Goal: Task Accomplishment & Management: Use online tool/utility

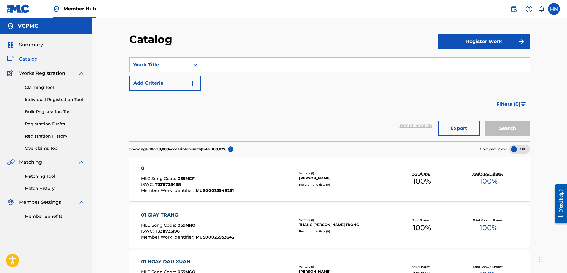
click at [228, 67] on input "Search Form" at bounding box center [365, 65] width 329 height 14
paste input "ĐẸP MỐI DUYÊN QUÊ"
type input "ĐẸP MỐI DUYÊN QUÊ"
click at [506, 125] on button "Search" at bounding box center [508, 128] width 44 height 15
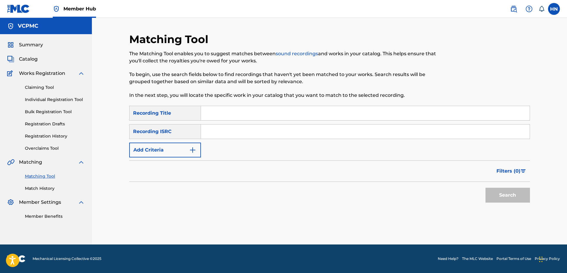
click at [238, 114] on input "Search Form" at bounding box center [365, 113] width 329 height 14
paste input "ĐẸP MỐI DUYÊN QUÊ"
type input "ĐẸP MỐI DUYÊN QUÊ"
click at [486, 187] on button "Search" at bounding box center [508, 194] width 44 height 15
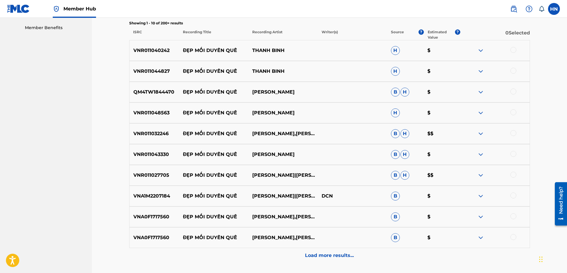
scroll to position [178, 0]
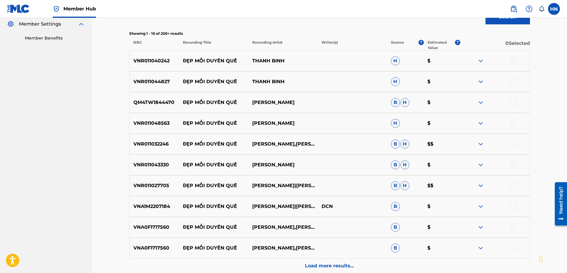
click at [165, 70] on div "VNR011040242 ĐẸP MỐI DUYÊN QUÊ THANH BINH H $" at bounding box center [329, 60] width 401 height 21
copy p "VNR011040242"
click at [513, 58] on div at bounding box center [514, 60] width 6 height 6
click at [166, 74] on div "VNR011044827 ĐẸP MỐI DUYÊN QUÊ THANH BINH H $" at bounding box center [329, 81] width 401 height 21
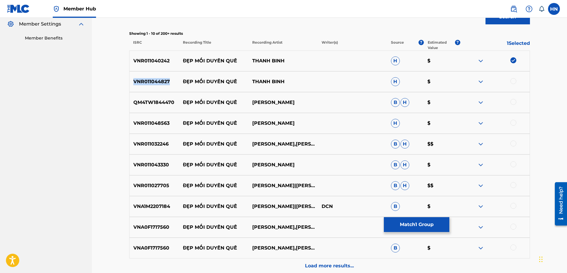
click at [166, 74] on div "VNR011044827 ĐẸP MỐI DUYÊN QUÊ THANH BINH H $" at bounding box center [329, 81] width 401 height 21
copy p "VNR011044827"
click at [512, 82] on div at bounding box center [514, 81] width 6 height 6
click at [155, 100] on p "QM4TW1844470" at bounding box center [155, 102] width 50 height 7
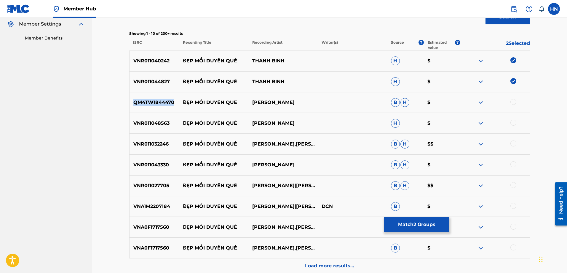
copy p "QM4TW1844470"
click at [513, 98] on div "QM4TW1844470 ĐẸP MỐI DUYÊN QUÊ LÊ NHƯ B H $" at bounding box center [329, 102] width 401 height 21
click at [513, 99] on div at bounding box center [514, 102] width 6 height 6
click at [166, 120] on p "VNR011048563" at bounding box center [155, 123] width 50 height 7
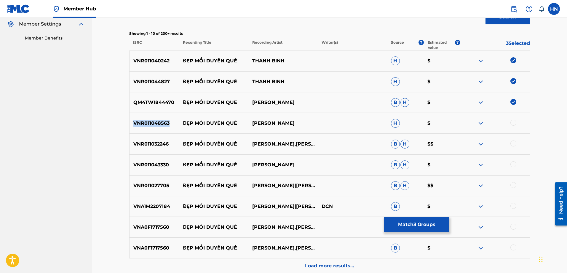
copy p "VNR011048563"
click at [513, 124] on div at bounding box center [514, 123] width 6 height 6
click at [154, 138] on div "VNR011032246 ĐẸP MỐI DUYÊN QUÊ LÊ NHƯ,TRI QUANG B H $$" at bounding box center [329, 143] width 401 height 21
copy p "VNR011032246"
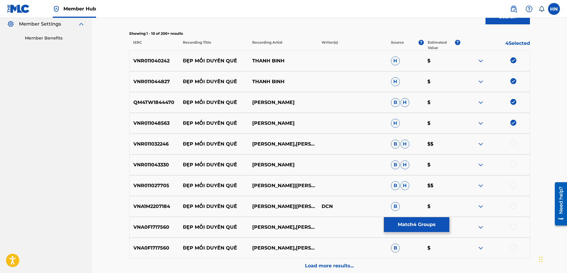
click at [513, 144] on div at bounding box center [514, 143] width 6 height 6
click at [149, 163] on p "VNR011043330" at bounding box center [155, 164] width 50 height 7
copy p "VNR011043330"
click at [512, 165] on div at bounding box center [514, 164] width 6 height 6
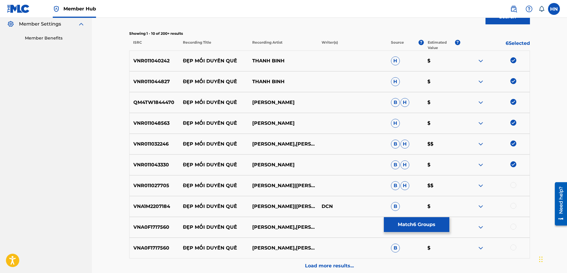
click at [159, 184] on p "VNR011027705" at bounding box center [155, 185] width 50 height 7
copy p "VNR011027705"
click at [512, 183] on div at bounding box center [514, 185] width 6 height 6
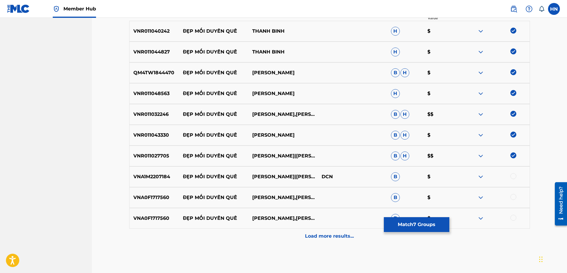
scroll to position [236, 0]
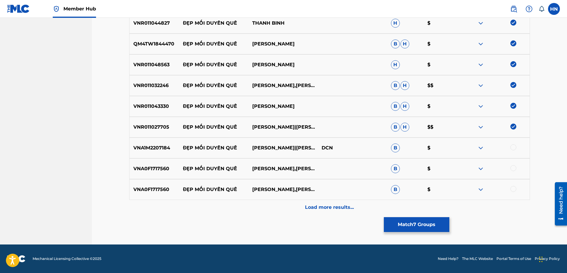
click at [162, 143] on div "VNA1M2207184 ĐẸP MỐI DUYÊN QUÊ MAI TIẾN ĐẠT|THANH NGÂN DCN B $" at bounding box center [329, 147] width 401 height 21
copy p "VNA1M2207184"
click at [510, 147] on div at bounding box center [495, 147] width 69 height 7
click at [512, 147] on div at bounding box center [514, 147] width 6 height 6
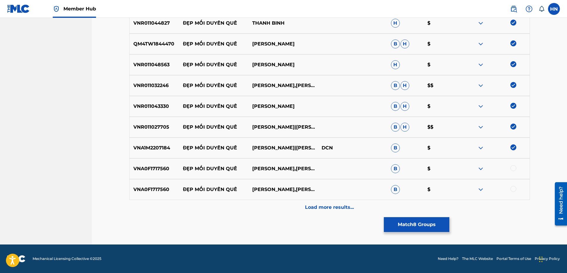
click at [155, 170] on p "VNA0F1717560" at bounding box center [155, 168] width 50 height 7
copy p "VNA0F1717560"
click at [511, 169] on div at bounding box center [514, 168] width 6 height 6
click at [512, 189] on div at bounding box center [514, 189] width 6 height 6
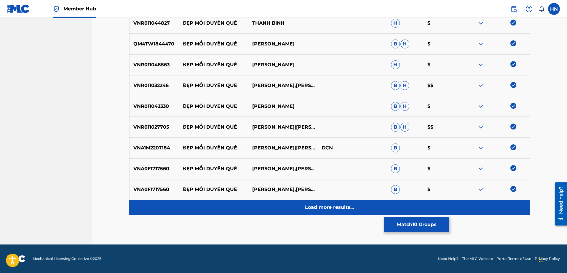
click at [345, 200] on div "Load more results..." at bounding box center [329, 207] width 401 height 15
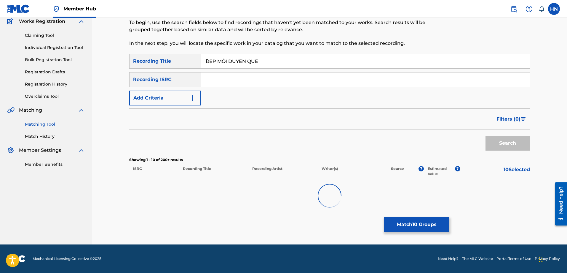
scroll to position [52, 0]
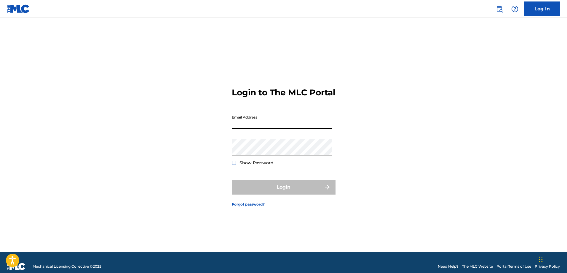
click at [259, 118] on input "Email Address" at bounding box center [282, 120] width 100 height 17
type input "[EMAIL_ADDRESS][DOMAIN_NAME]"
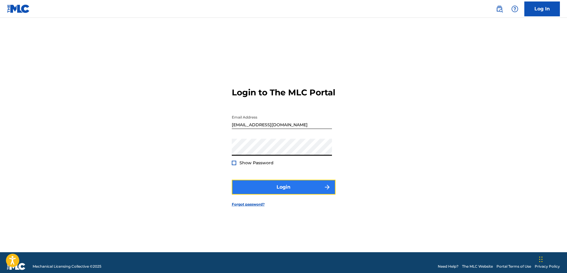
click at [266, 191] on button "Login" at bounding box center [284, 186] width 104 height 15
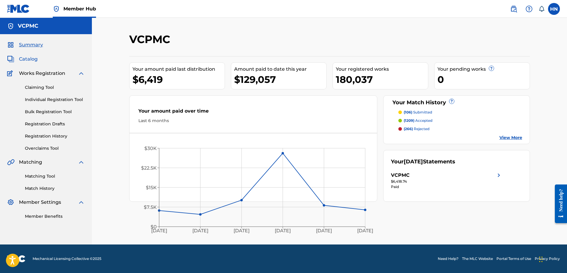
click at [28, 61] on span "Catalog" at bounding box center [28, 58] width 19 height 7
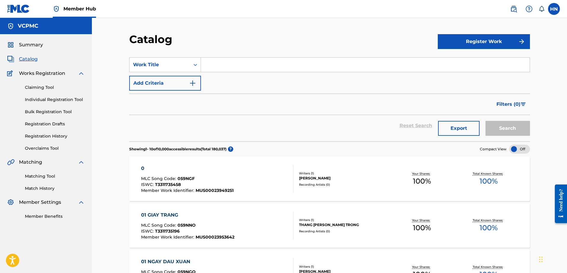
click at [286, 64] on input "Search Form" at bounding box center [365, 65] width 329 height 14
paste input "ĐẸP MỐI DUYÊN QUÊ"
type input "ĐẸP MỐI DUYÊN QUÊ"
click at [486, 121] on button "Search" at bounding box center [508, 128] width 44 height 15
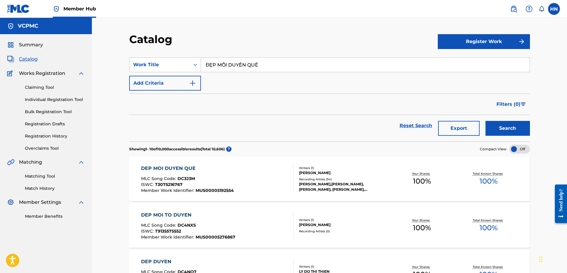
click at [261, 66] on input "ĐẸP MỐI DUYÊN QUÊ" at bounding box center [365, 65] width 329 height 14
click at [145, 185] on span "ISWC :" at bounding box center [148, 183] width 14 height 5
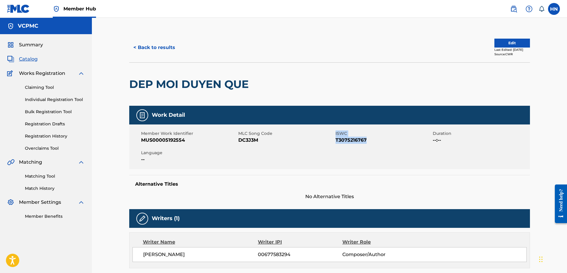
drag, startPoint x: 334, startPoint y: 140, endPoint x: 374, endPoint y: 138, distance: 40.1
click at [374, 138] on div "Member Work Identifier MUS00005192554 MLC Song Code DC3J3M ISWC T3075216767 Dur…" at bounding box center [329, 146] width 401 height 44
click at [374, 139] on span "T3075216767" at bounding box center [384, 139] width 96 height 7
drag, startPoint x: 369, startPoint y: 141, endPoint x: 336, endPoint y: 141, distance: 33.2
click at [336, 141] on span "T3075216767" at bounding box center [384, 139] width 96 height 7
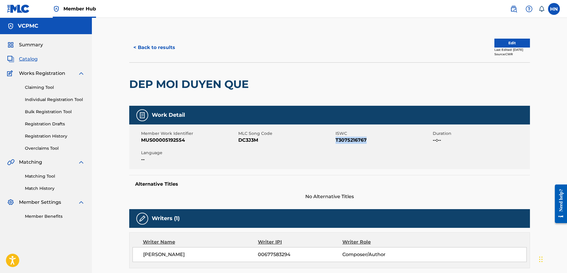
copy span "T3075216767"
click at [136, 48] on button "< Back to results" at bounding box center [154, 47] width 50 height 15
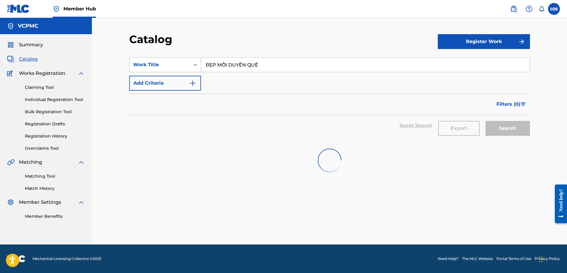
click at [289, 72] on div "SearchWithCriteria9af8748f-5fd4-4aaa-bb97-c1d65db8aadc Work Title ĐẸP MỐI DUYÊN…" at bounding box center [329, 73] width 401 height 33
click at [288, 66] on input "ĐẸP MỐI DUYÊN QUÊ" at bounding box center [365, 65] width 329 height 14
paste input "SẼ KHÔNG CÒN NỮA"
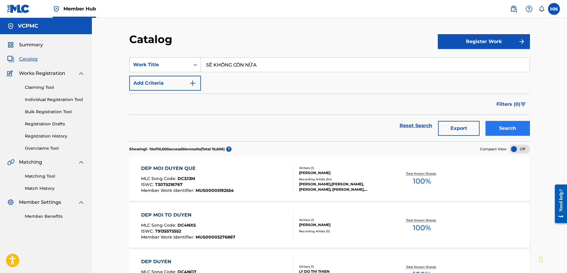
type input "SẼ KHÔNG CÒN NỮA"
click at [489, 126] on button "Search" at bounding box center [508, 128] width 44 height 15
click at [496, 125] on button "Search" at bounding box center [508, 128] width 44 height 15
click at [494, 127] on button "Search" at bounding box center [508, 128] width 44 height 15
click at [503, 123] on button "Search" at bounding box center [508, 128] width 44 height 15
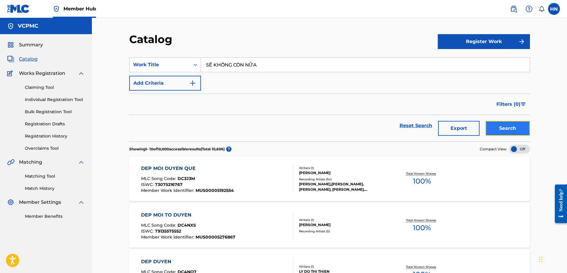
click at [495, 126] on button "Search" at bounding box center [508, 128] width 44 height 15
click at [491, 131] on button "Search" at bounding box center [508, 128] width 44 height 15
click at [521, 129] on button "Search" at bounding box center [508, 128] width 44 height 15
click at [489, 130] on button "Search" at bounding box center [508, 128] width 44 height 15
click at [490, 122] on button "Search" at bounding box center [508, 128] width 44 height 15
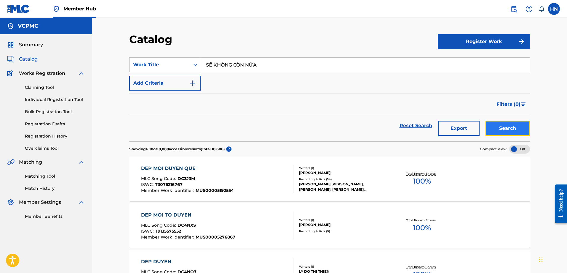
click at [491, 127] on button "Search" at bounding box center [508, 128] width 44 height 15
click at [498, 126] on button "Search" at bounding box center [508, 128] width 44 height 15
click at [506, 125] on button "Search" at bounding box center [508, 128] width 44 height 15
click at [506, 128] on button "Search" at bounding box center [508, 128] width 44 height 15
click at [509, 124] on button "Search" at bounding box center [508, 128] width 44 height 15
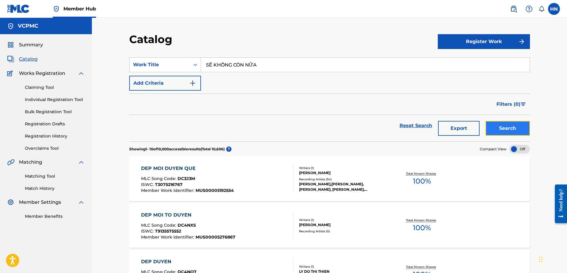
click at [506, 123] on button "Search" at bounding box center [508, 128] width 44 height 15
click at [494, 125] on button "Search" at bounding box center [508, 128] width 44 height 15
click at [508, 130] on button "Search" at bounding box center [508, 128] width 44 height 15
click at [499, 126] on button "Search" at bounding box center [508, 128] width 44 height 15
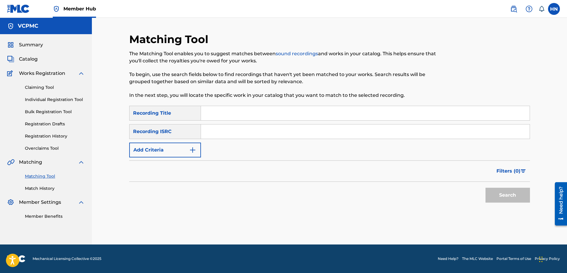
click at [301, 112] on input "Search Form" at bounding box center [365, 113] width 329 height 14
paste input "ĐẸP MỐI DUYÊN QUÊ"
click at [486, 187] on button "Search" at bounding box center [508, 194] width 44 height 15
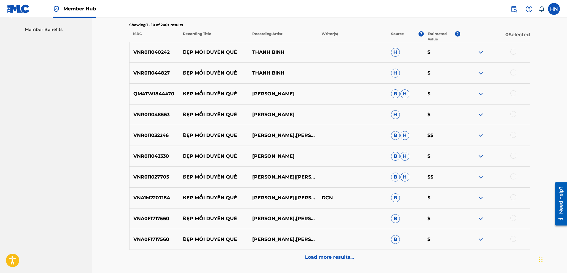
scroll to position [177, 0]
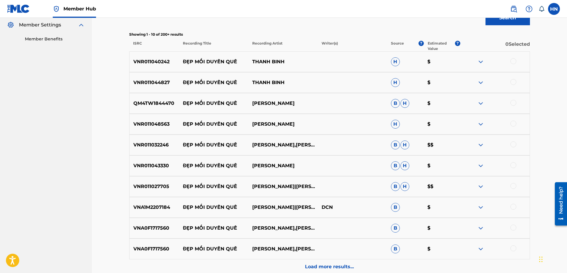
click at [515, 60] on div at bounding box center [514, 61] width 6 height 6
click at [514, 85] on div at bounding box center [514, 82] width 6 height 6
click at [511, 103] on div at bounding box center [514, 103] width 6 height 6
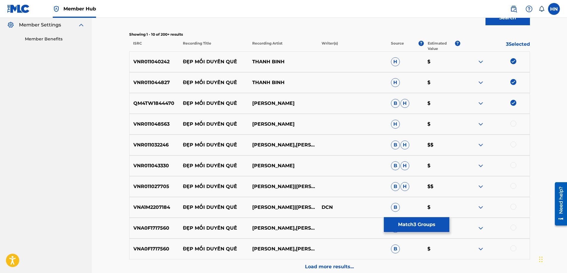
click at [512, 125] on div at bounding box center [514, 123] width 6 height 6
click at [512, 144] on div at bounding box center [514, 144] width 6 height 6
click at [514, 165] on div at bounding box center [514, 165] width 6 height 6
click at [513, 186] on div at bounding box center [514, 186] width 6 height 6
click at [518, 208] on div at bounding box center [495, 206] width 69 height 7
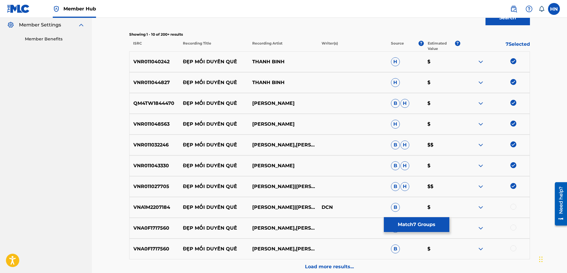
click at [515, 208] on div at bounding box center [514, 206] width 6 height 6
click at [514, 226] on div at bounding box center [514, 227] width 6 height 6
click at [514, 247] on div at bounding box center [514, 248] width 6 height 6
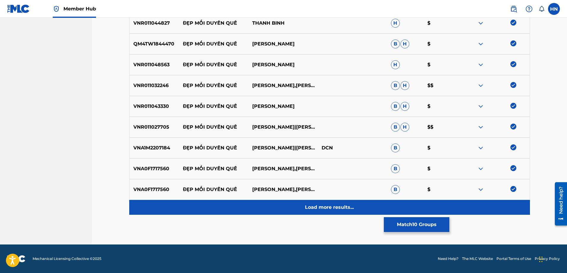
click at [313, 205] on p "Load more results..." at bounding box center [329, 206] width 49 height 7
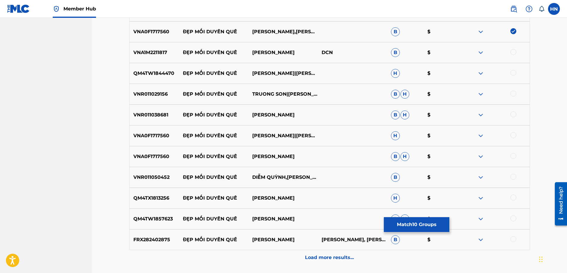
scroll to position [385, 0]
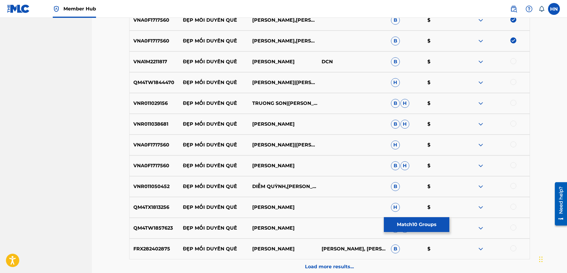
click at [152, 62] on p "VNA1M2211817" at bounding box center [155, 61] width 50 height 7
copy p "VNA1M2211817"
click at [514, 62] on div at bounding box center [514, 61] width 6 height 6
click at [153, 82] on p "QM4TW1844470" at bounding box center [155, 82] width 50 height 7
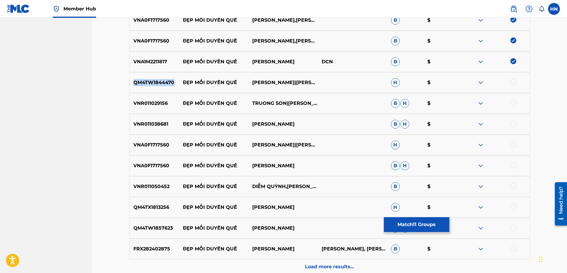
click at [153, 82] on p "QM4TW1844470" at bounding box center [155, 82] width 50 height 7
copy p "QM4TW1844470"
click at [514, 82] on div at bounding box center [514, 82] width 6 height 6
click at [152, 105] on p "VNR011029156" at bounding box center [155, 103] width 50 height 7
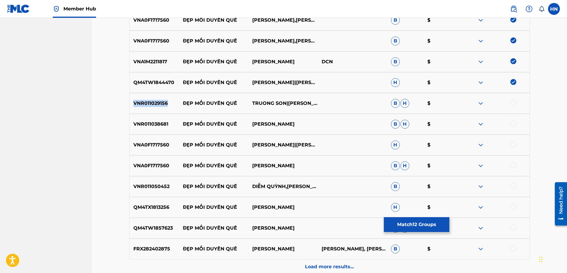
copy p "VNR011029156"
click at [517, 101] on div at bounding box center [495, 103] width 69 height 7
click at [513, 101] on div at bounding box center [514, 103] width 6 height 6
click at [143, 118] on div "VNR011038681 ĐẸP MỐI DUYÊN QUÊ LÊ NHƯ B H $" at bounding box center [329, 124] width 401 height 21
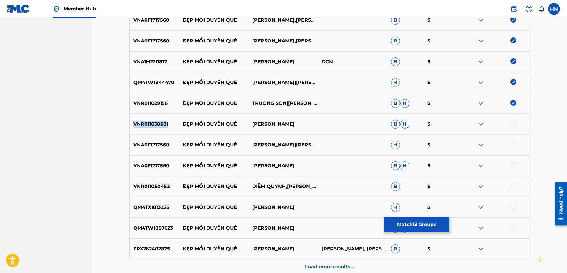
copy p "VNR011038681"
click at [512, 122] on div at bounding box center [514, 123] width 6 height 6
click at [146, 146] on p "VNA0F1717560" at bounding box center [155, 144] width 50 height 7
copy p "VNA0F1717560"
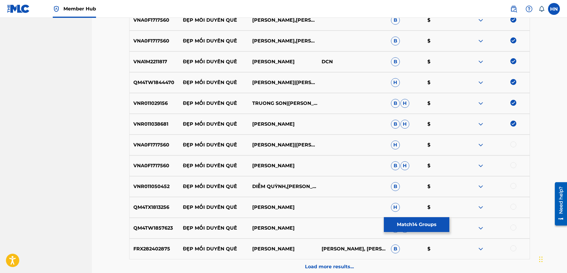
click at [512, 145] on div at bounding box center [514, 144] width 6 height 6
click at [513, 166] on div at bounding box center [514, 165] width 6 height 6
click at [139, 187] on p "VNR011050452" at bounding box center [155, 186] width 50 height 7
copy p "VNR011050452"
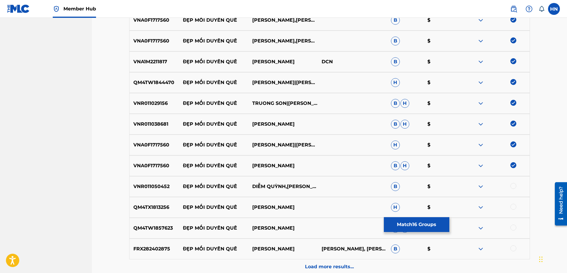
click at [514, 185] on div at bounding box center [514, 186] width 6 height 6
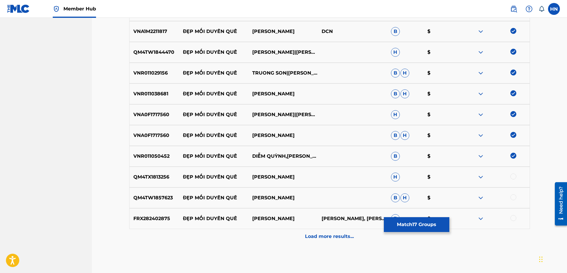
scroll to position [444, 0]
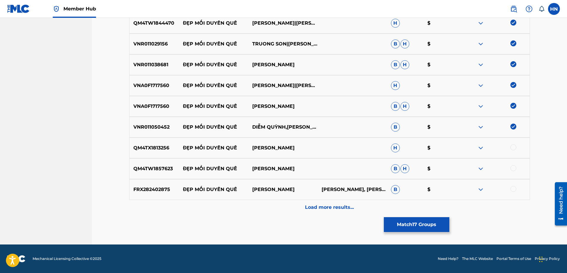
click at [133, 148] on p "QM4TX1813256" at bounding box center [155, 147] width 50 height 7
copy p "QM4TX1813256"
click at [513, 146] on div at bounding box center [514, 147] width 6 height 6
click at [143, 165] on div "QM4TW1857623 ĐẸP MỐI DUYÊN QUÊ NGỌC KIỀU OANH B H $" at bounding box center [329, 168] width 401 height 21
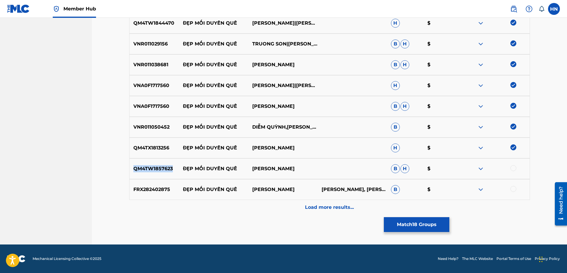
click at [143, 165] on div "QM4TW1857623 ĐẸP MỐI DUYÊN QUÊ NGỌC KIỀU OANH B H $" at bounding box center [329, 168] width 401 height 21
copy p "QM4TW1857623"
click at [511, 168] on div at bounding box center [514, 168] width 6 height 6
click at [157, 187] on p "FRX282402875" at bounding box center [155, 189] width 50 height 7
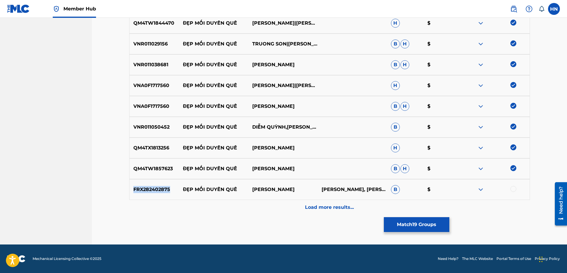
copy p "FRX282402875"
click at [511, 189] on div at bounding box center [514, 189] width 6 height 6
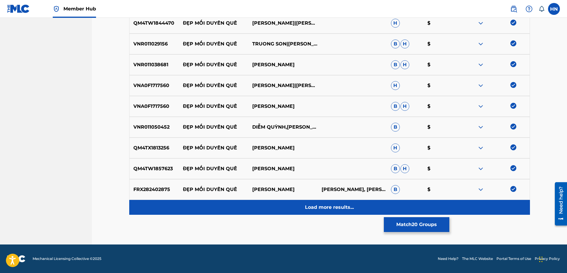
click at [300, 206] on div "Load more results..." at bounding box center [329, 207] width 401 height 15
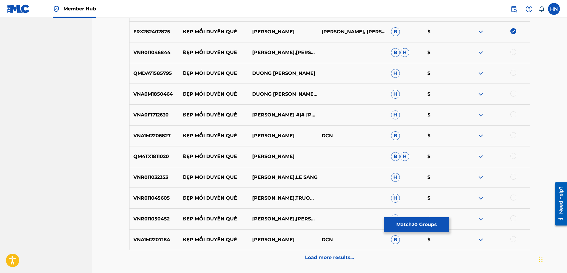
scroll to position [592, 0]
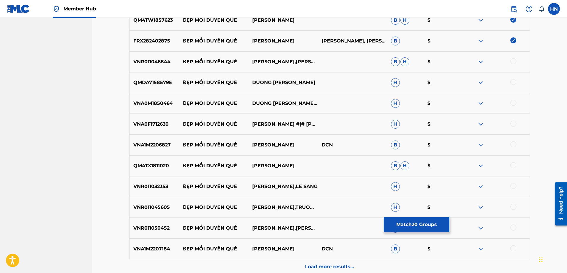
click at [156, 57] on div "VNR011046844 ĐẸP MỐI DUYÊN QUÊ LÊ NHƯ,TRI QUANG B H $" at bounding box center [329, 61] width 401 height 21
copy p "VNR011046844"
click at [514, 63] on div at bounding box center [514, 61] width 6 height 6
click at [146, 84] on p "QMDA71585795" at bounding box center [155, 82] width 50 height 7
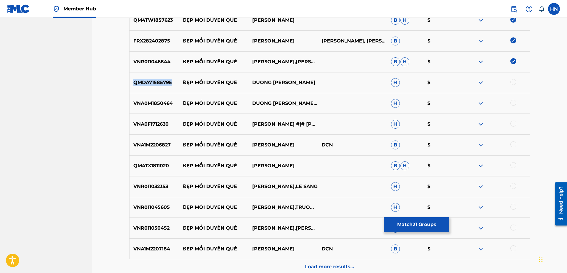
click at [146, 84] on p "QMDA71585795" at bounding box center [155, 82] width 50 height 7
click at [514, 82] on div at bounding box center [514, 82] width 6 height 6
click at [159, 99] on div "VNA0M1850464 ĐẸP MỐI DUYÊN QUÊ DUONG HONG LOAN,HUỲNH NGUYỄN CÔNG BẰNG H $" at bounding box center [329, 103] width 401 height 21
click at [512, 102] on div at bounding box center [514, 103] width 6 height 6
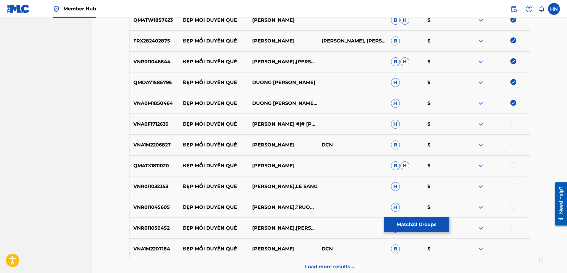
click at [165, 124] on p "VNA0F1712630" at bounding box center [155, 123] width 50 height 7
click at [516, 123] on div at bounding box center [514, 123] width 6 height 6
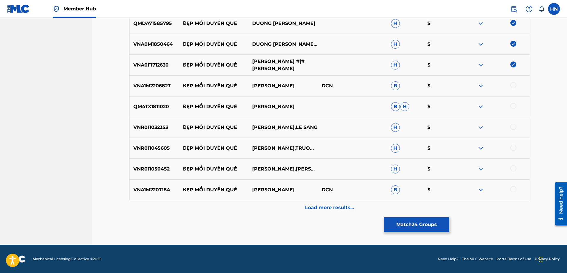
scroll to position [651, 0]
click at [155, 85] on p "VNA1M2206827" at bounding box center [155, 85] width 50 height 7
click at [512, 86] on div at bounding box center [514, 85] width 6 height 6
click at [155, 110] on div "QM4TX1811020 ĐẸP MỐI DUYÊN QUÊ LÊ SANG B H $" at bounding box center [329, 106] width 401 height 21
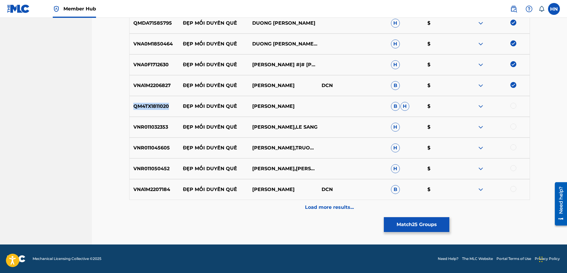
click at [155, 110] on div "QM4TX1811020 ĐẸP MỐI DUYÊN QUÊ LÊ SANG B H $" at bounding box center [329, 106] width 401 height 21
click at [514, 107] on div at bounding box center [514, 106] width 6 height 6
click at [162, 125] on p "VNR011032353" at bounding box center [155, 126] width 50 height 7
click at [511, 125] on div at bounding box center [514, 126] width 6 height 6
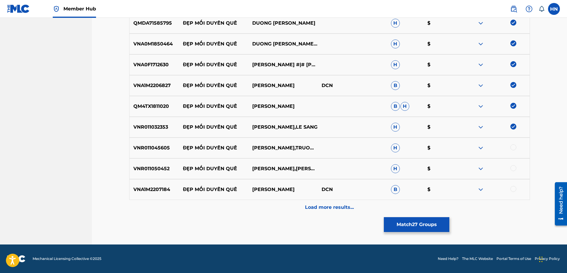
click at [151, 152] on div "VNR011045605 ĐẸP MỐI DUYÊN QUÊ KIM THU,TRUONG SON H $" at bounding box center [329, 147] width 401 height 21
click at [513, 146] on div at bounding box center [514, 147] width 6 height 6
click at [160, 171] on p "VNR011050452" at bounding box center [155, 168] width 50 height 7
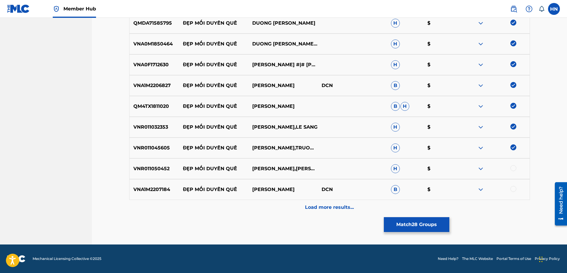
click at [514, 170] on div at bounding box center [514, 168] width 6 height 6
click at [138, 191] on p "VNA1M2207184" at bounding box center [155, 189] width 50 height 7
click at [512, 187] on div at bounding box center [514, 189] width 6 height 6
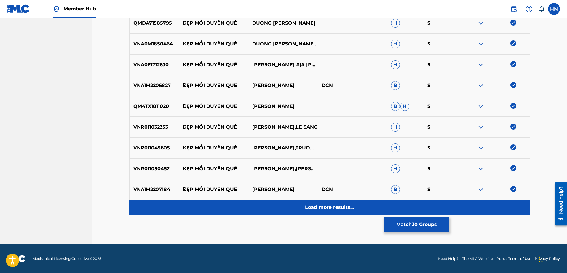
click at [359, 209] on div "Load more results..." at bounding box center [329, 207] width 401 height 15
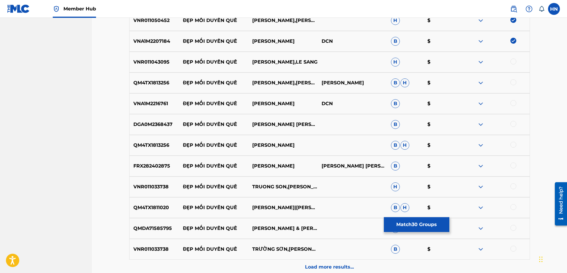
scroll to position [800, 0]
click at [158, 65] on p "VNR011043095" at bounding box center [155, 61] width 50 height 7
click at [513, 61] on div at bounding box center [514, 61] width 6 height 6
click at [169, 85] on p "QM4TX1813256" at bounding box center [155, 82] width 50 height 7
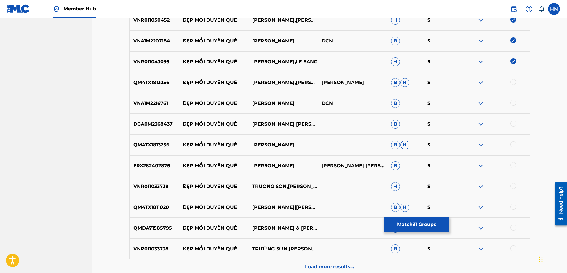
click at [169, 85] on p "QM4TX1813256" at bounding box center [155, 82] width 50 height 7
click at [155, 86] on div "QM4TX1813256 ĐẸP MỐI DUYÊN QUÊ KIM THƯ,TRƯỜNG SƠN KHÁNH BĂNG B H $" at bounding box center [329, 82] width 401 height 21
click at [515, 82] on div at bounding box center [514, 82] width 6 height 6
click at [163, 105] on p "VNA1M2216761" at bounding box center [155, 103] width 50 height 7
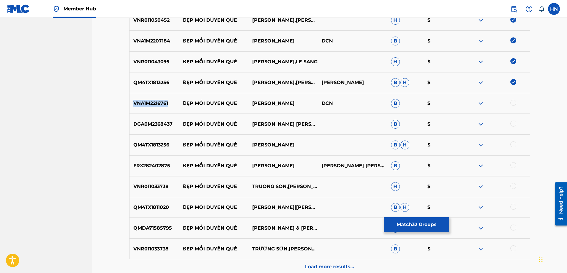
click at [163, 105] on p "VNA1M2216761" at bounding box center [155, 103] width 50 height 7
click at [514, 102] on div at bounding box center [514, 103] width 6 height 6
click at [155, 114] on div "DGA0M2368437 ĐẸP MỐI DUYÊN QUÊ NGỌC KIỀU OANH LÊ SANG B $" at bounding box center [329, 124] width 401 height 21
click at [517, 124] on div at bounding box center [495, 123] width 69 height 7
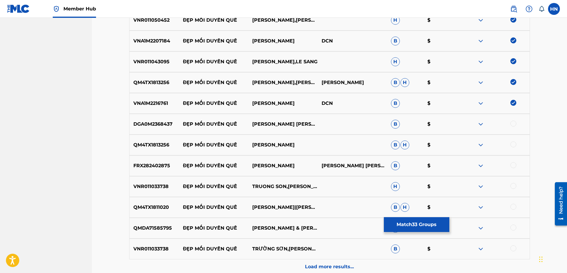
click at [515, 124] on div at bounding box center [514, 123] width 6 height 6
click at [142, 150] on div "QM4TX1813256 ĐẸP MỐI DUYÊN QUÊ KIM THƯ B H $" at bounding box center [329, 144] width 401 height 21
click at [516, 143] on div at bounding box center [514, 144] width 6 height 6
click at [155, 170] on div "FRX282402875 ĐẸP MỐI DUYÊN QUÊ HUỆ NGỌC NHÃ LÊ SANGNGỌC KIỀU OANH B $" at bounding box center [329, 165] width 401 height 21
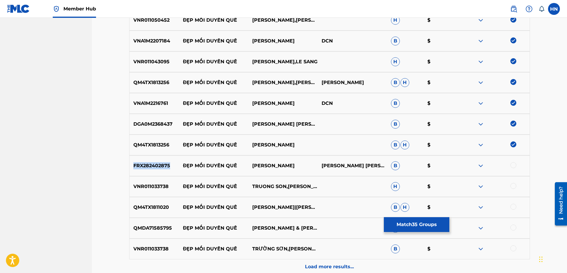
click at [155, 170] on div "FRX282402875 ĐẸP MỐI DUYÊN QUÊ HUỆ NGỌC NHÃ LÊ SANGNGỌC KIỀU OANH B $" at bounding box center [329, 165] width 401 height 21
click at [512, 165] on div at bounding box center [514, 165] width 6 height 6
click at [155, 188] on p "VNR011033738" at bounding box center [155, 186] width 50 height 7
click at [513, 186] on div at bounding box center [514, 186] width 6 height 6
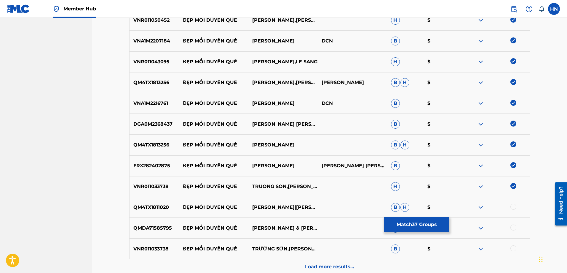
click at [171, 210] on p "QM4TX1811020" at bounding box center [155, 206] width 50 height 7
click at [166, 209] on p "QM4TX1811020" at bounding box center [155, 206] width 50 height 7
click at [515, 206] on div at bounding box center [514, 206] width 6 height 6
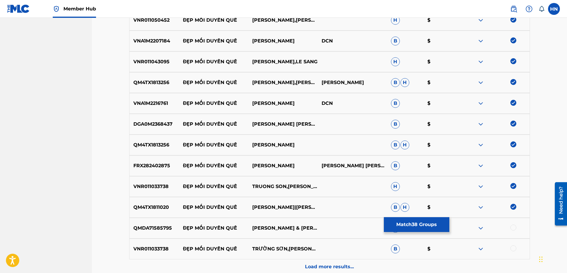
click at [154, 223] on div "QMDA71585795 ĐẸP MỐI DUYÊN QUÊ DƯƠNG HỒNG LOAN & HUỲNH NGUYỄN CÔNG BẰNG H $" at bounding box center [329, 227] width 401 height 21
click at [514, 229] on div at bounding box center [514, 227] width 6 height 6
click at [158, 247] on p "VNR011033738" at bounding box center [155, 248] width 50 height 7
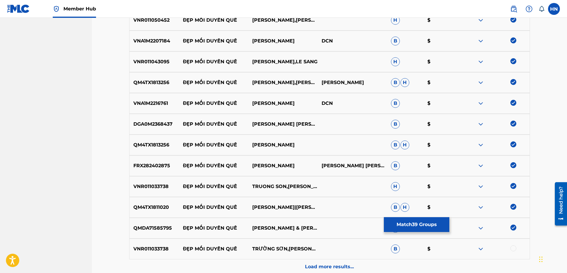
click at [513, 245] on div at bounding box center [514, 248] width 6 height 6
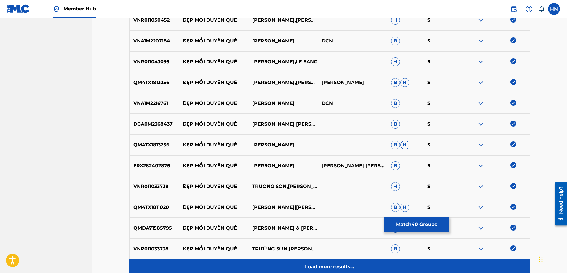
click at [359, 262] on div "Load more results..." at bounding box center [329, 266] width 401 height 15
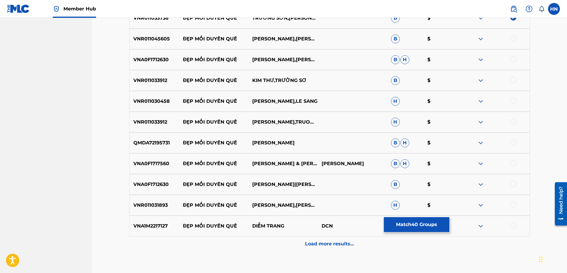
scroll to position [1037, 0]
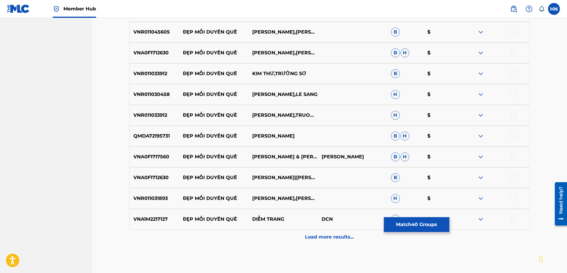
click at [161, 38] on div "VNR011045605 ĐẸP MỐI DUYÊN QUÊ KIM THƯ,TRƯỜNG SƠN B $" at bounding box center [329, 32] width 401 height 21
click at [514, 32] on div at bounding box center [514, 31] width 6 height 6
click at [148, 55] on p "VNA0F1712630" at bounding box center [155, 52] width 50 height 7
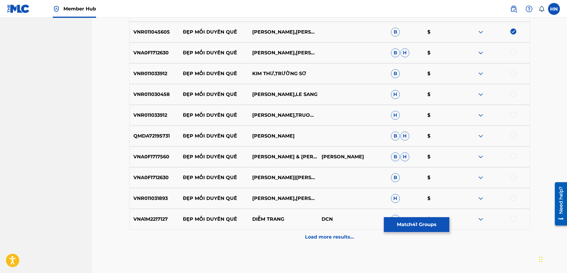
click at [515, 51] on div at bounding box center [514, 52] width 6 height 6
click at [165, 78] on div "VNR011033912 ĐẸP MỐI DUYÊN QUÊ KIM THƯ,TRƯỜNG SƠ B $" at bounding box center [329, 73] width 401 height 21
click at [513, 71] on div at bounding box center [514, 73] width 6 height 6
click at [512, 115] on div at bounding box center [514, 114] width 6 height 6
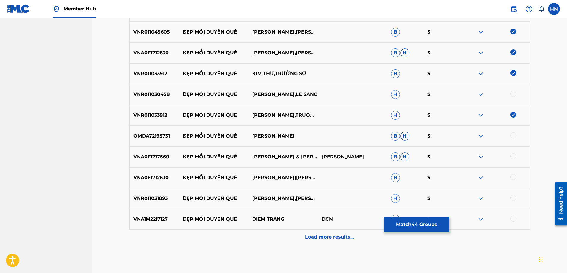
click at [154, 96] on p "VNR011030458" at bounding box center [155, 94] width 50 height 7
click at [516, 93] on div at bounding box center [514, 94] width 6 height 6
click at [156, 138] on p "QMDA72195731" at bounding box center [155, 135] width 50 height 7
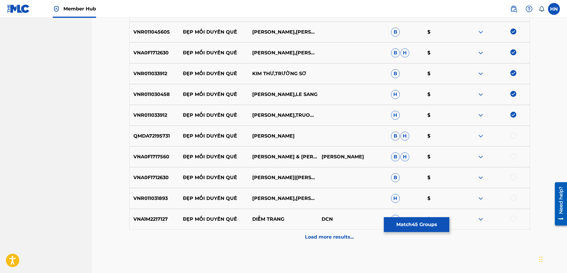
click at [514, 136] on div at bounding box center [514, 135] width 6 height 6
click at [150, 160] on div "VNA0F1717560 ĐẸP MỐI DUYÊN QUÊ HOÀNG KIM LONG & TRÚC HƯƠNG HOÀNG KIM LONGTRÚC H…" at bounding box center [329, 156] width 401 height 21
click at [515, 156] on div at bounding box center [514, 156] width 6 height 6
click at [153, 179] on p "VNA0F1712630" at bounding box center [155, 177] width 50 height 7
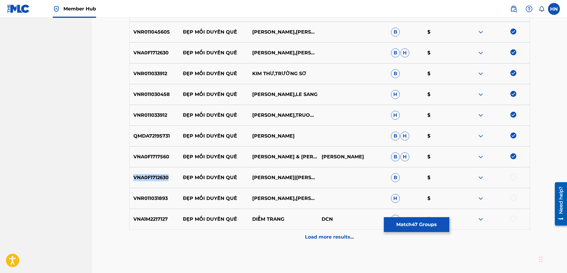
click at [153, 179] on p "VNA0F1712630" at bounding box center [155, 177] width 50 height 7
click at [511, 174] on div at bounding box center [495, 177] width 69 height 7
click at [512, 174] on div at bounding box center [514, 177] width 6 height 6
click at [136, 201] on p "VNR011031893" at bounding box center [155, 198] width 50 height 7
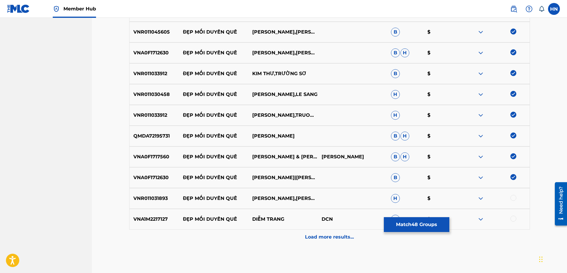
click at [514, 200] on div at bounding box center [495, 198] width 69 height 7
click at [514, 197] on div at bounding box center [514, 198] width 6 height 6
click at [141, 218] on p "VNA1M2217127" at bounding box center [155, 218] width 50 height 7
click at [516, 215] on div at bounding box center [495, 218] width 69 height 7
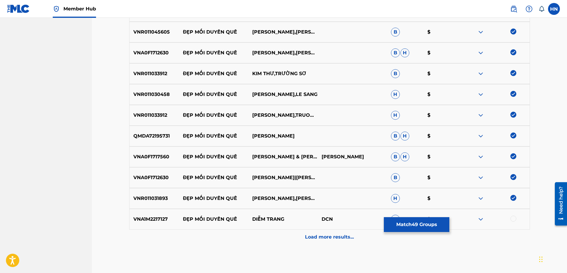
click at [514, 218] on div at bounding box center [514, 218] width 6 height 6
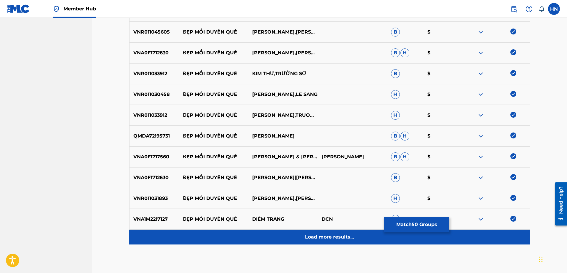
click at [341, 230] on div "Load more results..." at bounding box center [329, 236] width 401 height 15
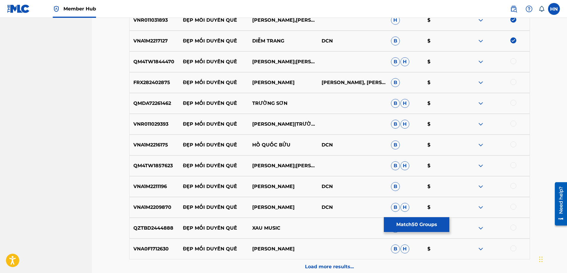
scroll to position [1245, 0]
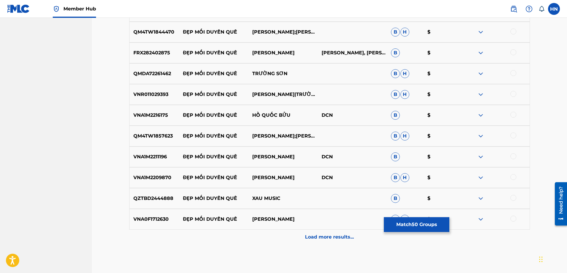
click at [159, 27] on div "QM4TW1844470 ĐẸP MỐI DUYÊN QUÊ LÊ SANG;TRÍ QUANG;LÊ NHƯ B H $" at bounding box center [329, 32] width 401 height 21
click at [513, 31] on div at bounding box center [514, 31] width 6 height 6
click at [168, 51] on p "FRX282402875" at bounding box center [155, 52] width 50 height 7
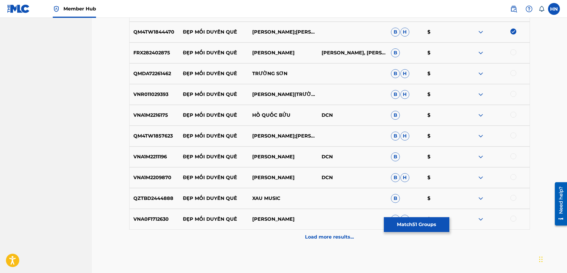
click at [514, 52] on div at bounding box center [514, 52] width 6 height 6
click at [145, 66] on div "QMDA72261462 ĐẸP MỐI DUYÊN QUÊ TRƯỜNG SƠN B H $" at bounding box center [329, 73] width 401 height 21
click at [513, 75] on div at bounding box center [514, 73] width 6 height 6
click at [151, 93] on p "VNR011029393" at bounding box center [155, 94] width 50 height 7
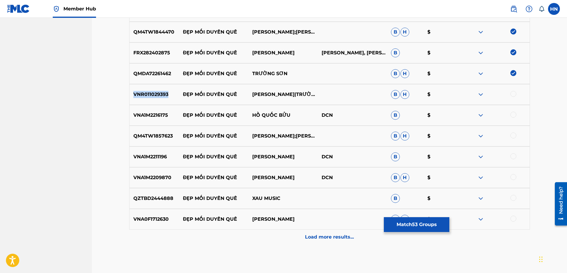
click at [151, 93] on p "VNR011029393" at bounding box center [155, 94] width 50 height 7
click at [512, 94] on div at bounding box center [514, 94] width 6 height 6
click at [164, 113] on p "VNA1M2216175" at bounding box center [155, 114] width 50 height 7
click at [512, 112] on div at bounding box center [514, 114] width 6 height 6
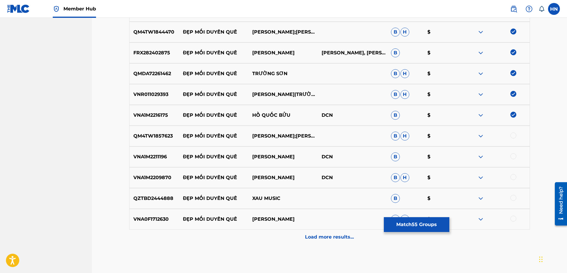
click at [168, 127] on div "QM4TW1857623 ĐẸP MỐI DUYÊN QUÊ LÊ SANG;NGỌC KIỀU OANH B H $" at bounding box center [329, 135] width 401 height 21
click at [513, 133] on div at bounding box center [514, 135] width 6 height 6
click at [139, 152] on div "VNA1M2211196 ĐẸP MỐI DUYÊN QUÊ THANH HƯƠNG DCN B $" at bounding box center [329, 156] width 401 height 21
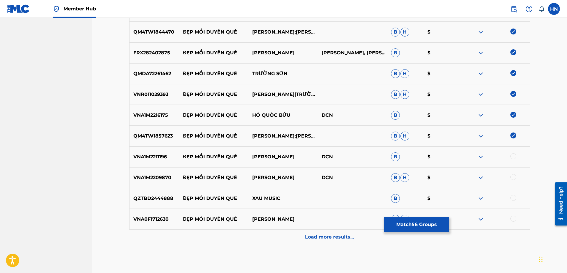
click at [511, 155] on div at bounding box center [514, 156] width 6 height 6
click at [162, 178] on p "VNA1M2209870" at bounding box center [155, 177] width 50 height 7
click at [515, 176] on div at bounding box center [514, 177] width 6 height 6
click at [160, 195] on p "QZTBD2444888" at bounding box center [155, 198] width 50 height 7
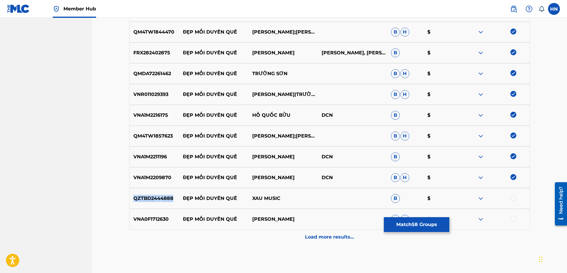
click at [160, 195] on p "QZTBD2444888" at bounding box center [155, 198] width 50 height 7
click at [515, 197] on div at bounding box center [514, 198] width 6 height 6
click at [148, 219] on p "VNA0F1712630" at bounding box center [155, 218] width 50 height 7
click at [516, 218] on div at bounding box center [514, 218] width 6 height 6
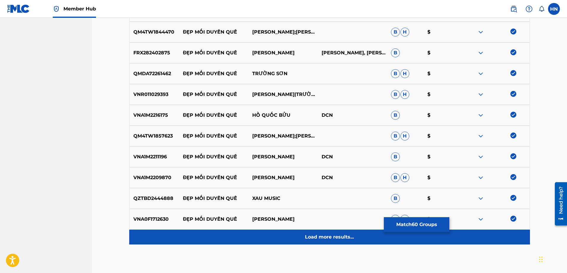
click at [334, 230] on div "Load more results..." at bounding box center [329, 236] width 401 height 15
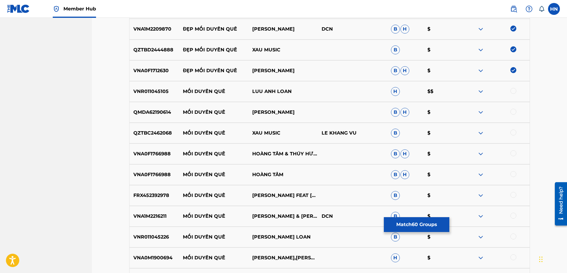
scroll to position [1422, 0]
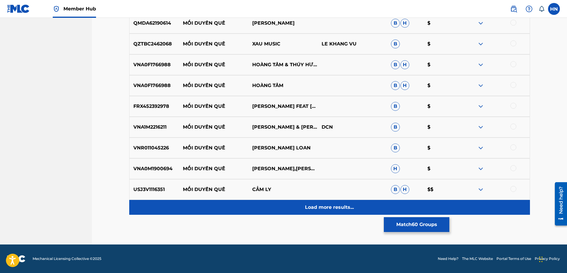
click at [303, 202] on div "Load more results..." at bounding box center [329, 207] width 401 height 15
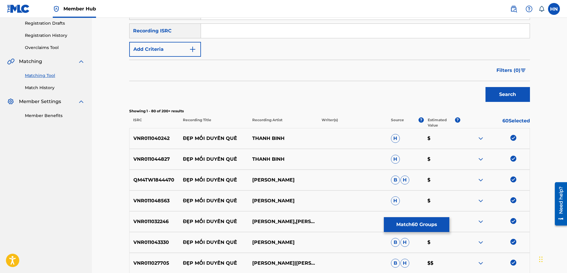
scroll to position [12, 0]
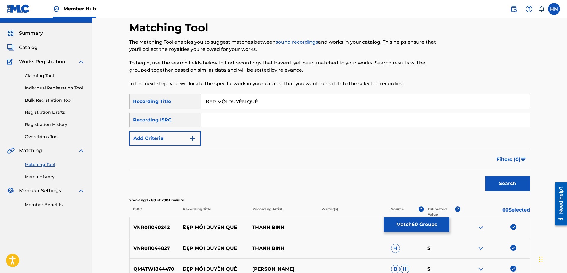
click at [258, 96] on input "ĐẸP MỐI DUYÊN QUÊ" at bounding box center [365, 101] width 329 height 14
paste input "DEP MOI DUYEN QUE"
type input "DEP MOI DUYEN QUE"
click at [486, 176] on button "Search" at bounding box center [508, 183] width 44 height 15
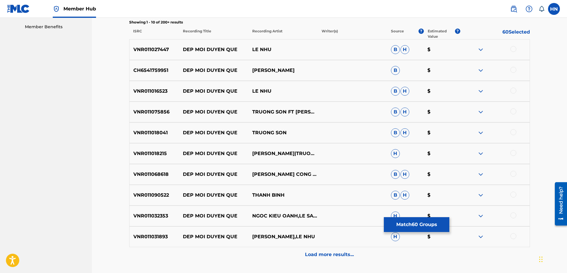
scroll to position [189, 0]
click at [153, 55] on div "VNR011027447 DEP MOI DUYEN QUE LE NHU B H $" at bounding box center [329, 49] width 401 height 21
click at [511, 49] on div at bounding box center [514, 49] width 6 height 6
click at [164, 70] on p "CH6541759951" at bounding box center [155, 69] width 50 height 7
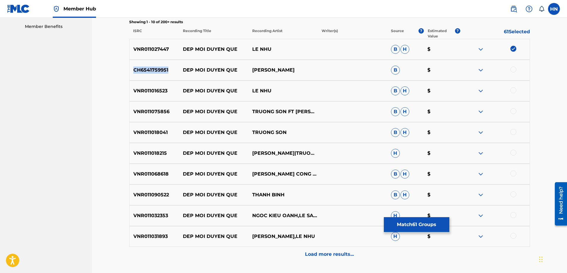
click at [164, 70] on p "CH6541759951" at bounding box center [155, 69] width 50 height 7
click at [512, 68] on div at bounding box center [514, 69] width 6 height 6
click at [147, 83] on div "VNR011016523 DEP MOI DUYEN QUE LE NHU B H $" at bounding box center [329, 90] width 401 height 21
click at [515, 91] on div at bounding box center [514, 90] width 6 height 6
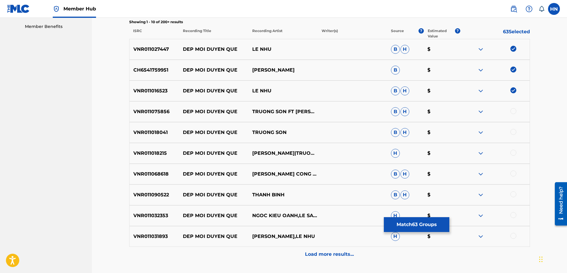
click at [154, 109] on p "VNR011075856" at bounding box center [155, 111] width 50 height 7
click at [512, 109] on div at bounding box center [514, 111] width 6 height 6
click at [163, 133] on p "VNR011018041" at bounding box center [155, 132] width 50 height 7
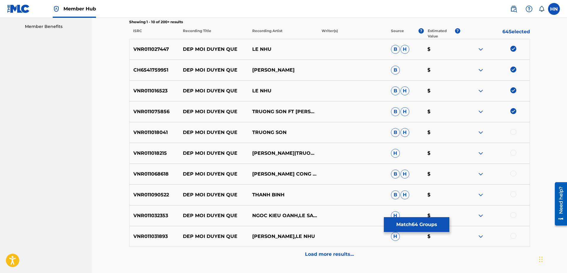
click at [514, 129] on div at bounding box center [514, 132] width 6 height 6
click at [145, 145] on div "VNR011018215 DEP MOI DUYEN QUE KIM THU|TRUONG SON H $" at bounding box center [329, 153] width 401 height 21
click at [511, 151] on div at bounding box center [514, 152] width 6 height 6
click at [161, 173] on p "VNR011068618" at bounding box center [155, 173] width 50 height 7
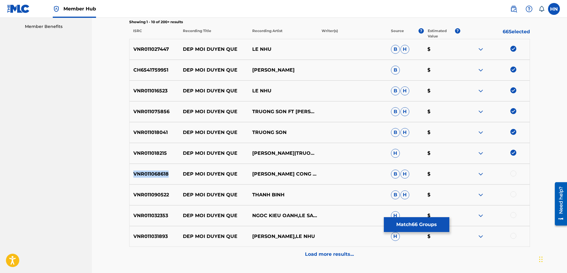
click at [161, 173] on p "VNR011068618" at bounding box center [155, 173] width 50 height 7
click at [516, 173] on div at bounding box center [514, 173] width 6 height 6
click at [157, 200] on div "VNR011090522 DEP MOI DUYEN QUE THANH BINH B H $" at bounding box center [329, 194] width 401 height 21
click at [513, 193] on div at bounding box center [514, 194] width 6 height 6
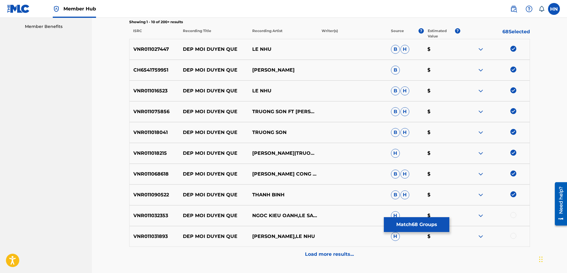
click at [138, 216] on p "VNR011032353" at bounding box center [155, 215] width 50 height 7
click at [512, 215] on div at bounding box center [514, 215] width 6 height 6
click at [136, 237] on p "VNR011031893" at bounding box center [155, 235] width 50 height 7
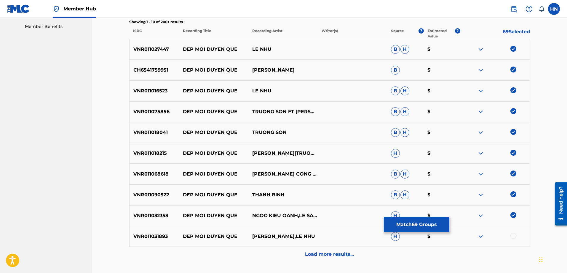
click at [515, 236] on div at bounding box center [514, 235] width 6 height 6
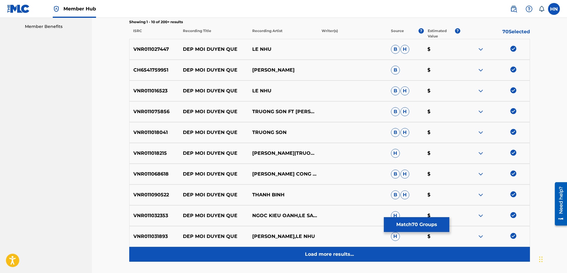
click at [349, 251] on p "Load more results..." at bounding box center [329, 253] width 49 height 7
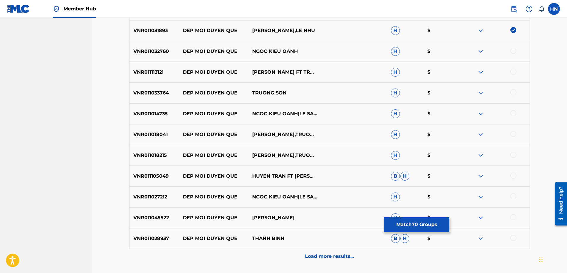
scroll to position [397, 0]
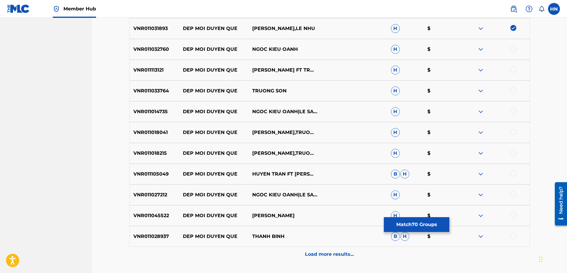
click at [161, 52] on p "VNR011032760" at bounding box center [155, 49] width 50 height 7
click at [512, 49] on div at bounding box center [514, 49] width 6 height 6
click at [138, 74] on div "VNR011113121 DEP MOI DUYEN QUE KIM THU FT TRUONG SON H $" at bounding box center [329, 70] width 401 height 21
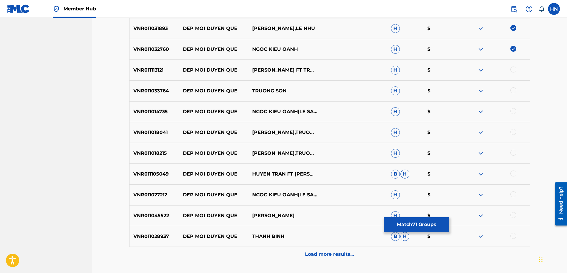
click at [513, 71] on div at bounding box center [514, 69] width 6 height 6
click at [146, 88] on p "VNR011033764" at bounding box center [155, 90] width 50 height 7
click at [512, 90] on div at bounding box center [514, 90] width 6 height 6
click at [156, 112] on p "VNR011014735" at bounding box center [155, 111] width 50 height 7
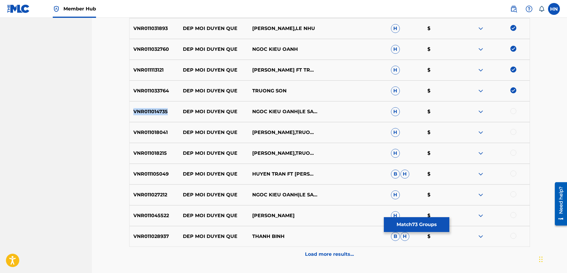
click at [156, 112] on p "VNR011014735" at bounding box center [155, 111] width 50 height 7
click at [511, 111] on div at bounding box center [514, 111] width 6 height 6
click at [162, 125] on div "VNR011018041 DEP MOI DUYEN QUE KIM THU,TRUONG SON H $" at bounding box center [329, 132] width 401 height 21
click at [514, 132] on div at bounding box center [514, 132] width 6 height 6
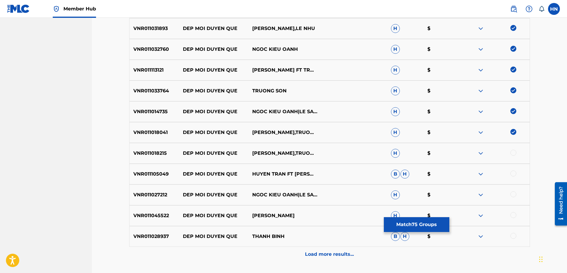
click at [141, 147] on div "VNR011018215 DEP MOI DUYEN QUE KIM THU,TRUONG SON H $" at bounding box center [329, 153] width 401 height 21
click at [511, 154] on div at bounding box center [514, 152] width 6 height 6
click at [154, 172] on p "VNR011105049" at bounding box center [155, 173] width 50 height 7
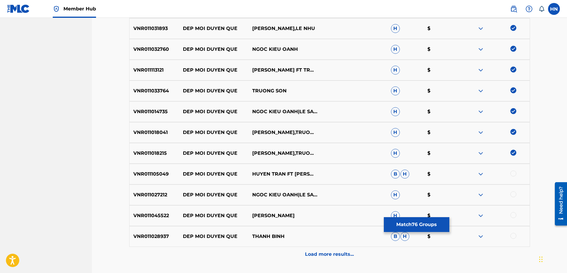
click at [511, 173] on div at bounding box center [514, 173] width 6 height 6
click at [133, 189] on div "VNR011027212 DEP MOI DUYEN QUE NGOC KIEU OANH|LE SANG H $" at bounding box center [329, 194] width 401 height 21
click at [514, 195] on div at bounding box center [514, 194] width 6 height 6
click at [147, 206] on div "VNR011045522 DEP MOI DUYEN QUE KIM THU H $" at bounding box center [329, 215] width 401 height 21
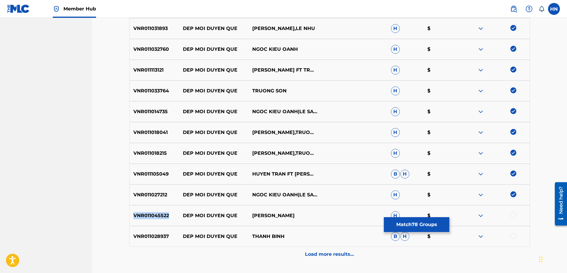
click at [147, 206] on div "VNR011045522 DEP MOI DUYEN QUE KIM THU H $" at bounding box center [329, 215] width 401 height 21
click at [513, 213] on div at bounding box center [514, 215] width 6 height 6
click at [145, 237] on p "VNR011028937" at bounding box center [155, 235] width 50 height 7
click at [514, 238] on div at bounding box center [514, 235] width 6 height 6
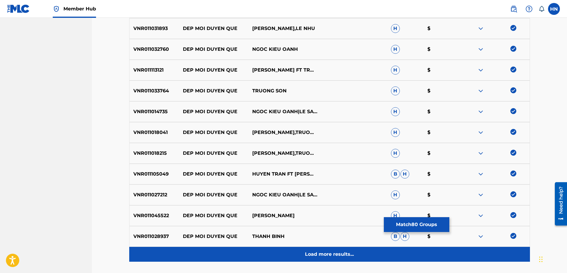
click at [336, 251] on p "Load more results..." at bounding box center [329, 253] width 49 height 7
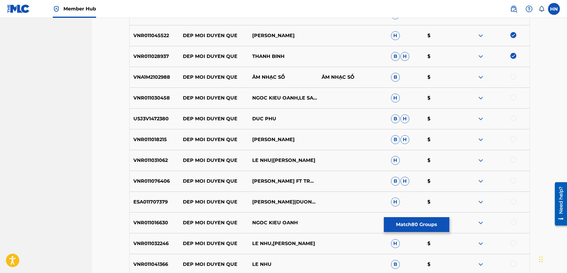
scroll to position [605, 0]
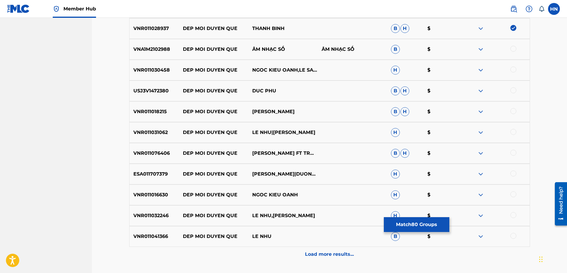
click at [156, 48] on p "VNA1M2102988" at bounding box center [155, 49] width 50 height 7
click at [511, 50] on div at bounding box center [514, 49] width 6 height 6
click at [152, 85] on div "USJ3V1472380 DEP MOI DUYEN QUE DUC PHU B H $" at bounding box center [329, 90] width 401 height 21
click at [152, 67] on p "VNR011030458" at bounding box center [155, 69] width 50 height 7
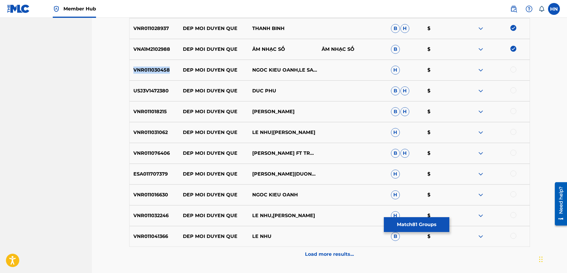
click at [152, 67] on p "VNR011030458" at bounding box center [155, 69] width 50 height 7
click at [513, 68] on div at bounding box center [514, 69] width 6 height 6
click at [160, 91] on p "USJ3V1472380" at bounding box center [155, 90] width 50 height 7
click at [511, 90] on div at bounding box center [514, 90] width 6 height 6
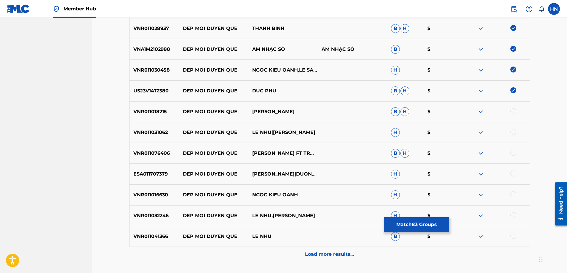
click at [152, 119] on div "VNR011018215 DEP MOI DUYEN QUE KIM THU B H $" at bounding box center [329, 111] width 401 height 21
click at [512, 111] on div at bounding box center [514, 111] width 6 height 6
click at [148, 132] on p "VNR011031062" at bounding box center [155, 132] width 50 height 7
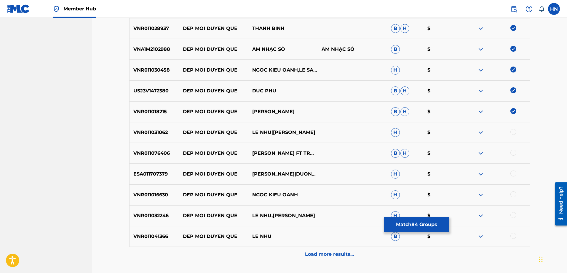
click at [514, 130] on div at bounding box center [514, 132] width 6 height 6
click at [154, 159] on div "VNR011076406 DEP MOI DUYEN QUE KIM THU FT TRUONG SON B H $" at bounding box center [329, 153] width 401 height 21
click at [513, 150] on div at bounding box center [514, 152] width 6 height 6
click at [163, 173] on p "ESA011707379" at bounding box center [155, 173] width 50 height 7
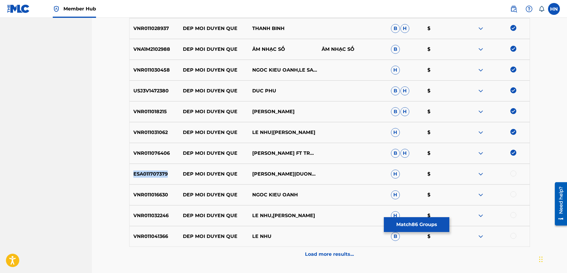
click at [163, 173] on p "ESA011707379" at bounding box center [155, 173] width 50 height 7
click at [514, 173] on div at bounding box center [514, 173] width 6 height 6
click at [166, 193] on p "VNR011016630" at bounding box center [155, 194] width 50 height 7
click at [512, 195] on div at bounding box center [514, 194] width 6 height 6
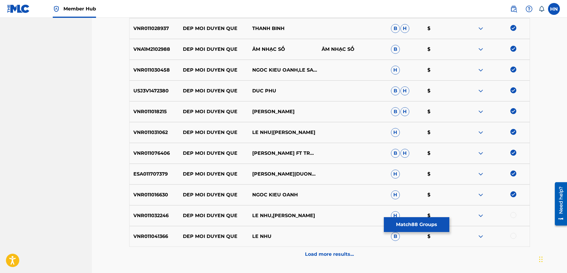
click at [162, 213] on p "VNR011032246" at bounding box center [155, 215] width 50 height 7
click at [513, 213] on div at bounding box center [514, 215] width 6 height 6
click at [164, 234] on p "VNR011041366" at bounding box center [155, 235] width 50 height 7
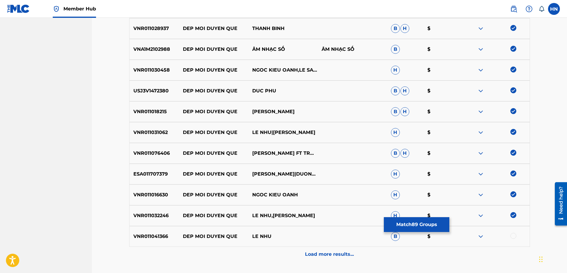
click at [514, 238] on div at bounding box center [495, 235] width 69 height 7
click at [514, 238] on div at bounding box center [514, 235] width 6 height 6
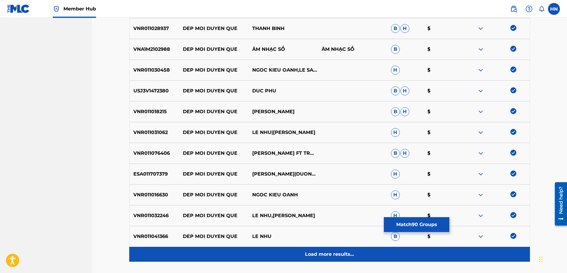
click at [372, 251] on div "Load more results..." at bounding box center [329, 253] width 401 height 15
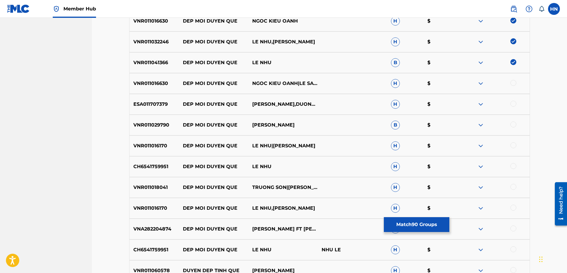
scroll to position [812, 0]
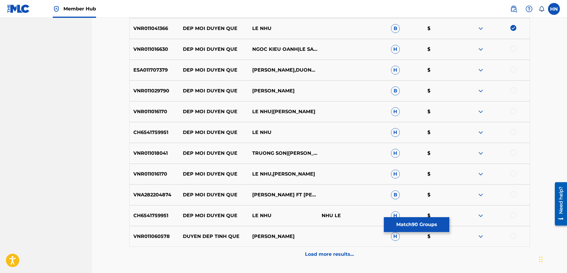
click at [153, 59] on div "VNR011016630 DEP MOI DUYEN QUE NGOC KIEU OANH|LE SANG H $" at bounding box center [329, 49] width 401 height 21
click at [515, 48] on div at bounding box center [514, 49] width 6 height 6
click at [149, 64] on div "ESA011707379 DEP MOI DUYEN QUE HUỲNH NGUYỄN CÔNG BẰNG,DUONG HONG LOAN H $" at bounding box center [329, 70] width 401 height 21
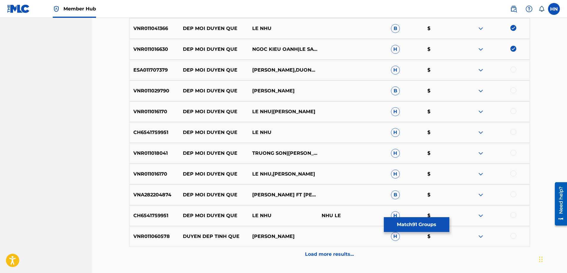
click at [512, 69] on div at bounding box center [514, 69] width 6 height 6
click at [165, 86] on div "VNR011029790 DEP MOI DUYEN QUE KIM THU B $" at bounding box center [329, 90] width 401 height 21
click at [513, 92] on div at bounding box center [514, 90] width 6 height 6
click at [162, 112] on p "VNR011016170" at bounding box center [155, 111] width 50 height 7
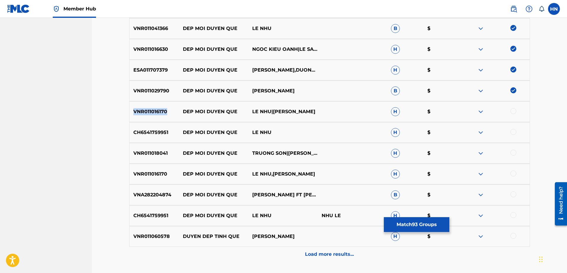
click at [162, 112] on p "VNR011016170" at bounding box center [155, 111] width 50 height 7
click at [515, 108] on div at bounding box center [514, 111] width 6 height 6
click at [165, 132] on p "CH6541759951" at bounding box center [155, 132] width 50 height 7
click at [513, 133] on div at bounding box center [514, 132] width 6 height 6
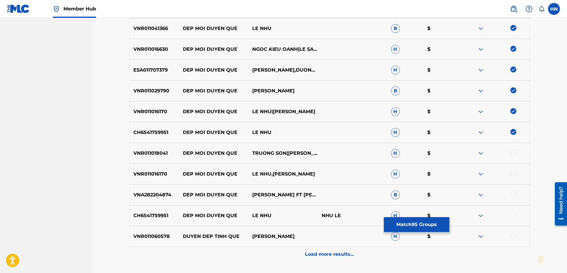
click at [158, 155] on p "VNR011018041" at bounding box center [155, 152] width 50 height 7
click at [514, 154] on div at bounding box center [514, 152] width 6 height 6
click at [155, 171] on p "VNR011016170" at bounding box center [155, 173] width 50 height 7
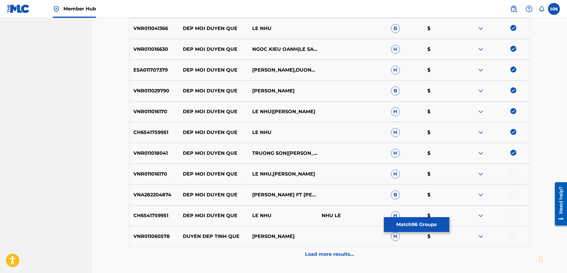
click at [513, 174] on div at bounding box center [514, 173] width 6 height 6
click at [139, 193] on p "VNA282204874" at bounding box center [155, 194] width 50 height 7
click at [512, 194] on div at bounding box center [514, 194] width 6 height 6
click at [160, 221] on div "CH6541759951 DEP MOI DUYEN QUE LE NHU NHU LE H $" at bounding box center [329, 215] width 401 height 21
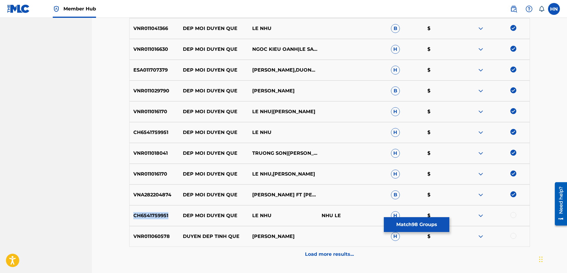
click at [160, 221] on div "CH6541759951 DEP MOI DUYEN QUE LE NHU NHU LE H $" at bounding box center [329, 215] width 401 height 21
click at [514, 213] on div at bounding box center [514, 215] width 6 height 6
click at [159, 231] on div "VNR011060578 DUYEN DEP TINH QUE THUY HUYEN H $" at bounding box center [329, 236] width 401 height 21
click at [512, 235] on div at bounding box center [514, 235] width 6 height 6
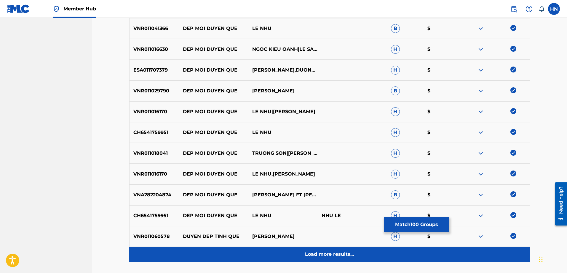
click at [301, 248] on div "Load more results..." at bounding box center [329, 253] width 401 height 15
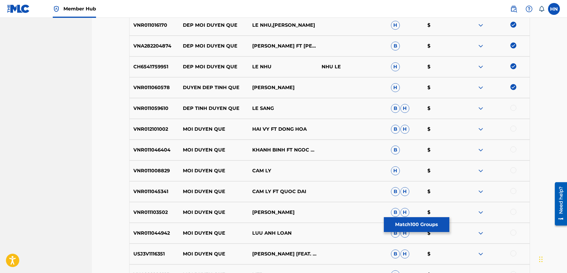
scroll to position [960, 0]
click at [159, 106] on p "VNR011059610" at bounding box center [155, 108] width 50 height 7
click at [514, 109] on div at bounding box center [514, 108] width 6 height 6
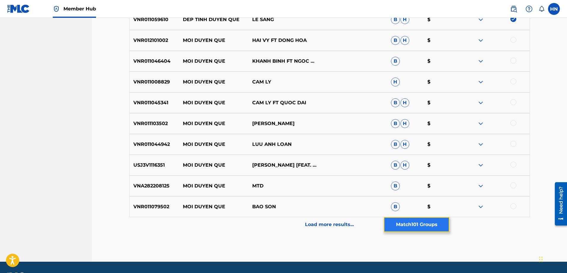
click at [396, 222] on button "Match 101 Groups" at bounding box center [417, 224] width 66 height 15
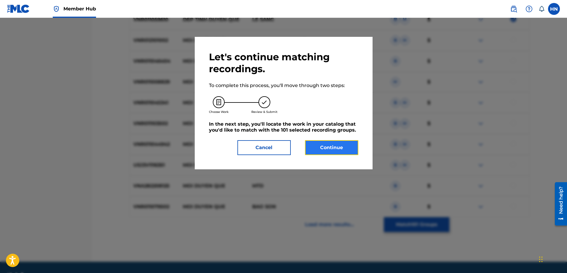
click at [336, 141] on button "Continue" at bounding box center [331, 147] width 53 height 15
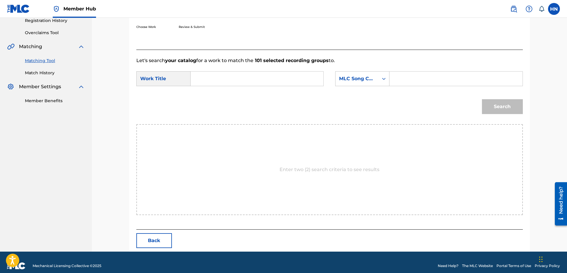
scroll to position [122, 0]
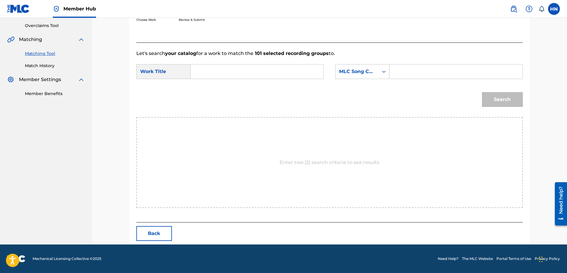
click at [292, 77] on input "Search Form" at bounding box center [257, 71] width 123 height 14
paste input "DEP MOI DUYEN QUE"
type input "DEP MOI DUYEN QUE"
click at [354, 69] on div "MLC Song Code" at bounding box center [357, 71] width 36 height 7
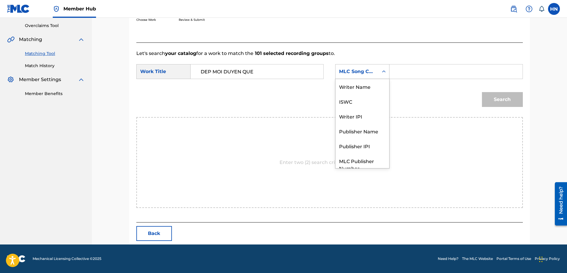
scroll to position [22, 0]
click at [353, 81] on div "ISWC" at bounding box center [363, 79] width 54 height 15
click at [411, 72] on input "Search Form" at bounding box center [456, 71] width 123 height 14
paste input "T9189004953"
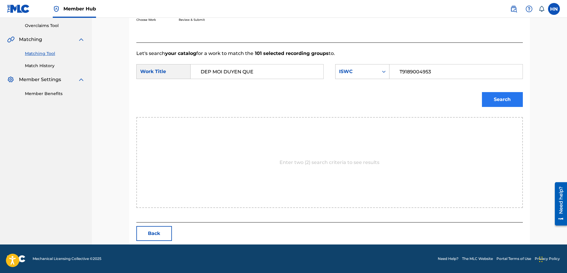
type input "T9189004953"
click at [491, 100] on button "Search" at bounding box center [502, 99] width 41 height 15
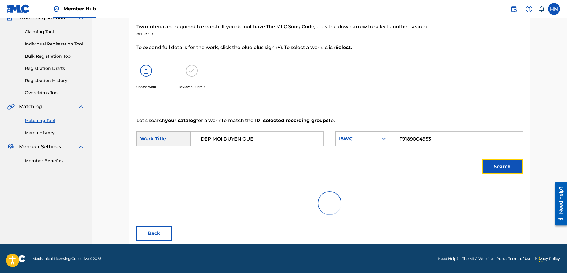
scroll to position [30, 0]
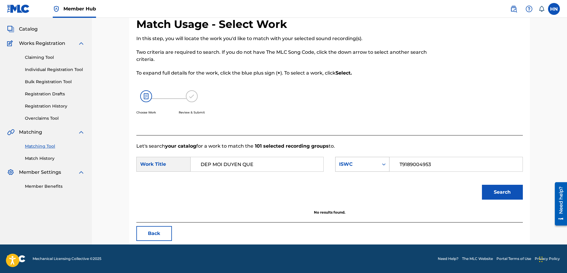
click at [378, 160] on div "ISWC" at bounding box center [357, 163] width 43 height 11
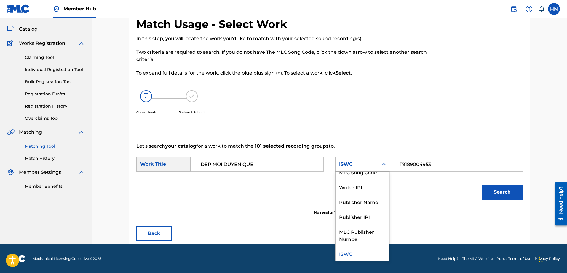
scroll to position [0, 0]
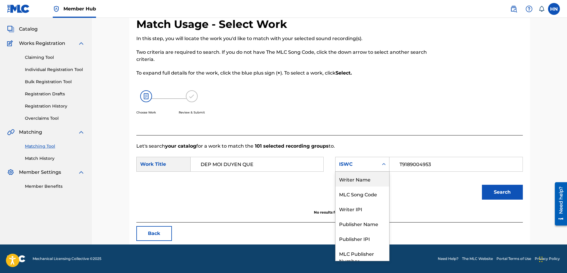
click at [372, 180] on div "Writer Name" at bounding box center [363, 178] width 54 height 15
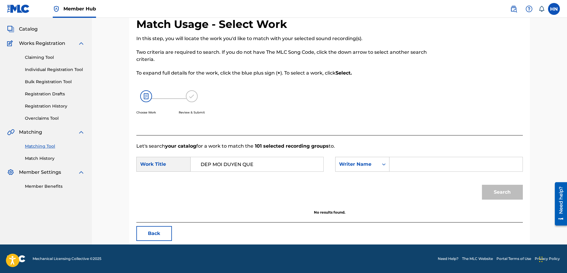
click at [397, 167] on input "Search Form" at bounding box center [456, 164] width 123 height 14
click at [411, 165] on input "minhcao nhat" at bounding box center [456, 164] width 123 height 14
type input "minh cao nhat"
click at [497, 194] on button "Search" at bounding box center [502, 191] width 41 height 15
click at [370, 165] on div "Writer Name" at bounding box center [357, 163] width 36 height 7
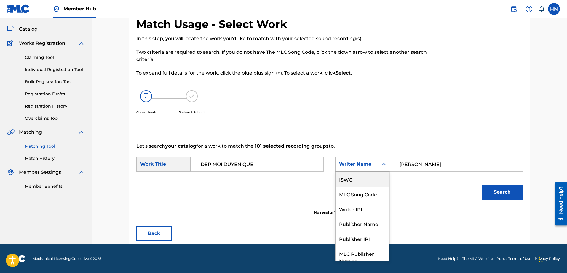
click at [364, 183] on div "ISWC" at bounding box center [363, 178] width 54 height 15
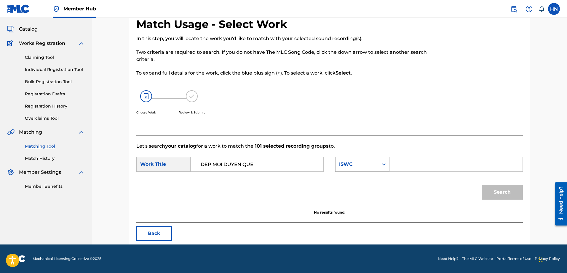
click at [367, 168] on div "ISWC" at bounding box center [357, 163] width 43 height 11
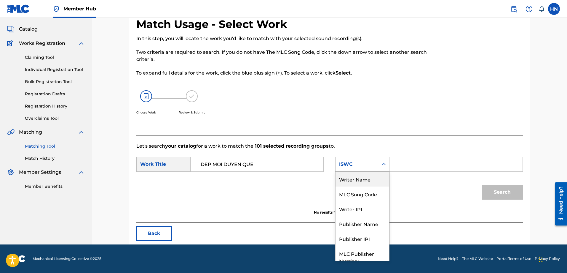
click at [363, 185] on div "Writer Name" at bounding box center [363, 178] width 54 height 15
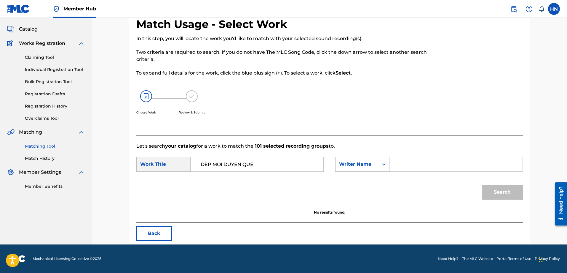
click at [400, 168] on input "Search Form" at bounding box center [456, 164] width 123 height 14
type input "minh cao nhat"
click at [482, 184] on button "Search" at bounding box center [502, 191] width 41 height 15
click at [252, 164] on input "DEP MOI DUYEN QUE" at bounding box center [257, 164] width 123 height 14
paste input "ĐẸP MỐI DUYÊN QUÊ"
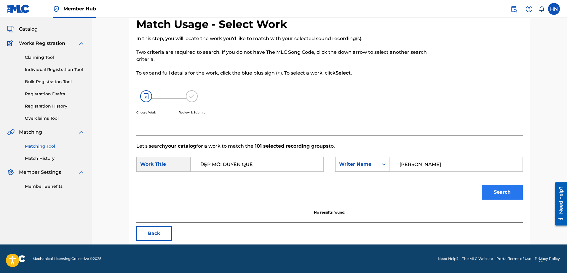
type input "ĐẸP MỐI DUYÊN QUÊ"
click at [511, 194] on button "Search" at bounding box center [502, 191] width 41 height 15
click at [364, 157] on div "Writer Name" at bounding box center [362, 164] width 54 height 15
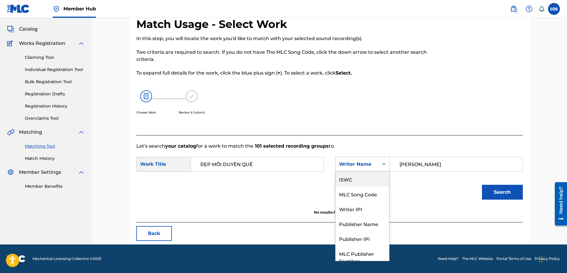
click at [360, 183] on div "ISWC" at bounding box center [363, 178] width 54 height 15
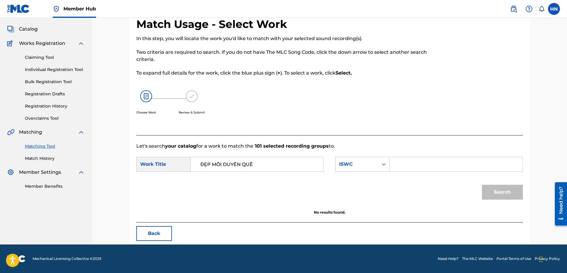
click at [422, 164] on input "Search Form" at bounding box center [456, 164] width 123 height 14
paste input "T3075216767"
type input "T3075216767"
click at [495, 192] on button "Search" at bounding box center [502, 191] width 41 height 15
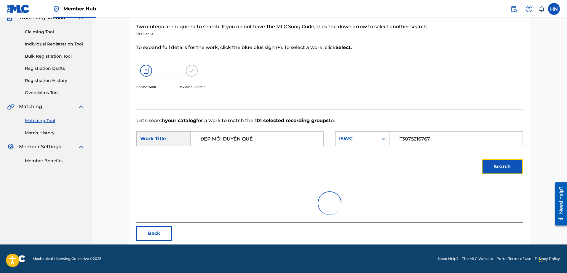
scroll to position [30, 0]
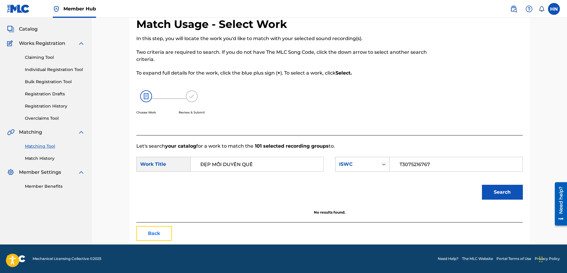
click at [159, 232] on button "Back" at bounding box center [154, 233] width 36 height 15
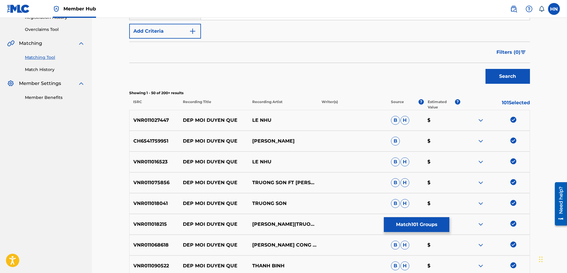
scroll to position [119, 0]
click at [402, 221] on button "Match 101 Groups" at bounding box center [417, 224] width 66 height 15
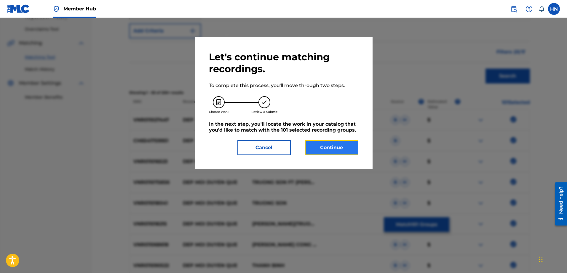
click at [337, 149] on button "Continue" at bounding box center [331, 147] width 53 height 15
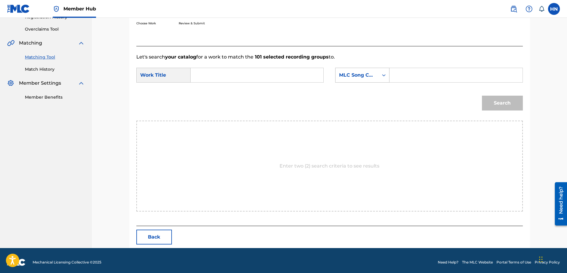
click at [374, 79] on div "MLC Song Code" at bounding box center [357, 74] width 43 height 11
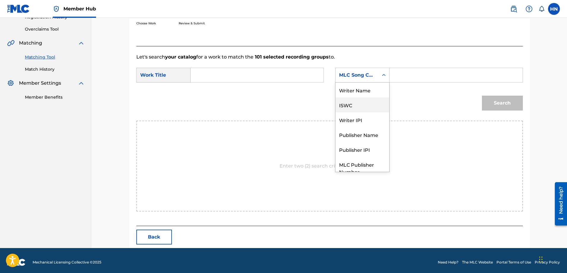
scroll to position [0, 0]
click at [367, 96] on div "Writer Name" at bounding box center [363, 89] width 54 height 15
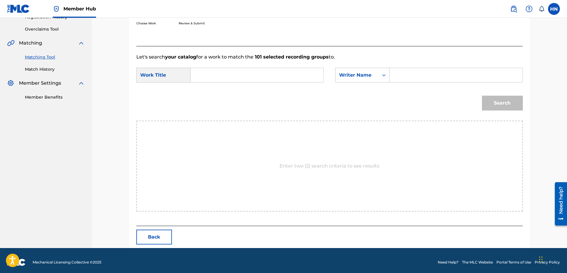
click at [281, 76] on input "Search Form" at bounding box center [257, 75] width 123 height 14
type input "d"
type input "đẹp mối duyên quê"
click at [399, 76] on input "Search Form" at bounding box center [456, 75] width 123 height 14
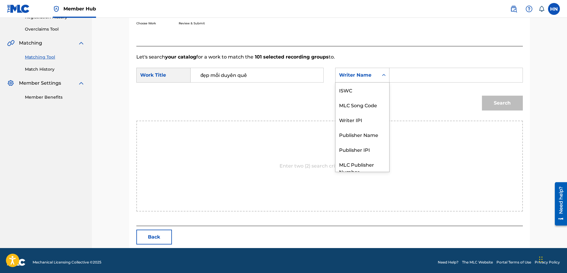
click at [380, 77] on div "Search Form" at bounding box center [384, 75] width 11 height 11
click at [362, 95] on div "ISWC" at bounding box center [363, 89] width 54 height 15
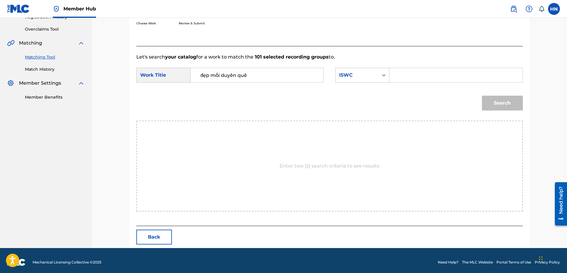
click at [407, 79] on input "Search Form" at bounding box center [456, 75] width 123 height 14
paste input "T3075216767"
type input "T3075216767"
click at [509, 97] on button "Search" at bounding box center [502, 102] width 41 height 15
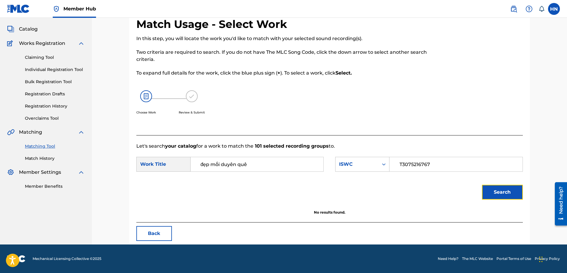
scroll to position [30, 0]
click at [487, 191] on button "Search" at bounding box center [502, 191] width 41 height 15
click at [481, 190] on div "Search" at bounding box center [501, 191] width 44 height 24
click at [484, 193] on button "Search" at bounding box center [502, 191] width 41 height 15
click at [505, 189] on button "Search" at bounding box center [502, 191] width 41 height 15
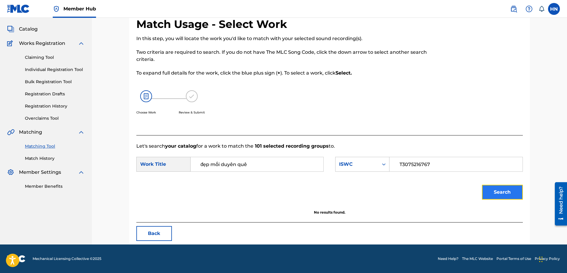
click at [486, 193] on button "Search" at bounding box center [502, 191] width 41 height 15
click at [470, 104] on div at bounding box center [478, 75] width 89 height 117
click at [486, 194] on button "Search" at bounding box center [502, 191] width 41 height 15
click at [488, 187] on button "Search" at bounding box center [502, 191] width 41 height 15
click at [504, 194] on button "Search" at bounding box center [502, 191] width 41 height 15
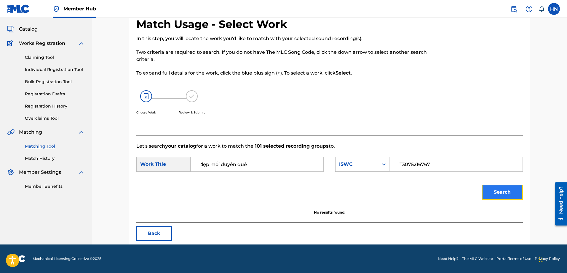
click at [507, 189] on button "Search" at bounding box center [502, 191] width 41 height 15
click at [486, 192] on button "Search" at bounding box center [502, 191] width 41 height 15
click at [492, 191] on button "Search" at bounding box center [502, 191] width 41 height 15
click at [487, 193] on button "Search" at bounding box center [502, 191] width 41 height 15
click at [487, 192] on button "Search" at bounding box center [502, 191] width 41 height 15
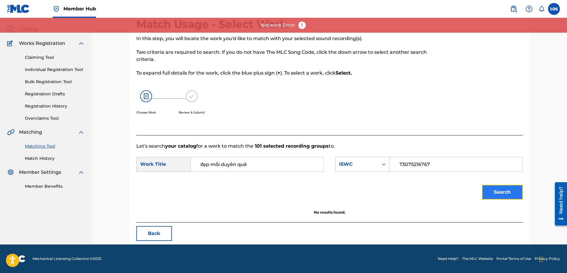
click at [492, 187] on button "Search" at bounding box center [502, 191] width 41 height 15
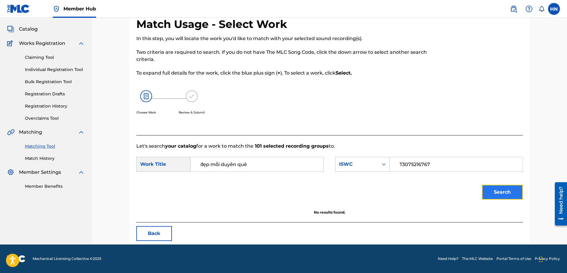
click at [501, 184] on button "Search" at bounding box center [502, 191] width 41 height 15
click at [494, 186] on button "Search" at bounding box center [502, 191] width 41 height 15
click at [483, 192] on button "Search" at bounding box center [502, 191] width 41 height 15
click at [482, 191] on button "Search" at bounding box center [502, 191] width 41 height 15
click at [520, 192] on button "Search" at bounding box center [502, 191] width 41 height 15
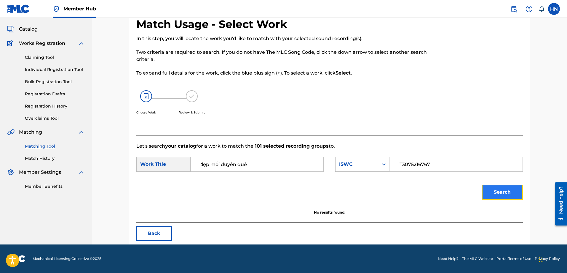
click at [484, 195] on button "Search" at bounding box center [502, 191] width 41 height 15
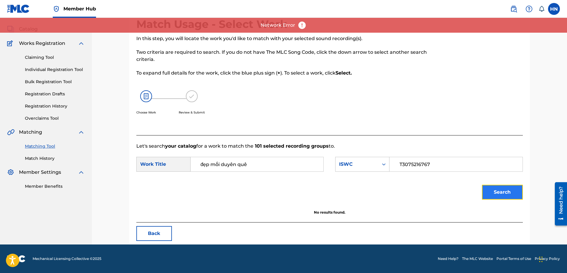
click at [487, 189] on button "Search" at bounding box center [502, 191] width 41 height 15
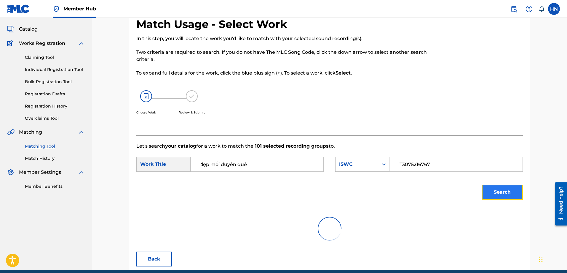
click at [492, 188] on button "Search" at bounding box center [502, 191] width 41 height 15
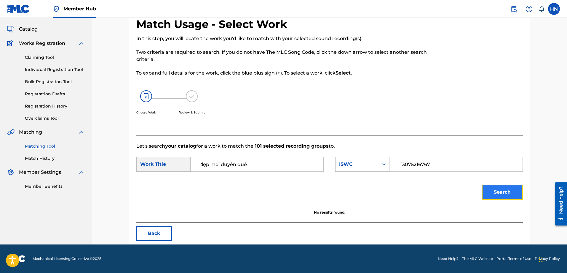
click at [485, 195] on button "Search" at bounding box center [502, 191] width 41 height 15
click at [490, 188] on button "Search" at bounding box center [502, 191] width 41 height 15
click at [502, 194] on button "Search" at bounding box center [502, 191] width 41 height 15
click at [504, 189] on button "Search" at bounding box center [502, 191] width 41 height 15
click at [488, 190] on button "Search" at bounding box center [502, 191] width 41 height 15
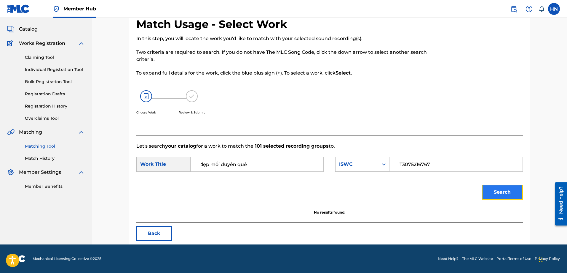
click at [494, 189] on button "Search" at bounding box center [502, 191] width 41 height 15
click at [487, 186] on button "Search" at bounding box center [502, 191] width 41 height 15
click at [516, 195] on button "Search" at bounding box center [502, 191] width 41 height 15
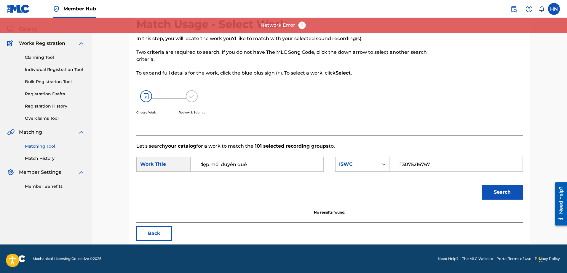
click at [510, 199] on div "Search" at bounding box center [501, 191] width 44 height 24
click at [508, 192] on button "Search" at bounding box center [502, 191] width 41 height 15
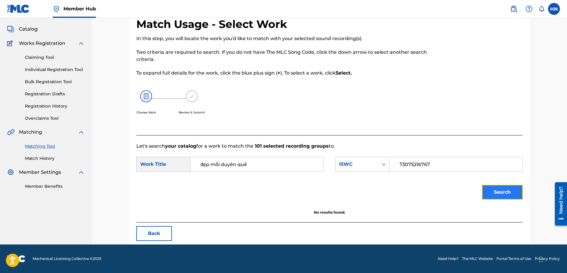
click at [499, 195] on button "Search" at bounding box center [502, 191] width 41 height 15
click at [366, 162] on div "ISWC" at bounding box center [357, 163] width 36 height 7
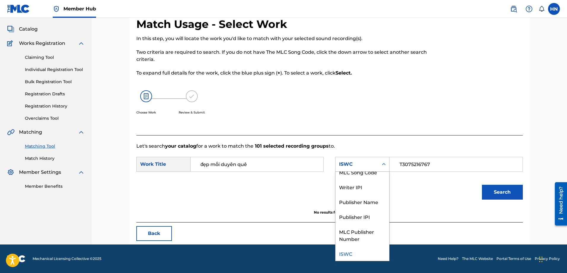
scroll to position [0, 0]
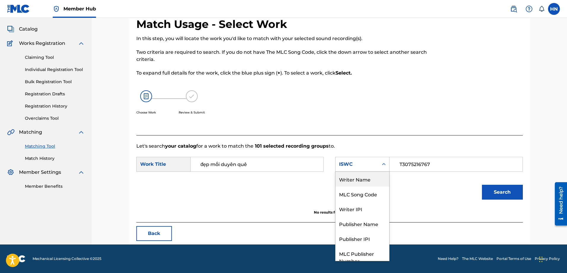
click at [362, 183] on div "Writer Name" at bounding box center [363, 178] width 54 height 15
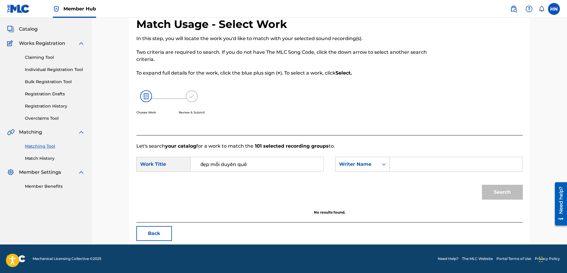
click at [401, 162] on input "Search Form" at bounding box center [456, 164] width 123 height 14
type input "c"
type input "minh cao nhat"
click at [482, 184] on button "Search" at bounding box center [502, 191] width 41 height 15
click at [505, 195] on button "Search" at bounding box center [502, 191] width 41 height 15
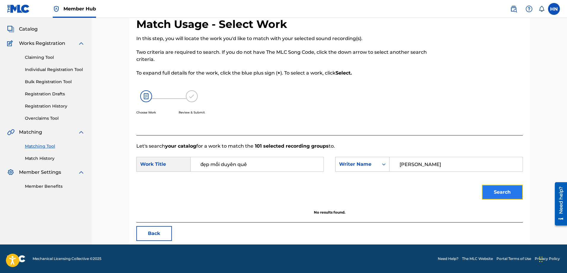
click at [485, 197] on button "Search" at bounding box center [502, 191] width 41 height 15
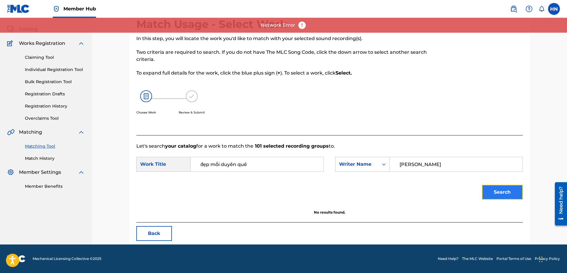
click at [493, 189] on button "Search" at bounding box center [502, 191] width 41 height 15
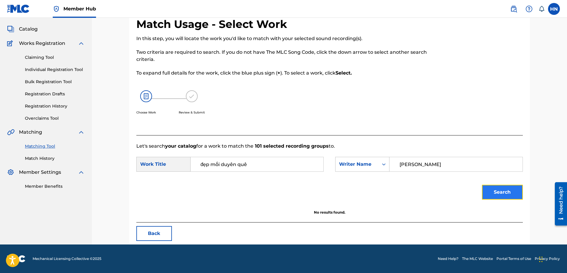
click at [488, 195] on button "Search" at bounding box center [502, 191] width 41 height 15
click at [496, 187] on button "Search" at bounding box center [502, 191] width 41 height 15
click at [497, 189] on button "Search" at bounding box center [502, 191] width 41 height 15
click at [494, 191] on button "Search" at bounding box center [502, 191] width 41 height 15
click at [495, 195] on button "Search" at bounding box center [502, 191] width 41 height 15
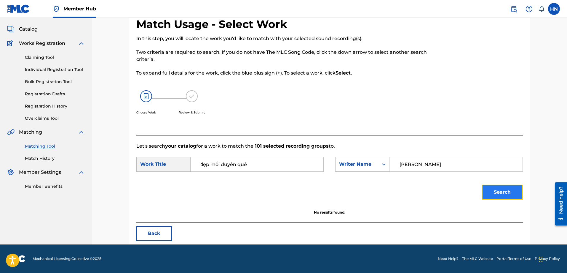
click at [492, 187] on button "Search" at bounding box center [502, 191] width 41 height 15
click at [492, 189] on button "Search" at bounding box center [502, 191] width 41 height 15
click at [487, 195] on button "Search" at bounding box center [502, 191] width 41 height 15
click at [497, 197] on button "Search" at bounding box center [502, 191] width 41 height 15
click at [499, 195] on button "Search" at bounding box center [502, 191] width 41 height 15
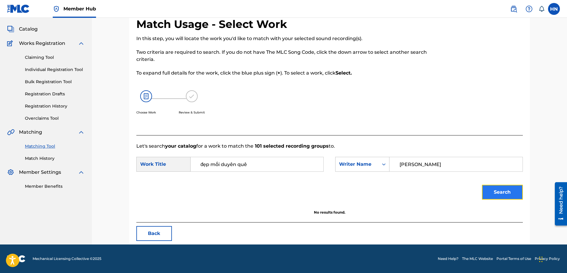
click at [500, 190] on button "Search" at bounding box center [502, 191] width 41 height 15
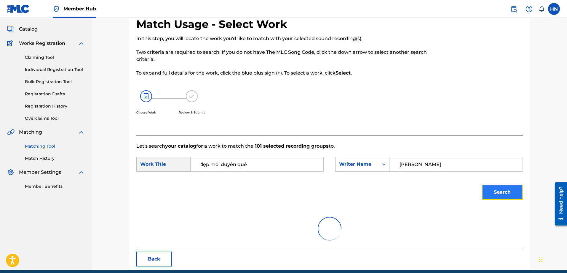
click at [498, 192] on button "Search" at bounding box center [502, 191] width 41 height 15
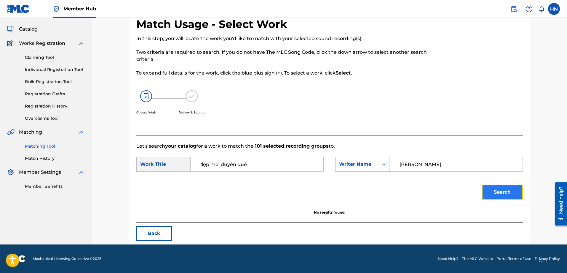
click at [501, 192] on button "Search" at bounding box center [502, 191] width 41 height 15
click at [488, 192] on button "Search" at bounding box center [502, 191] width 41 height 15
click at [498, 188] on button "Search" at bounding box center [502, 191] width 41 height 15
click at [497, 186] on button "Search" at bounding box center [502, 191] width 41 height 15
drag, startPoint x: 488, startPoint y: 195, endPoint x: 483, endPoint y: 200, distance: 6.9
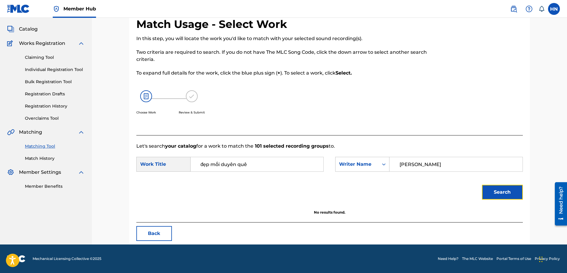
click at [488, 197] on button "Search" at bounding box center [502, 191] width 41 height 15
click at [494, 191] on button "Search" at bounding box center [502, 191] width 41 height 15
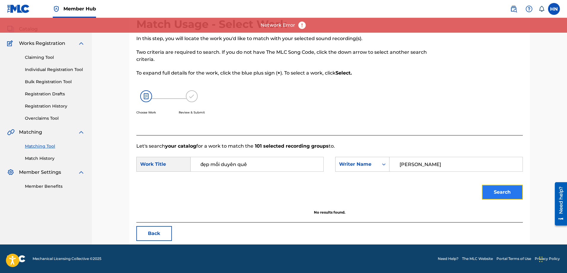
click at [498, 190] on button "Search" at bounding box center [502, 191] width 41 height 15
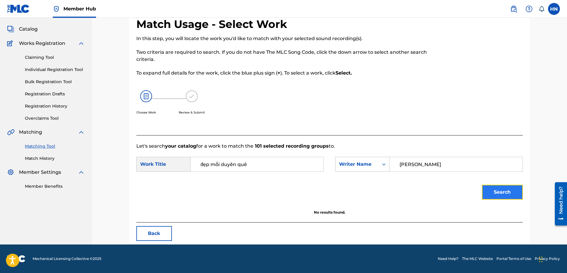
click at [490, 189] on button "Search" at bounding box center [502, 191] width 41 height 15
click at [492, 186] on button "Search" at bounding box center [502, 191] width 41 height 15
click at [491, 189] on button "Search" at bounding box center [502, 191] width 41 height 15
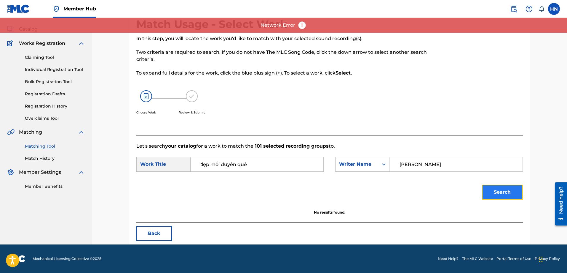
click at [490, 190] on button "Search" at bounding box center [502, 191] width 41 height 15
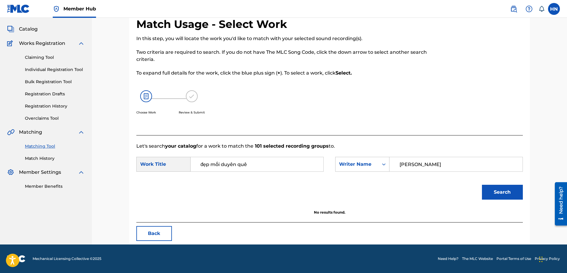
click at [498, 200] on div "Search" at bounding box center [501, 191] width 44 height 24
click at [497, 198] on button "Search" at bounding box center [502, 191] width 41 height 15
click at [489, 185] on button "Search" at bounding box center [502, 191] width 41 height 15
click at [485, 185] on button "Search" at bounding box center [502, 191] width 41 height 15
click at [483, 186] on button "Search" at bounding box center [502, 191] width 41 height 15
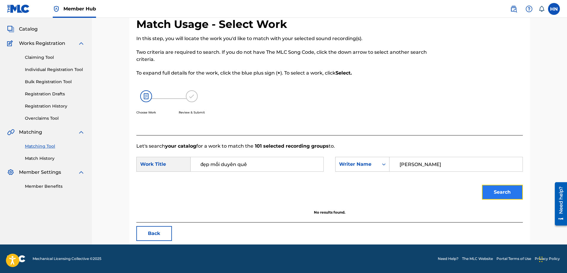
click at [488, 191] on button "Search" at bounding box center [502, 191] width 41 height 15
click at [487, 191] on button "Search" at bounding box center [502, 191] width 41 height 15
click at [491, 191] on button "Search" at bounding box center [502, 191] width 41 height 15
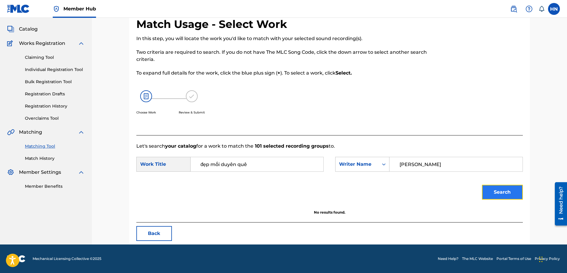
click at [488, 185] on button "Search" at bounding box center [502, 191] width 41 height 15
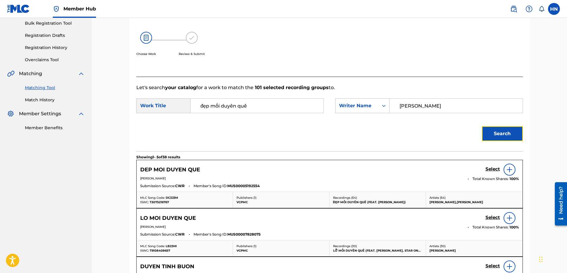
scroll to position [89, 0]
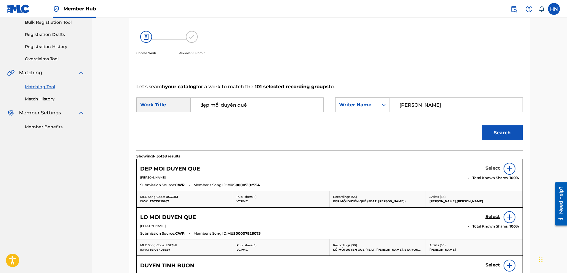
click at [492, 166] on h5 "Select" at bounding box center [493, 168] width 15 height 6
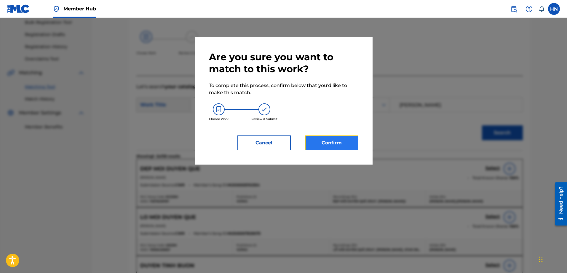
click at [357, 138] on button "Confirm" at bounding box center [331, 142] width 53 height 15
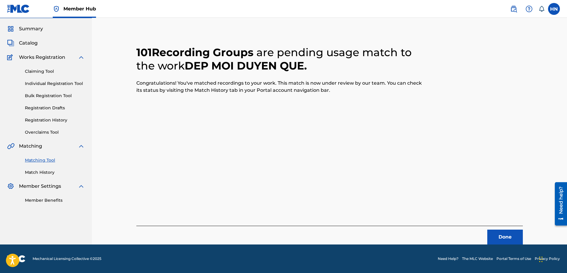
scroll to position [16, 0]
click at [506, 237] on button "Done" at bounding box center [505, 236] width 36 height 15
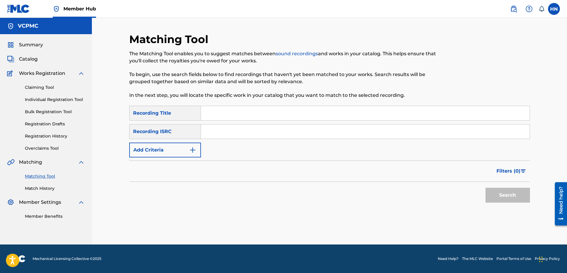
click at [253, 109] on input "Search Form" at bounding box center [365, 113] width 329 height 14
paste input "SẼ KHÔNG CÒN NỮA"
click at [486, 187] on button "Search" at bounding box center [508, 194] width 44 height 15
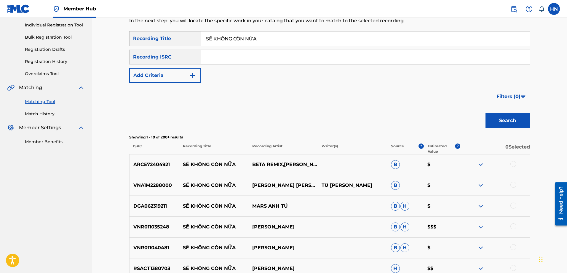
scroll to position [119, 0]
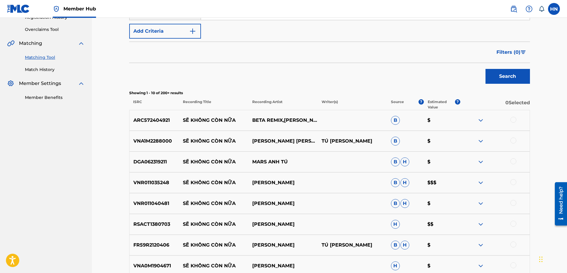
click at [159, 165] on div "DGA062319211 SẼ KHÔNG CÒN NỮA MARS ANH TÚ B H $" at bounding box center [329, 161] width 401 height 21
click at [516, 160] on div at bounding box center [514, 161] width 6 height 6
click at [165, 188] on div "VNR011035248 SẼ KHÔNG CÒN NỮA TUẤN HƯNG B H $$$" at bounding box center [329, 182] width 401 height 21
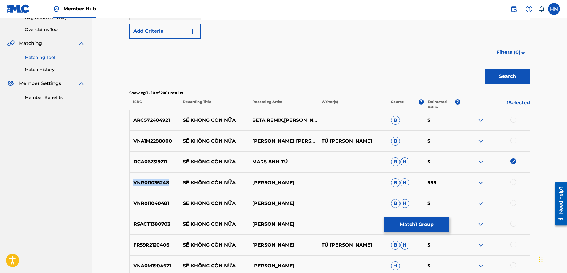
click at [165, 188] on div "VNR011035248 SẼ KHÔNG CÒN NỮA TUẤN HƯNG B H $$$" at bounding box center [329, 182] width 401 height 21
click at [516, 181] on div at bounding box center [514, 182] width 6 height 6
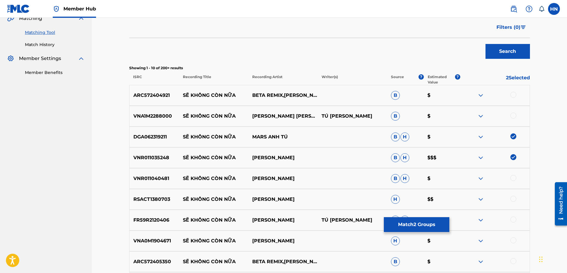
scroll to position [178, 0]
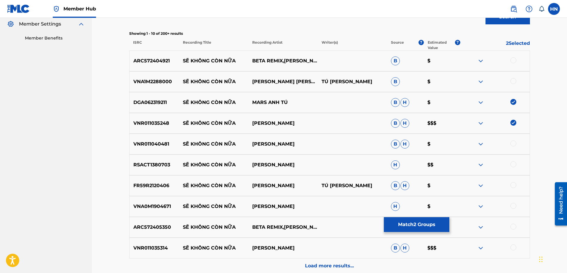
click at [159, 143] on p "VNR011040481" at bounding box center [155, 143] width 50 height 7
click at [514, 141] on div at bounding box center [514, 143] width 6 height 6
click at [157, 160] on div "RSACT1380703 SẼ KHÔNG CÒN NỮA TUẤN HƯNG H $$" at bounding box center [329, 164] width 401 height 21
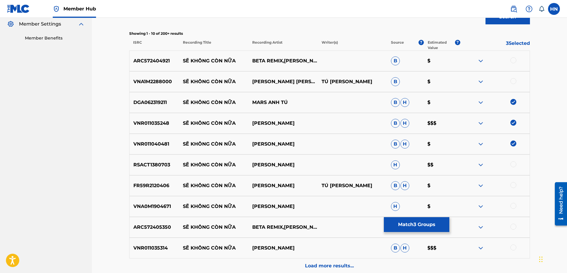
click at [512, 165] on div at bounding box center [514, 164] width 6 height 6
click at [171, 184] on p "FR59R2120406" at bounding box center [155, 185] width 50 height 7
click at [164, 186] on p "FR59R2120406" at bounding box center [155, 185] width 50 height 7
click at [513, 187] on div at bounding box center [514, 185] width 6 height 6
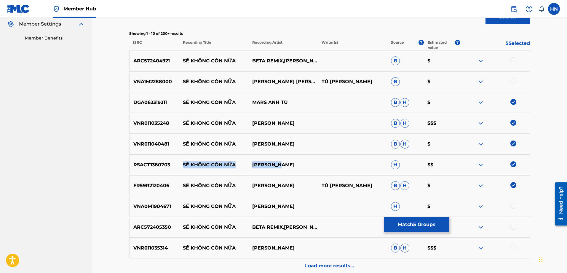
drag, startPoint x: 182, startPoint y: 164, endPoint x: 284, endPoint y: 157, distance: 102.5
click at [284, 157] on div "RSACT1380703 SẼ KHÔNG CÒN NỮA TUẤN HƯNG H $$" at bounding box center [329, 164] width 401 height 21
drag, startPoint x: 173, startPoint y: 187, endPoint x: 277, endPoint y: 181, distance: 103.6
click at [277, 181] on div "FR59R2120406 SẼ KHÔNG CÒN NỮA LYNK LEE TÚ NGUYỄN B H $" at bounding box center [329, 185] width 401 height 21
click at [155, 210] on div "VNA0M1904671 SẼ KHÔNG CÒN NỮA LYNK LEE H $" at bounding box center [329, 206] width 401 height 21
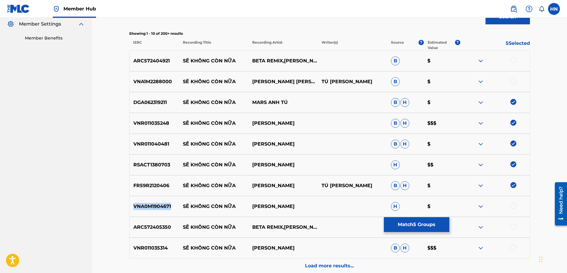
click at [155, 210] on div "VNA0M1904671 SẼ KHÔNG CÒN NỮA LYNK LEE H $" at bounding box center [329, 206] width 401 height 21
click at [514, 204] on div at bounding box center [514, 206] width 6 height 6
click at [153, 247] on p "VNR011035314" at bounding box center [155, 247] width 50 height 7
click at [513, 249] on div at bounding box center [514, 247] width 6 height 6
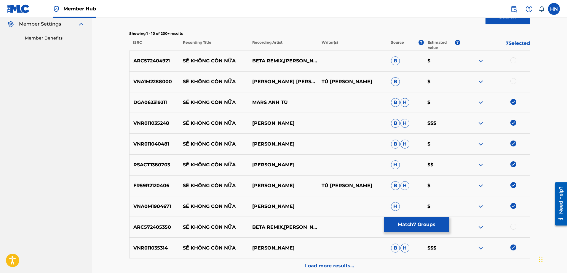
click at [161, 58] on p "ARC572404921" at bounding box center [155, 60] width 50 height 7
click at [514, 60] on div at bounding box center [514, 60] width 6 height 6
click at [146, 89] on div "VNA1M2288000 SẼ KHÔNG CÒN NỮA NGUYỄN THẠC BẢO NGỌC & CT TÚ NGUYỄN B $" at bounding box center [329, 81] width 401 height 21
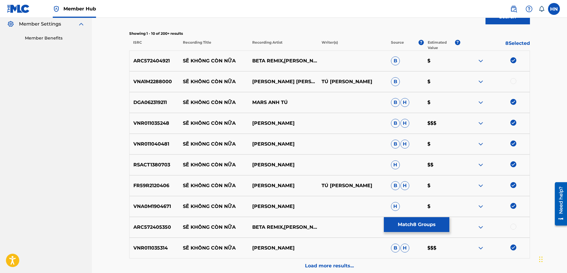
click at [513, 81] on div at bounding box center [514, 81] width 6 height 6
click at [152, 219] on div "ARC572405350 SẼ KHÔNG CÒN NỮA BETA REMIX,VƯƠNG SƠN B $" at bounding box center [329, 226] width 401 height 21
click at [517, 226] on div at bounding box center [495, 226] width 69 height 7
click at [513, 227] on div at bounding box center [514, 226] width 6 height 6
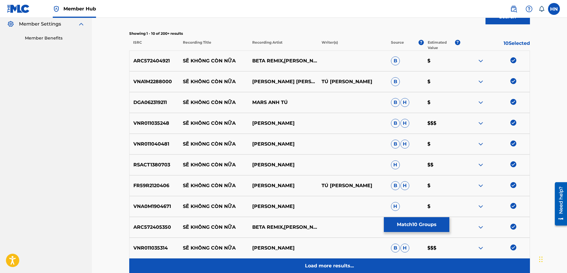
click at [339, 267] on p "Load more results..." at bounding box center [329, 265] width 49 height 7
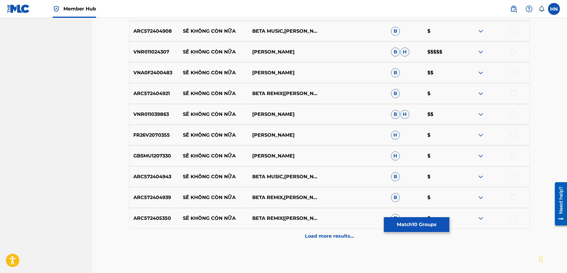
scroll to position [385, 0]
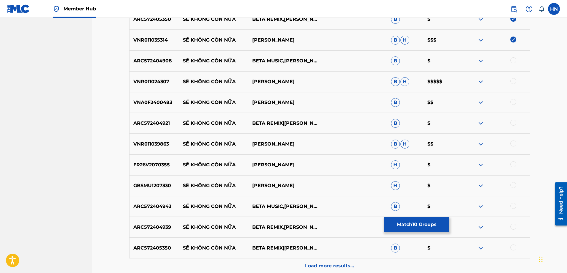
click at [165, 62] on p "ARC572404908" at bounding box center [155, 60] width 50 height 7
click at [512, 59] on div at bounding box center [514, 60] width 6 height 6
click at [150, 78] on p "VNR011024307" at bounding box center [155, 81] width 50 height 7
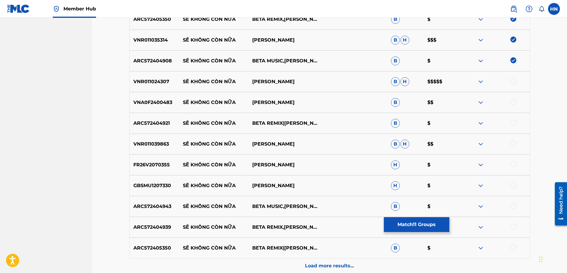
click at [514, 81] on div at bounding box center [514, 81] width 6 height 6
click at [165, 104] on p "VNA0F2400483" at bounding box center [155, 102] width 50 height 7
click at [511, 101] on div at bounding box center [514, 102] width 6 height 6
click at [165, 121] on p "ARC572404921" at bounding box center [155, 123] width 50 height 7
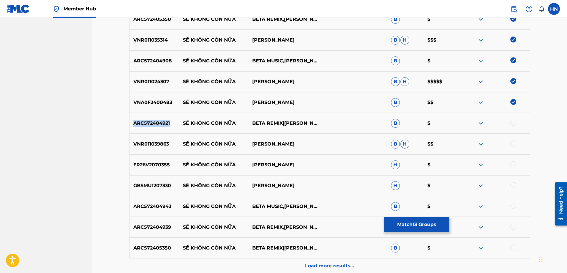
click at [165, 121] on p "ARC572404921" at bounding box center [155, 123] width 50 height 7
click at [514, 123] on div at bounding box center [514, 123] width 6 height 6
click at [146, 149] on div "VNR011039863 SẼ KHÔNG CÒN NỮA TUẤN HƯNG B H $$" at bounding box center [329, 143] width 401 height 21
click at [511, 143] on div at bounding box center [514, 143] width 6 height 6
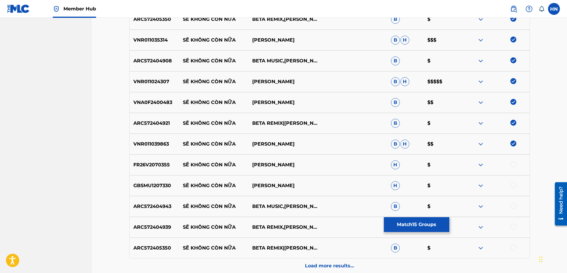
click at [160, 166] on p "FR26V2070355" at bounding box center [155, 164] width 50 height 7
click at [516, 163] on div at bounding box center [514, 164] width 6 height 6
click at [141, 182] on p "GBSMU1207330" at bounding box center [155, 185] width 50 height 7
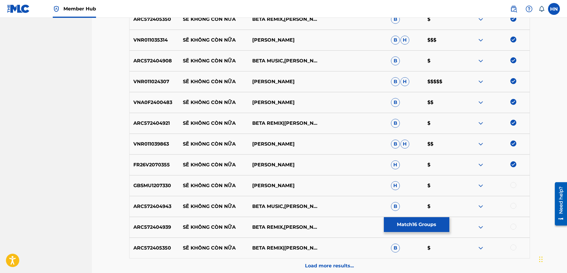
click at [513, 183] on div at bounding box center [514, 185] width 6 height 6
click at [154, 203] on p "ARC572404943" at bounding box center [155, 206] width 50 height 7
click at [515, 205] on div at bounding box center [514, 206] width 6 height 6
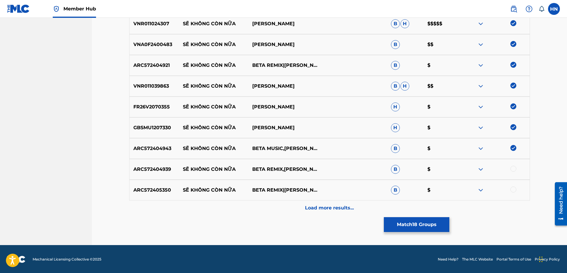
scroll to position [444, 0]
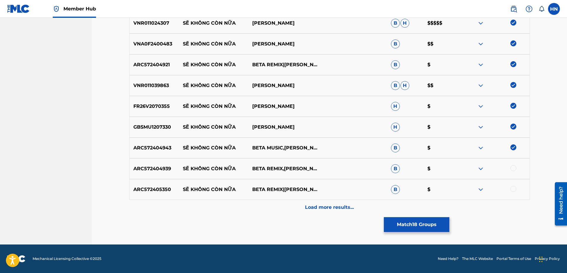
click at [154, 173] on div "ARC572404939 SẼ KHÔNG CÒN NỮA BETA REMIX,VƯƠNG SƠN B $" at bounding box center [329, 168] width 401 height 21
click at [511, 165] on div at bounding box center [495, 168] width 69 height 7
click at [514, 166] on div at bounding box center [514, 168] width 6 height 6
click at [164, 192] on p "ARC572405350" at bounding box center [155, 189] width 50 height 7
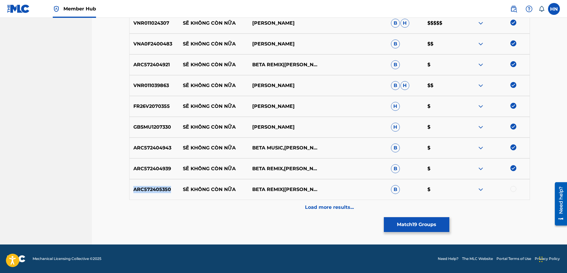
click at [164, 192] on p "ARC572405350" at bounding box center [155, 189] width 50 height 7
click at [515, 190] on div at bounding box center [514, 189] width 6 height 6
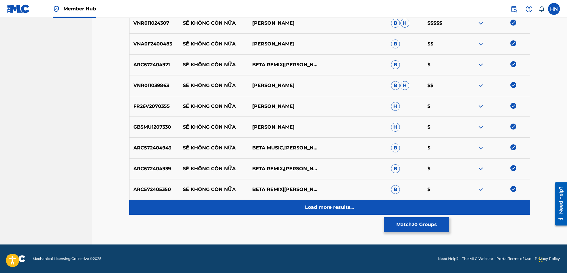
click at [340, 211] on div "Load more results..." at bounding box center [329, 207] width 401 height 15
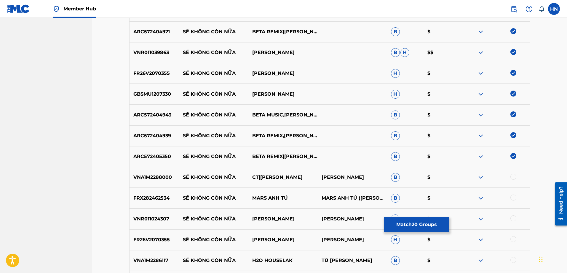
scroll to position [563, 0]
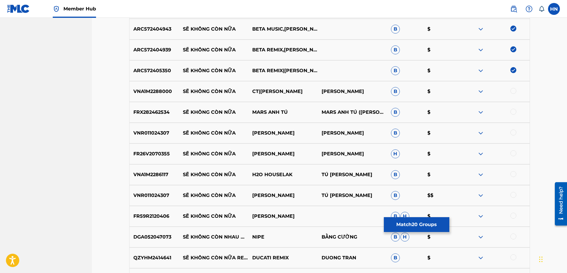
click at [162, 94] on p "VNA1M2288000" at bounding box center [155, 91] width 50 height 7
click at [511, 91] on div at bounding box center [514, 91] width 6 height 6
click at [158, 113] on p "FRX282462534" at bounding box center [155, 112] width 50 height 7
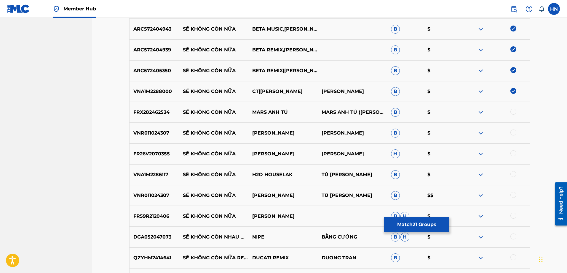
click at [514, 113] on div at bounding box center [514, 112] width 6 height 6
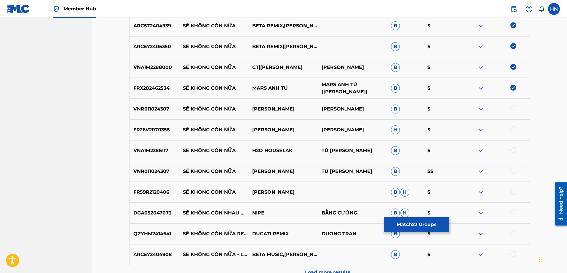
scroll to position [622, 0]
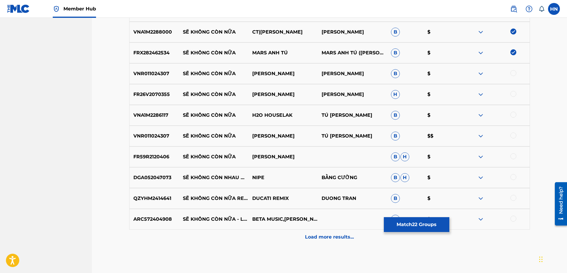
click at [161, 74] on p "VNR011024307" at bounding box center [155, 73] width 50 height 7
click at [513, 74] on div at bounding box center [514, 73] width 6 height 6
click at [154, 89] on div "FR26V2070355 SẼ KHÔNG CÒN NỮA LYNK LEE TÔ MẠNH LINH H $" at bounding box center [329, 94] width 401 height 21
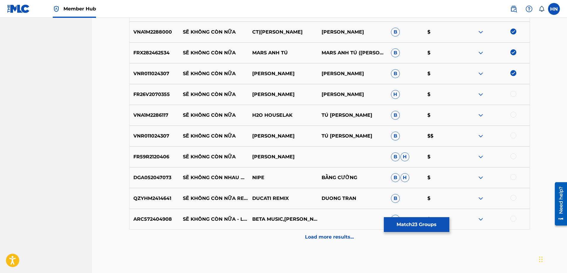
click at [514, 92] on div at bounding box center [514, 94] width 6 height 6
click at [146, 109] on div "VNA1M2286117 SẼ KHÔNG CÒN NỮA H2O HOUSELAK TÚ NGUYỄN B $" at bounding box center [329, 115] width 401 height 21
click at [512, 112] on div at bounding box center [514, 114] width 6 height 6
click at [150, 131] on div "VNR011024307 SẼ KHÔNG CÒN NỮA TUẤN HƯNG TÚ NGUYỄN B $$" at bounding box center [329, 135] width 401 height 21
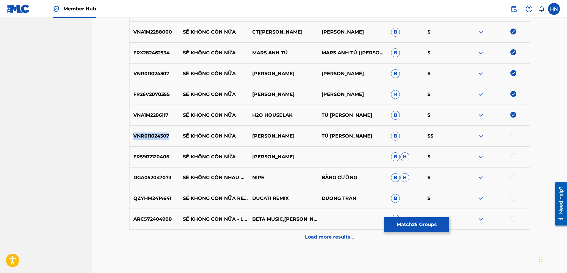
click at [150, 131] on div "VNR011024307 SẼ KHÔNG CÒN NỮA TUẤN HƯNG TÚ NGUYỄN B $$" at bounding box center [329, 135] width 401 height 21
click at [513, 134] on div at bounding box center [514, 135] width 6 height 6
click at [149, 154] on p "FR59R2120406" at bounding box center [155, 156] width 50 height 7
click at [515, 155] on div at bounding box center [514, 156] width 6 height 6
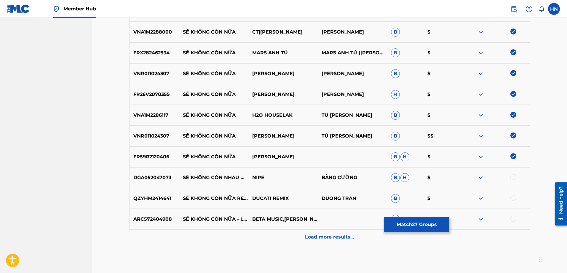
click at [167, 195] on p "QZYHM2414641" at bounding box center [155, 198] width 50 height 7
click at [512, 199] on div at bounding box center [514, 198] width 6 height 6
click at [512, 218] on div at bounding box center [514, 218] width 6 height 6
click at [142, 220] on p "ARC572404908" at bounding box center [155, 218] width 50 height 7
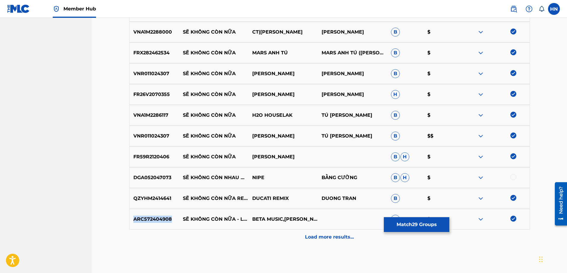
click at [142, 220] on p "ARC572404908" at bounding box center [155, 218] width 50 height 7
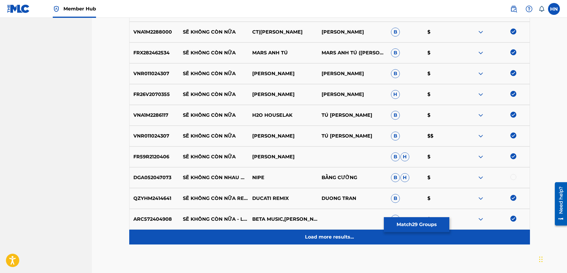
click at [341, 243] on div "Load more results..." at bounding box center [329, 236] width 401 height 15
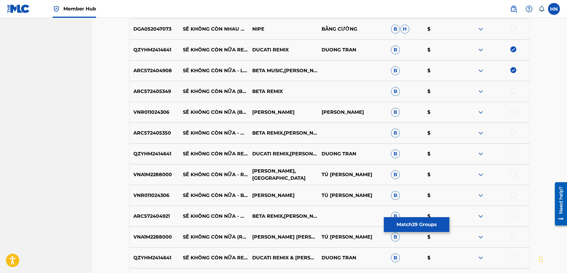
scroll to position [800, 0]
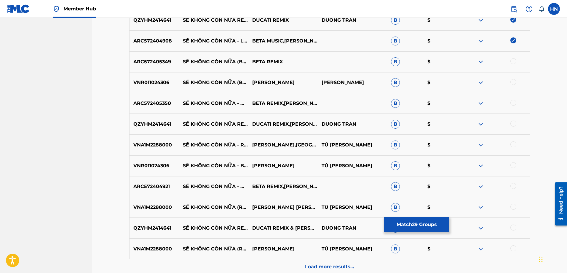
click at [156, 63] on p "ARC572405349" at bounding box center [155, 61] width 50 height 7
click at [512, 61] on div at bounding box center [514, 61] width 6 height 6
click at [149, 80] on p "VNR011024306" at bounding box center [155, 82] width 50 height 7
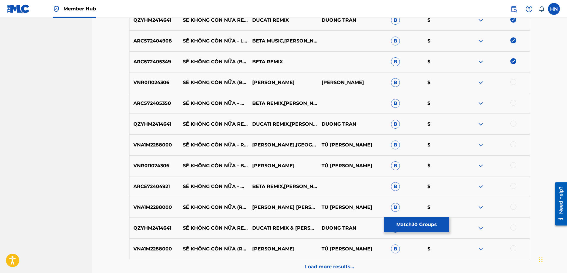
click at [515, 82] on div at bounding box center [514, 82] width 6 height 6
click at [144, 98] on div "ARC572405350 SẼ KHÔNG CÒN NỮA - MIX BETA REMIX,VƯƠNG SƠN B $" at bounding box center [329, 103] width 401 height 21
click at [512, 100] on div at bounding box center [514, 103] width 6 height 6
click at [156, 125] on p "QZYHM2414641" at bounding box center [155, 123] width 50 height 7
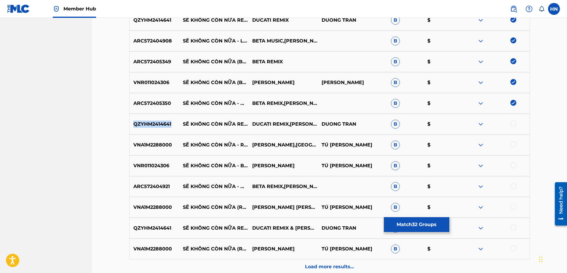
click at [156, 125] on p "QZYHM2414641" at bounding box center [155, 123] width 50 height 7
click at [513, 122] on div at bounding box center [514, 123] width 6 height 6
click at [143, 144] on p "VNA1M2288000" at bounding box center [155, 144] width 50 height 7
click at [514, 142] on div at bounding box center [514, 144] width 6 height 6
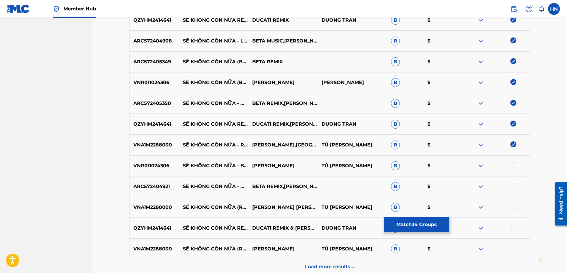
click at [160, 165] on p "VNR011024306" at bounding box center [155, 165] width 50 height 7
click at [513, 165] on div at bounding box center [514, 165] width 6 height 6
click at [157, 185] on p "ARC572404921" at bounding box center [155, 186] width 50 height 7
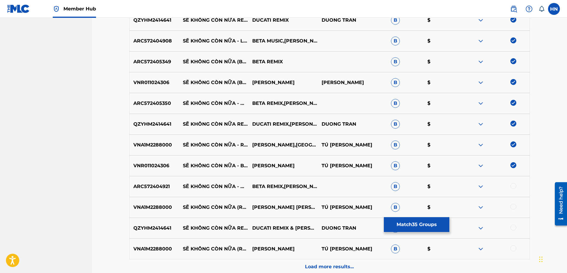
click at [513, 186] on div at bounding box center [514, 186] width 6 height 6
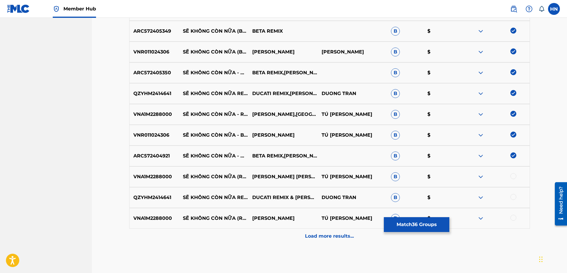
scroll to position [859, 0]
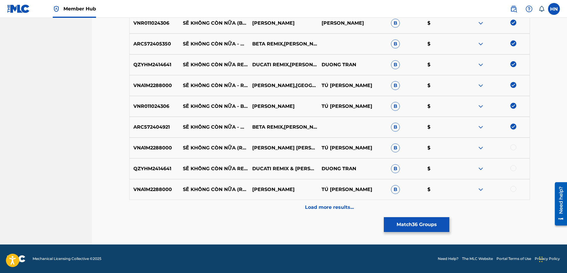
click at [169, 148] on p "VNA1M2288000" at bounding box center [155, 147] width 50 height 7
click at [514, 145] on div at bounding box center [514, 147] width 6 height 6
click at [148, 170] on p "QZYHM2414641" at bounding box center [155, 168] width 50 height 7
click at [514, 168] on div at bounding box center [514, 168] width 6 height 6
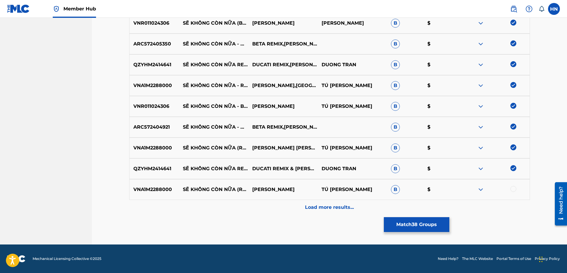
click at [150, 197] on div "VNA1M2288000 SẼ KHÔNG CÒN NỮA (RUMBA) NGUYỄN THẠC BẢO NGỌC TÚ NGUYỄN B $" at bounding box center [329, 189] width 401 height 21
click at [516, 190] on div at bounding box center [514, 189] width 6 height 6
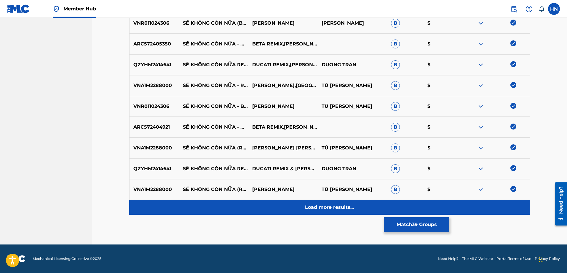
click at [349, 203] on p "Load more results..." at bounding box center [329, 206] width 49 height 7
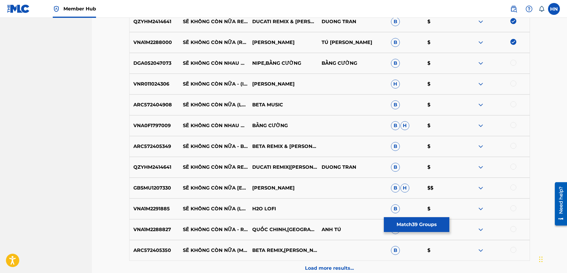
scroll to position [1037, 0]
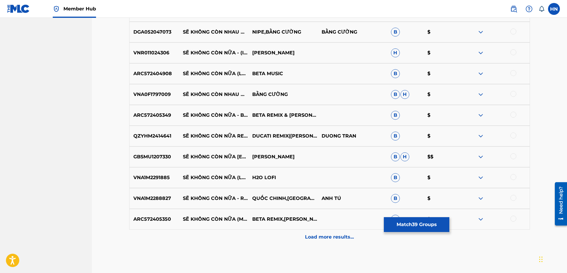
click at [153, 53] on p "VNR011024306" at bounding box center [155, 52] width 50 height 7
click at [513, 54] on div at bounding box center [514, 52] width 6 height 6
click at [157, 74] on p "ARC572404908" at bounding box center [155, 73] width 50 height 7
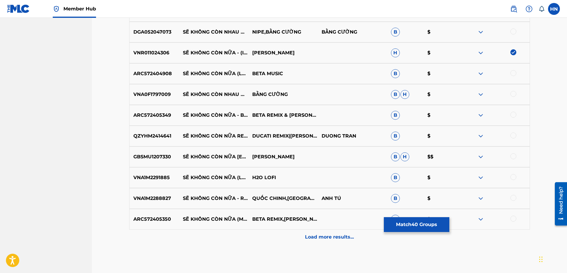
click at [512, 73] on div at bounding box center [514, 73] width 6 height 6
click at [162, 117] on p "ARC572405349" at bounding box center [155, 114] width 50 height 7
click at [512, 116] on div at bounding box center [514, 114] width 6 height 6
click at [158, 139] on p "QZYHM2414641" at bounding box center [155, 135] width 50 height 7
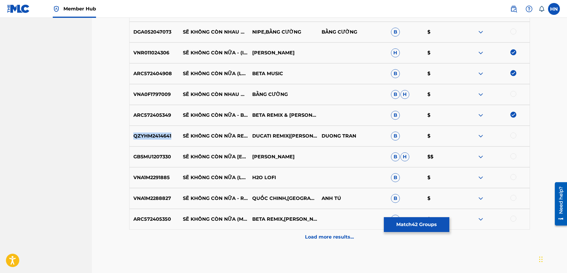
click at [158, 139] on p "QZYHM2414641" at bounding box center [155, 135] width 50 height 7
click at [513, 135] on div at bounding box center [514, 135] width 6 height 6
click at [144, 160] on p "GBSMU1207330" at bounding box center [155, 156] width 50 height 7
click at [515, 156] on div at bounding box center [514, 156] width 6 height 6
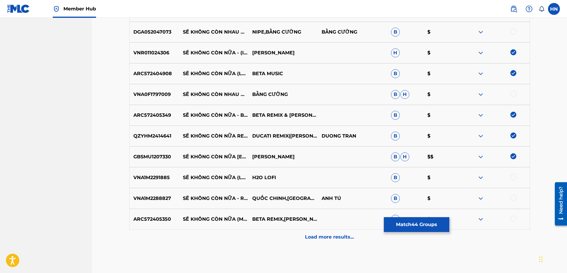
click at [152, 176] on p "VNA1M2291885" at bounding box center [155, 177] width 50 height 7
click at [513, 175] on div at bounding box center [514, 177] width 6 height 6
click at [153, 195] on p "VNA1M2288827" at bounding box center [155, 198] width 50 height 7
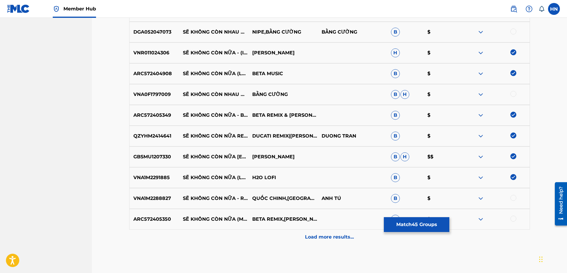
click at [513, 195] on div at bounding box center [514, 198] width 6 height 6
click at [154, 211] on div "ARC572405350 SẼ KHÔNG CÒN NỮA (MIX) BETA REMIX,VƯƠNG SƠN B $" at bounding box center [329, 218] width 401 height 21
click at [514, 218] on div at bounding box center [514, 218] width 6 height 6
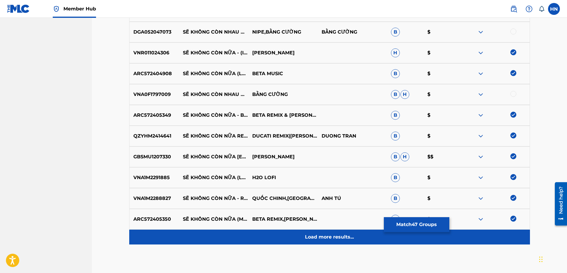
click at [342, 234] on p "Load more results..." at bounding box center [329, 236] width 49 height 7
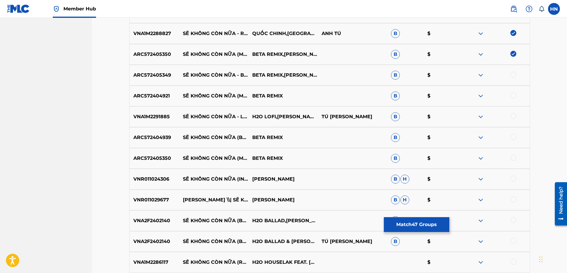
scroll to position [1215, 0]
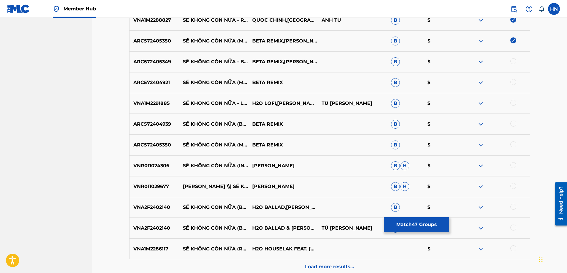
click at [153, 68] on div "ARC572405349 SẼ KHÔNG CÒN NỮA - BEAT BETA REMIX,VƯƠNG SƠN B $" at bounding box center [329, 61] width 401 height 21
click at [511, 62] on div at bounding box center [514, 61] width 6 height 6
click at [156, 83] on p "ARC572404921" at bounding box center [155, 82] width 50 height 7
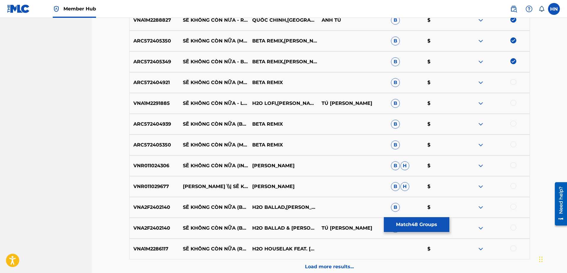
click at [513, 79] on div at bounding box center [514, 82] width 6 height 6
click at [167, 103] on p "VNA1M2291885" at bounding box center [155, 103] width 50 height 7
click at [515, 103] on div at bounding box center [514, 103] width 6 height 6
click at [153, 126] on p "ARC572404939" at bounding box center [155, 123] width 50 height 7
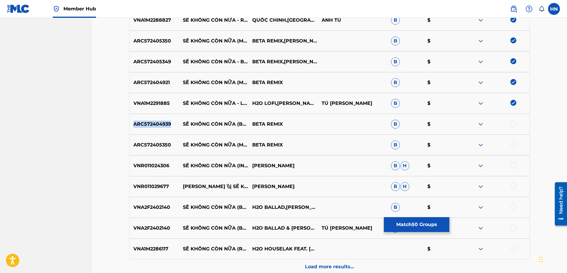
click at [153, 126] on p "ARC572404939" at bounding box center [155, 123] width 50 height 7
click at [513, 124] on div at bounding box center [514, 123] width 6 height 6
click at [147, 140] on div "ARC572405350 SẼ KHÔNG CÒN NỮA (MIX) BETA REMIX B $" at bounding box center [329, 144] width 401 height 21
click at [511, 144] on div at bounding box center [514, 144] width 6 height 6
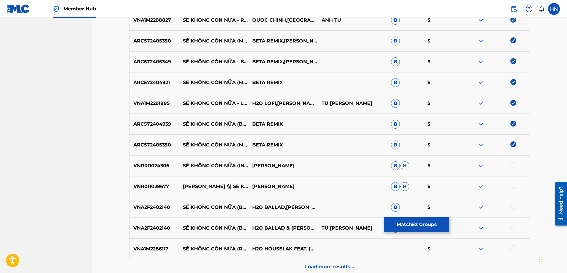
click at [148, 160] on div "VNR011024306 SẼ KHÔNG CÒN NỮA (INSTRUMENTAL) TUẤN HƯNG B H $" at bounding box center [329, 165] width 401 height 21
click at [512, 164] on div at bounding box center [514, 165] width 6 height 6
click at [155, 181] on div "VNR011029677 TUẤN HƯNG \\| SẼ KHÔNG CÒN NỮA TUẤN HƯNG B H $" at bounding box center [329, 186] width 401 height 21
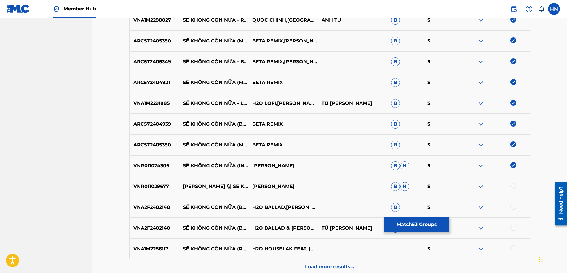
click at [514, 185] on div at bounding box center [514, 186] width 6 height 6
click at [152, 206] on p "VNA2F2402140" at bounding box center [155, 206] width 50 height 7
click at [512, 206] on div at bounding box center [514, 206] width 6 height 6
click at [514, 226] on div at bounding box center [514, 227] width 6 height 6
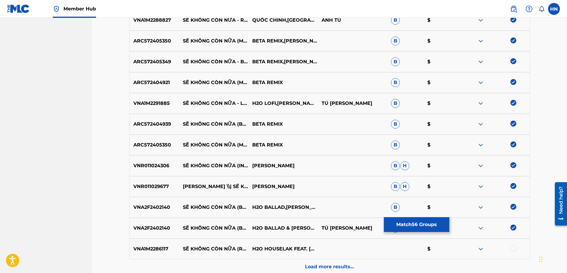
click at [149, 247] on p "VNA1M2286117" at bounding box center [155, 248] width 50 height 7
click at [512, 249] on div at bounding box center [514, 248] width 6 height 6
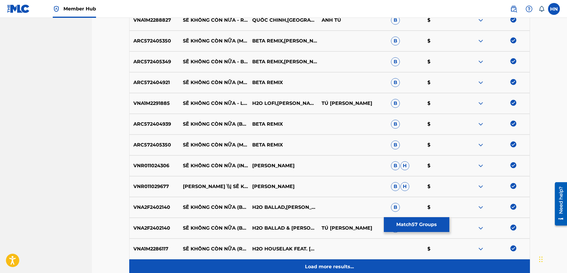
click at [348, 262] on div "Load more results..." at bounding box center [329, 266] width 401 height 15
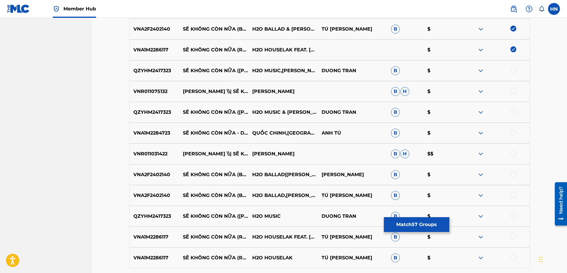
scroll to position [1422, 0]
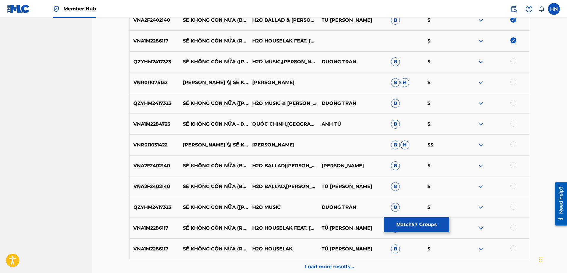
click at [155, 62] on p "QZYHM2417323" at bounding box center [155, 61] width 50 height 7
click at [514, 59] on div at bounding box center [514, 61] width 6 height 6
click at [131, 85] on p "VNR011075132" at bounding box center [155, 82] width 50 height 7
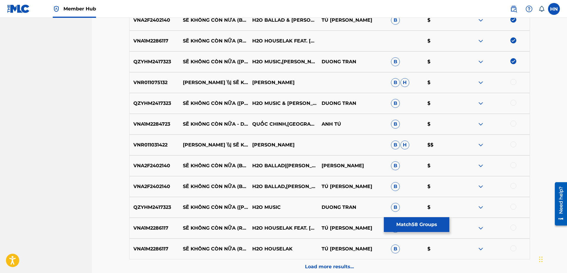
click at [511, 82] on div at bounding box center [514, 82] width 6 height 6
click at [148, 106] on p "QZYHM2417323" at bounding box center [155, 103] width 50 height 7
click at [513, 102] on div at bounding box center [514, 103] width 6 height 6
click at [162, 128] on div "VNA1M2284723 SẼ KHÔNG CÒN NỮA - DISCO REMIX QUỐC CHINH,CT ANH TÚ B $" at bounding box center [329, 124] width 401 height 21
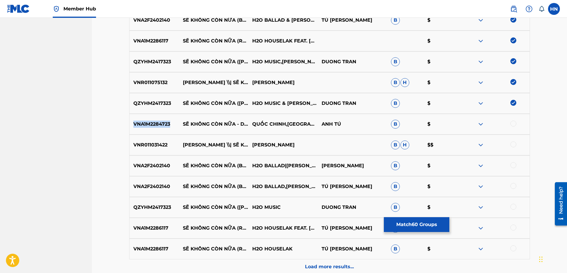
click at [162, 128] on div "VNA1M2284723 SẼ KHÔNG CÒN NỮA - DISCO REMIX QUỐC CHINH,CT ANH TÚ B $" at bounding box center [329, 124] width 401 height 21
click at [511, 123] on div at bounding box center [514, 123] width 6 height 6
click at [143, 138] on div "VNR011031422 TUẤN HƯNG \\| SẼ KHÔNG CÒN NỮA TUẤN HƯNG B H $$" at bounding box center [329, 144] width 401 height 21
click at [513, 142] on div at bounding box center [514, 144] width 6 height 6
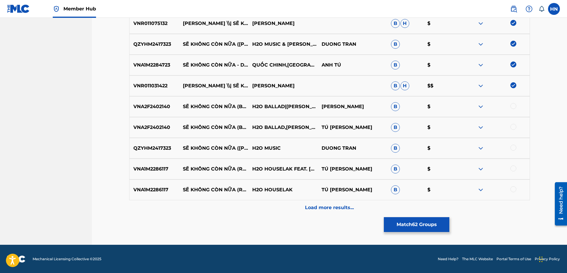
scroll to position [1482, 0]
click at [159, 105] on p "VNA2F2402140" at bounding box center [155, 106] width 50 height 7
click at [512, 104] on div at bounding box center [514, 106] width 6 height 6
click at [512, 128] on div at bounding box center [514, 126] width 6 height 6
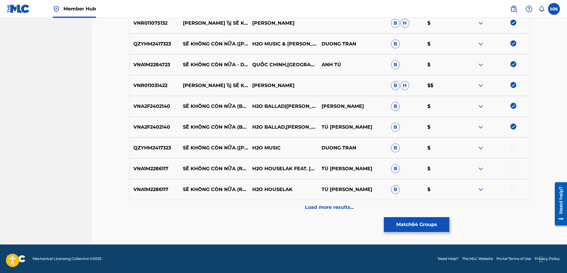
click at [162, 145] on p "QZYHM2417323" at bounding box center [155, 147] width 50 height 7
click at [512, 146] on div at bounding box center [514, 147] width 6 height 6
click at [158, 167] on p "VNA1M2286117" at bounding box center [155, 168] width 50 height 7
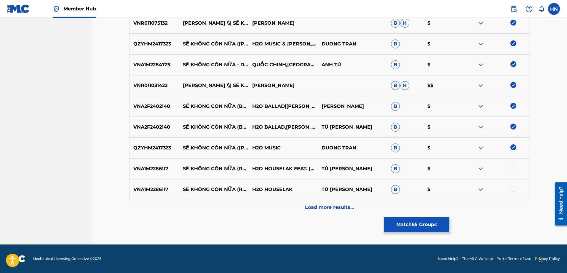
click at [513, 168] on div at bounding box center [514, 168] width 6 height 6
click at [511, 189] on div at bounding box center [514, 189] width 6 height 6
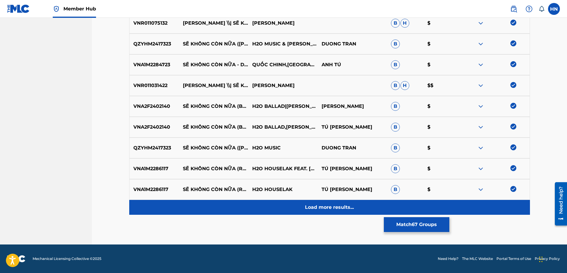
click at [335, 207] on p "Load more results..." at bounding box center [329, 206] width 49 height 7
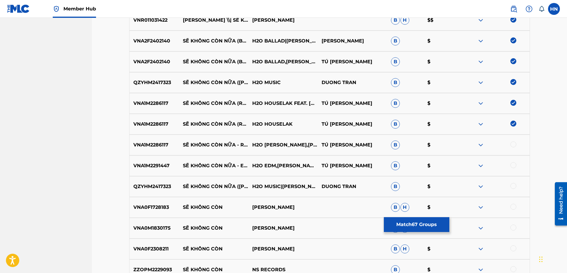
scroll to position [1630, 0]
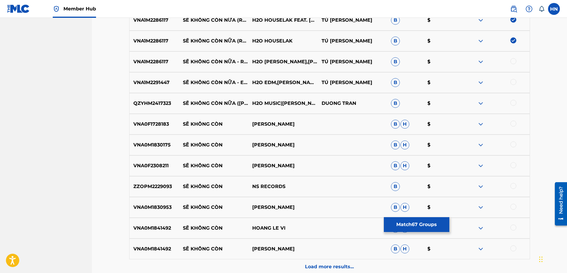
click at [512, 61] on div at bounding box center [514, 61] width 6 height 6
click at [132, 77] on div "VNA1M2291447 SẼ KHÔNG CÒN NỮA - EDM REMIX H2O EDM,NGUYỄN THẠC BẢO NGỌC,TOPKN TÚ…" at bounding box center [329, 82] width 401 height 21
click at [515, 82] on div at bounding box center [514, 82] width 6 height 6
click at [159, 102] on p "QZYHM2417323" at bounding box center [155, 103] width 50 height 7
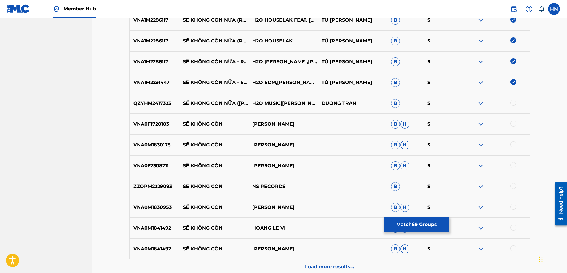
click at [164, 102] on p "QZYHM2417323" at bounding box center [155, 103] width 50 height 7
click at [513, 102] on div at bounding box center [514, 103] width 6 height 6
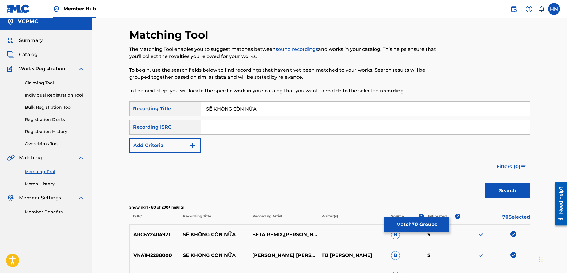
scroll to position [0, 0]
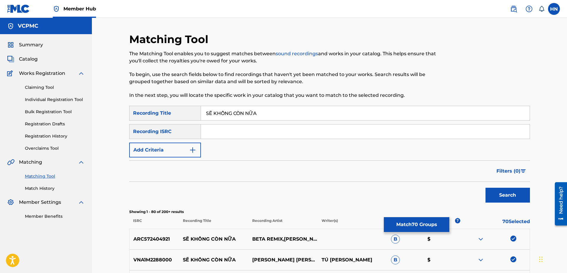
click at [321, 107] on input "SẼ KHÔNG CÒN NỮA" at bounding box center [365, 113] width 329 height 14
paste input "E KHONG CON NU"
type input "SE KHONG CON NUA"
click at [486, 187] on button "Search" at bounding box center [508, 194] width 44 height 15
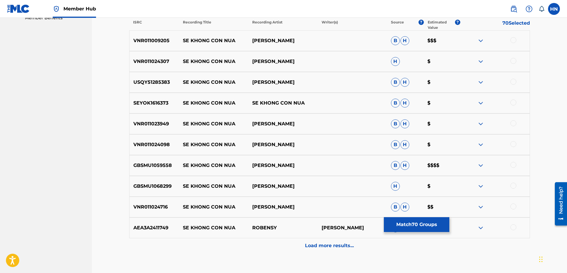
scroll to position [208, 0]
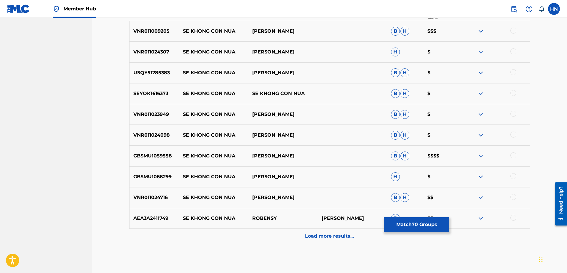
click at [165, 38] on div "VNR011009205 SE KHONG CON NUA TUAN HUNG B H $$$" at bounding box center [329, 31] width 401 height 21
click at [515, 29] on div at bounding box center [514, 31] width 6 height 6
click at [164, 149] on div "GBSMU1059558 SE KHONG CON NUA TUẤN HƯNG B H $$$$" at bounding box center [329, 155] width 401 height 21
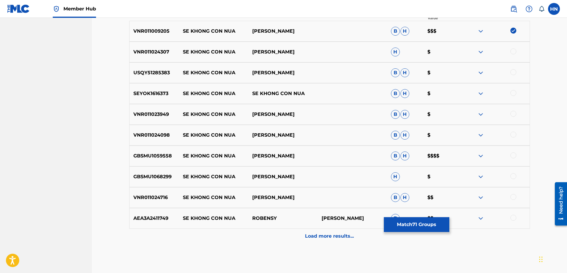
click at [511, 155] on div at bounding box center [514, 155] width 6 height 6
click at [159, 55] on p "VNR011024307" at bounding box center [155, 51] width 50 height 7
click at [514, 52] on div at bounding box center [514, 51] width 6 height 6
click at [165, 73] on p "USQY51285383" at bounding box center [155, 72] width 50 height 7
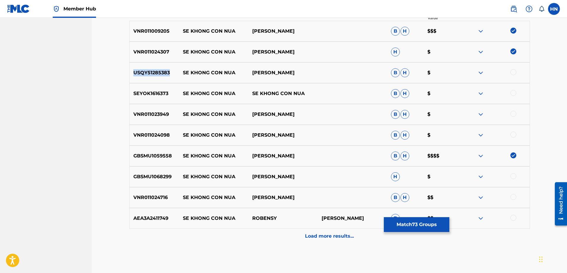
click at [165, 73] on p "USQY51285383" at bounding box center [155, 72] width 50 height 7
click at [512, 74] on div at bounding box center [514, 72] width 6 height 6
click at [164, 94] on p "SEYOK1616373" at bounding box center [155, 93] width 50 height 7
click at [157, 110] on div "VNR011023949 SE KHONG CON NUA TUAN HUNG B H $" at bounding box center [329, 114] width 401 height 21
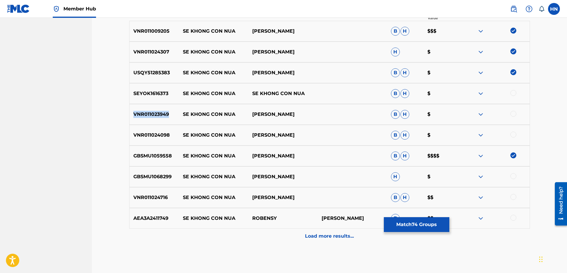
click at [157, 110] on div "VNR011023949 SE KHONG CON NUA TUAN HUNG B H $" at bounding box center [329, 114] width 401 height 21
click at [510, 113] on div at bounding box center [495, 114] width 69 height 7
click at [512, 113] on div at bounding box center [514, 114] width 6 height 6
click at [154, 138] on p "VNR011024098" at bounding box center [155, 134] width 50 height 7
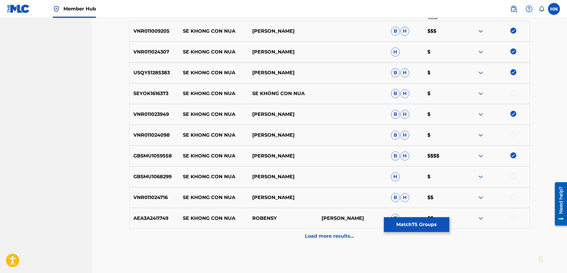
click at [514, 133] on div at bounding box center [514, 134] width 6 height 6
click at [139, 178] on p "GBSMU1068299" at bounding box center [155, 176] width 50 height 7
click at [512, 176] on div at bounding box center [514, 176] width 6 height 6
click at [149, 198] on p "VNR011024716" at bounding box center [155, 197] width 50 height 7
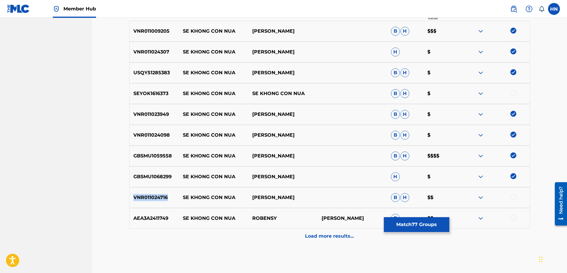
click at [149, 198] on p "VNR011024716" at bounding box center [155, 197] width 50 height 7
click at [514, 195] on div at bounding box center [514, 197] width 6 height 6
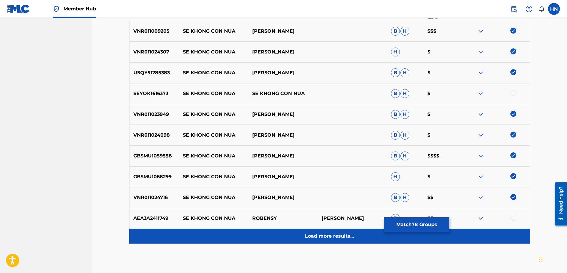
click at [316, 232] on p "Load more results..." at bounding box center [329, 235] width 49 height 7
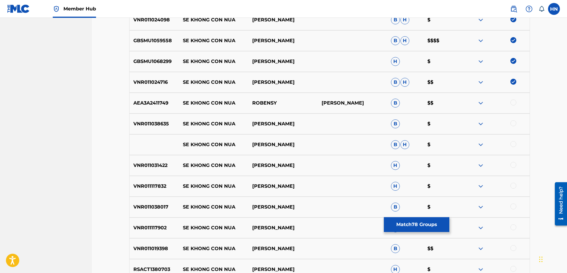
scroll to position [356, 0]
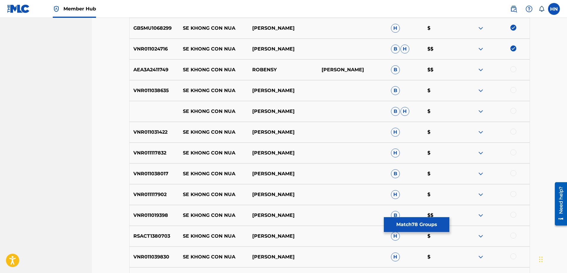
click at [163, 91] on p "VNR011038635" at bounding box center [155, 90] width 50 height 7
click at [515, 89] on div at bounding box center [514, 90] width 6 height 6
drag, startPoint x: 317, startPoint y: 103, endPoint x: 174, endPoint y: 110, distance: 142.8
click at [174, 110] on div "SE KHONG CON NUA TUAN HUNG B H $" at bounding box center [329, 111] width 401 height 21
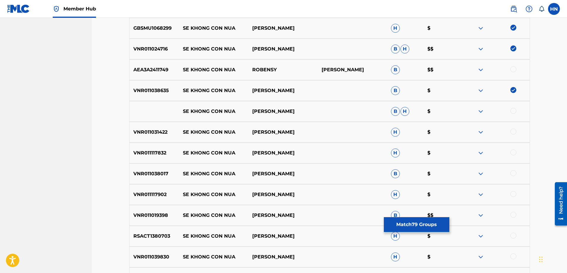
click at [512, 109] on div at bounding box center [514, 111] width 6 height 6
click at [482, 111] on img at bounding box center [480, 111] width 7 height 7
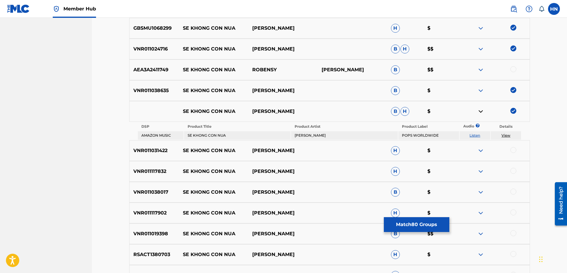
click at [477, 135] on link "Listen" at bounding box center [475, 135] width 11 height 4
click at [160, 152] on p "VNR011031422" at bounding box center [155, 150] width 50 height 7
click at [512, 149] on div at bounding box center [514, 150] width 6 height 6
click at [155, 169] on p "VNR011117832" at bounding box center [155, 171] width 50 height 7
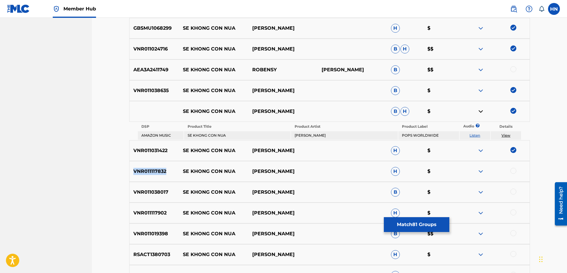
click at [155, 169] on p "VNR011117832" at bounding box center [155, 171] width 50 height 7
click at [514, 169] on div at bounding box center [514, 171] width 6 height 6
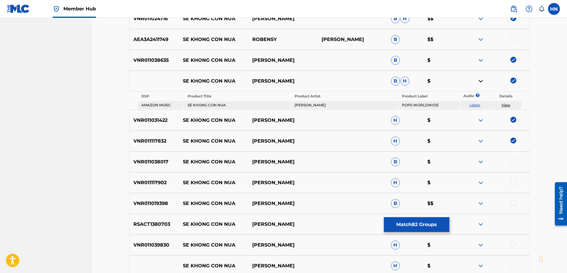
scroll to position [415, 0]
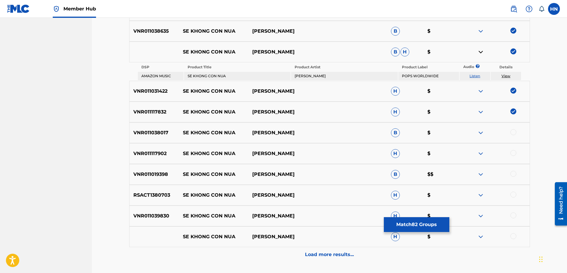
click at [147, 128] on div "VNR011038017 SE KHONG CON NUA TUAN HUNG B $" at bounding box center [329, 132] width 401 height 21
click at [514, 133] on div at bounding box center [514, 132] width 6 height 6
click at [153, 152] on p "VNR011117902" at bounding box center [155, 153] width 50 height 7
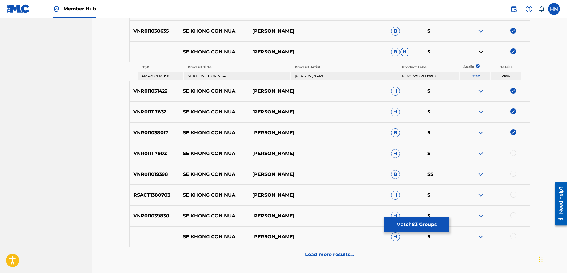
click at [511, 150] on div at bounding box center [495, 153] width 69 height 7
click at [512, 151] on div at bounding box center [514, 153] width 6 height 6
click at [148, 171] on p "VNR011019398" at bounding box center [155, 174] width 50 height 7
click at [516, 173] on div at bounding box center [514, 174] width 6 height 6
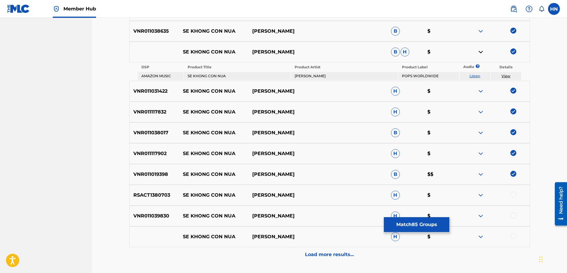
click at [155, 192] on p "RSACT1380703" at bounding box center [155, 194] width 50 height 7
click at [513, 193] on div at bounding box center [514, 194] width 6 height 6
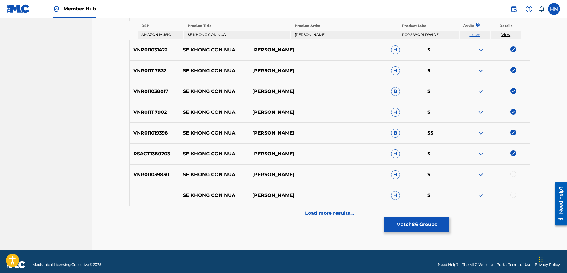
scroll to position [462, 0]
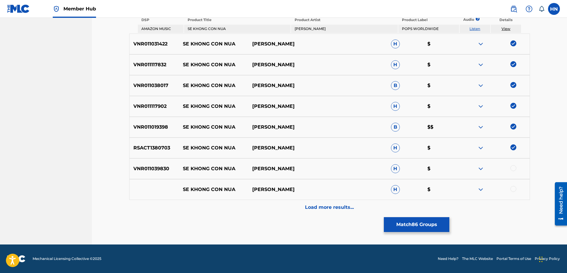
click at [159, 165] on p "VNR011039830" at bounding box center [155, 168] width 50 height 7
click at [514, 168] on div at bounding box center [514, 168] width 6 height 6
drag, startPoint x: 293, startPoint y: 191, endPoint x: 180, endPoint y: 180, distance: 113.5
click at [180, 180] on div "SE KHONG CON NUA TUẤN HƯNG H $" at bounding box center [329, 189] width 401 height 21
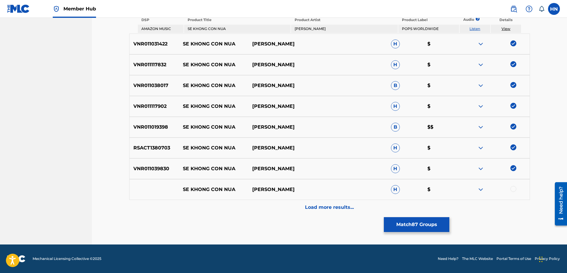
click at [515, 188] on div at bounding box center [514, 189] width 6 height 6
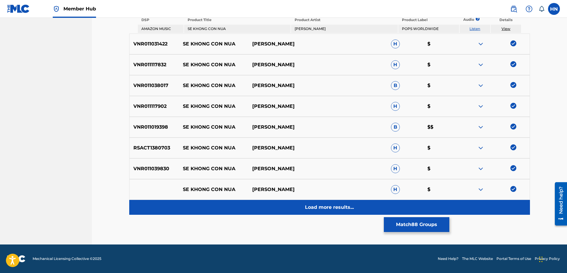
click at [344, 211] on div "Load more results..." at bounding box center [329, 207] width 401 height 15
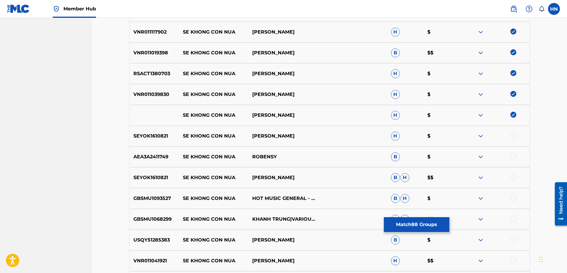
scroll to position [522, 0]
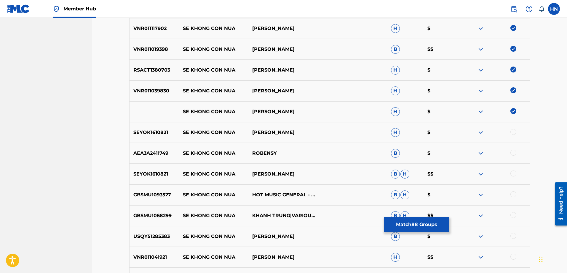
click at [154, 132] on p "SEYOK1610821" at bounding box center [155, 132] width 50 height 7
click at [514, 133] on div at bounding box center [514, 132] width 6 height 6
click at [147, 176] on p "SEYOK1610821" at bounding box center [155, 173] width 50 height 7
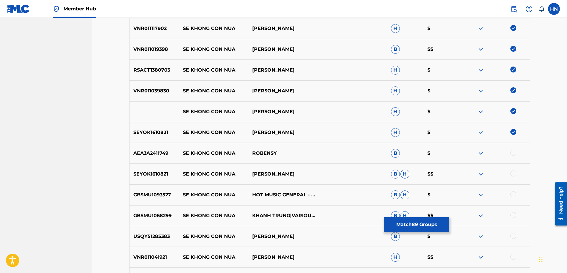
click at [514, 173] on div at bounding box center [514, 173] width 6 height 6
click at [159, 236] on p "USQY51285383" at bounding box center [155, 235] width 50 height 7
click at [515, 235] on div at bounding box center [514, 235] width 6 height 6
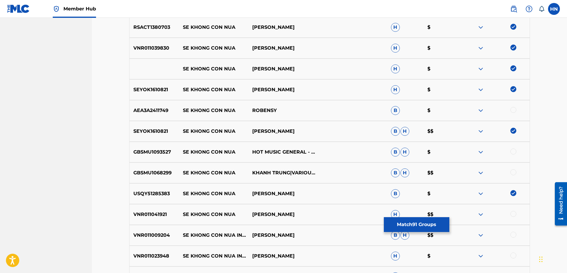
scroll to position [640, 0]
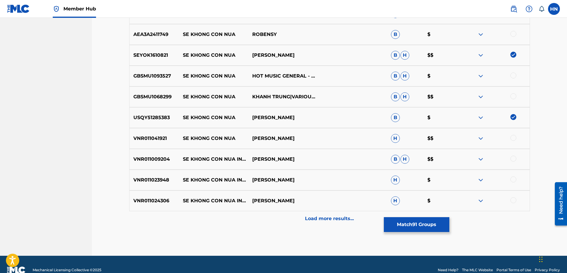
click at [153, 204] on div "VNR011024306 SE KHONG CON NUA INSTRUMENTAL TUẤN HƯNG H $" at bounding box center [329, 200] width 401 height 21
click at [514, 199] on div at bounding box center [514, 200] width 6 height 6
click at [156, 175] on div "VNR011023948 SE KHONG CON NUA INSTRUMENTAL TUAN HUNG H $" at bounding box center [329, 179] width 401 height 21
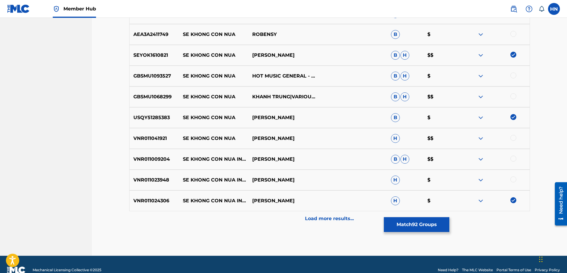
click at [514, 178] on div at bounding box center [514, 179] width 6 height 6
click at [149, 166] on div "VNR011009204 SE KHONG CON NUA INSTRUMENTAL TUAN HUNG B H $$" at bounding box center [329, 159] width 401 height 21
click at [514, 160] on div at bounding box center [514, 158] width 6 height 6
click at [149, 144] on div "VNR011041921 SE KHONG CON NUA TUAN HUNG H $$" at bounding box center [329, 138] width 401 height 21
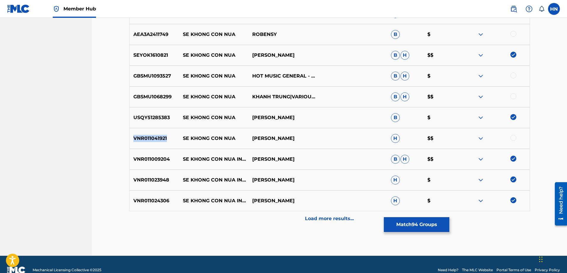
click at [149, 144] on div "VNR011041921 SE KHONG CON NUA TUAN HUNG H $$" at bounding box center [329, 138] width 401 height 21
click at [512, 138] on div at bounding box center [514, 138] width 6 height 6
click at [482, 95] on img at bounding box center [480, 96] width 7 height 7
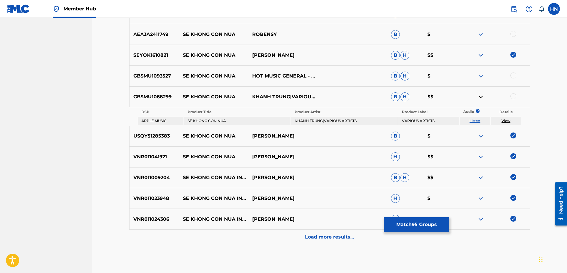
click at [478, 122] on link "Listen" at bounding box center [475, 120] width 11 height 4
drag, startPoint x: 182, startPoint y: 97, endPoint x: 290, endPoint y: 95, distance: 107.6
click at [290, 95] on div "GBSMU1068299 SE KHONG CON NUA KHANH TRUNG|VARIOUS ARTISTS B H $$" at bounding box center [329, 96] width 401 height 21
click at [481, 75] on img at bounding box center [480, 75] width 7 height 7
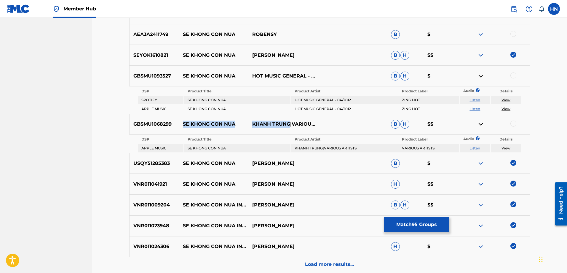
click at [476, 100] on link "Listen" at bounding box center [475, 100] width 11 height 4
click at [477, 110] on link "Listen" at bounding box center [475, 108] width 11 height 4
click at [141, 125] on p "GBSMU1068299" at bounding box center [155, 123] width 50 height 7
click at [170, 70] on div "GBSMU1093527 SE KHONG CON NUA HOT MUSIC GENERAL - 04/2012 B H $" at bounding box center [329, 76] width 401 height 21
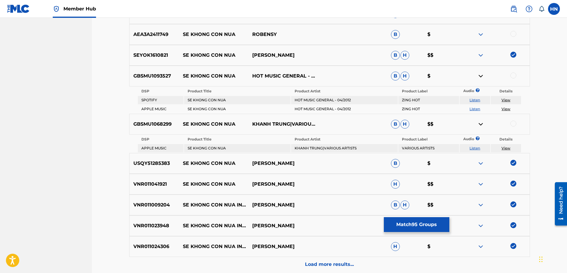
click at [170, 70] on div "GBSMU1093527 SE KHONG CON NUA HOT MUSIC GENERAL - 04/2012 B H $" at bounding box center [329, 76] width 401 height 21
click at [167, 76] on p "GBSMU1093527" at bounding box center [155, 75] width 50 height 7
click at [514, 76] on div at bounding box center [514, 75] width 6 height 6
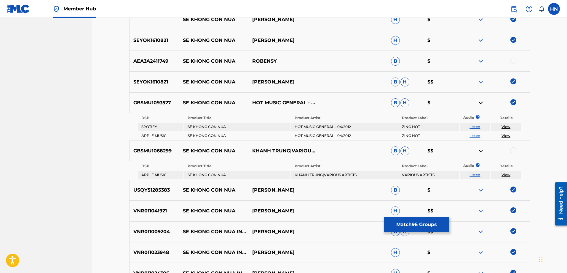
scroll to position [581, 0]
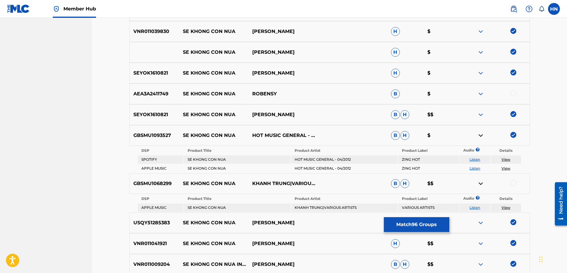
click at [477, 95] on div at bounding box center [495, 93] width 69 height 7
click at [480, 96] on img at bounding box center [480, 93] width 7 height 7
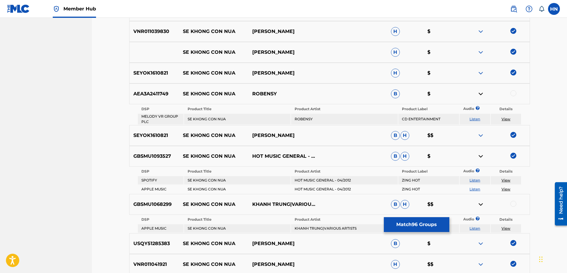
click at [475, 121] on link "Listen" at bounding box center [475, 119] width 11 height 4
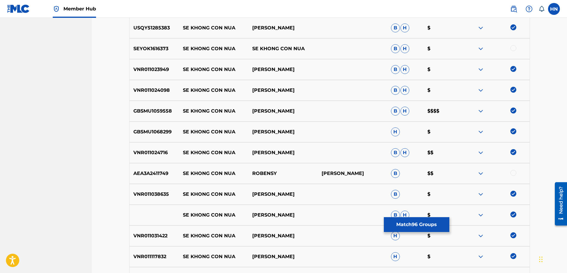
scroll to position [255, 0]
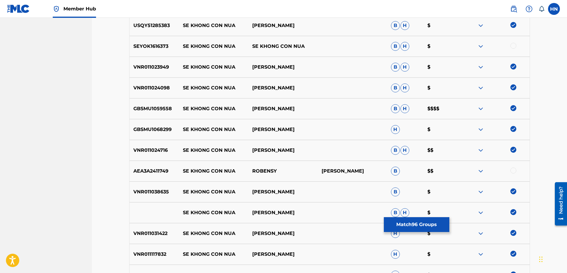
click at [481, 171] on img at bounding box center [480, 170] width 7 height 7
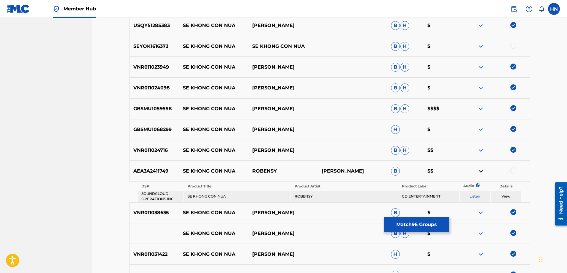
click at [476, 196] on link "Listen" at bounding box center [475, 196] width 11 height 4
drag, startPoint x: 280, startPoint y: 170, endPoint x: 182, endPoint y: 171, distance: 97.6
click at [182, 171] on div "AEA3A2411749 SE KHONG CON NUA ROBENSY TRAN THANH BAN B $$" at bounding box center [329, 170] width 401 height 21
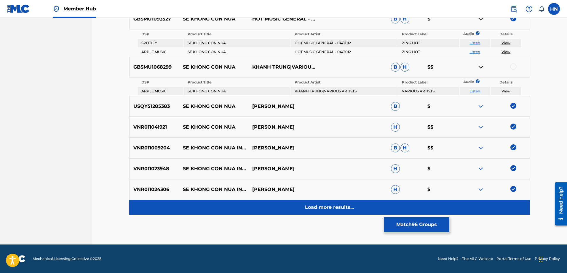
click at [303, 201] on div "Load more results..." at bounding box center [329, 207] width 401 height 15
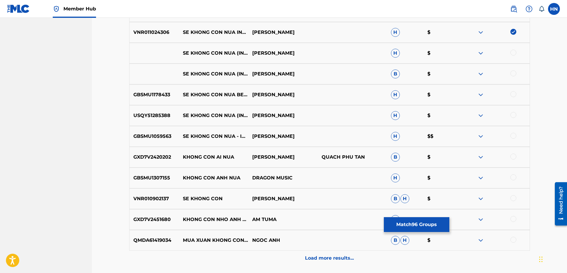
scroll to position [798, 0]
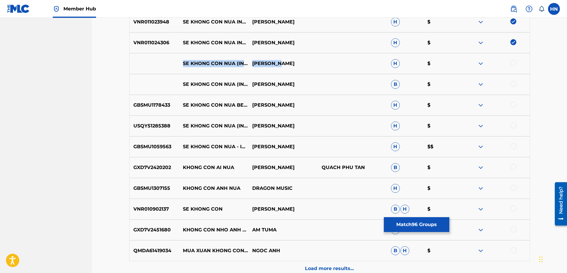
drag, startPoint x: 184, startPoint y: 60, endPoint x: 300, endPoint y: 62, distance: 116.0
click at [300, 62] on div "SE KHONG CON NUA (INSTRUMENTAL) TUẤN HƯNG H $" at bounding box center [329, 63] width 401 height 21
click at [514, 62] on div at bounding box center [514, 63] width 6 height 6
click at [483, 63] on img at bounding box center [480, 63] width 7 height 7
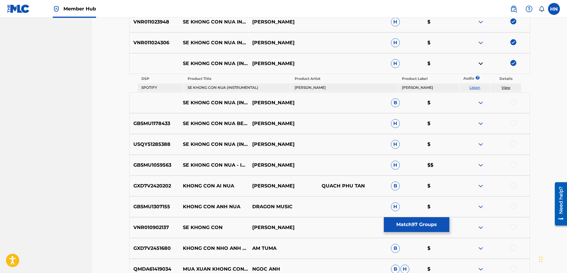
click at [479, 89] on link "Listen" at bounding box center [475, 87] width 11 height 4
click at [182, 101] on p "SE KHONG CON NUA (INSTRUMENTAL)" at bounding box center [213, 102] width 69 height 14
drag, startPoint x: 182, startPoint y: 98, endPoint x: 310, endPoint y: 102, distance: 128.2
click at [310, 102] on div "SE KHONG CON NUA (INSTRUMENTAL) TUAN HUNG B $" at bounding box center [329, 102] width 401 height 21
click at [514, 100] on div at bounding box center [514, 102] width 6 height 6
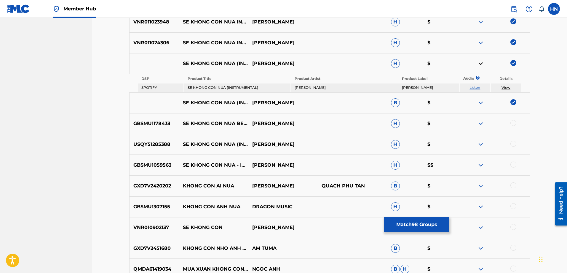
click at [480, 104] on img at bounding box center [480, 102] width 7 height 7
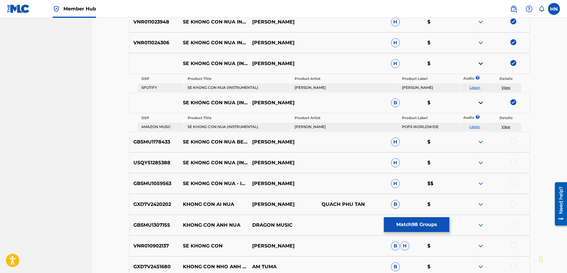
click at [477, 125] on link "Listen" at bounding box center [475, 126] width 11 height 4
click at [156, 143] on p "GBSMU1178433" at bounding box center [155, 141] width 50 height 7
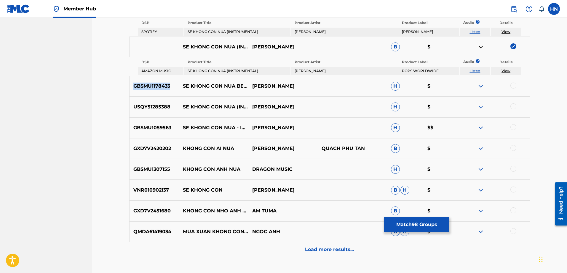
scroll to position [857, 0]
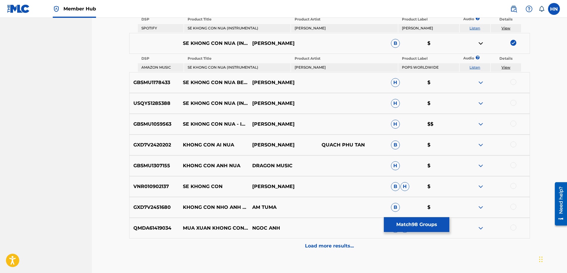
click at [514, 80] on div at bounding box center [514, 82] width 6 height 6
click at [166, 98] on div "USQY51285388 SE KHONG CON NUA (INSTRUMENTAL) TUAN HUNG H $" at bounding box center [329, 103] width 401 height 21
click at [512, 103] on div at bounding box center [514, 103] width 6 height 6
click at [157, 128] on div "GBSMU1059563 SE KHONG CON NUA - INSTRUMENTAL TUẤN HƯNG H $$" at bounding box center [329, 124] width 401 height 21
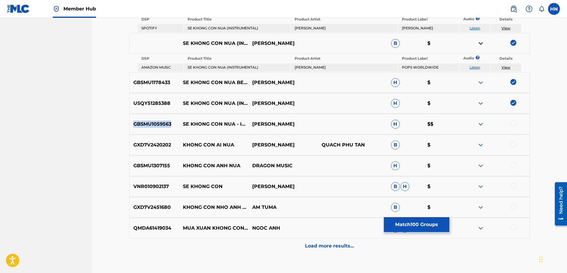
click at [157, 128] on div "GBSMU1059563 SE KHONG CON NUA - INSTRUMENTAL TUẤN HƯNG H $$" at bounding box center [329, 124] width 401 height 21
click at [516, 123] on div at bounding box center [514, 123] width 6 height 6
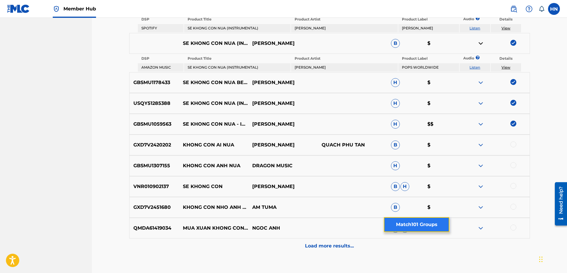
click at [394, 222] on button "Match 101 Groups" at bounding box center [417, 224] width 66 height 15
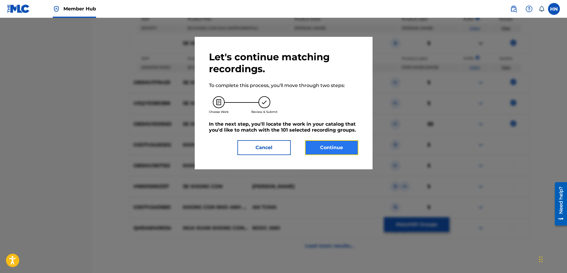
click at [339, 147] on button "Continue" at bounding box center [331, 147] width 53 height 15
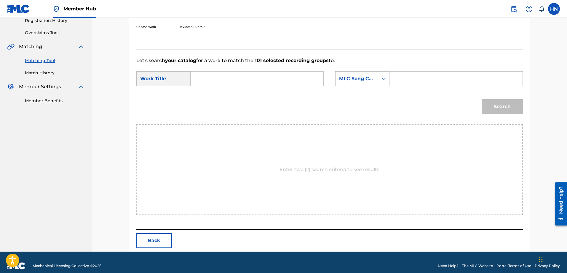
scroll to position [122, 0]
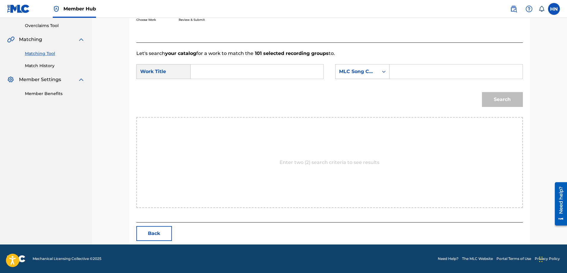
click at [288, 77] on input "Search Form" at bounding box center [257, 71] width 123 height 14
paste input "SE KHONG CON NUA"
type input "SE KHONG CON NUA"
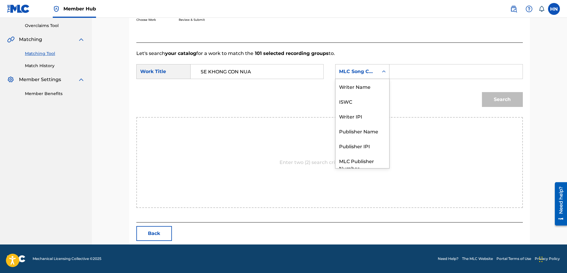
click at [359, 66] on div "MLC Song Code" at bounding box center [362, 71] width 54 height 15
click at [360, 79] on div "ISWC" at bounding box center [363, 79] width 54 height 15
click at [408, 72] on input "Search Form" at bounding box center [456, 71] width 123 height 14
paste input "T9135494176"
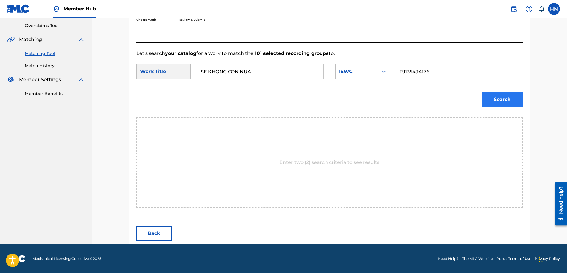
type input "T9135494176"
click at [514, 100] on button "Search" at bounding box center [502, 99] width 41 height 15
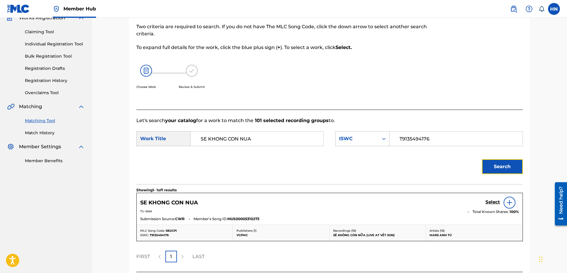
scroll to position [105, 0]
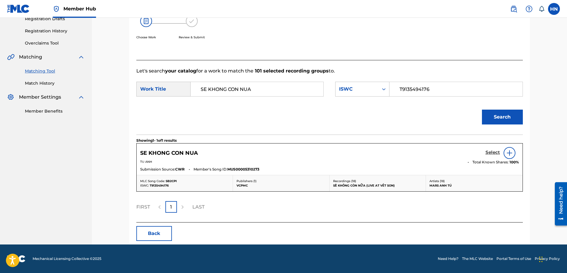
click at [487, 156] on link "Select" at bounding box center [493, 152] width 15 height 7
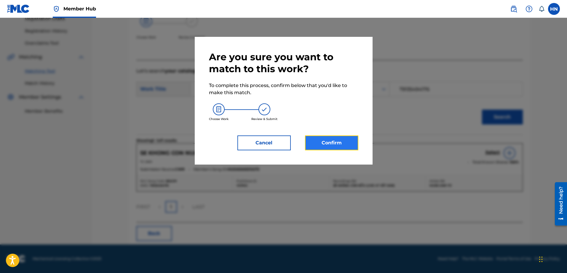
click at [345, 146] on button "Confirm" at bounding box center [331, 142] width 53 height 15
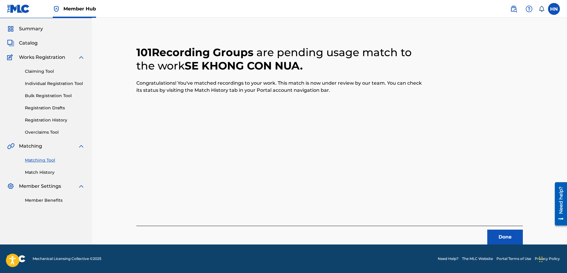
scroll to position [16, 0]
click at [500, 236] on button "Done" at bounding box center [505, 236] width 36 height 15
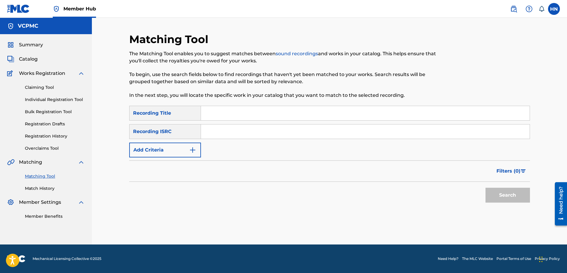
scroll to position [0, 0]
click at [296, 114] on input "Search Form" at bounding box center [365, 113] width 329 height 14
paste input "BUỒN CỦA ANH"
click at [486, 187] on button "Search" at bounding box center [508, 194] width 44 height 15
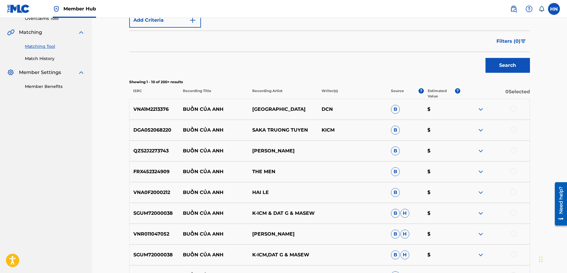
scroll to position [148, 0]
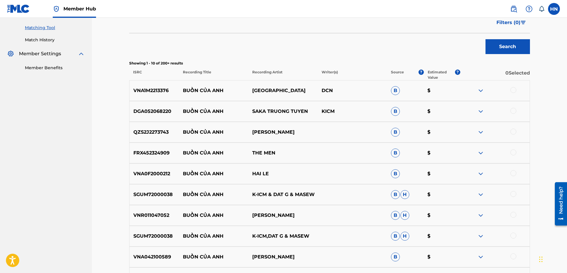
click at [155, 194] on p "SGUM72000038" at bounding box center [155, 194] width 50 height 7
click at [514, 195] on div at bounding box center [514, 194] width 6 height 6
click at [152, 237] on p "SGUM72000038" at bounding box center [155, 235] width 50 height 7
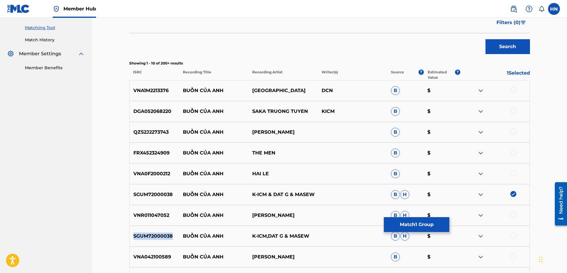
click at [152, 237] on p "SGUM72000038" at bounding box center [155, 235] width 50 height 7
click at [514, 235] on div at bounding box center [514, 235] width 6 height 6
click at [157, 111] on p "DGA052068220" at bounding box center [155, 111] width 50 height 7
click at [515, 111] on div at bounding box center [514, 111] width 6 height 6
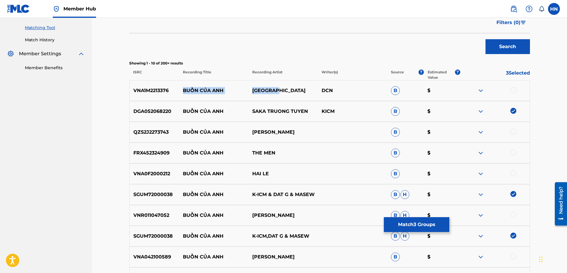
drag, startPoint x: 279, startPoint y: 91, endPoint x: 180, endPoint y: 93, distance: 98.8
click at [180, 93] on div "VNA1M2213376 BUỒN CỦA ANH THÁI SƠN DCN B $" at bounding box center [329, 90] width 401 height 21
click at [151, 93] on p "VNA1M2213376" at bounding box center [155, 90] width 50 height 7
click at [516, 89] on div at bounding box center [514, 90] width 6 height 6
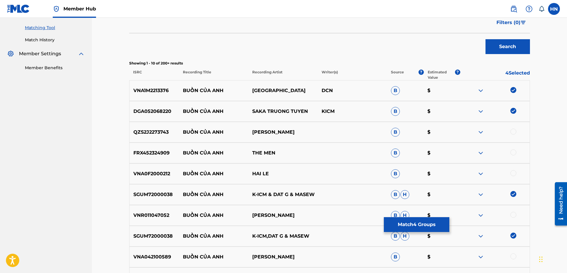
click at [477, 132] on img at bounding box center [480, 131] width 7 height 7
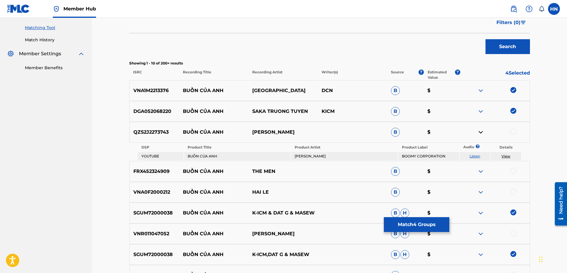
click at [476, 157] on link "Listen" at bounding box center [475, 156] width 11 height 4
drag, startPoint x: 300, startPoint y: 138, endPoint x: 184, endPoint y: 136, distance: 116.5
click at [184, 136] on div "QZS2J2273743 BUỒN CỦA ANH ĐẶNG VĂN TÂN B $" at bounding box center [329, 132] width 401 height 21
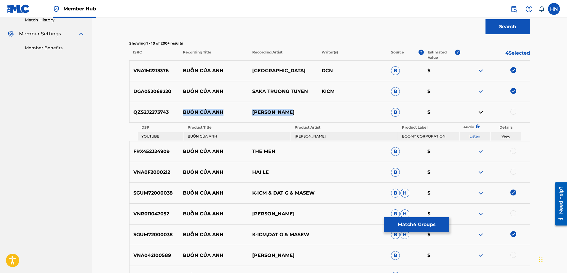
scroll to position [178, 0]
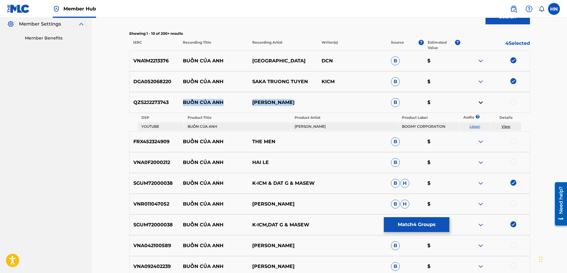
click at [483, 142] on img at bounding box center [480, 141] width 7 height 7
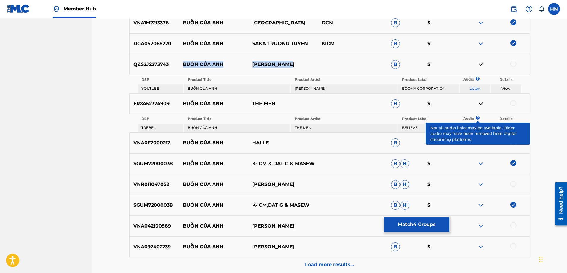
scroll to position [237, 0]
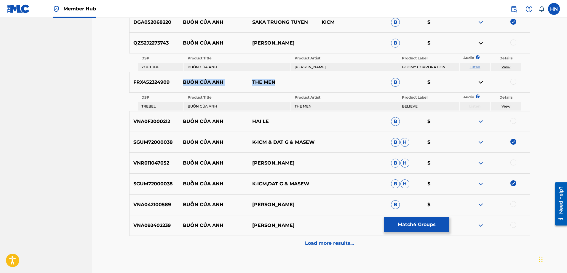
drag, startPoint x: 275, startPoint y: 82, endPoint x: 181, endPoint y: 83, distance: 94.6
click at [181, 83] on div "FRX452324909 BUỒN CỦA ANH THE MEN B $" at bounding box center [329, 82] width 401 height 21
click at [140, 85] on p "FRX452324909" at bounding box center [155, 82] width 50 height 7
click at [512, 83] on div at bounding box center [514, 82] width 6 height 6
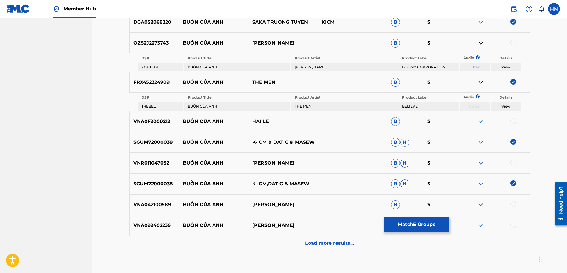
click at [284, 118] on p "HAI LE" at bounding box center [282, 121] width 69 height 7
click at [481, 124] on img at bounding box center [480, 121] width 7 height 7
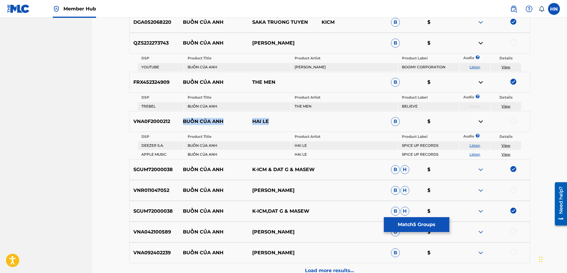
drag, startPoint x: 282, startPoint y: 120, endPoint x: 176, endPoint y: 117, distance: 105.9
click at [176, 117] on div "VNA0F2000212 BUỒN CỦA ANH HAI LE B $" at bounding box center [329, 121] width 401 height 21
click at [477, 155] on link "Listen" at bounding box center [475, 154] width 11 height 4
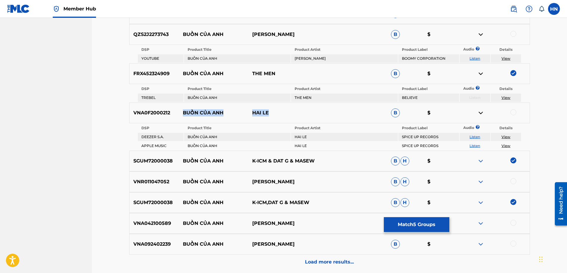
scroll to position [300, 0]
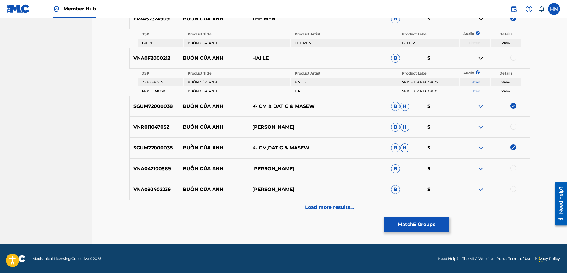
click at [163, 187] on p "VNA092402239" at bounding box center [155, 189] width 50 height 7
click at [511, 190] on div at bounding box center [514, 189] width 6 height 6
drag, startPoint x: 319, startPoint y: 178, endPoint x: 176, endPoint y: 171, distance: 142.8
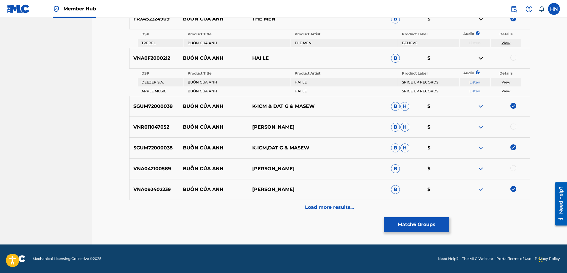
click at [176, 171] on div "VNA042100589 BUỒN CỦA ANH KASIM HOANG VU B $" at bounding box center [329, 168] width 401 height 21
click at [158, 163] on div "VNA042100589 BUỒN CỦA ANH KASIM HOANG VU B $" at bounding box center [329, 168] width 401 height 21
click at [513, 166] on div at bounding box center [514, 168] width 6 height 6
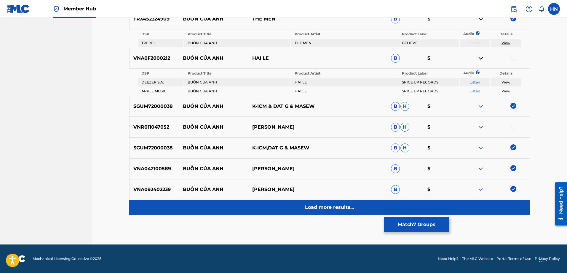
click at [289, 205] on div "Load more results..." at bounding box center [329, 207] width 401 height 15
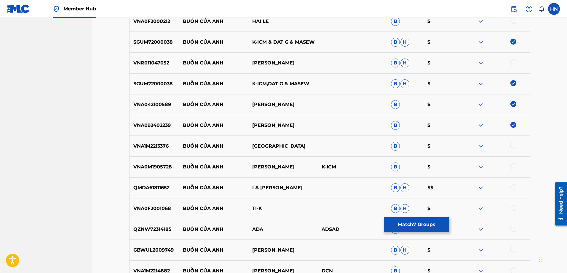
click at [158, 151] on div "VNA1M2213376 BUỒN CỦA ANH THÁI SƠN B $" at bounding box center [329, 146] width 401 height 21
click at [511, 146] on div at bounding box center [514, 145] width 6 height 6
click at [165, 166] on p "VNA0M1905728" at bounding box center [155, 166] width 50 height 7
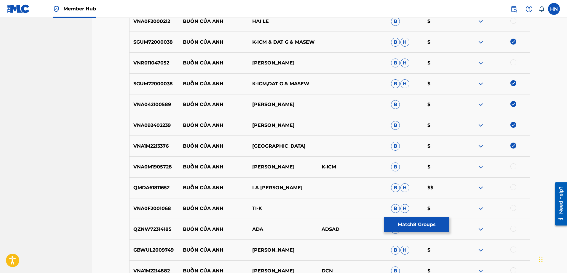
click at [512, 166] on div at bounding box center [514, 166] width 6 height 6
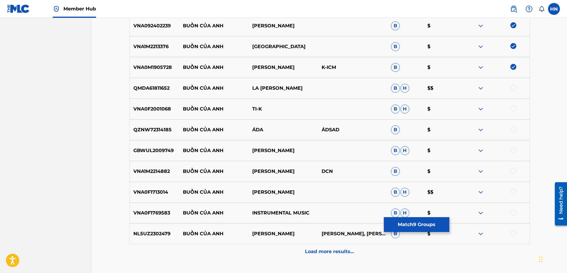
scroll to position [389, 0]
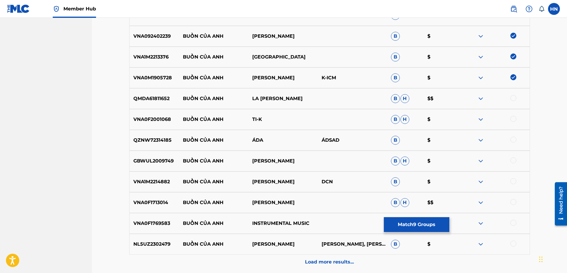
click at [170, 163] on p "GBWUL2009749" at bounding box center [155, 160] width 50 height 7
click at [511, 161] on div at bounding box center [514, 160] width 6 height 6
drag, startPoint x: 308, startPoint y: 96, endPoint x: 178, endPoint y: 101, distance: 130.0
click at [178, 101] on div "QMDA61811652 BUỒN CỦA ANH LA HOÀNG PHÚC B H $$" at bounding box center [329, 98] width 401 height 21
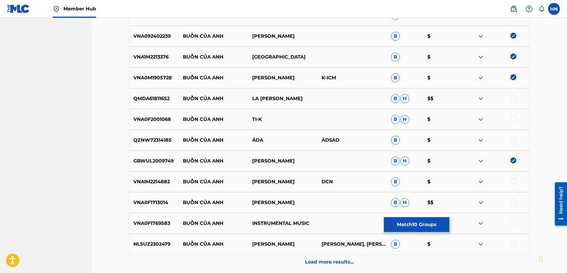
click at [157, 98] on p "QMDA61811652" at bounding box center [155, 98] width 50 height 7
click at [512, 98] on div at bounding box center [514, 98] width 6 height 6
drag, startPoint x: 278, startPoint y: 119, endPoint x: 183, endPoint y: 118, distance: 95.8
click at [183, 118] on div "VNA0F2001068 BUỒN CỦA ANH TI-K B H $" at bounding box center [329, 119] width 401 height 21
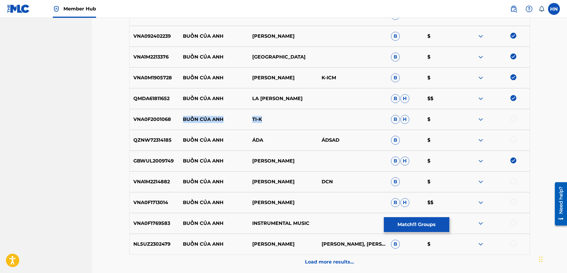
click at [482, 121] on img at bounding box center [480, 119] width 7 height 7
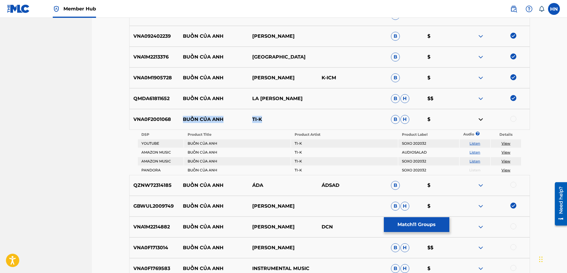
click at [477, 141] on link "Listen" at bounding box center [475, 143] width 11 height 4
click at [154, 126] on div "VNA0F2001068 BUỒN CỦA ANH TI-K B H $" at bounding box center [329, 119] width 401 height 21
click at [514, 118] on div at bounding box center [514, 119] width 6 height 6
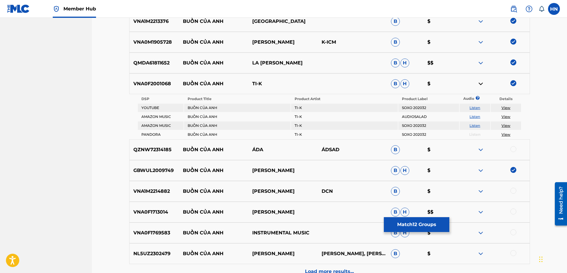
scroll to position [478, 0]
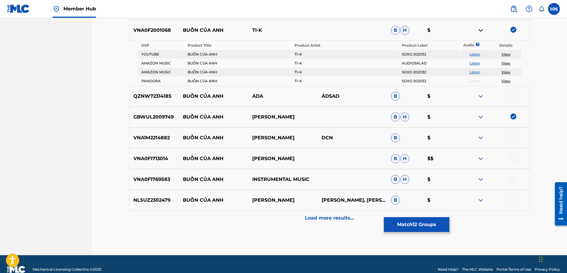
click at [482, 96] on img at bounding box center [480, 96] width 7 height 7
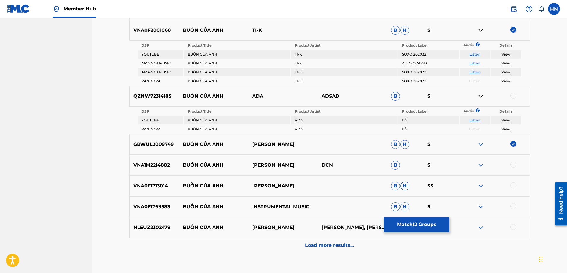
click at [472, 121] on link "Listen" at bounding box center [475, 120] width 11 height 4
drag, startPoint x: 182, startPoint y: 183, endPoint x: 313, endPoint y: 180, distance: 131.7
click at [313, 180] on div "VNA0F1713014 BUỒN CỦA ANH VŨ DUY KHÁNH B H $$" at bounding box center [329, 185] width 401 height 21
click at [158, 181] on div "VNA0F1713014 BUỒN CỦA ANH VŨ DUY KHÁNH B H $$" at bounding box center [329, 185] width 401 height 21
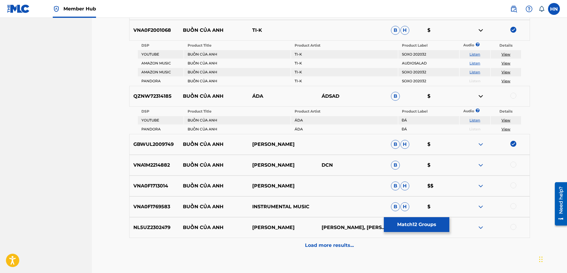
click at [511, 185] on div at bounding box center [514, 185] width 6 height 6
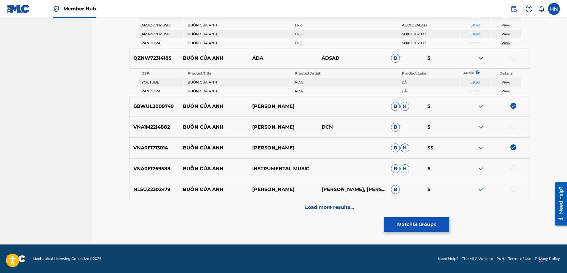
click at [161, 166] on p "VNA0F1769583" at bounding box center [155, 168] width 50 height 7
click at [512, 168] on div at bounding box center [514, 168] width 6 height 6
click at [154, 134] on div "VNA1M2214882 BUỒN CỦA ANH MINH NGHĨA DCN B $" at bounding box center [329, 127] width 401 height 21
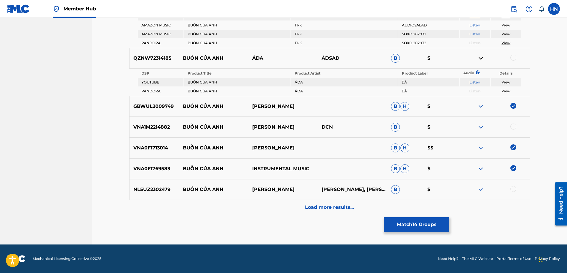
click at [512, 128] on div at bounding box center [514, 126] width 6 height 6
click at [482, 186] on img at bounding box center [480, 189] width 7 height 7
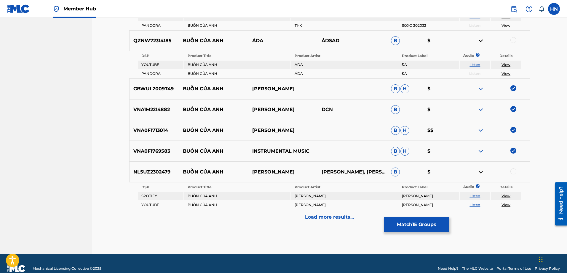
scroll to position [544, 0]
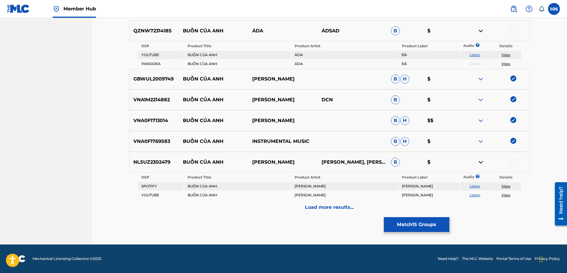
click at [475, 195] on link "Listen" at bounding box center [475, 194] width 11 height 4
drag, startPoint x: 177, startPoint y: 163, endPoint x: 309, endPoint y: 160, distance: 132.3
click at [309, 160] on div "NL5UZ2302479 BUỒN CỦA ANH CAO NGỌC HẢI ĐĂNG CAO NGỌC HẢI ĐĂNG, ĐẶNG XUÂN HẠ B $" at bounding box center [329, 162] width 401 height 21
click at [162, 157] on div "NL5UZ2302479 BUỒN CỦA ANH CAO NGỌC HẢI ĐĂNG CAO NGỌC HẢI ĐĂNG, ĐẶNG XUÂN HẠ B $" at bounding box center [329, 162] width 401 height 21
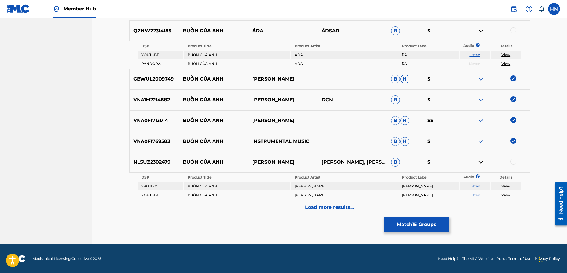
click at [515, 159] on div at bounding box center [514, 161] width 6 height 6
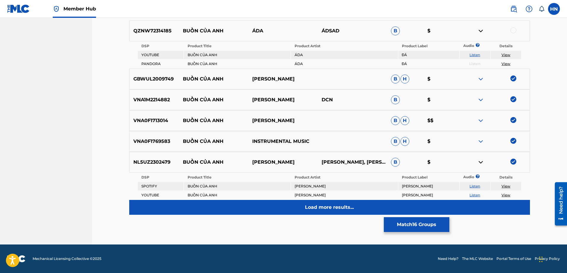
click at [299, 205] on div "Load more results..." at bounding box center [329, 207] width 401 height 15
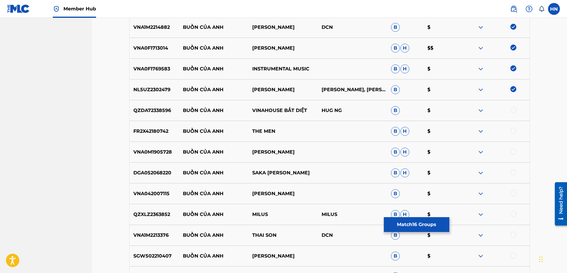
click at [158, 133] on p "FR2X42180742" at bounding box center [155, 131] width 50 height 7
click at [512, 129] on div at bounding box center [514, 131] width 6 height 6
click at [154, 175] on p "DGA052068220" at bounding box center [155, 172] width 50 height 7
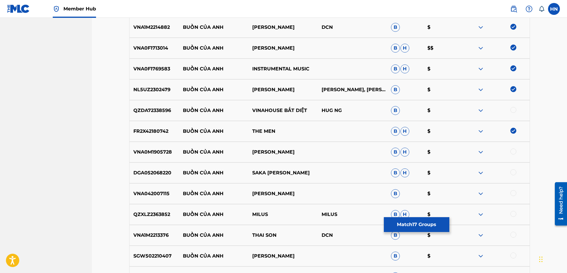
click at [514, 173] on div at bounding box center [514, 172] width 6 height 6
click at [150, 227] on div "VNA1M2213376 BUỒN CỦA ANH THAI SON DCN B $" at bounding box center [329, 234] width 401 height 21
click at [512, 236] on div at bounding box center [514, 234] width 6 height 6
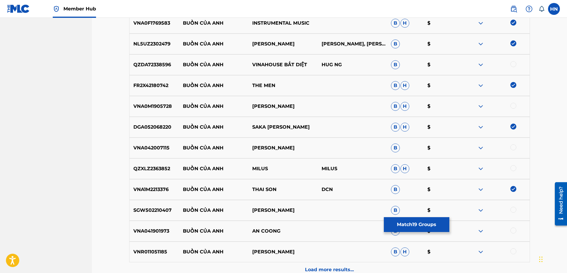
scroll to position [632, 0]
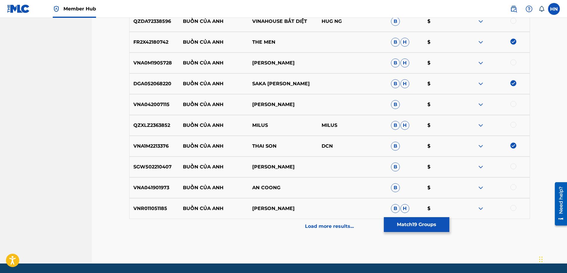
click at [157, 186] on p "VNA041901973" at bounding box center [155, 187] width 50 height 7
click at [515, 187] on div at bounding box center [514, 187] width 6 height 6
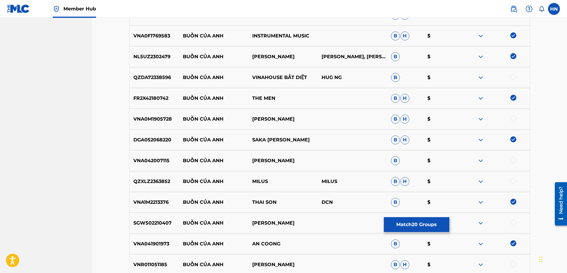
scroll to position [544, 0]
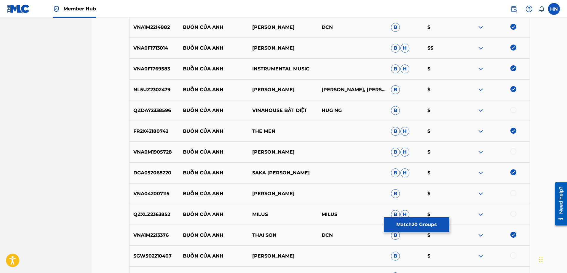
click at [477, 109] on div at bounding box center [495, 110] width 69 height 7
click at [483, 110] on img at bounding box center [480, 110] width 7 height 7
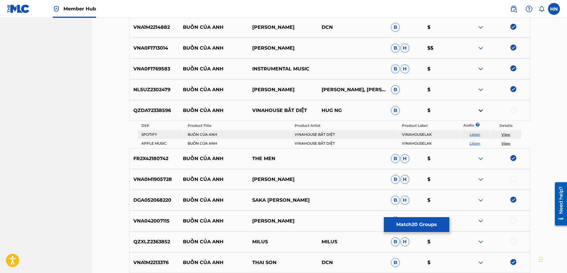
click at [472, 132] on td "Listen" at bounding box center [475, 134] width 31 height 8
click at [473, 133] on link "Listen" at bounding box center [475, 134] width 11 height 4
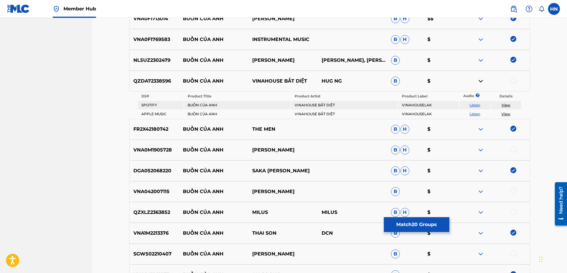
scroll to position [573, 0]
click at [478, 114] on link "Listen" at bounding box center [475, 113] width 11 height 4
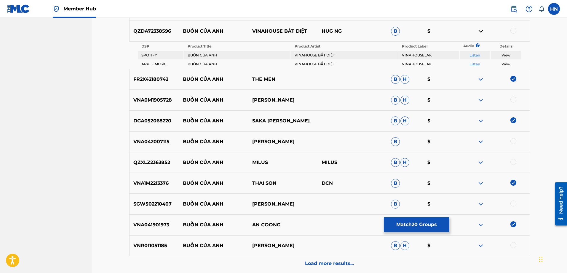
scroll to position [632, 0]
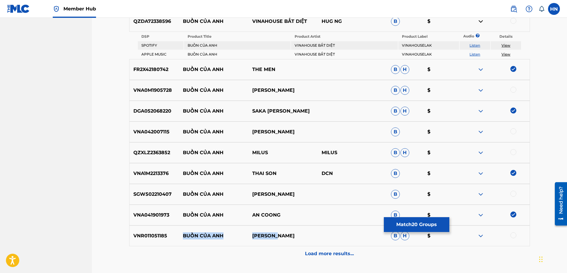
drag, startPoint x: 292, startPoint y: 230, endPoint x: 184, endPoint y: 229, distance: 108.5
click at [184, 229] on div "VNR011051185 BUỒN CỦA ANH QUANG HÀ B H $" at bounding box center [329, 235] width 401 height 21
click at [146, 232] on p "VNR011051185" at bounding box center [155, 235] width 50 height 7
click at [512, 234] on div at bounding box center [514, 235] width 6 height 6
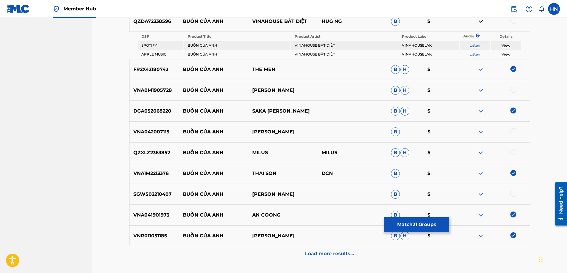
drag, startPoint x: 312, startPoint y: 190, endPoint x: 182, endPoint y: 188, distance: 129.3
click at [182, 188] on div "SGW502210407 BUỒN CỦA ANH NGUYỄN THÚC VIỆT B $" at bounding box center [329, 194] width 401 height 21
drag, startPoint x: 182, startPoint y: 131, endPoint x: 312, endPoint y: 130, distance: 129.9
click at [312, 130] on div "VNA042007115 BUỒN CỦA ANH LY KHANH NGUYEN B $" at bounding box center [329, 131] width 401 height 21
click at [479, 131] on img at bounding box center [480, 131] width 7 height 7
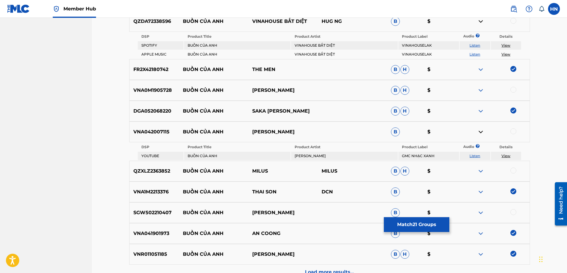
click at [478, 153] on link "Listen" at bounding box center [475, 155] width 11 height 4
click at [160, 128] on p "VNA042007115" at bounding box center [155, 131] width 50 height 7
click at [512, 131] on div at bounding box center [514, 131] width 6 height 6
click at [477, 89] on div at bounding box center [495, 90] width 69 height 7
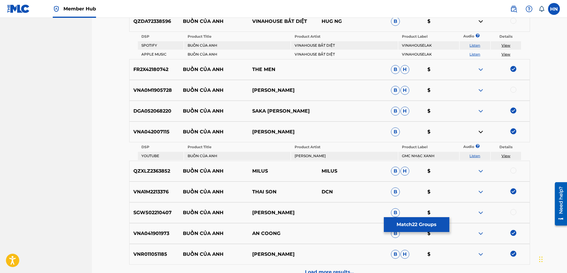
click at [480, 90] on img at bounding box center [480, 90] width 7 height 7
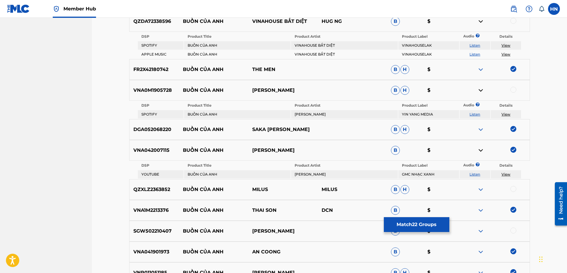
click at [472, 116] on link "Listen" at bounding box center [475, 114] width 11 height 4
click at [161, 96] on div "VNA0M1905728 BUỒN CỦA ANH VƯƠNG BẢO NAM B H $" at bounding box center [329, 90] width 401 height 21
click at [513, 87] on div at bounding box center [514, 90] width 6 height 6
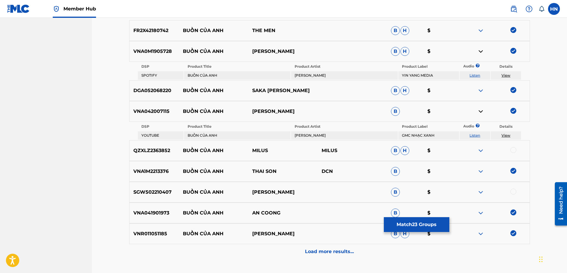
scroll to position [716, 0]
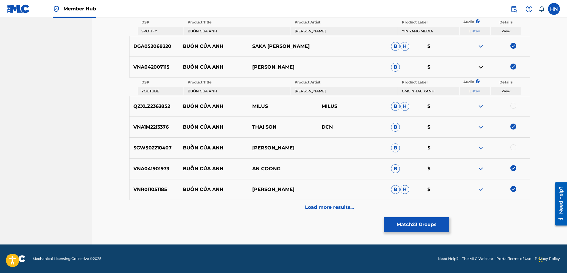
click at [482, 105] on img at bounding box center [480, 106] width 7 height 7
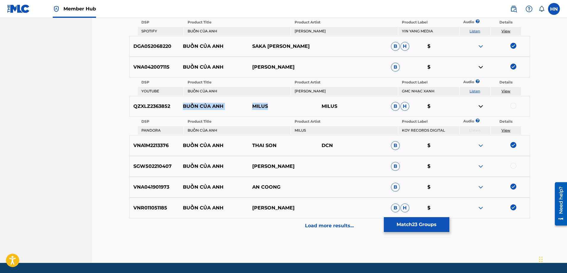
drag, startPoint x: 294, startPoint y: 108, endPoint x: 183, endPoint y: 107, distance: 111.5
click at [183, 107] on div "QZXLZ2363852 BUỒN CỦA ANH MILUS MILUS B H $" at bounding box center [329, 106] width 401 height 21
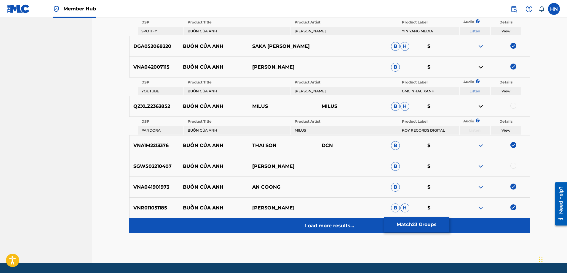
click at [312, 224] on p "Load more results..." at bounding box center [329, 225] width 49 height 7
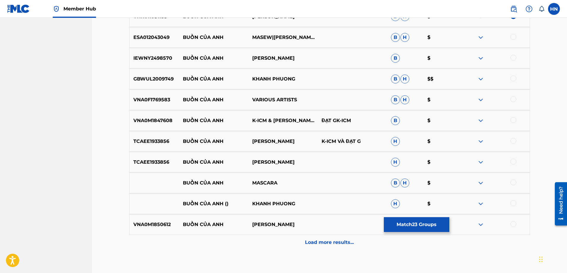
scroll to position [770, 0]
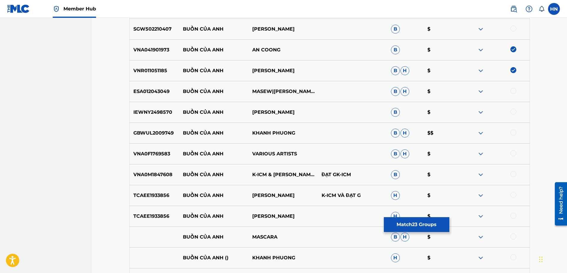
click at [162, 90] on p "ESA012043049" at bounding box center [155, 91] width 50 height 7
click at [514, 88] on div at bounding box center [514, 91] width 6 height 6
click at [154, 132] on p "GBWUL2009749" at bounding box center [155, 132] width 50 height 7
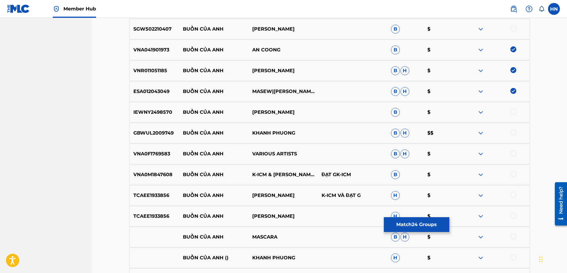
click at [513, 133] on div at bounding box center [514, 132] width 6 height 6
click at [156, 180] on div "VNA0M1847608 BUỒN CỦA ANH K-ICM & ĐẠT G & MASEW ĐẠT GK-ICM B $" at bounding box center [329, 174] width 401 height 21
click at [514, 171] on div at bounding box center [514, 174] width 6 height 6
click at [138, 196] on p "TCAEE1933856" at bounding box center [155, 195] width 50 height 7
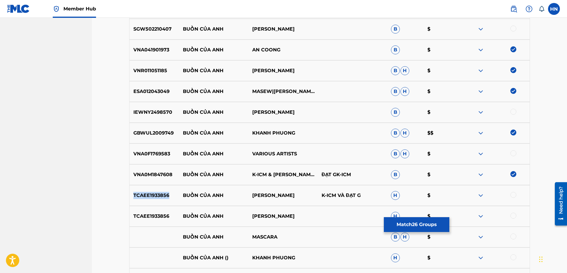
click at [138, 196] on p "TCAEE1933856" at bounding box center [155, 195] width 50 height 7
click at [513, 196] on div at bounding box center [514, 195] width 6 height 6
click at [512, 215] on div at bounding box center [514, 215] width 6 height 6
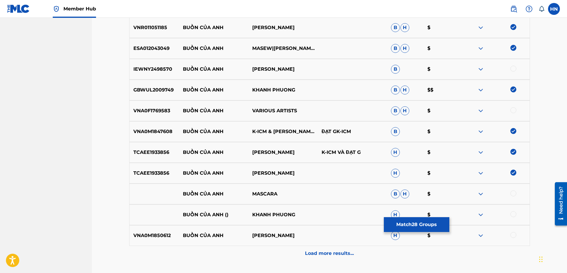
scroll to position [859, 0]
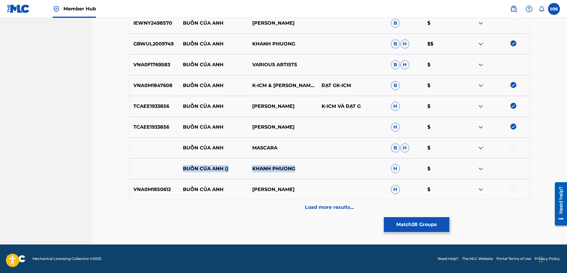
drag, startPoint x: 179, startPoint y: 168, endPoint x: 301, endPoint y: 167, distance: 121.3
click at [301, 167] on div "BUỒN CỦA ANH () KHANH PHUONG H $" at bounding box center [329, 168] width 401 height 21
click at [516, 167] on div at bounding box center [514, 168] width 6 height 6
click at [477, 171] on img at bounding box center [480, 168] width 7 height 7
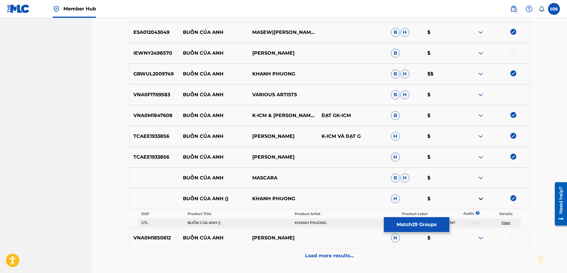
scroll to position [800, 0]
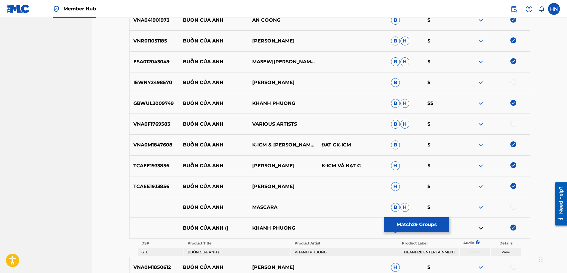
drag, startPoint x: 184, startPoint y: 83, endPoint x: 346, endPoint y: 86, distance: 161.9
click at [346, 86] on div "IEWNY2498570 BUỒN CỦA ANH NGUYỄN TRIỆU PHÚC B $" at bounding box center [329, 82] width 401 height 21
click at [484, 122] on img at bounding box center [480, 123] width 7 height 7
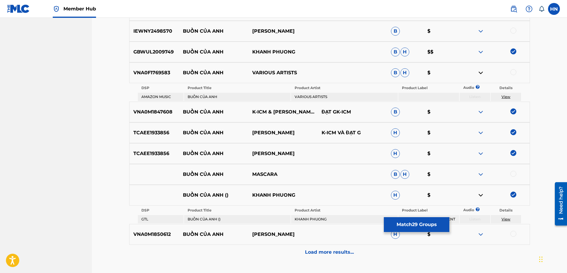
scroll to position [896, 0]
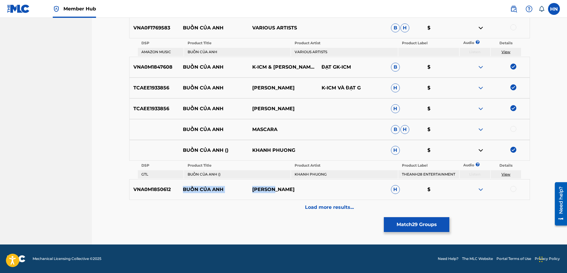
drag, startPoint x: 281, startPoint y: 192, endPoint x: 179, endPoint y: 189, distance: 101.7
click at [179, 189] on div "VNA0M1850612 BUỒN CỦA ANH GIA HUY H $" at bounding box center [329, 189] width 401 height 21
click at [159, 184] on div "VNA0M1850612 BUỒN CỦA ANH GIA HUY H $" at bounding box center [329, 189] width 401 height 21
click at [516, 188] on div at bounding box center [514, 189] width 6 height 6
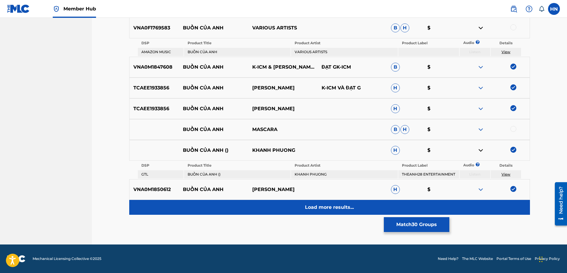
click at [354, 205] on div "Load more results..." at bounding box center [329, 207] width 401 height 15
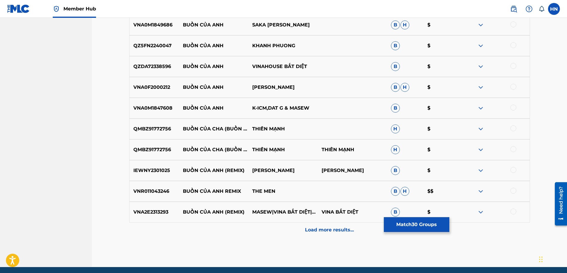
scroll to position [1014, 0]
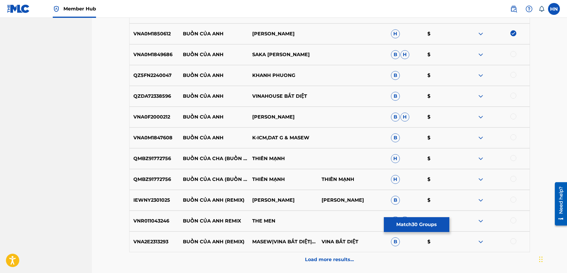
click at [152, 56] on p "VNA0M1849686" at bounding box center [155, 54] width 50 height 7
click at [512, 52] on div at bounding box center [514, 54] width 6 height 6
click at [149, 82] on div "QZ5FN2240047 BUỒN CỦA ANH KHANH PHUONG B $" at bounding box center [329, 75] width 401 height 21
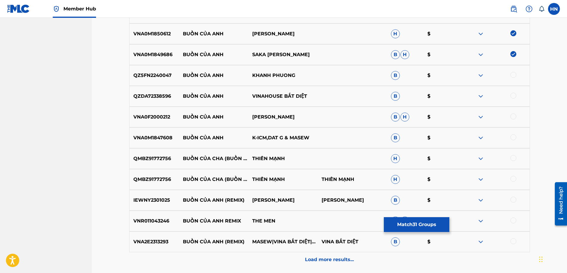
click at [515, 71] on div "QZ5FN2240047 BUỒN CỦA ANH KHANH PHUONG B $" at bounding box center [329, 75] width 401 height 21
click at [513, 74] on div at bounding box center [514, 75] width 6 height 6
click at [141, 141] on p "VNA0M1847608" at bounding box center [155, 137] width 50 height 7
click at [512, 138] on div at bounding box center [514, 137] width 6 height 6
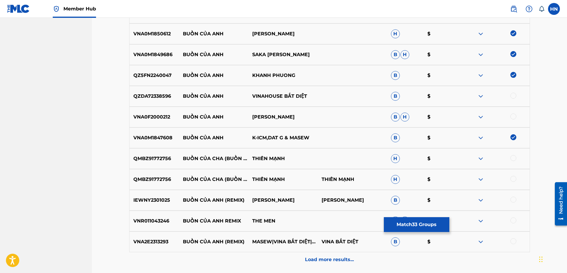
click at [165, 220] on p "VNR011043246" at bounding box center [155, 220] width 50 height 7
click at [511, 220] on div at bounding box center [514, 220] width 6 height 6
click at [157, 241] on p "VNA2E2313293" at bounding box center [155, 241] width 50 height 7
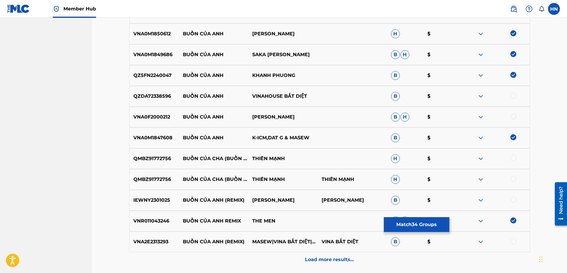
click at [512, 239] on div at bounding box center [514, 241] width 6 height 6
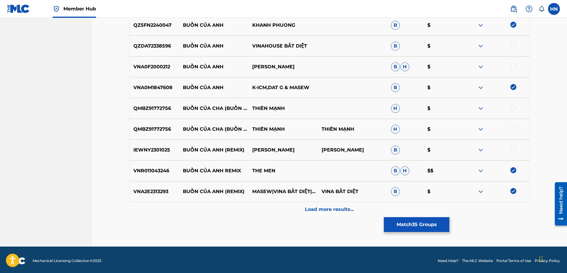
scroll to position [1067, 0]
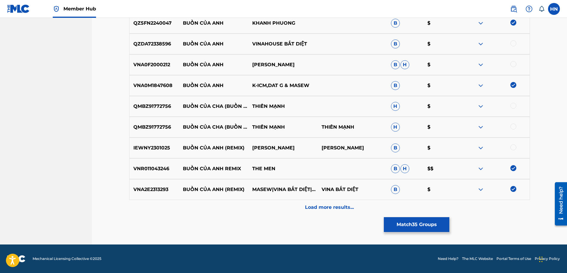
click at [477, 148] on div at bounding box center [495, 147] width 69 height 7
click at [479, 148] on img at bounding box center [480, 147] width 7 height 7
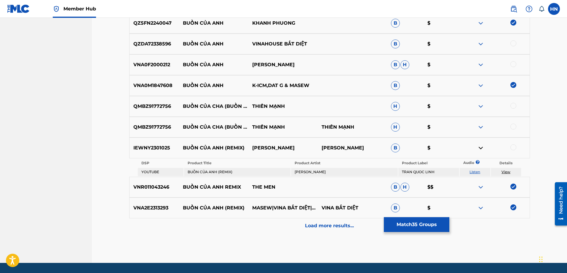
click at [478, 171] on link "Listen" at bounding box center [475, 171] width 11 height 4
drag, startPoint x: 180, startPoint y: 146, endPoint x: 299, endPoint y: 148, distance: 118.9
click at [299, 148] on div "IEWNY2301025 BUỒN CỦA ANH (REMIX) TRẦN QUỐC LINH TRẦN QUỐC LINH B $" at bounding box center [329, 147] width 401 height 21
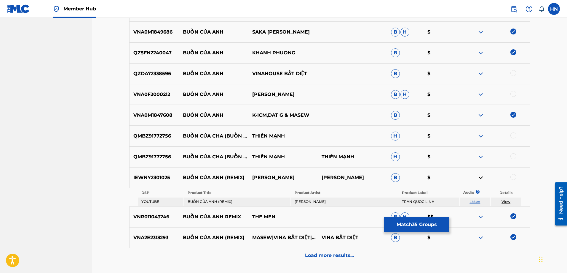
click at [481, 71] on img at bounding box center [480, 73] width 7 height 7
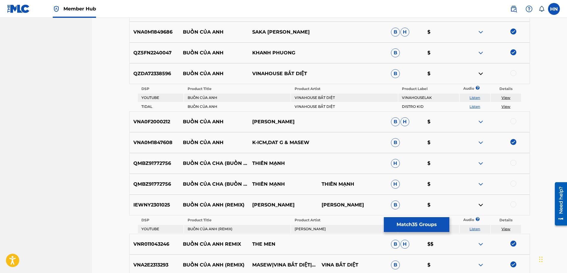
click at [478, 95] on link "Listen" at bounding box center [475, 97] width 11 height 4
drag, startPoint x: 315, startPoint y: 70, endPoint x: 179, endPoint y: 71, distance: 136.4
click at [179, 71] on div "QZDA72338596 BUỒN CỦA ANH VINAHOUSE BẤT DIỆT B $" at bounding box center [329, 73] width 401 height 21
click at [146, 76] on p "QZDA72338596" at bounding box center [155, 73] width 50 height 7
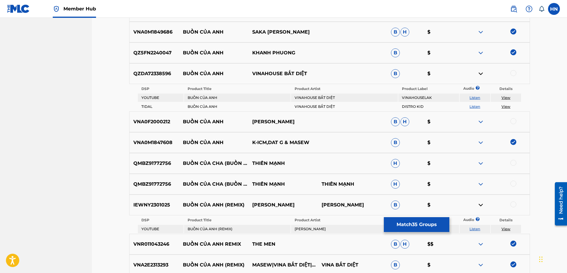
click at [514, 71] on div at bounding box center [514, 73] width 6 height 6
drag, startPoint x: 178, startPoint y: 122, endPoint x: 301, endPoint y: 117, distance: 122.8
click at [301, 117] on div "VNA0F2000212 BUỒN CỦA ANH HẢI LÊ B H $" at bounding box center [329, 121] width 401 height 21
click at [155, 121] on p "VNA0F2000212" at bounding box center [155, 121] width 50 height 7
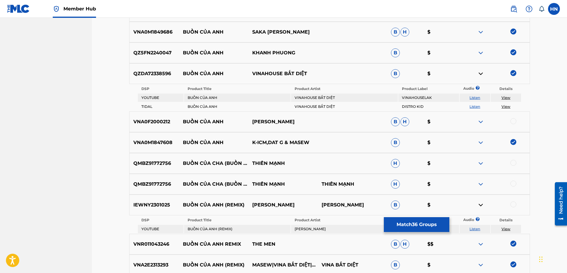
click at [514, 120] on div at bounding box center [514, 121] width 6 height 6
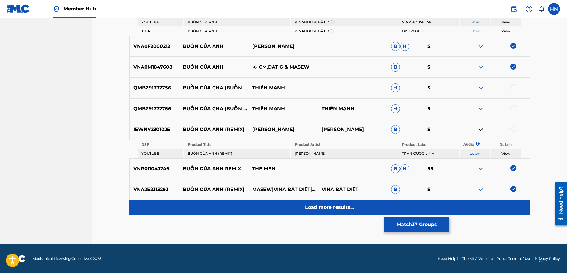
click at [332, 208] on p "Load more results..." at bounding box center [329, 206] width 49 height 7
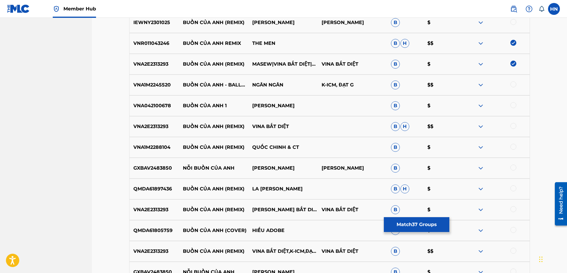
scroll to position [1201, 0]
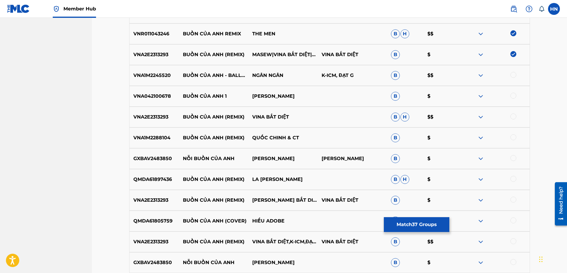
click at [157, 98] on p "VNA042100678" at bounding box center [155, 96] width 50 height 7
click at [512, 96] on div at bounding box center [514, 96] width 6 height 6
click at [148, 78] on p "VNA1M2245520" at bounding box center [155, 75] width 50 height 7
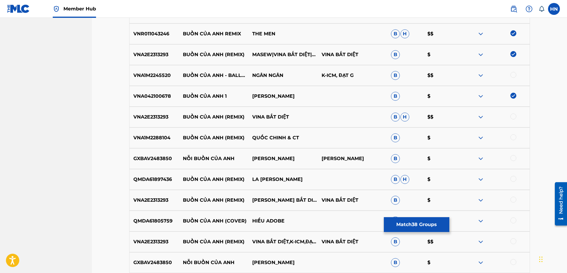
click at [514, 76] on div at bounding box center [514, 75] width 6 height 6
click at [141, 123] on div "VNA2E2313293 BUỒN CỦA ANH (REMIX) VINA BẤT DIỆT B H $$" at bounding box center [329, 116] width 401 height 21
click at [512, 114] on div at bounding box center [514, 116] width 6 height 6
click at [141, 131] on div "VNA1M2288104 BUỒN CỦA ANH (REMIX) QUỐC CHINH & CT B $" at bounding box center [329, 137] width 401 height 21
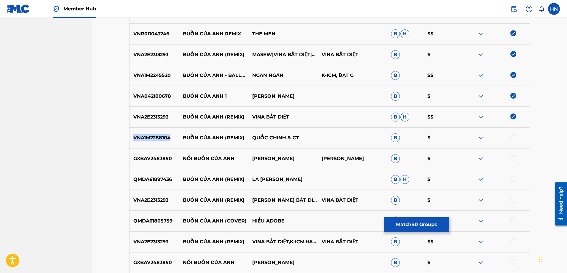
click at [141, 131] on div "VNA1M2288104 BUỒN CỦA ANH (REMIX) QUỐC CHINH & CT B $" at bounding box center [329, 137] width 401 height 21
click at [511, 136] on div at bounding box center [514, 137] width 6 height 6
click at [140, 181] on p "QMDA61897436" at bounding box center [155, 179] width 50 height 7
click at [513, 178] on div at bounding box center [514, 179] width 6 height 6
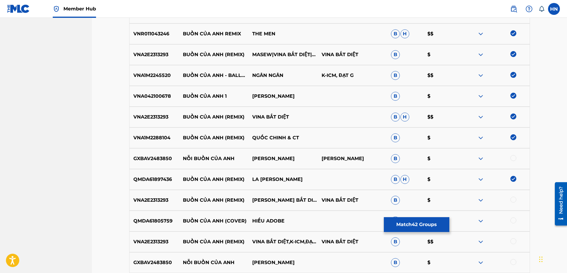
click at [159, 199] on p "VNA2E2313293" at bounding box center [155, 199] width 50 height 7
click at [513, 199] on div at bounding box center [514, 199] width 6 height 6
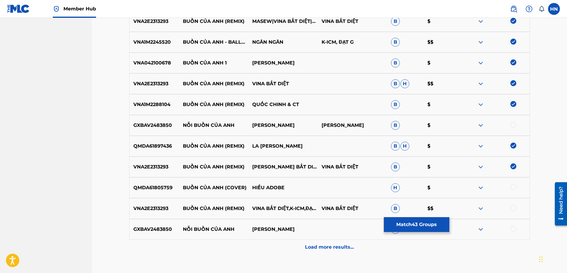
scroll to position [1274, 0]
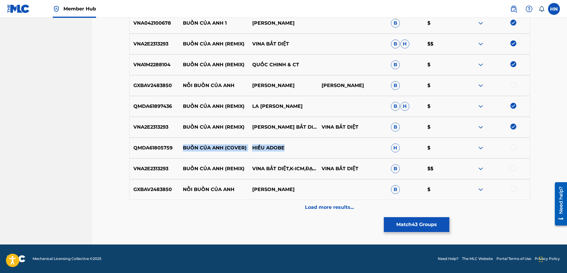
drag, startPoint x: 269, startPoint y: 147, endPoint x: 184, endPoint y: 149, distance: 84.5
click at [184, 149] on div "QMDA61805759 BUỒN CỦA ANH (COVER) HIẾU ADOBE H $" at bounding box center [329, 147] width 401 height 21
click at [489, 147] on div at bounding box center [495, 147] width 69 height 7
click at [481, 147] on img at bounding box center [480, 147] width 7 height 7
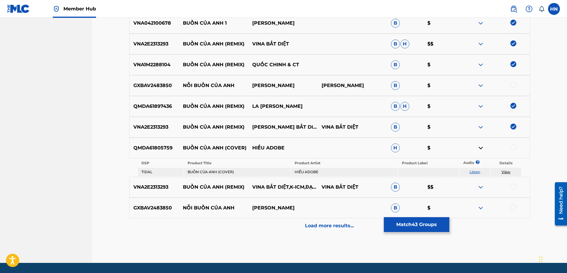
click at [476, 170] on link "Listen" at bounding box center [475, 171] width 11 height 4
click at [171, 188] on p "VNA2E2313293" at bounding box center [155, 186] width 50 height 7
click at [164, 184] on p "VNA2E2313293" at bounding box center [155, 186] width 50 height 7
click at [512, 186] on div at bounding box center [514, 186] width 6 height 6
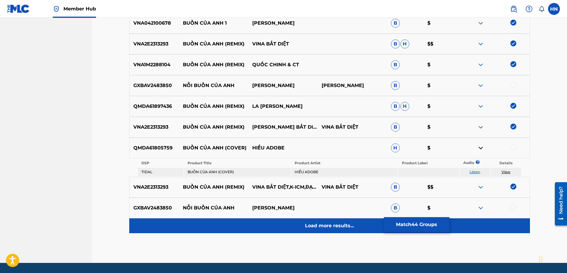
click at [311, 220] on div "Load more results..." at bounding box center [329, 225] width 401 height 15
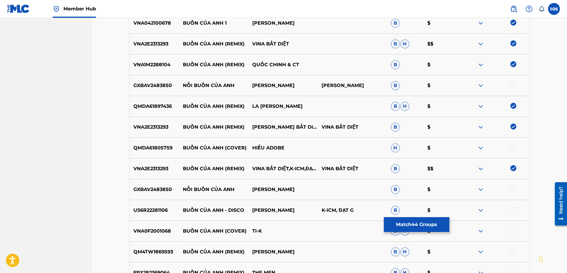
scroll to position [1363, 0]
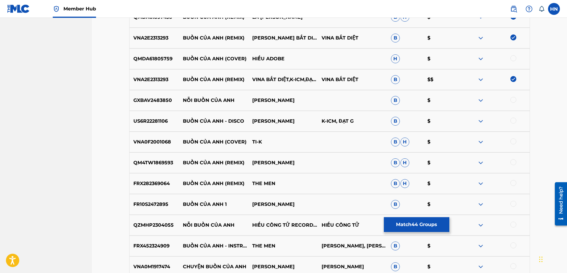
click at [159, 183] on p "FRX282369064" at bounding box center [155, 183] width 50 height 7
click at [512, 183] on div at bounding box center [514, 183] width 6 height 6
click at [160, 141] on p "VNA0F2001068" at bounding box center [155, 141] width 50 height 7
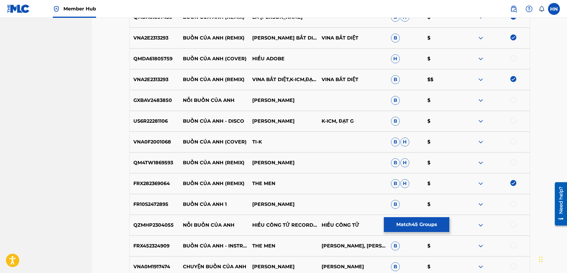
click at [515, 141] on div at bounding box center [514, 141] width 6 height 6
click at [155, 118] on p "US6R22281106" at bounding box center [155, 120] width 50 height 7
click at [512, 119] on div at bounding box center [514, 120] width 6 height 6
click at [148, 162] on p "QM4TW1869593" at bounding box center [155, 162] width 50 height 7
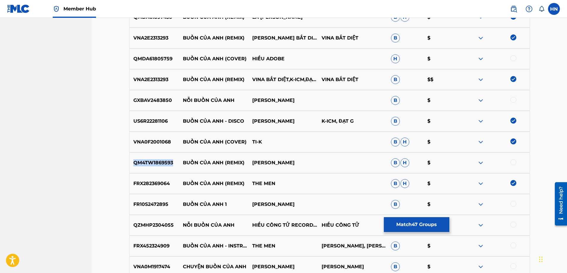
click at [148, 162] on p "QM4TW1869593" at bounding box center [155, 162] width 50 height 7
click at [513, 159] on div at bounding box center [514, 162] width 6 height 6
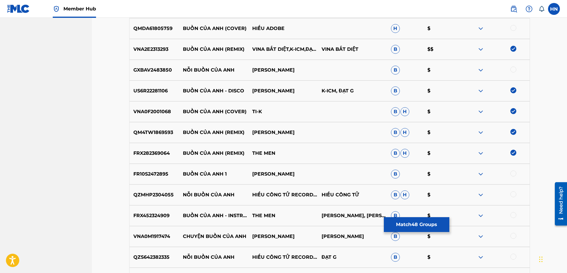
scroll to position [1452, 0]
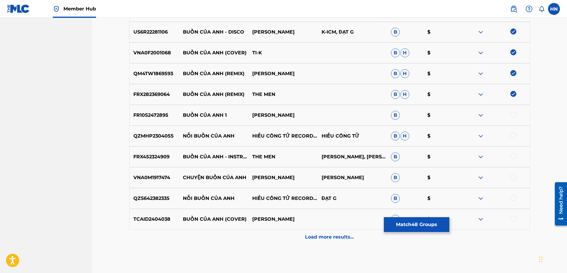
click at [153, 154] on p "FRX452324909" at bounding box center [155, 156] width 50 height 7
click at [512, 155] on div at bounding box center [514, 156] width 6 height 6
click at [161, 114] on p "FR10S2472895" at bounding box center [155, 114] width 50 height 7
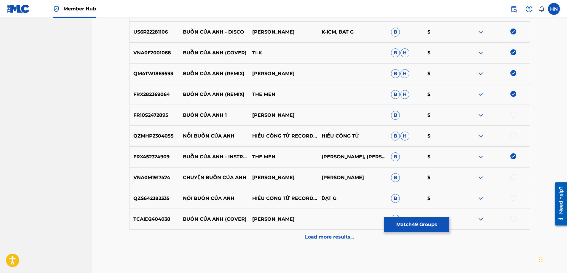
click at [515, 116] on div at bounding box center [514, 114] width 6 height 6
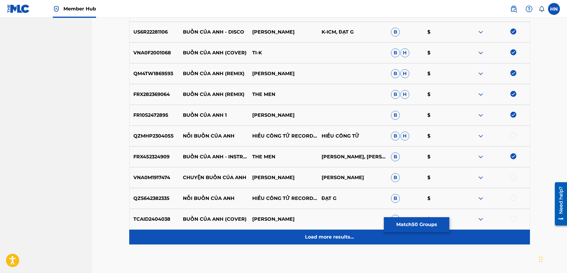
click at [291, 232] on div "Load more results..." at bounding box center [329, 236] width 401 height 15
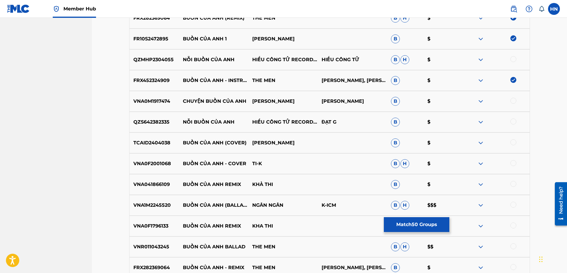
scroll to position [1600, 0]
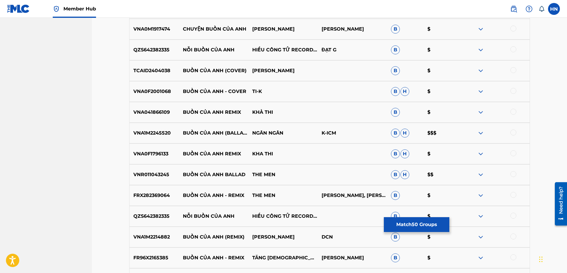
click at [157, 178] on div "VNR011043245 BUỒN CỦA ANH BALLAD THE MEN B H $$" at bounding box center [329, 174] width 401 height 21
click at [511, 174] on div at bounding box center [514, 174] width 6 height 6
click at [152, 199] on div "FRX282369064 BUỒN CỦA ANH - REMIX THE MEN NGUYỄN BẢO KHÁNH, NGUYỄN TẤN ĐẠT B $" at bounding box center [329, 195] width 401 height 21
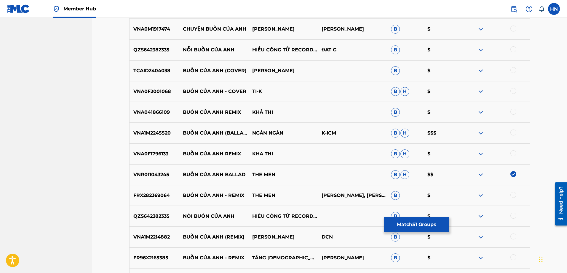
click at [512, 192] on div at bounding box center [514, 195] width 6 height 6
click at [149, 235] on p "VNA1M2214882" at bounding box center [155, 236] width 50 height 7
click at [515, 234] on div at bounding box center [514, 236] width 6 height 6
click at [143, 259] on p "FR96X2165385" at bounding box center [155, 257] width 50 height 7
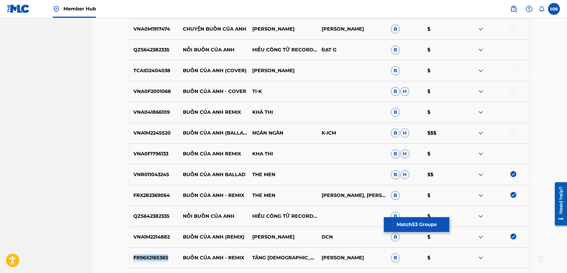
click at [143, 259] on p "FR96X2165385" at bounding box center [155, 257] width 50 height 7
click at [514, 259] on div at bounding box center [514, 257] width 6 height 6
click at [160, 135] on p "VNA1M2245520" at bounding box center [155, 132] width 50 height 7
click at [513, 134] on div at bounding box center [514, 132] width 6 height 6
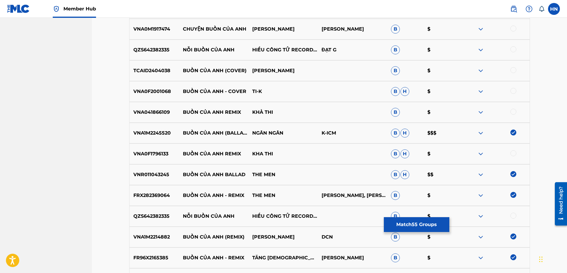
click at [144, 97] on div "VNA0F2001068 BUỒN CỦA ANH - COVER TI-K B H $" at bounding box center [329, 91] width 401 height 21
click at [517, 90] on div at bounding box center [495, 91] width 69 height 7
click at [511, 90] on div at bounding box center [514, 91] width 6 height 6
click at [479, 114] on img at bounding box center [480, 112] width 7 height 7
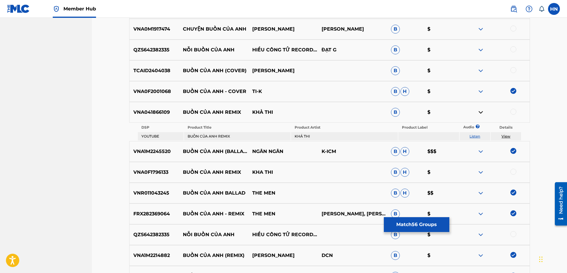
click at [478, 134] on link "Listen" at bounding box center [475, 136] width 11 height 4
drag, startPoint x: 274, startPoint y: 116, endPoint x: 183, endPoint y: 113, distance: 90.8
click at [183, 113] on div "VNA041866109 BUỒN CỦA ANH REMIX KHẢ THI B $" at bounding box center [329, 112] width 401 height 21
click at [483, 171] on img at bounding box center [480, 171] width 7 height 7
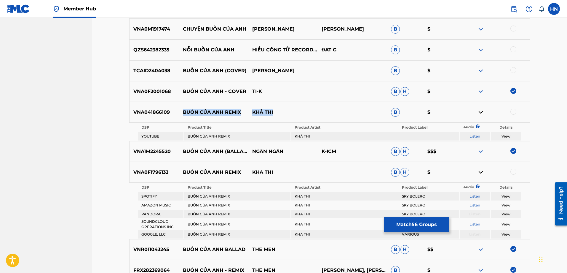
click at [473, 195] on link "Listen" at bounding box center [475, 196] width 11 height 4
click at [145, 114] on p "VNA041866109" at bounding box center [155, 112] width 50 height 7
click at [512, 111] on div at bounding box center [514, 112] width 6 height 6
click at [146, 168] on div "VNA0F1796133 BUỒN CỦA ANH REMIX KHA THI B H $" at bounding box center [329, 172] width 401 height 21
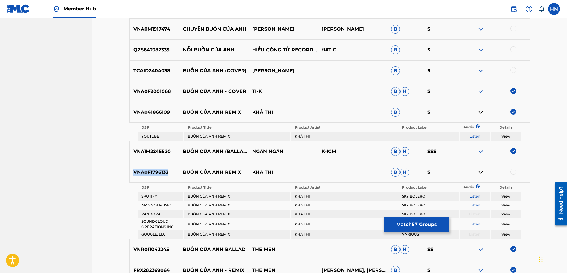
click at [146, 168] on div "VNA0F1796133 BUỒN CỦA ANH REMIX KHA THI B H $" at bounding box center [329, 172] width 401 height 21
click at [511, 170] on div at bounding box center [514, 171] width 6 height 6
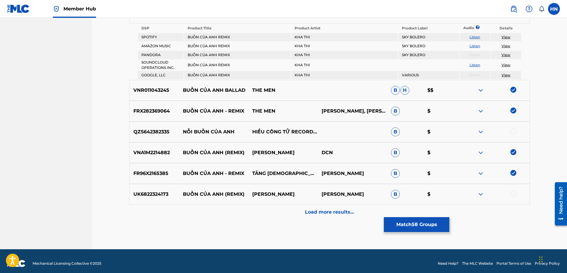
scroll to position [1764, 0]
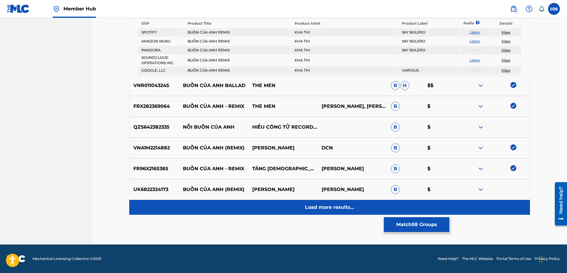
click at [331, 203] on p "Load more results..." at bounding box center [329, 206] width 49 height 7
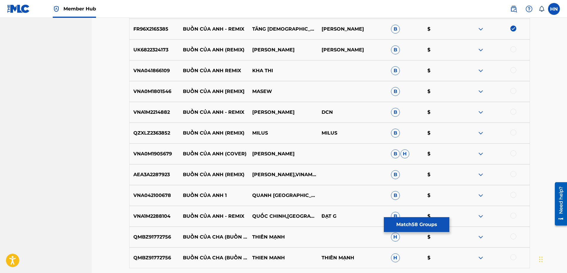
scroll to position [1794, 0]
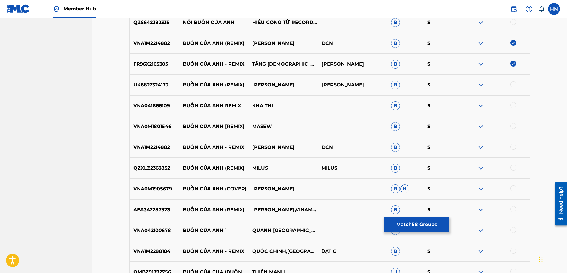
click at [147, 105] on p "VNA041866109" at bounding box center [155, 105] width 50 height 7
click at [514, 104] on div at bounding box center [514, 105] width 6 height 6
click at [158, 129] on p "VNA0M1801546" at bounding box center [155, 126] width 50 height 7
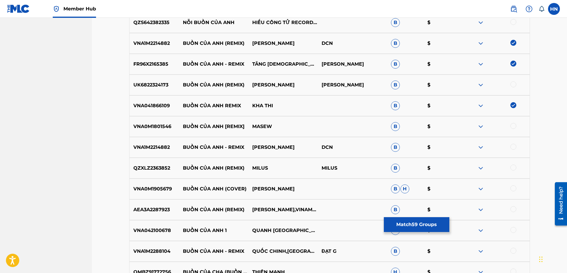
click at [513, 125] on div at bounding box center [514, 126] width 6 height 6
click at [145, 151] on div "VNA1M2214882 BUỒN CỦA ANH - REMIX MINH NGHĨA DCN B $" at bounding box center [329, 147] width 401 height 21
click at [513, 147] on div at bounding box center [514, 147] width 6 height 6
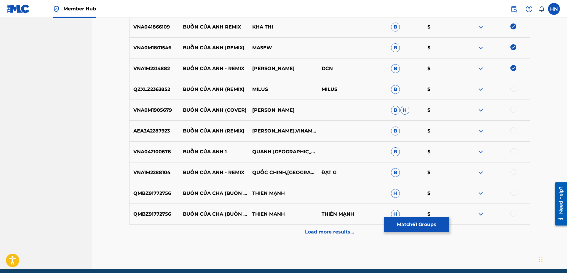
scroll to position [1883, 0]
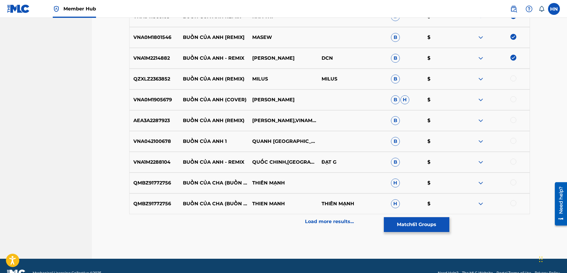
click at [152, 160] on p "VNA1M2288104" at bounding box center [155, 161] width 50 height 7
click at [514, 162] on div at bounding box center [514, 161] width 6 height 6
click at [154, 144] on p "VNA042100678" at bounding box center [155, 141] width 50 height 7
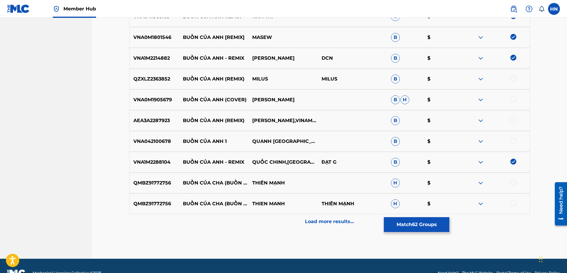
click at [513, 138] on div at bounding box center [514, 141] width 6 height 6
click at [482, 122] on img at bounding box center [480, 120] width 7 height 7
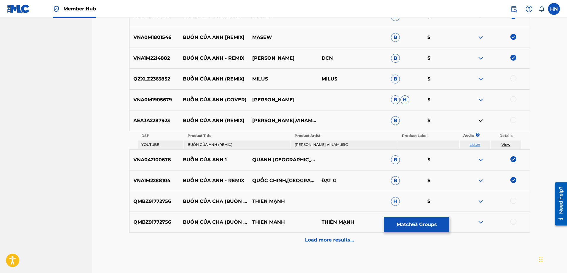
click at [478, 143] on link "Listen" at bounding box center [475, 144] width 11 height 4
click at [160, 98] on p "VNA0M1905679" at bounding box center [155, 99] width 50 height 7
click at [481, 101] on img at bounding box center [480, 99] width 7 height 7
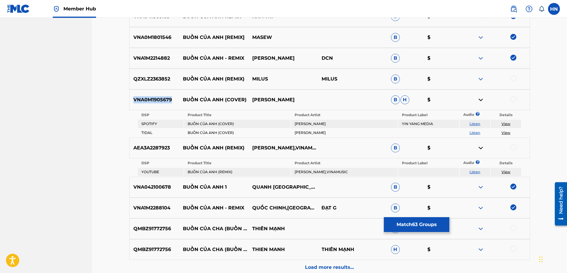
click at [474, 125] on link "Listen" at bounding box center [475, 123] width 11 height 4
click at [513, 97] on div at bounding box center [514, 99] width 6 height 6
click at [479, 79] on img at bounding box center [480, 78] width 7 height 7
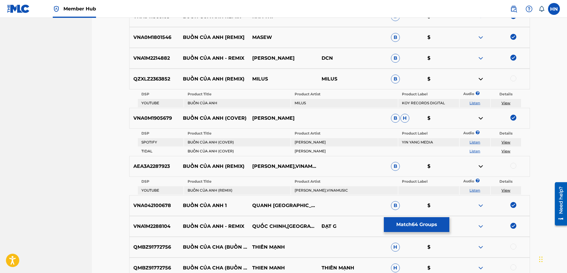
click at [475, 103] on link "Listen" at bounding box center [475, 103] width 11 height 4
drag, startPoint x: 257, startPoint y: 78, endPoint x: 183, endPoint y: 76, distance: 73.6
click at [183, 76] on div "QZXLZ2363852 BUỒN CỦA ANH (REMIX) MILUS MILUS B $" at bounding box center [329, 78] width 401 height 21
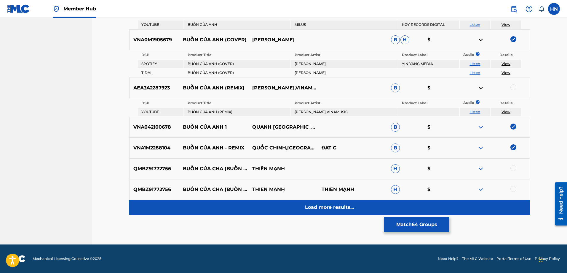
click at [335, 206] on p "Load more results..." at bounding box center [329, 206] width 49 height 7
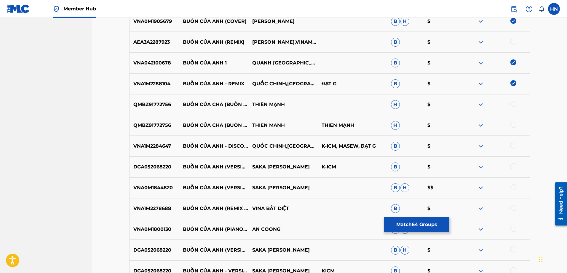
click at [152, 148] on p "VNA1M2284647" at bounding box center [155, 145] width 50 height 7
click at [513, 145] on div at bounding box center [514, 145] width 6 height 6
click at [173, 167] on p "DGA052068220" at bounding box center [155, 166] width 50 height 7
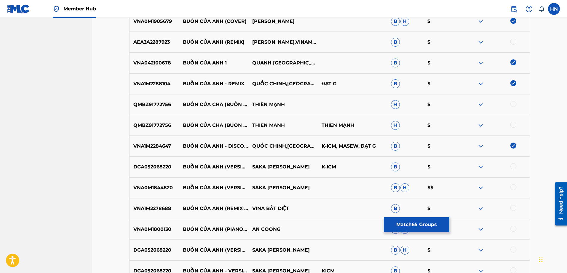
click at [170, 165] on p "DGA052068220" at bounding box center [155, 166] width 50 height 7
click at [510, 166] on div at bounding box center [495, 166] width 69 height 7
click at [512, 166] on div at bounding box center [514, 166] width 6 height 6
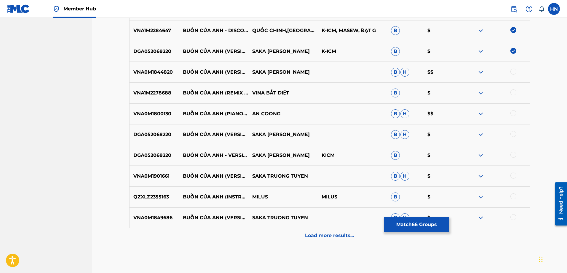
scroll to position [2080, 0]
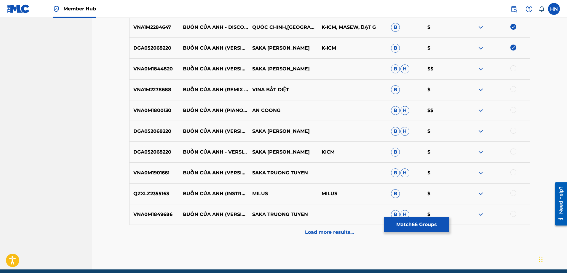
click at [165, 75] on div "VNA0M1844820 BUỒN CỦA ANH (VERSION 2) SAKA TRƯƠNG TUYỀN B H $$" at bounding box center [329, 68] width 401 height 21
click at [513, 68] on div at bounding box center [514, 68] width 6 height 6
click at [165, 90] on p "VNA1M2278688" at bounding box center [155, 89] width 50 height 7
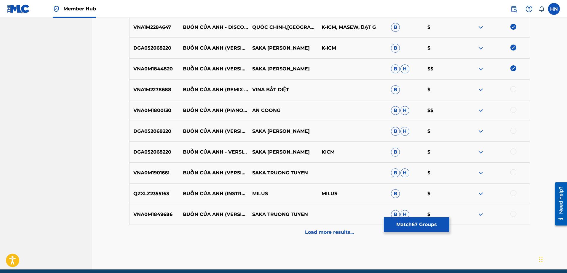
click at [513, 91] on div at bounding box center [514, 89] width 6 height 6
click at [170, 114] on p "VNA0M1800130" at bounding box center [155, 110] width 50 height 7
click at [168, 112] on p "VNA0M1800130" at bounding box center [155, 110] width 50 height 7
click at [513, 110] on div at bounding box center [514, 110] width 6 height 6
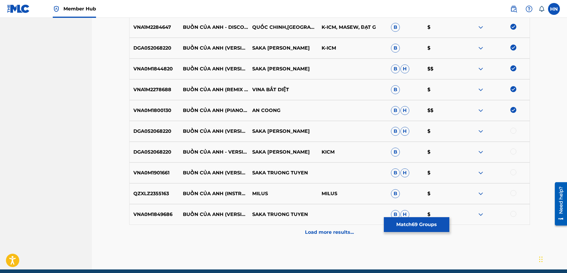
click at [158, 134] on p "DGA052068220" at bounding box center [155, 131] width 50 height 7
click at [514, 130] on div at bounding box center [514, 131] width 6 height 6
click at [514, 150] on div at bounding box center [514, 151] width 6 height 6
click at [153, 177] on div "VNA0M1901661 BUỒN CỦA ANH (VERSION 2) SAKA TRUONG TUYEN B H $" at bounding box center [329, 172] width 401 height 21
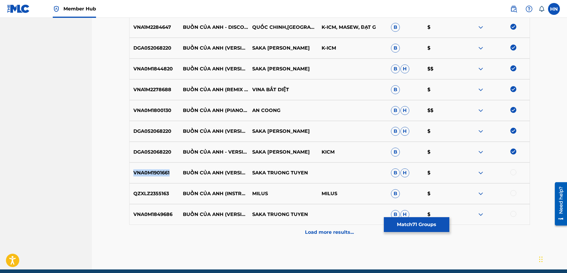
click at [153, 177] on div "VNA0M1901661 BUỒN CỦA ANH (VERSION 2) SAKA TRUONG TUYEN B H $" at bounding box center [329, 172] width 401 height 21
click at [511, 172] on div at bounding box center [514, 172] width 6 height 6
click at [160, 208] on div "VNA0M1849686 BUỒN CỦA ANH (VERSION 2) SAKA TRUONG TUYEN B H $" at bounding box center [329, 214] width 401 height 21
click at [514, 211] on div at bounding box center [514, 214] width 6 height 6
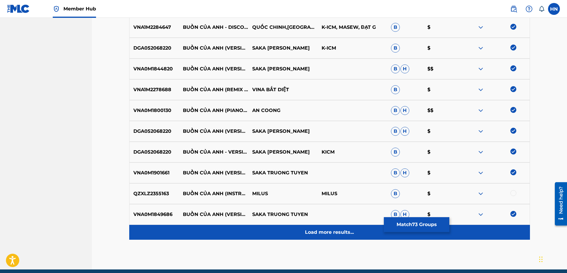
click at [295, 229] on div "Load more results..." at bounding box center [329, 231] width 401 height 15
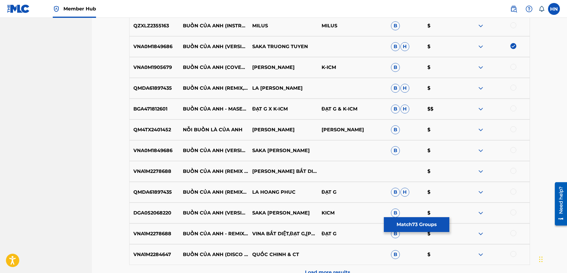
scroll to position [2257, 0]
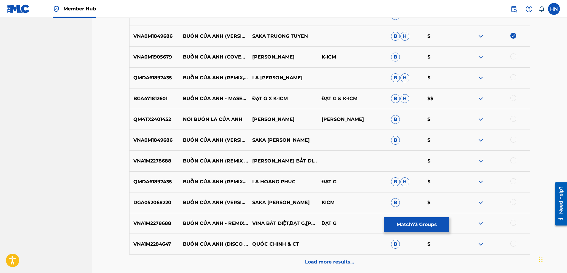
click at [153, 61] on div "VNA0M1905679 BUỒN CỦA ANH (COVER) (COVER) VŨ PHƯƠNG K-ICM B $" at bounding box center [329, 57] width 401 height 21
click at [514, 57] on div at bounding box center [514, 56] width 6 height 6
click at [146, 80] on p "QMDA61897435" at bounding box center [155, 77] width 50 height 7
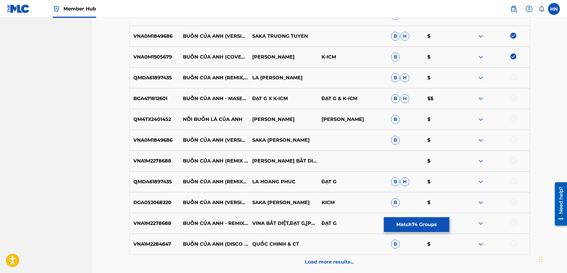
click at [512, 78] on div at bounding box center [514, 77] width 6 height 6
click at [165, 98] on p "BGA471812601" at bounding box center [155, 98] width 50 height 7
click at [513, 96] on div at bounding box center [514, 98] width 6 height 6
click at [162, 138] on p "VNA0M1849686" at bounding box center [155, 139] width 50 height 7
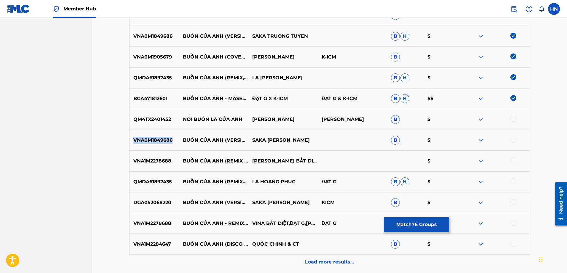
click at [162, 138] on p "VNA0M1849686" at bounding box center [155, 139] width 50 height 7
click at [513, 141] on div at bounding box center [514, 139] width 6 height 6
click at [138, 157] on p "VNA1M2278688" at bounding box center [155, 160] width 50 height 7
click at [512, 162] on div at bounding box center [514, 160] width 6 height 6
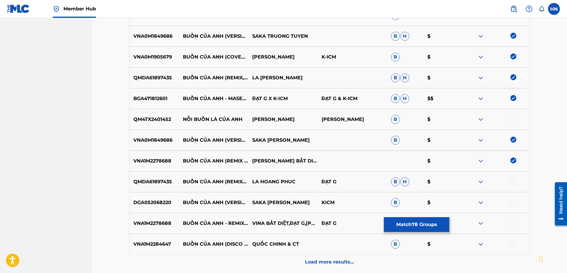
click at [147, 182] on p "QMDA61897435" at bounding box center [155, 181] width 50 height 7
click at [516, 180] on div at bounding box center [514, 181] width 6 height 6
click at [163, 205] on p "DGA052068220" at bounding box center [155, 202] width 50 height 7
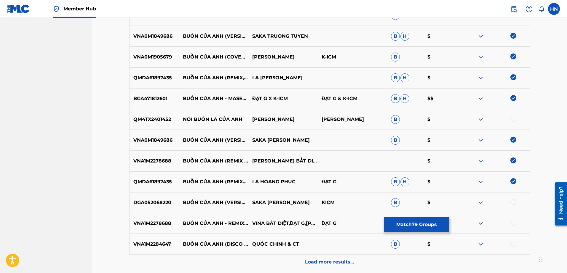
click at [515, 202] on div at bounding box center [514, 202] width 6 height 6
click at [156, 222] on p "VNA1M2278688" at bounding box center [155, 222] width 50 height 7
click at [511, 221] on div at bounding box center [514, 222] width 6 height 6
click at [139, 248] on div "VNA1M2284647 BUỒN CỦA ANH (DISCO REMIX) QUỐC CHINH & CT B $" at bounding box center [329, 243] width 401 height 21
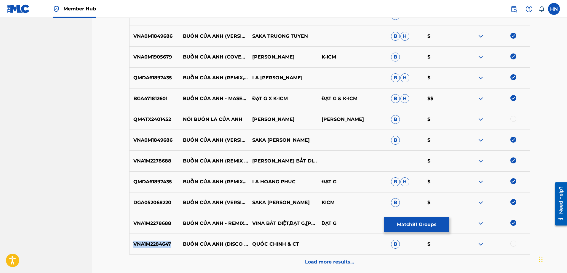
click at [139, 248] on div "VNA1M2284647 BUỒN CỦA ANH (DISCO REMIX) QUỐC CHINH & CT B $" at bounding box center [329, 243] width 401 height 21
click at [515, 243] on div at bounding box center [514, 243] width 6 height 6
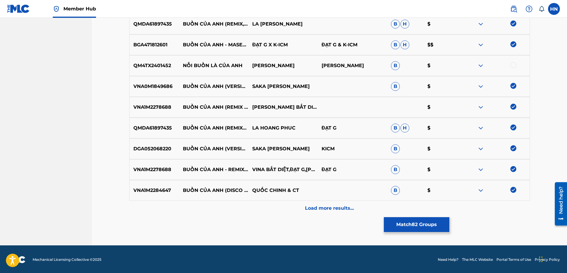
scroll to position [2312, 0]
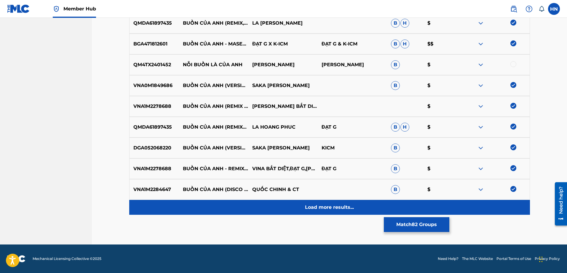
click at [315, 201] on div "Load more results..." at bounding box center [329, 207] width 401 height 15
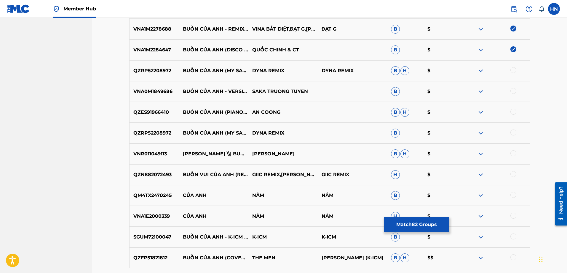
scroll to position [2460, 0]
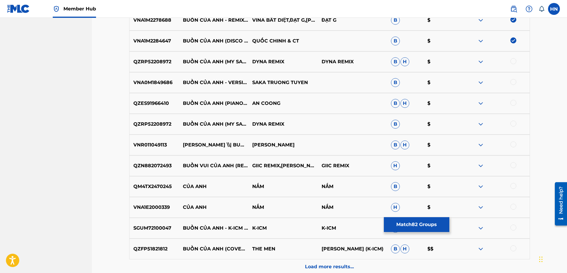
click at [154, 227] on p "SGUM72100047" at bounding box center [155, 227] width 50 height 7
click at [515, 227] on div at bounding box center [514, 227] width 6 height 6
click at [137, 245] on p "QZFP51821812" at bounding box center [155, 248] width 50 height 7
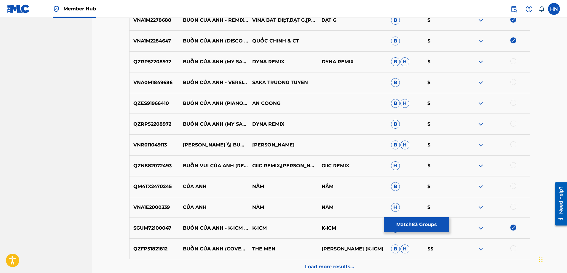
click at [510, 247] on div at bounding box center [495, 248] width 69 height 7
click at [513, 249] on div at bounding box center [514, 248] width 6 height 6
click at [155, 142] on p "VNR011049113" at bounding box center [155, 144] width 50 height 7
click at [514, 146] on div at bounding box center [514, 144] width 6 height 6
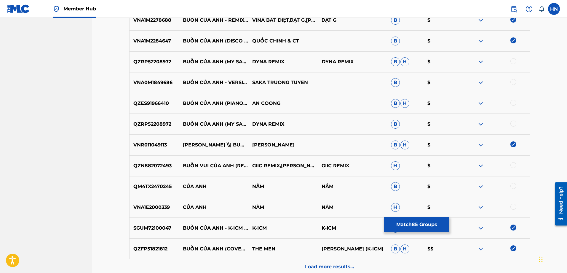
click at [165, 79] on div "VNA0M1849686 BUỒN CỦA ANH - VERSION 2 SAKA TRUONG TUYEN B $" at bounding box center [329, 82] width 401 height 21
click at [513, 83] on div at bounding box center [514, 82] width 6 height 6
click at [156, 102] on p "QZES91966410" at bounding box center [155, 103] width 50 height 7
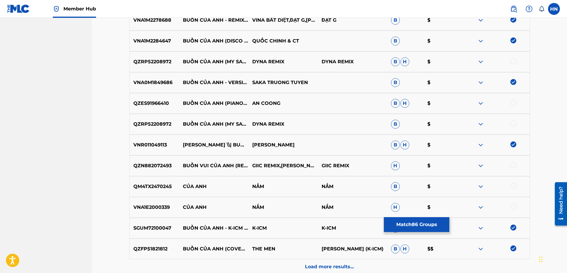
click at [515, 103] on div at bounding box center [514, 103] width 6 height 6
click at [482, 123] on img at bounding box center [480, 123] width 7 height 7
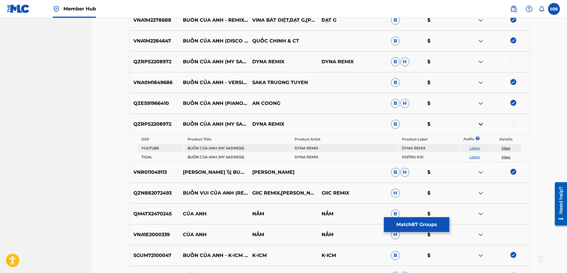
click at [475, 149] on link "Listen" at bounding box center [475, 148] width 11 height 4
click at [482, 60] on img at bounding box center [480, 61] width 7 height 7
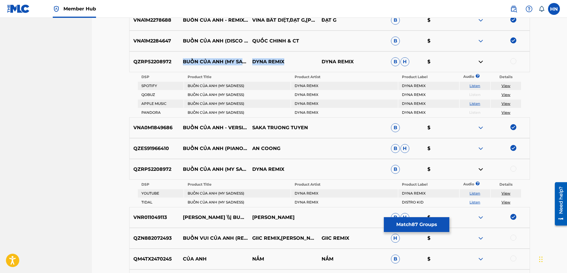
drag, startPoint x: 183, startPoint y: 57, endPoint x: 290, endPoint y: 69, distance: 107.7
click at [290, 69] on div "QZRP52208972 BUỒN CỦA ANH (MY SADNESS) DYNA REMIX DYNA REMIX B H $" at bounding box center [329, 61] width 401 height 21
click at [159, 61] on p "QZRP52208972" at bounding box center [155, 61] width 50 height 7
click at [513, 59] on div at bounding box center [514, 61] width 6 height 6
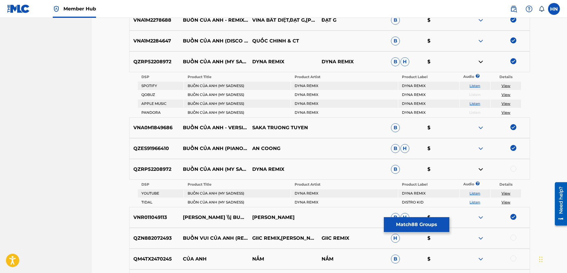
click at [512, 168] on div at bounding box center [514, 168] width 6 height 6
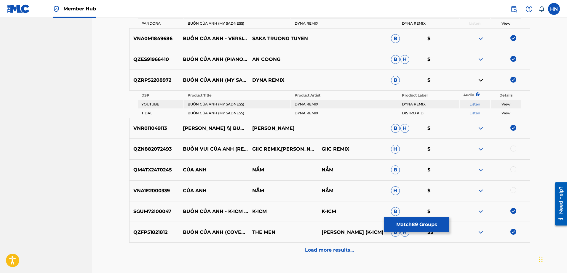
scroll to position [2592, 0]
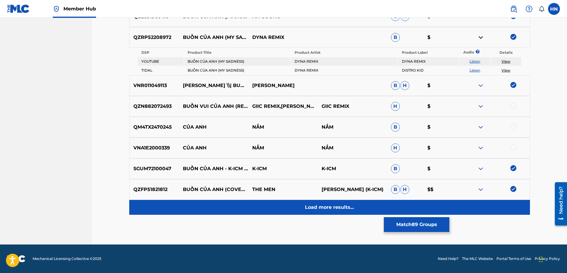
click at [338, 207] on p "Load more results..." at bounding box center [329, 206] width 49 height 7
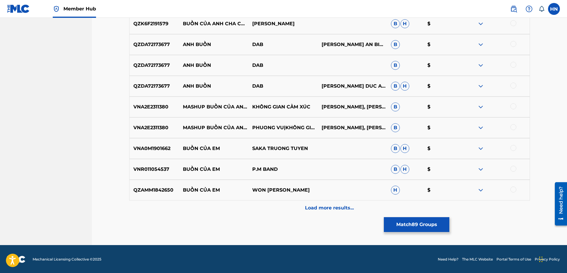
scroll to position [2727, 0]
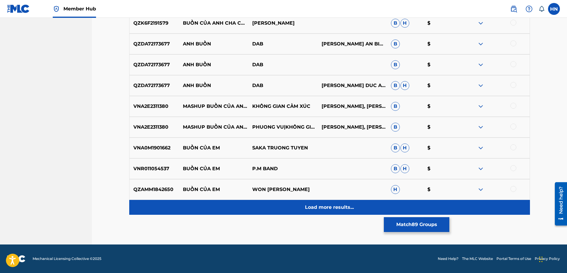
click at [330, 208] on p "Load more results..." at bounding box center [329, 206] width 49 height 7
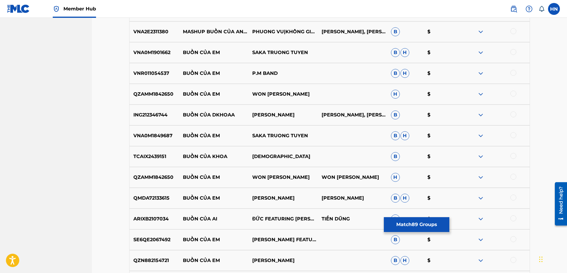
scroll to position [2786, 0]
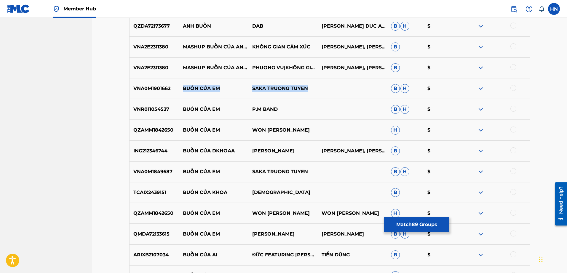
drag, startPoint x: 182, startPoint y: 86, endPoint x: 331, endPoint y: 84, distance: 148.6
click at [331, 84] on div "VNA0M1901662 BUỒN CỦA EM SAKA TRUONG TUYEN B H $" at bounding box center [329, 88] width 401 height 21
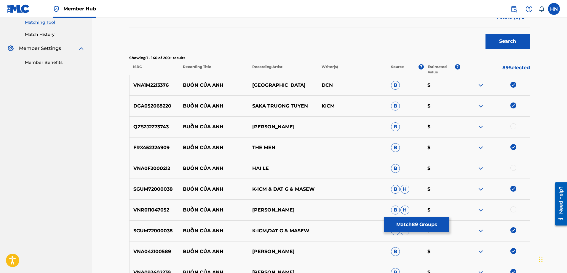
scroll to position [0, 0]
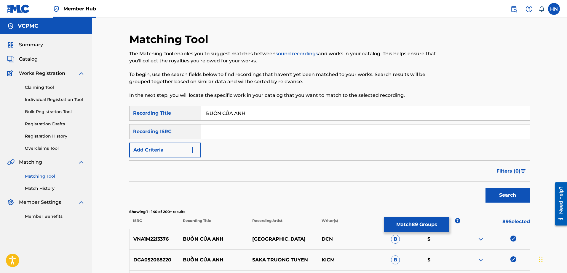
click at [318, 113] on input "BUỒN CỦA ANH" at bounding box center [365, 113] width 329 height 14
paste input "ON CU"
type input "BUON CUA ANH"
click at [486, 187] on button "Search" at bounding box center [508, 194] width 44 height 15
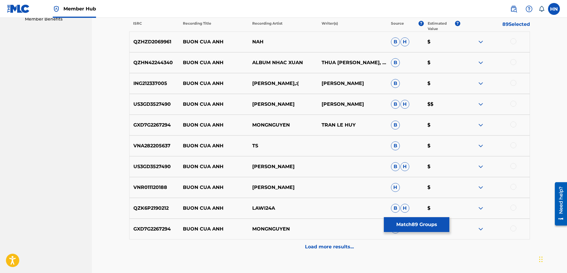
scroll to position [208, 0]
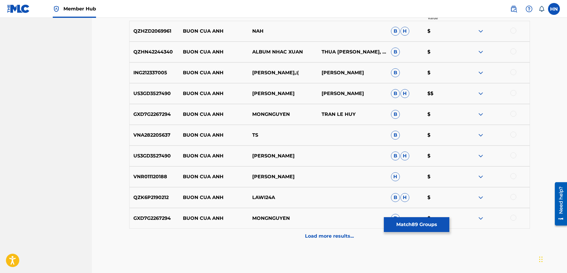
click at [155, 175] on p "VNR011120188" at bounding box center [155, 176] width 50 height 7
click at [513, 176] on div at bounding box center [514, 176] width 6 height 6
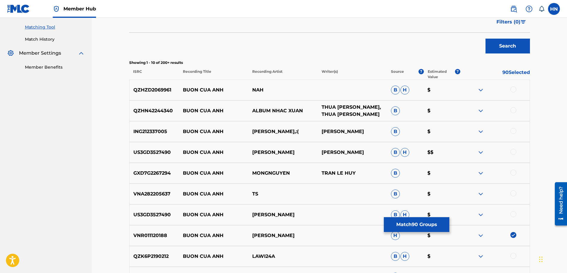
scroll to position [148, 0]
click at [483, 90] on img at bounding box center [480, 90] width 7 height 7
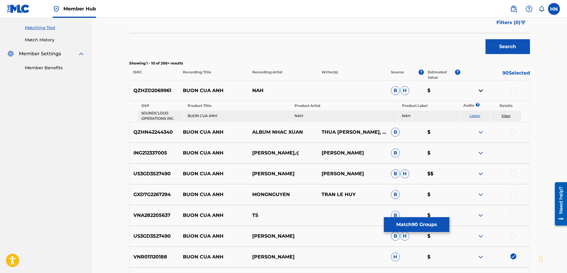
click at [472, 114] on link "Listen" at bounding box center [475, 115] width 11 height 4
click at [159, 93] on p "QZHZD2069961" at bounding box center [155, 90] width 50 height 7
click at [515, 89] on div at bounding box center [514, 90] width 6 height 6
drag, startPoint x: 184, startPoint y: 174, endPoint x: 301, endPoint y: 171, distance: 117.2
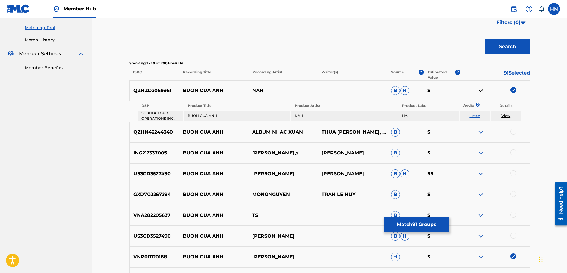
click at [301, 171] on div "US3GD3527490 BUON CUA ANH CAO SON NGUYEN CAO SON NGUYEN B H $$" at bounding box center [329, 173] width 401 height 21
click at [152, 168] on div "US3GD3527490 BUON CUA ANH CAO SON NGUYEN CAO SON NGUYEN B H $$" at bounding box center [329, 173] width 401 height 21
click at [512, 173] on div at bounding box center [514, 173] width 6 height 6
click at [479, 132] on img at bounding box center [480, 131] width 7 height 7
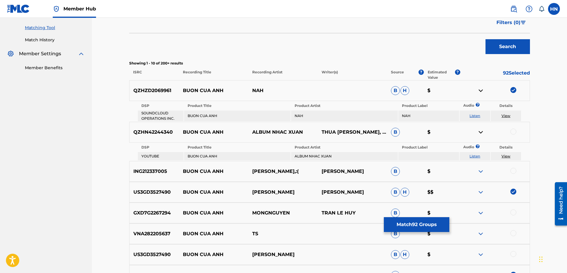
click at [475, 156] on link "Listen" at bounding box center [475, 156] width 11 height 4
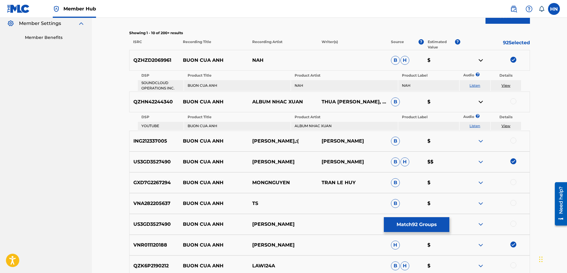
scroll to position [237, 0]
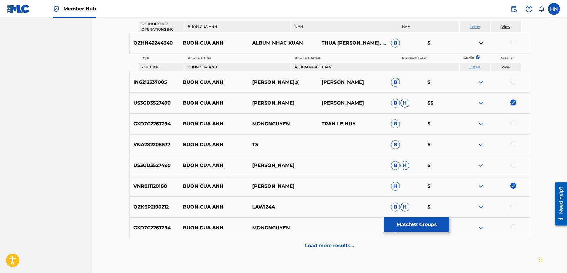
click at [479, 80] on img at bounding box center [480, 82] width 7 height 7
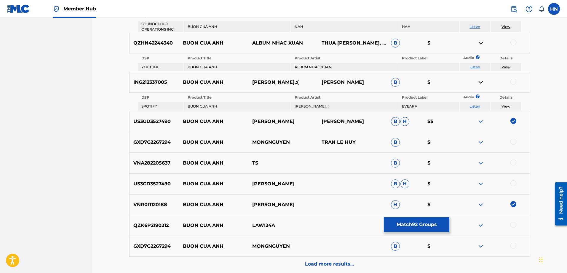
click at [473, 107] on link "Listen" at bounding box center [475, 106] width 11 height 4
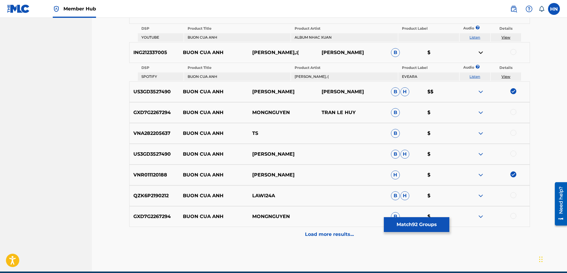
click at [513, 151] on div at bounding box center [514, 153] width 6 height 6
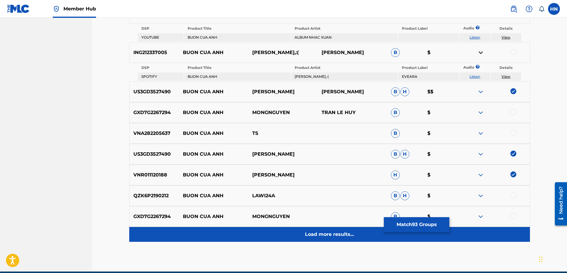
scroll to position [294, 0]
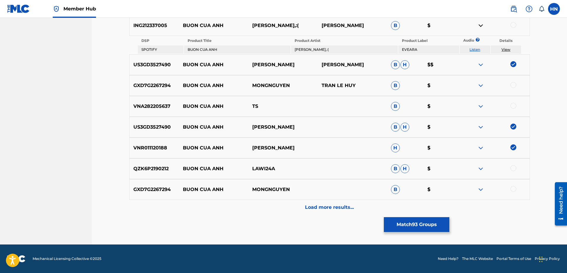
click at [479, 188] on img at bounding box center [480, 189] width 7 height 7
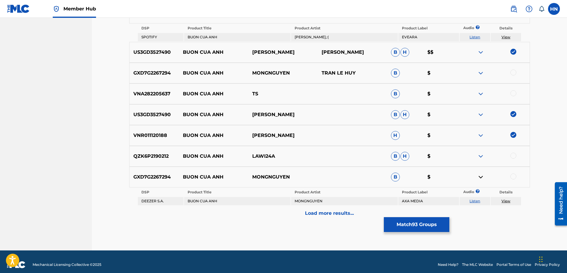
scroll to position [312, 0]
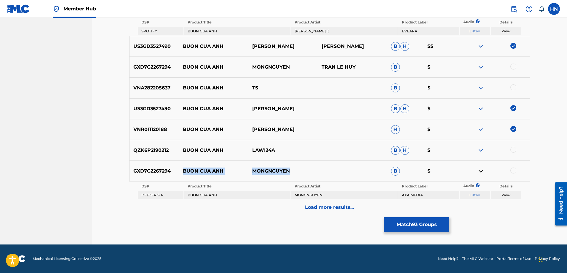
drag, startPoint x: 295, startPoint y: 171, endPoint x: 184, endPoint y: 171, distance: 110.9
click at [184, 171] on div "GXD7G2267294 BUON CUA ANH MONGNGUYEN B $" at bounding box center [329, 170] width 401 height 21
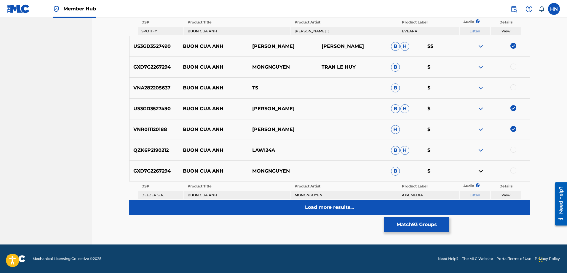
click at [300, 206] on div "Load more results..." at bounding box center [329, 207] width 401 height 15
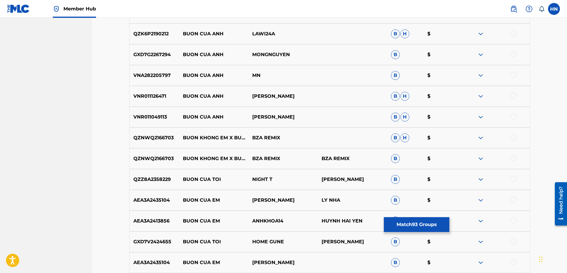
scroll to position [372, 0]
click at [150, 95] on p "VNR011126471" at bounding box center [155, 95] width 50 height 7
click at [512, 94] on div at bounding box center [514, 95] width 6 height 6
click at [139, 114] on p "VNR011049113" at bounding box center [155, 116] width 50 height 7
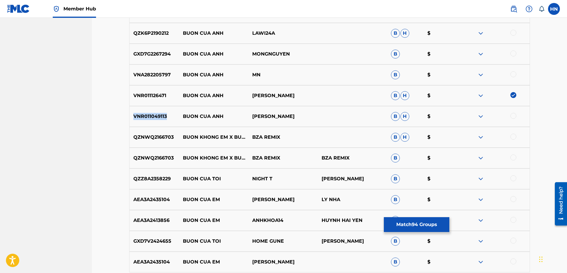
click at [139, 114] on p "VNR011049113" at bounding box center [155, 116] width 50 height 7
click at [514, 115] on div at bounding box center [514, 116] width 6 height 6
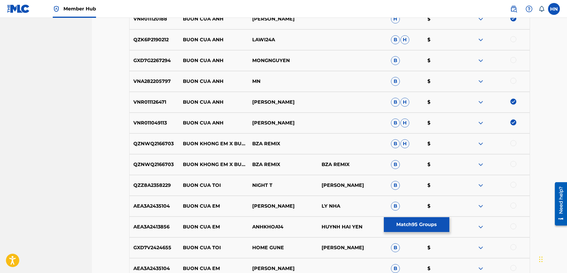
scroll to position [342, 0]
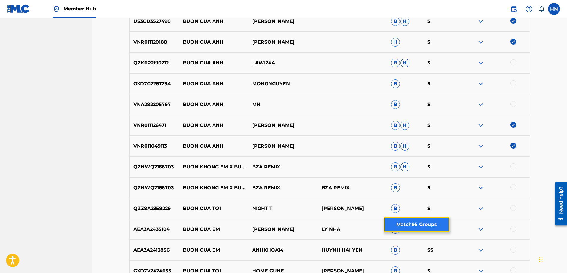
click at [405, 223] on button "Match 95 Groups" at bounding box center [417, 224] width 66 height 15
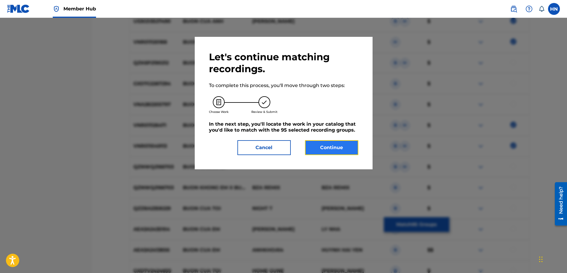
click at [312, 141] on button "Continue" at bounding box center [331, 147] width 53 height 15
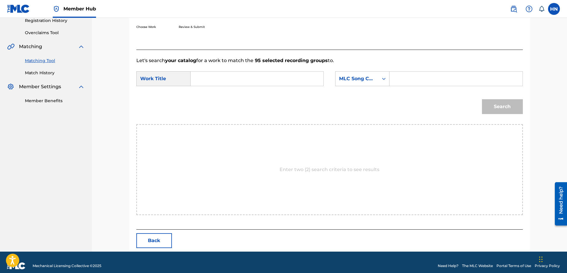
scroll to position [122, 0]
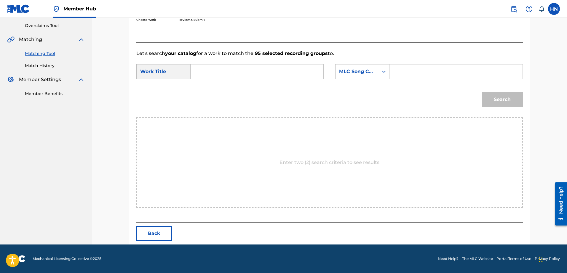
click at [275, 70] on input "Search Form" at bounding box center [257, 71] width 123 height 14
paste input "BUON CUA ANH"
type input "BUON CUA ANH"
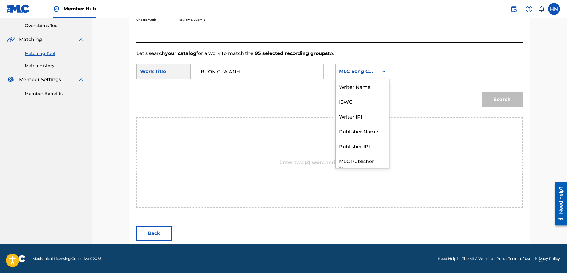
click at [378, 74] on div "MLC Song Code" at bounding box center [357, 71] width 43 height 11
click at [367, 81] on div "ISWC" at bounding box center [363, 79] width 54 height 15
click at [427, 72] on input "Search Form" at bounding box center [456, 71] width 123 height 14
paste input "T9327658980"
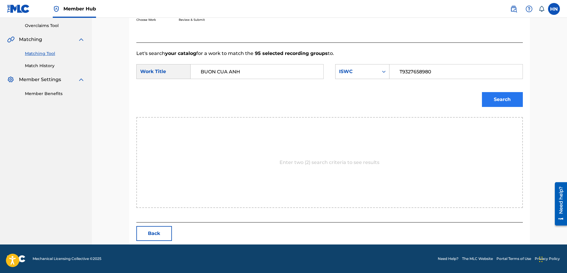
type input "T9327658980"
click at [509, 98] on button "Search" at bounding box center [502, 99] width 41 height 15
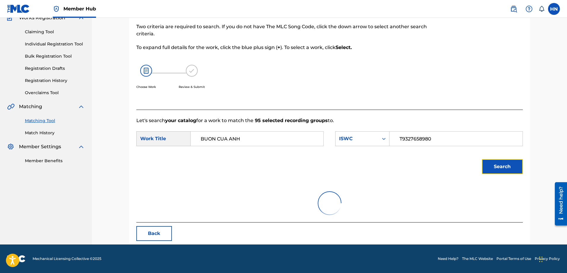
scroll to position [105, 0]
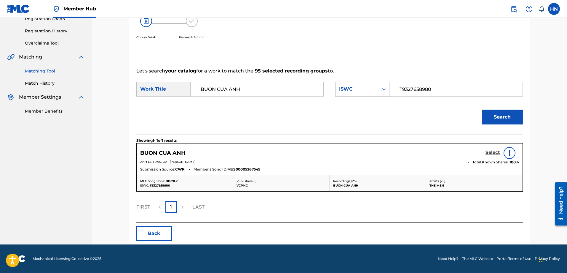
click at [487, 152] on h5 "Select" at bounding box center [493, 152] width 15 height 6
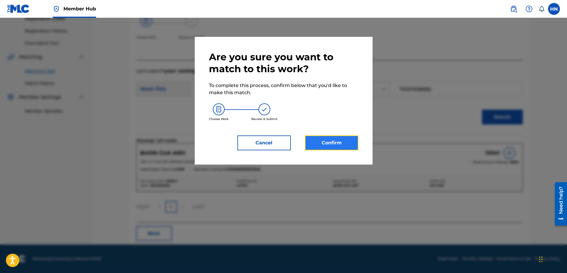
click at [348, 142] on button "Confirm" at bounding box center [331, 142] width 53 height 15
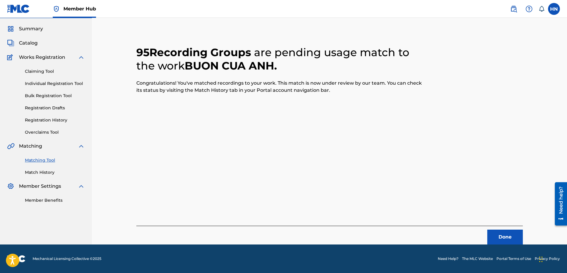
scroll to position [16, 0]
click at [501, 234] on button "Done" at bounding box center [505, 236] width 36 height 15
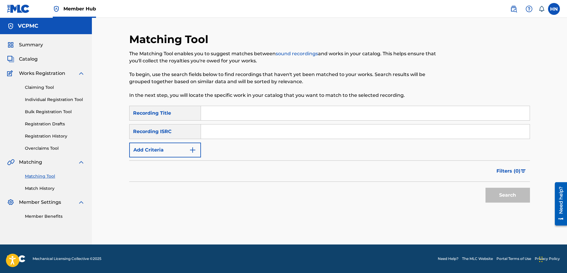
click at [210, 115] on input "Search Form" at bounding box center [365, 113] width 329 height 14
paste input "NẶNG TÌNH"
click at [486, 187] on button "Search" at bounding box center [508, 194] width 44 height 15
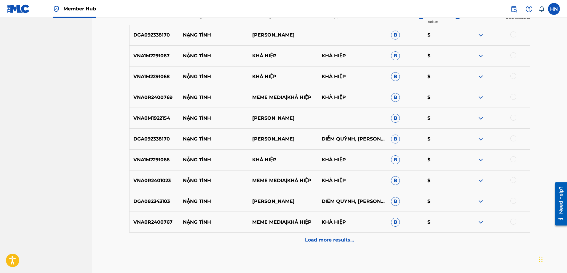
scroll to position [236, 0]
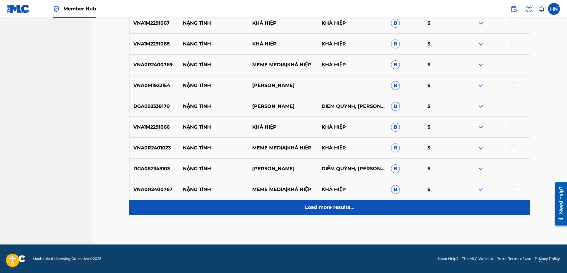
click at [312, 208] on p "Load more results..." at bounding box center [329, 206] width 49 height 7
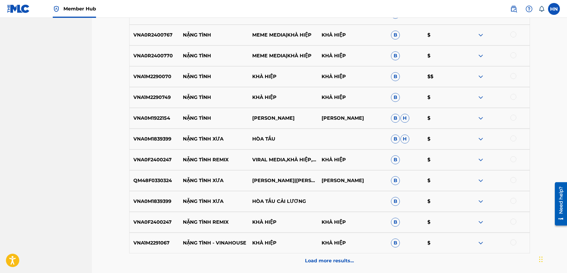
scroll to position [444, 0]
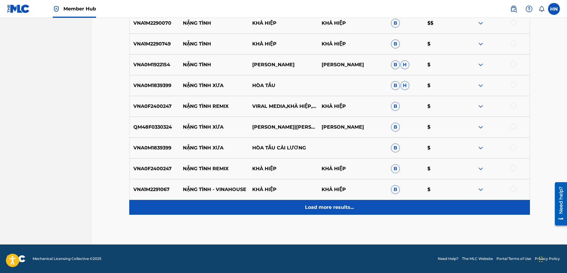
click at [269, 202] on div "Load more results..." at bounding box center [329, 207] width 401 height 15
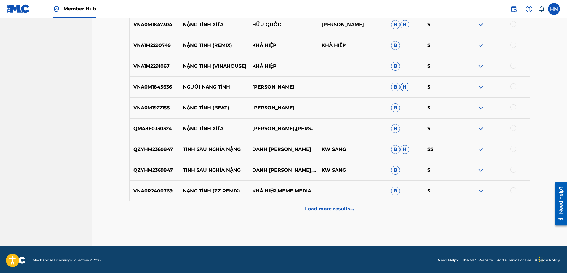
scroll to position [651, 0]
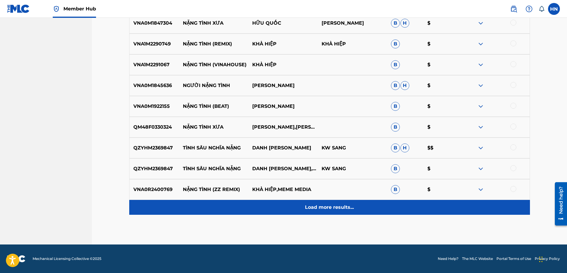
click at [305, 203] on div "Load more results..." at bounding box center [329, 207] width 401 height 15
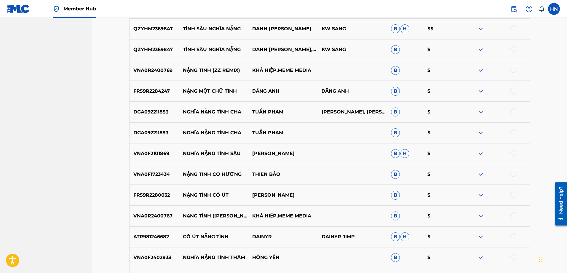
scroll to position [829, 0]
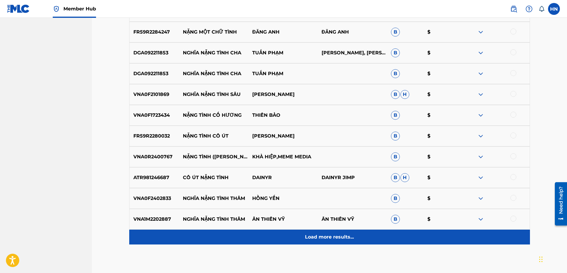
click at [299, 233] on div "Load more results..." at bounding box center [329, 236] width 401 height 15
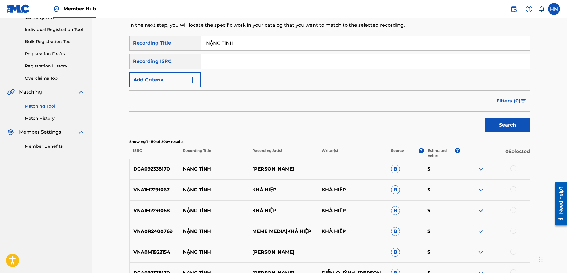
scroll to position [0, 0]
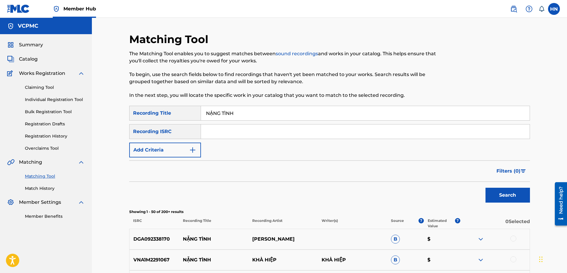
click at [212, 112] on input "NẶNG TÌNH" at bounding box center [365, 113] width 329 height 14
click at [224, 111] on input "NANG TÌNH" at bounding box center [365, 113] width 329 height 14
click at [486, 187] on button "Search" at bounding box center [508, 194] width 44 height 15
click at [243, 119] on input "NANG TINH" at bounding box center [365, 113] width 329 height 14
paste input "TẾT LÀ GIA ĐÌ"
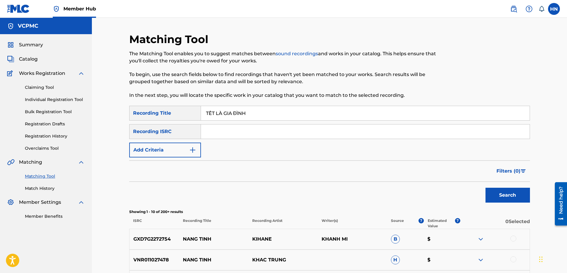
click at [486, 187] on button "Search" at bounding box center [508, 194] width 44 height 15
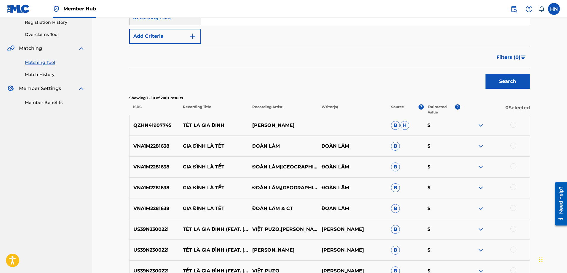
scroll to position [148, 0]
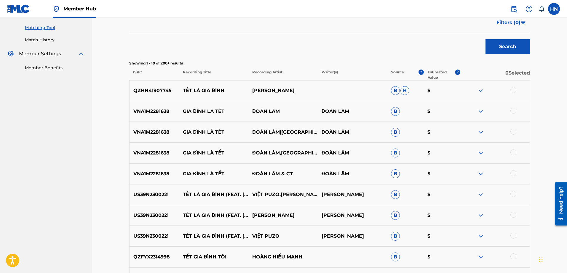
click at [165, 96] on div "QZHN41907745 TẾT LÀ GIA ĐÌNH ĐINH MẠNH NINH B H $" at bounding box center [329, 90] width 401 height 21
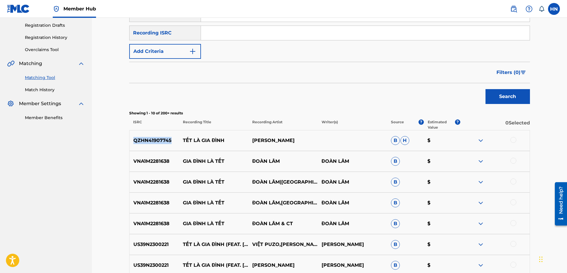
scroll to position [0, 0]
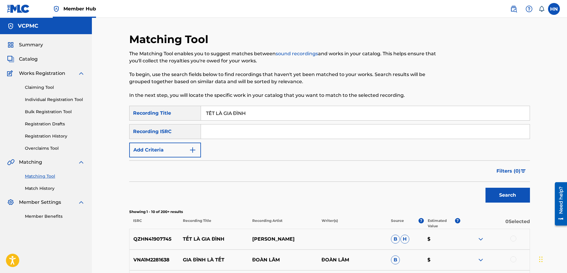
click at [301, 112] on input "TẾT LÀ GIA ĐÌNH" at bounding box center [365, 113] width 329 height 14
paste input "ET LA GIA DI"
click at [486, 187] on button "Search" at bounding box center [508, 194] width 44 height 15
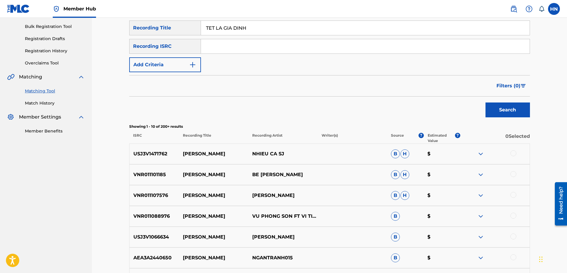
scroll to position [59, 0]
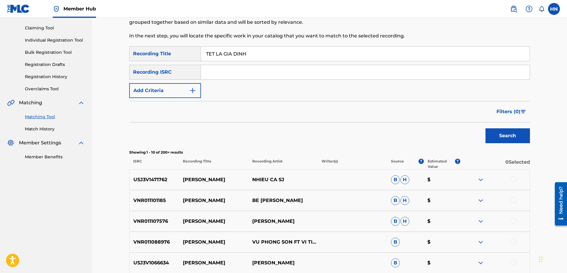
click at [251, 58] on input "TET LA GIA DINH" at bounding box center [365, 54] width 329 height 14
paste input "ẾT LÀ GIA ĐÌ"
type input "TẾT LÀ GIA ĐÌNH"
click at [486, 128] on button "Search" at bounding box center [508, 135] width 44 height 15
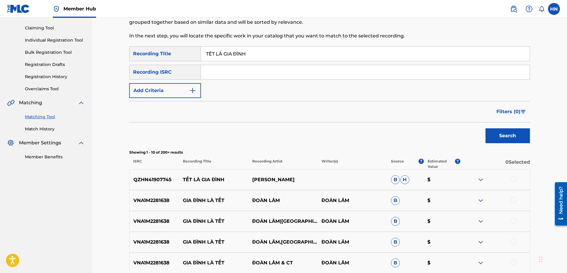
click at [514, 179] on div at bounding box center [514, 179] width 6 height 6
click at [439, 223] on button "Match 1 Group" at bounding box center [417, 224] width 66 height 15
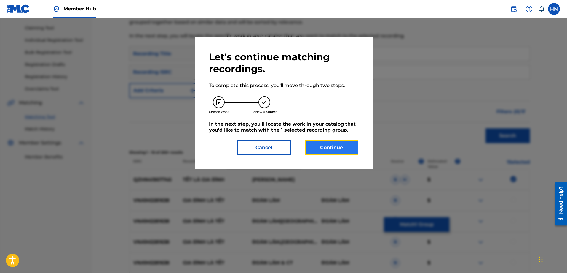
click at [322, 146] on button "Continue" at bounding box center [331, 147] width 53 height 15
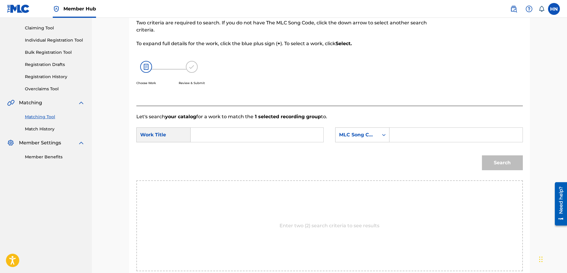
click at [263, 129] on input "Search Form" at bounding box center [257, 135] width 123 height 14
paste input "TẾT LÀ GIA ĐÌNH"
type input "TẾT LÀ GIA ĐÌNH"
click at [354, 132] on div "MLC Song Code" at bounding box center [357, 134] width 36 height 7
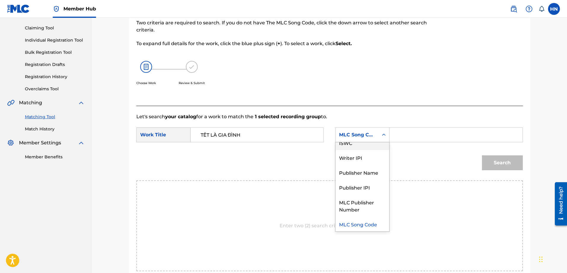
click at [353, 147] on div "ISWC" at bounding box center [363, 142] width 54 height 15
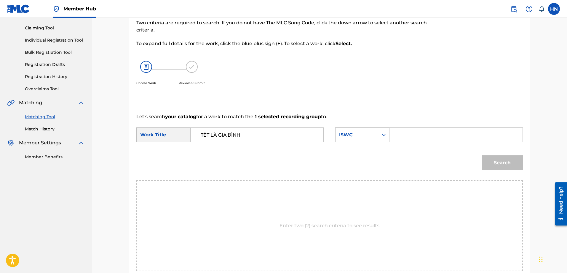
click at [460, 133] on input "Search Form" at bounding box center [456, 135] width 123 height 14
paste input "T3001785639"
type input "T3001785639"
click at [495, 160] on button "Search" at bounding box center [502, 162] width 41 height 15
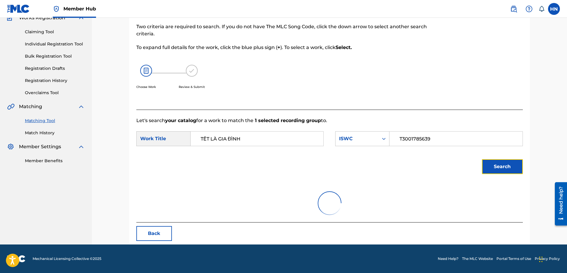
scroll to position [59, 0]
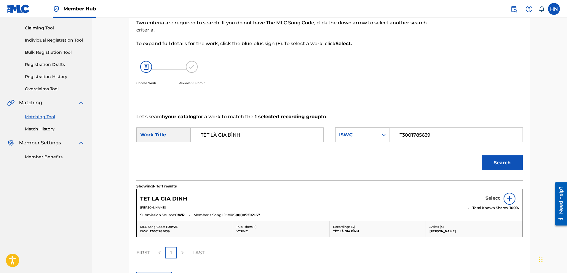
click at [490, 197] on h5 "Select" at bounding box center [493, 198] width 15 height 6
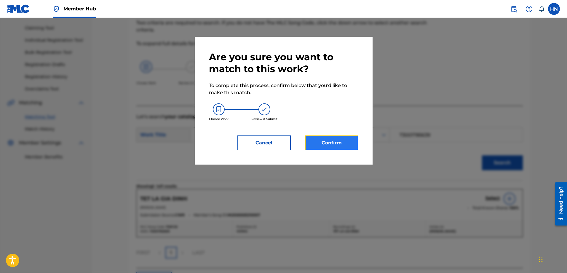
click at [344, 143] on button "Confirm" at bounding box center [331, 142] width 53 height 15
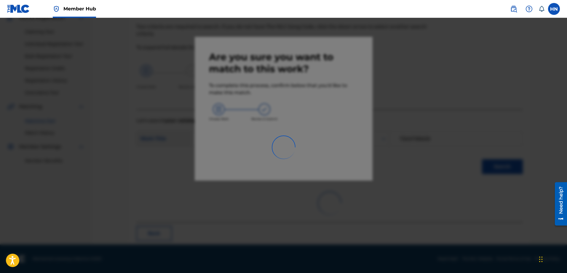
scroll to position [16, 0]
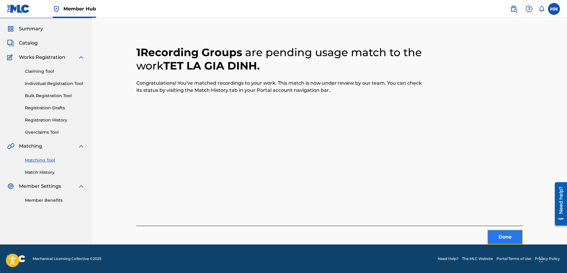
click at [504, 232] on button "Done" at bounding box center [505, 236] width 36 height 15
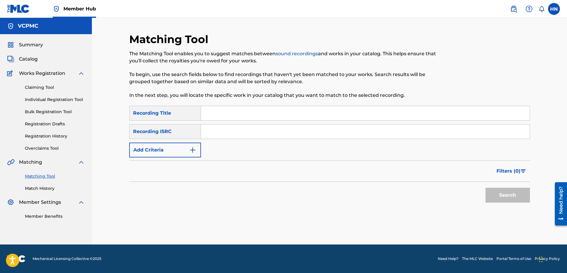
click at [262, 114] on input "Search Form" at bounding box center [365, 113] width 329 height 14
paste input "ĐÀN BÀ CŨ"
click at [486, 187] on button "Search" at bounding box center [508, 194] width 44 height 15
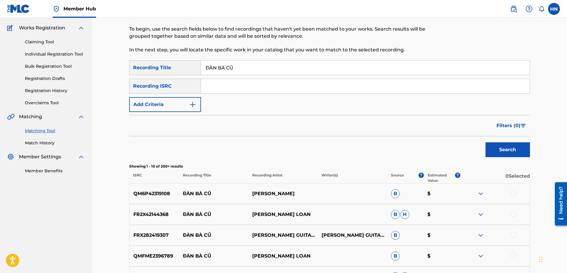
scroll to position [89, 0]
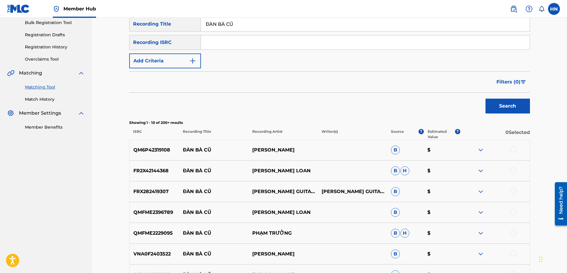
click at [151, 173] on p "FR2X42144368" at bounding box center [155, 170] width 50 height 7
click at [514, 170] on div at bounding box center [514, 170] width 6 height 6
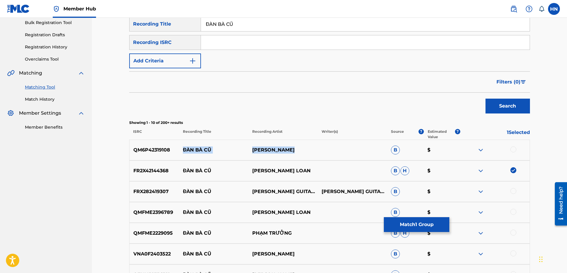
drag, startPoint x: 303, startPoint y: 147, endPoint x: 185, endPoint y: 148, distance: 117.7
click at [185, 148] on div "QM6P42319108 ĐÀN BÀ CŨ LÊ HÙNG CƯỜNG B $" at bounding box center [329, 149] width 401 height 21
click at [154, 153] on p "QM6P42319108" at bounding box center [155, 149] width 50 height 7
click at [514, 151] on div at bounding box center [514, 149] width 6 height 6
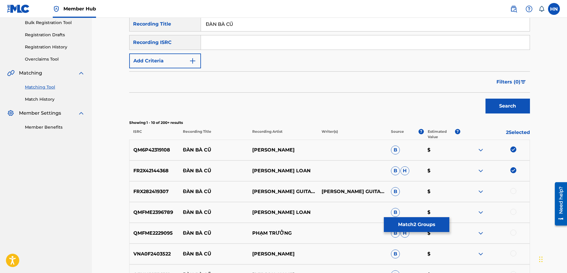
click at [149, 212] on p "QMFME2396789" at bounding box center [155, 211] width 50 height 7
click at [514, 211] on div at bounding box center [514, 211] width 6 height 6
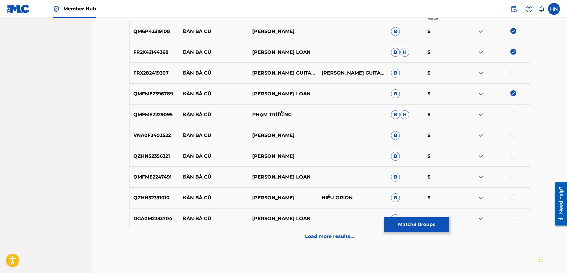
scroll to position [208, 0]
click at [148, 160] on div "QZHN52356321 ĐÀN BÀ CŨ LÊ HÙNG CƯỜNG B $" at bounding box center [329, 155] width 401 height 21
click at [511, 156] on div at bounding box center [514, 155] width 6 height 6
click at [145, 181] on div "QMFME2247491 ĐÀN BÀ CŨ LƯU ÁNH LOAN B $" at bounding box center [329, 176] width 401 height 21
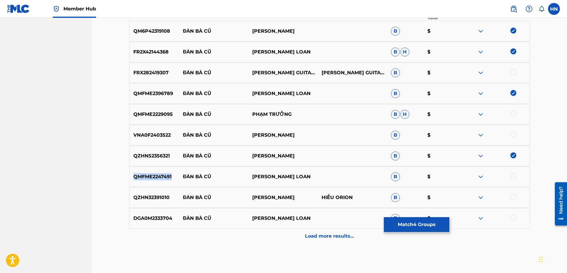
click at [145, 181] on div "QMFME2247491 ĐÀN BÀ CŨ LƯU ÁNH LOAN B $" at bounding box center [329, 176] width 401 height 21
click at [513, 175] on div at bounding box center [514, 176] width 6 height 6
click at [154, 220] on p "DGA0M2333704" at bounding box center [155, 217] width 50 height 7
click at [512, 219] on div at bounding box center [514, 217] width 6 height 6
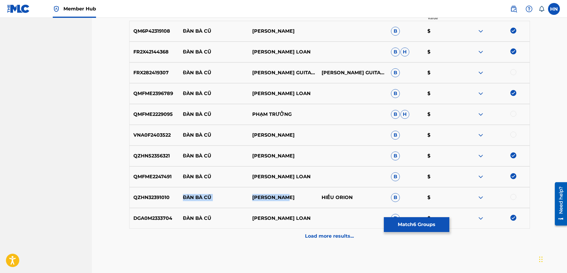
drag, startPoint x: 289, startPoint y: 199, endPoint x: 182, endPoint y: 195, distance: 106.8
click at [182, 195] on div "QZHN32391010 ĐÀN BÀ CŨ BACH NGUYEN HIẾU ORION B $" at bounding box center [329, 197] width 401 height 21
drag, startPoint x: 297, startPoint y: 134, endPoint x: 183, endPoint y: 136, distance: 114.5
click at [183, 136] on div "VNA0F2403522 ĐÀN BÀ CŨ GIA HUY B $" at bounding box center [329, 135] width 401 height 21
click at [155, 136] on p "VNA0F2403522" at bounding box center [155, 134] width 50 height 7
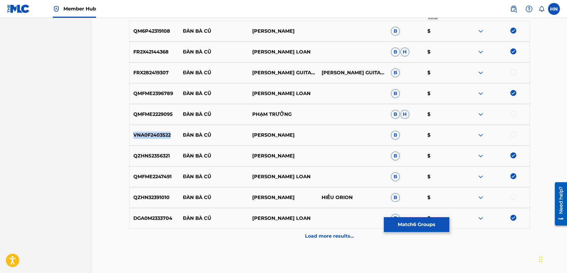
click at [155, 136] on p "VNA0F2403522" at bounding box center [155, 134] width 50 height 7
click at [512, 133] on div at bounding box center [514, 134] width 6 height 6
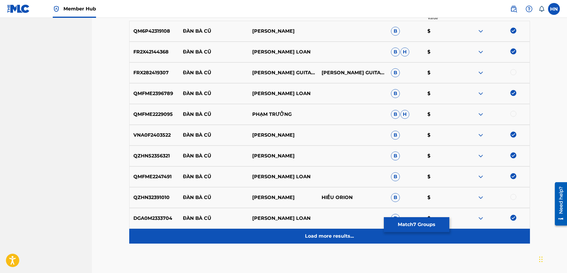
click at [316, 238] on p "Load more results..." at bounding box center [329, 235] width 49 height 7
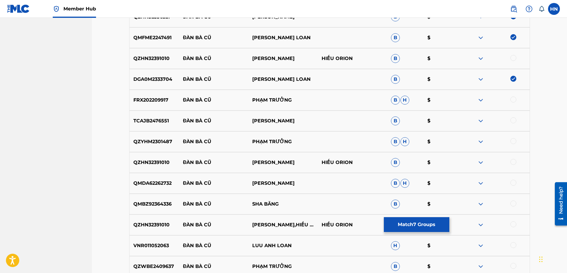
scroll to position [356, 0]
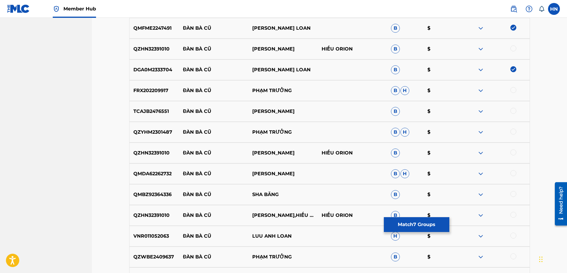
click at [162, 194] on p "QMBZ92364336" at bounding box center [155, 194] width 50 height 7
click at [515, 192] on div at bounding box center [514, 194] width 6 height 6
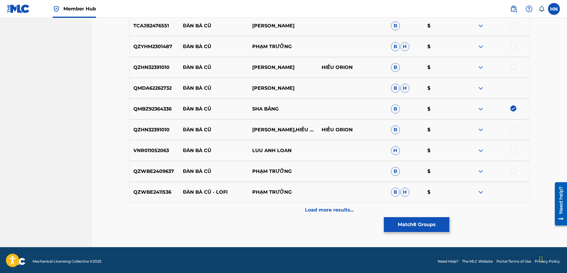
scroll to position [444, 0]
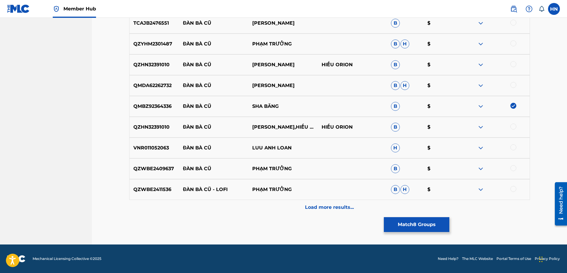
click at [150, 146] on p "VNR011052063" at bounding box center [155, 147] width 50 height 7
click at [512, 146] on div at bounding box center [514, 147] width 6 height 6
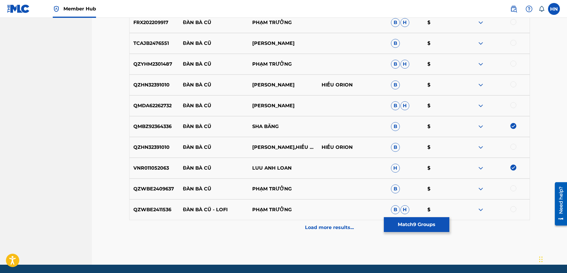
scroll to position [414, 0]
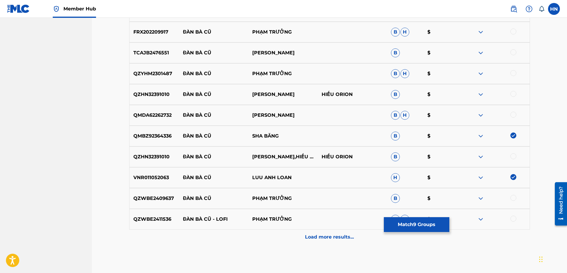
drag, startPoint x: 318, startPoint y: 117, endPoint x: 182, endPoint y: 116, distance: 135.8
click at [182, 116] on div "QMDA62262732 ĐÀN BÀ CŨ LƯƠNG CHẤN NAM B H $" at bounding box center [329, 115] width 401 height 21
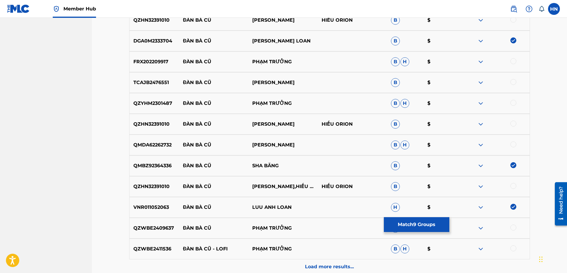
scroll to position [355, 0]
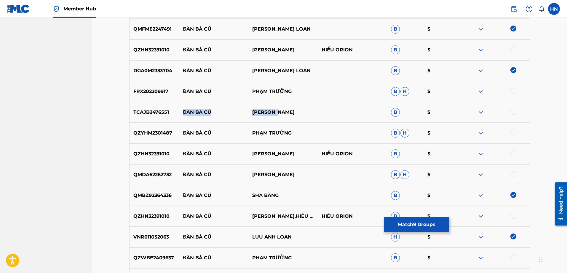
drag, startPoint x: 293, startPoint y: 114, endPoint x: 176, endPoint y: 114, distance: 116.2
click at [176, 114] on div "TCAJB2476551 ĐÀN BÀ CŨ DUY TUẤN B $" at bounding box center [329, 112] width 401 height 21
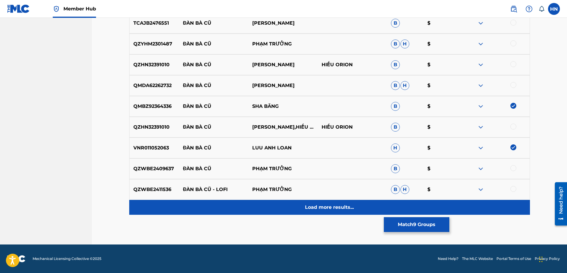
click at [309, 212] on div "Load more results..." at bounding box center [329, 207] width 401 height 15
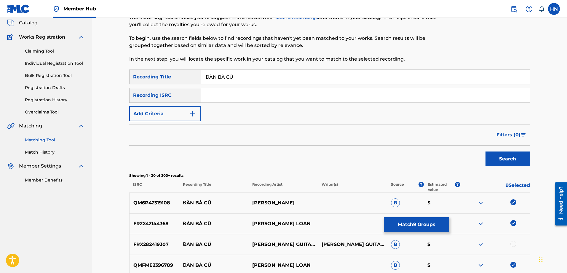
scroll to position [24, 0]
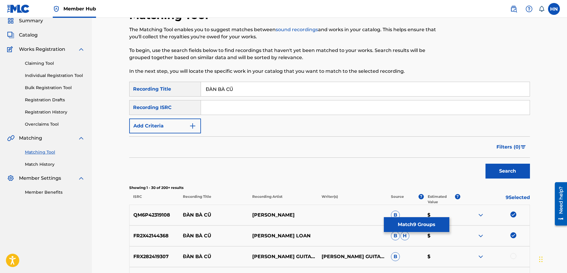
click at [297, 94] on input "ĐÀN BÀ CŨ" at bounding box center [365, 89] width 329 height 14
paste input "DAN BA CU"
type input "DAN BA CU"
click at [486, 163] on button "Search" at bounding box center [508, 170] width 44 height 15
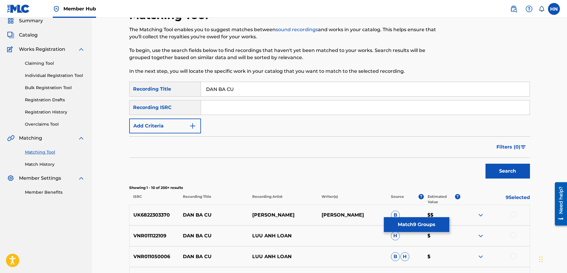
scroll to position [143, 0]
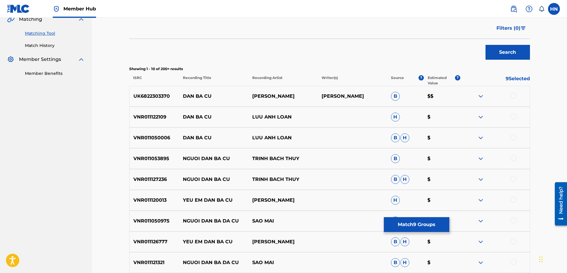
click at [147, 122] on div "VNR011122109 DAN BA CU LUU ANH LOAN H $" at bounding box center [329, 116] width 401 height 21
click at [512, 116] on div at bounding box center [514, 116] width 6 height 6
click at [145, 132] on div "VNR011050006 DAN BA CU LUU ANH LOAN B H $" at bounding box center [329, 137] width 401 height 21
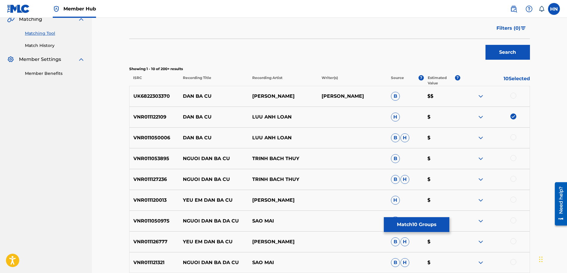
click at [514, 138] on div at bounding box center [514, 137] width 6 height 6
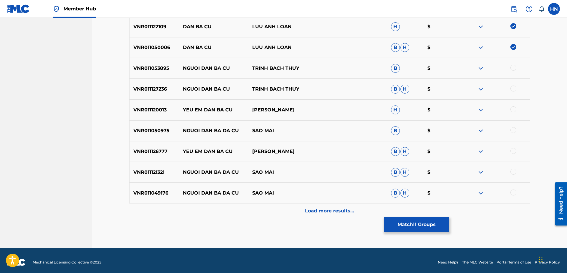
scroll to position [236, 0]
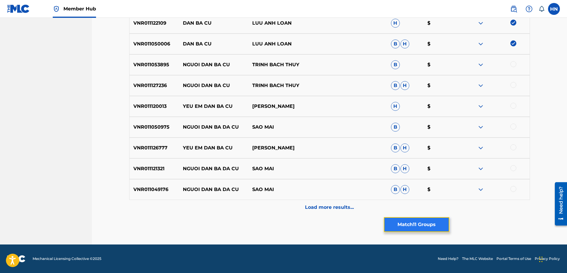
click at [391, 219] on button "Match 11 Groups" at bounding box center [417, 224] width 66 height 15
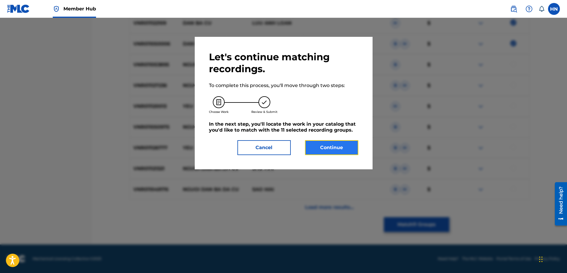
click at [328, 146] on button "Continue" at bounding box center [331, 147] width 53 height 15
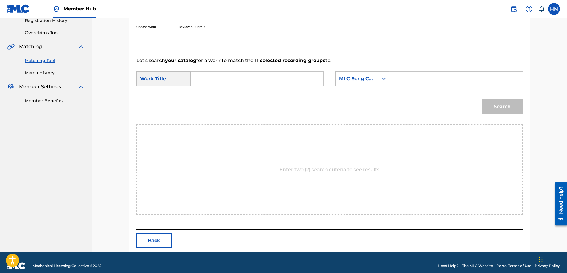
scroll to position [122, 0]
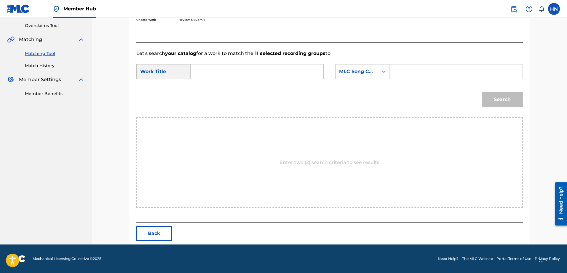
click at [305, 69] on input "Search Form" at bounding box center [257, 71] width 123 height 14
paste input "DAN BA CU"
type input "DAN BA CU"
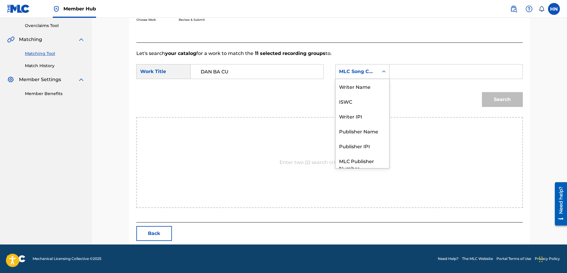
click at [357, 73] on div "MLC Song Code" at bounding box center [357, 71] width 36 height 7
click at [347, 85] on div "ISWC" at bounding box center [363, 79] width 54 height 15
click at [408, 70] on input "Search Form" at bounding box center [456, 71] width 123 height 14
paste input "T3010564071"
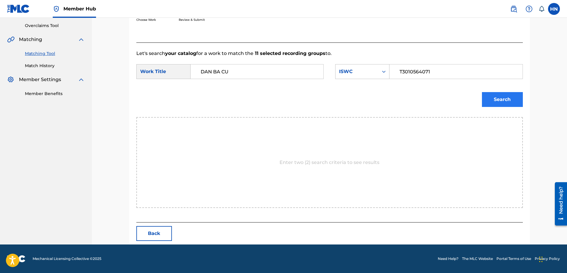
type input "T3010564071"
click at [510, 101] on button "Search" at bounding box center [502, 99] width 41 height 15
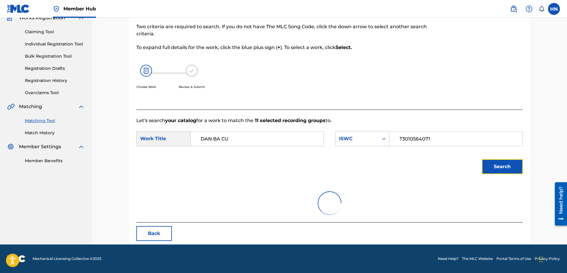
scroll to position [105, 0]
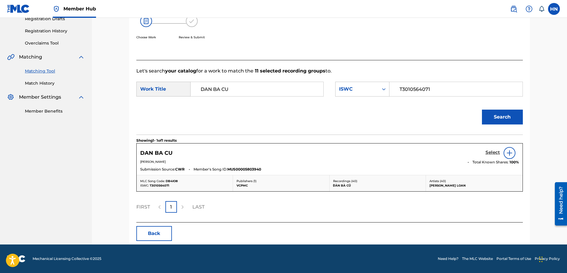
click at [486, 152] on h5 "Select" at bounding box center [493, 152] width 15 height 6
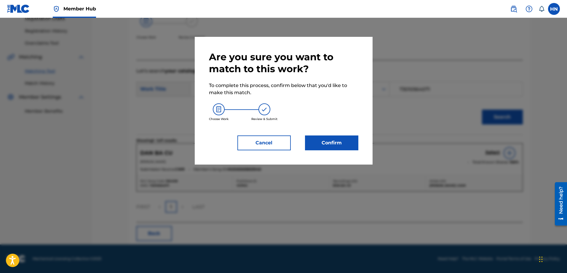
click at [354, 134] on div "Are you sure you want to match to this work? To complete this process, confirm …" at bounding box center [283, 100] width 149 height 99
click at [349, 138] on button "Confirm" at bounding box center [331, 142] width 53 height 15
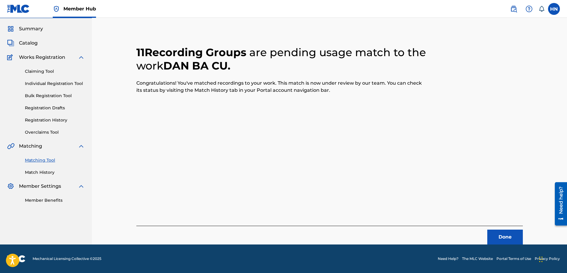
scroll to position [16, 0]
click at [496, 234] on button "Done" at bounding box center [505, 236] width 36 height 15
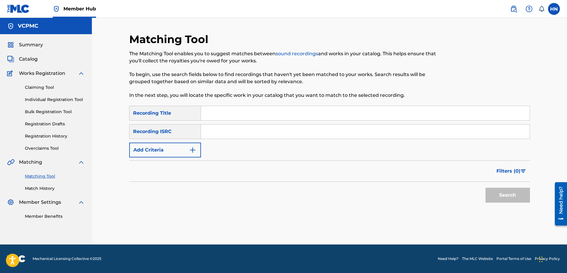
click at [348, 116] on input "Search Form" at bounding box center [365, 113] width 329 height 14
paste input "CA DAO EM VÀ TÔI"
type input "CA DAO EM VÀ TÔI"
click at [486, 187] on button "Search" at bounding box center [508, 194] width 44 height 15
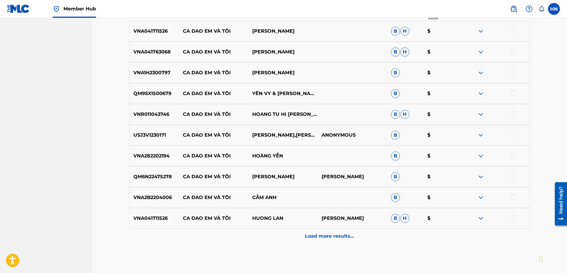
scroll to position [178, 0]
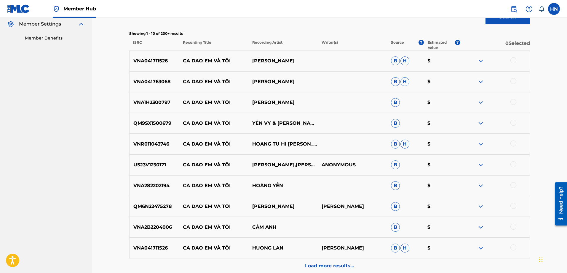
click at [164, 54] on div "VNA041711526 CA DAO EM VÀ TÔI HƯƠNG LAN B H $" at bounding box center [329, 60] width 401 height 21
click at [514, 58] on div at bounding box center [514, 60] width 6 height 6
click at [164, 78] on p "VNA041763068" at bounding box center [155, 81] width 50 height 7
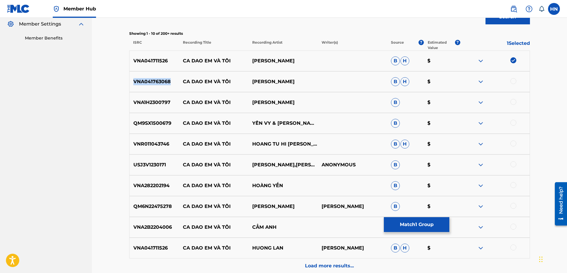
click at [164, 78] on p "VNA041763068" at bounding box center [155, 81] width 50 height 7
click at [513, 83] on div at bounding box center [514, 81] width 6 height 6
click at [163, 103] on p "VNA1H2300797" at bounding box center [155, 102] width 50 height 7
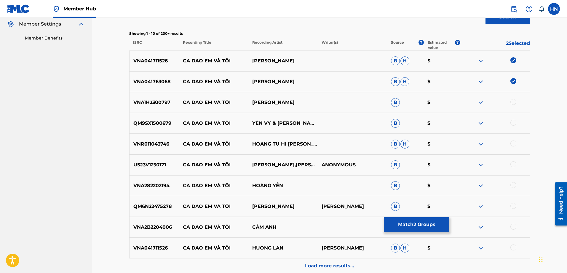
click at [513, 102] on div at bounding box center [514, 102] width 6 height 6
click at [154, 125] on p "QM9SX1500679" at bounding box center [155, 123] width 50 height 7
click at [512, 120] on div at bounding box center [514, 123] width 6 height 6
click at [141, 145] on p "VNR011043746" at bounding box center [155, 143] width 50 height 7
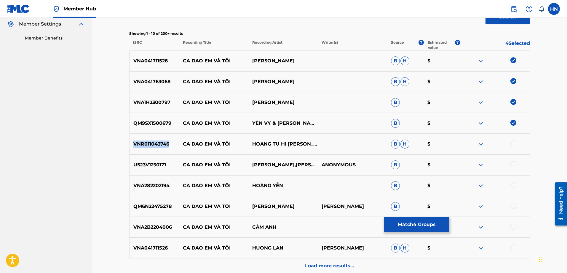
click at [141, 145] on p "VNR011043746" at bounding box center [155, 143] width 50 height 7
click at [514, 144] on div at bounding box center [514, 143] width 6 height 6
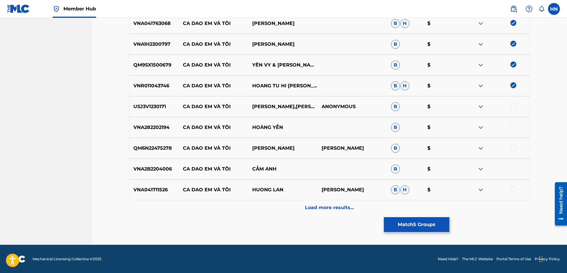
scroll to position [236, 0]
click at [159, 109] on p "USJ3V1230171" at bounding box center [155, 106] width 50 height 7
click at [515, 105] on div at bounding box center [514, 106] width 6 height 6
click at [149, 105] on p "USJ3V1230171" at bounding box center [155, 106] width 50 height 7
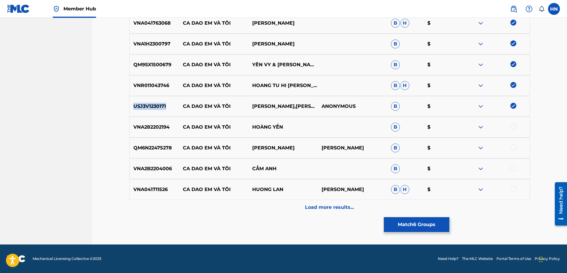
click at [149, 105] on p "USJ3V1230171" at bounding box center [155, 106] width 50 height 7
click at [151, 127] on p "VNA282202194" at bounding box center [155, 126] width 50 height 7
click at [512, 125] on div at bounding box center [514, 126] width 6 height 6
click at [151, 152] on div "QM6N22475278 CA DAO EM VÀ TÔI HOÀNG NHƯ QUỲNH HOÀNG NHƯ QUỲNH B $" at bounding box center [329, 147] width 401 height 21
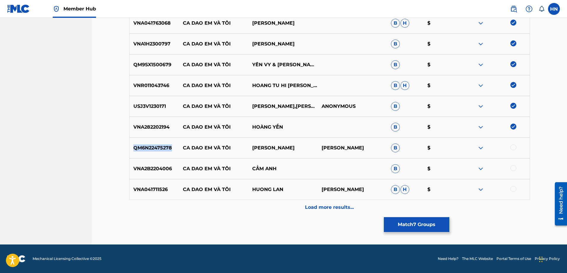
click at [151, 152] on div "QM6N22475278 CA DAO EM VÀ TÔI HOÀNG NHƯ QUỲNH HOÀNG NHƯ QUỲNH B $" at bounding box center [329, 147] width 401 height 21
click at [513, 146] on div at bounding box center [514, 147] width 6 height 6
click at [143, 165] on p "VNA2B2204006" at bounding box center [155, 168] width 50 height 7
click at [511, 169] on div at bounding box center [514, 168] width 6 height 6
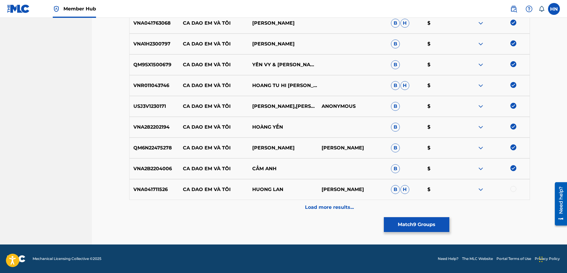
click at [161, 192] on p "VNA041711526" at bounding box center [155, 189] width 50 height 7
click at [514, 187] on div at bounding box center [514, 189] width 6 height 6
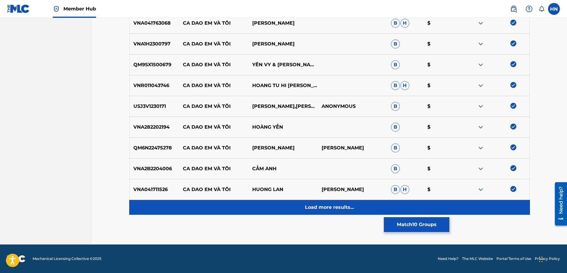
click at [338, 208] on p "Load more results..." at bounding box center [329, 206] width 49 height 7
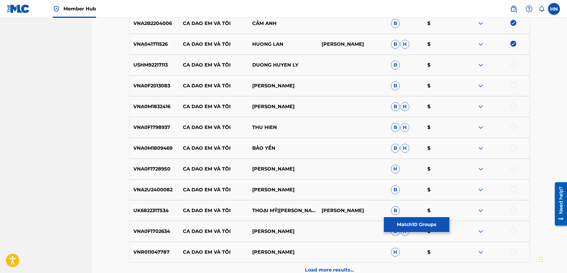
scroll to position [385, 0]
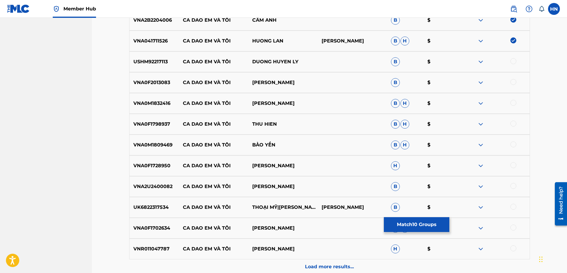
click at [160, 66] on div "USHM92217113 CA DAO EM VÀ TÔI DUONG HUYEN LY B $" at bounding box center [329, 61] width 401 height 21
click at [515, 59] on div at bounding box center [514, 61] width 6 height 6
click at [161, 77] on div "VNA0F2013083 CA DAO EM VÀ TÔI BÙI THUÝ B $" at bounding box center [329, 82] width 401 height 21
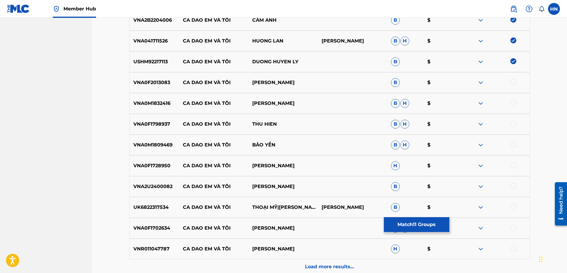
click at [514, 83] on div at bounding box center [514, 82] width 6 height 6
click at [168, 108] on div "VNA0M1832416 CA DAO EM VÀ TÔI QUANG LINH B H $" at bounding box center [329, 103] width 401 height 21
click at [514, 104] on div at bounding box center [514, 103] width 6 height 6
click at [153, 123] on p "VNA0F1798937" at bounding box center [155, 123] width 50 height 7
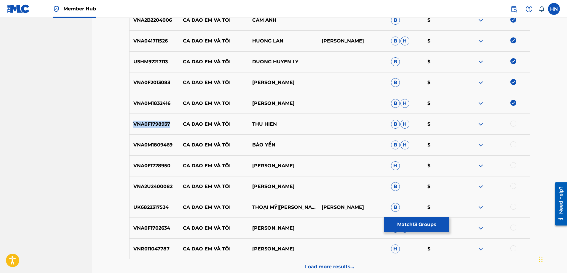
click at [153, 123] on p "VNA0F1798937" at bounding box center [155, 123] width 50 height 7
click at [513, 123] on div at bounding box center [514, 123] width 6 height 6
click at [152, 135] on div "VNA0M1809469 CA DAO EM VÀ TÔI BẢO YẾN B H $" at bounding box center [329, 144] width 401 height 21
click at [510, 144] on div at bounding box center [495, 144] width 69 height 7
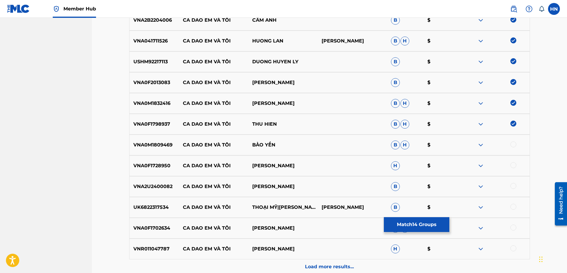
click at [512, 144] on div at bounding box center [514, 144] width 6 height 6
click at [165, 166] on p "VNA0F1728950" at bounding box center [155, 165] width 50 height 7
click at [516, 164] on div at bounding box center [514, 165] width 6 height 6
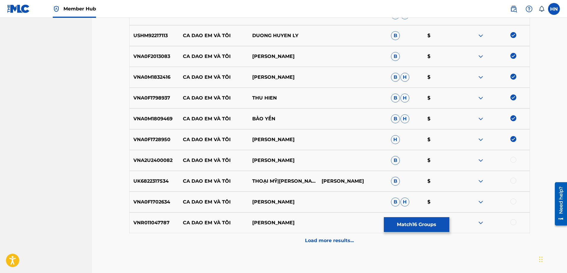
scroll to position [444, 0]
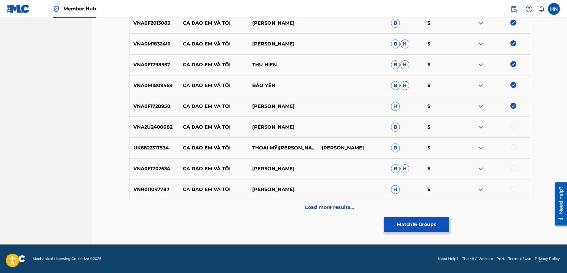
click at [163, 129] on p "VNA2U2400082" at bounding box center [155, 126] width 50 height 7
click at [513, 127] on div at bounding box center [514, 126] width 6 height 6
click at [164, 145] on p "UK6822317534" at bounding box center [155, 147] width 50 height 7
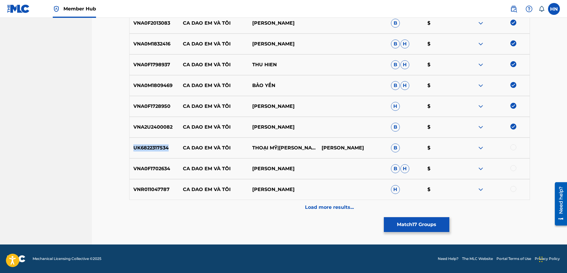
click at [164, 145] on p "UK6822317534" at bounding box center [155, 147] width 50 height 7
click at [515, 147] on div at bounding box center [514, 147] width 6 height 6
click at [148, 172] on div "VNA0F1702634 CA DAO EM VÀ TÔI VŨ LINH B H $" at bounding box center [329, 168] width 401 height 21
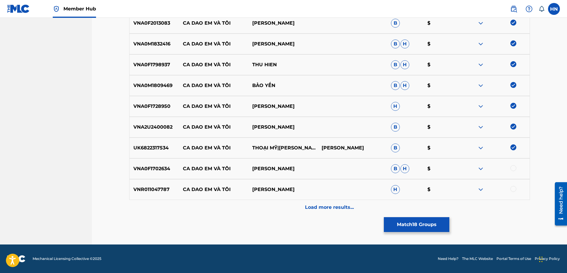
click at [514, 167] on div at bounding box center [514, 168] width 6 height 6
click at [151, 186] on p "VNR011047787" at bounding box center [155, 189] width 50 height 7
click at [512, 191] on div at bounding box center [514, 189] width 6 height 6
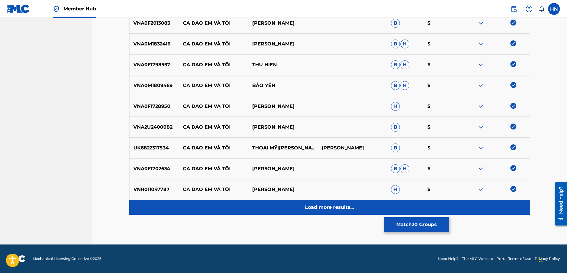
click at [309, 202] on div "Load more results..." at bounding box center [329, 207] width 401 height 15
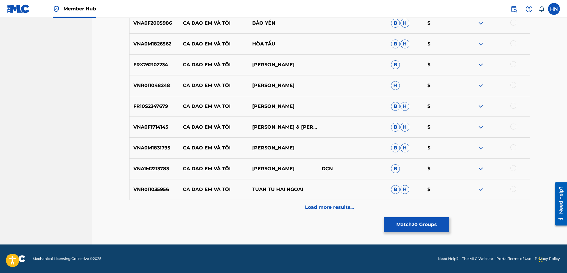
scroll to position [622, 0]
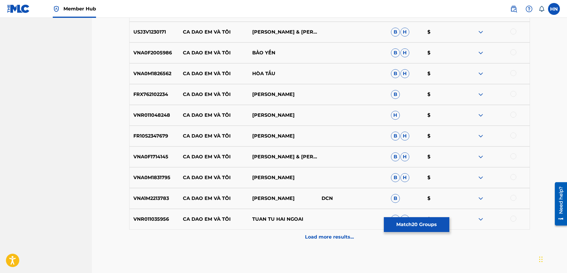
click at [153, 37] on div "USJ3V1230171 CA DAO EM VÀ TÔI NGOC HUYEN & CHE THANH B H $" at bounding box center [329, 32] width 401 height 21
click at [512, 31] on div at bounding box center [514, 31] width 6 height 6
click at [157, 54] on p "VNA0F2005986" at bounding box center [155, 52] width 50 height 7
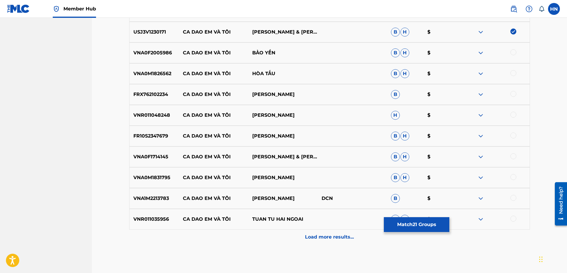
click at [514, 52] on div at bounding box center [514, 52] width 6 height 6
click at [163, 74] on p "VNA0M1826562" at bounding box center [155, 73] width 50 height 7
click at [513, 72] on div at bounding box center [514, 73] width 6 height 6
click at [159, 90] on div "FRX762102234 CA DAO EM VÀ TÔI HOÀNG SANG B $" at bounding box center [329, 94] width 401 height 21
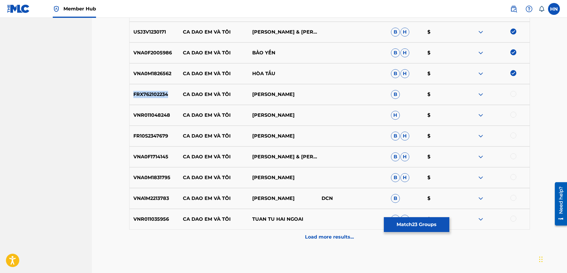
click at [159, 90] on div "FRX762102234 CA DAO EM VÀ TÔI HOÀNG SANG B $" at bounding box center [329, 94] width 401 height 21
click at [511, 95] on div at bounding box center [514, 94] width 6 height 6
click at [146, 117] on p "VNR011048248" at bounding box center [155, 114] width 50 height 7
click at [514, 114] on div at bounding box center [514, 114] width 6 height 6
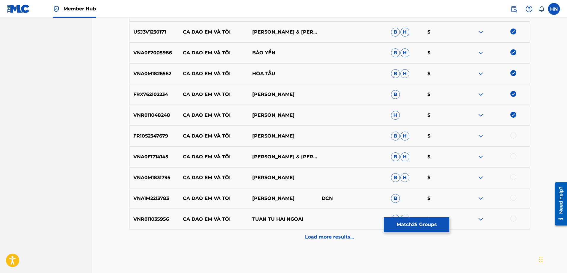
click at [165, 134] on p "FR10S2347679" at bounding box center [155, 135] width 50 height 7
click at [514, 135] on div at bounding box center [514, 135] width 6 height 6
click at [153, 158] on p "VNA0F1714145" at bounding box center [155, 156] width 50 height 7
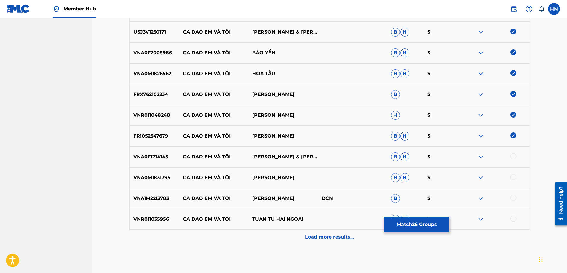
click at [513, 156] on div at bounding box center [514, 156] width 6 height 6
click at [514, 177] on div at bounding box center [514, 177] width 6 height 6
click at [140, 194] on div "VNA1M2213783 CA DAO EM VÀ TÔI THANH NGÂN DCN B $" at bounding box center [329, 198] width 401 height 21
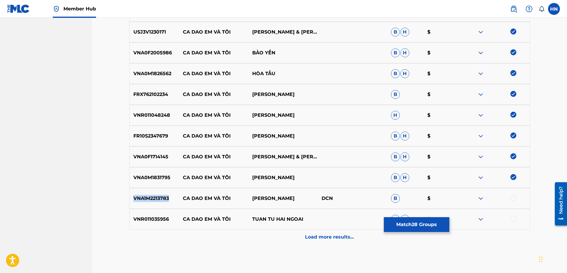
click at [140, 194] on div "VNA1M2213783 CA DAO EM VÀ TÔI THANH NGÂN DCN B $" at bounding box center [329, 198] width 401 height 21
click at [512, 197] on div at bounding box center [514, 198] width 6 height 6
click at [139, 217] on p "VNR011035956" at bounding box center [155, 218] width 50 height 7
click at [512, 217] on div at bounding box center [514, 218] width 6 height 6
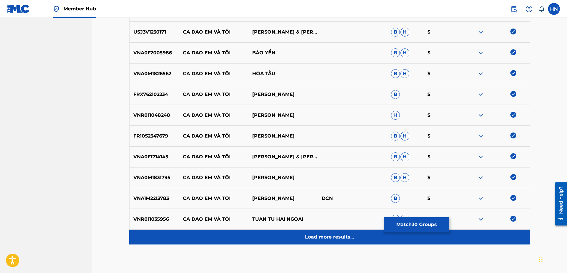
click at [350, 232] on div "Load more results..." at bounding box center [329, 236] width 401 height 15
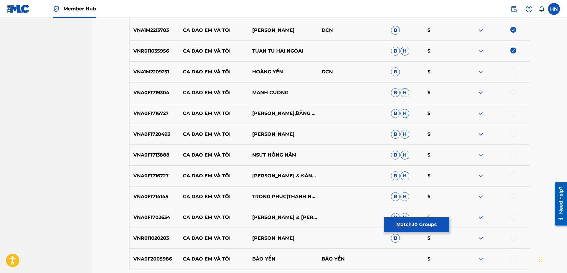
scroll to position [800, 0]
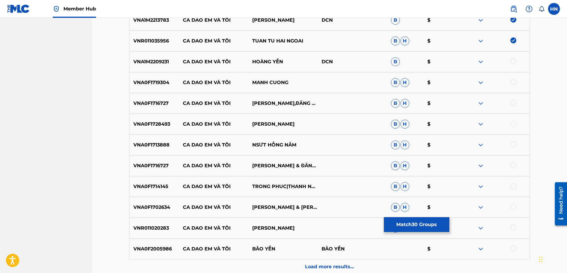
click at [163, 62] on p "VNA1M2209231" at bounding box center [155, 61] width 50 height 7
click at [517, 61] on div at bounding box center [514, 61] width 6 height 6
click at [161, 81] on p "VNA0F1719304" at bounding box center [155, 82] width 50 height 7
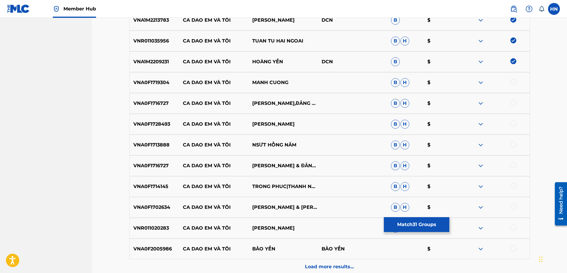
click at [516, 82] on div at bounding box center [514, 82] width 6 height 6
click at [155, 104] on p "VNA0F1716727" at bounding box center [155, 103] width 50 height 7
click at [513, 101] on div at bounding box center [514, 103] width 6 height 6
click at [161, 123] on p "VNA0F1728493" at bounding box center [155, 123] width 50 height 7
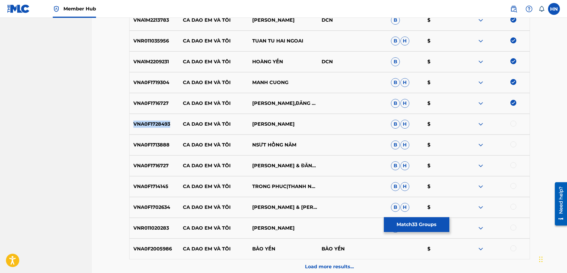
click at [161, 123] on p "VNA0F1728493" at bounding box center [155, 123] width 50 height 7
click at [514, 122] on div at bounding box center [514, 123] width 6 height 6
click at [157, 147] on p "VNA0F1713888" at bounding box center [155, 144] width 50 height 7
click at [514, 143] on div at bounding box center [514, 144] width 6 height 6
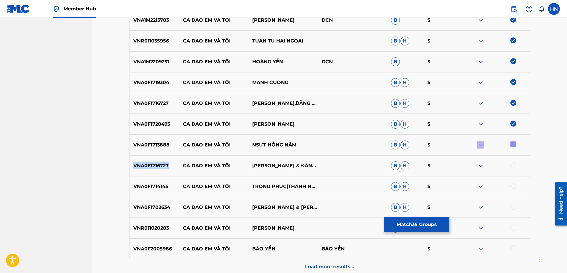
click at [514, 143] on div at bounding box center [495, 144] width 69 height 7
click at [511, 165] on div at bounding box center [514, 165] width 6 height 6
click at [159, 185] on p "VNA0F1714145" at bounding box center [155, 186] width 50 height 7
click at [514, 185] on div at bounding box center [514, 186] width 6 height 6
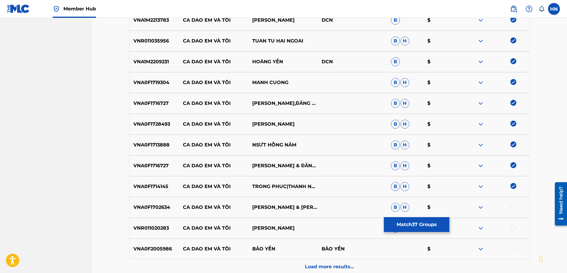
click at [152, 202] on div "VNA0F1702634 CA DAO EM VÀ TÔI VŨ LINH & NGỌC HUYỀN B H $" at bounding box center [329, 207] width 401 height 21
click at [513, 208] on div at bounding box center [514, 206] width 6 height 6
click at [141, 222] on div "VNR011020283 CA DAO EM VÀ TÔI LÂM BẢO PHI B $" at bounding box center [329, 227] width 401 height 21
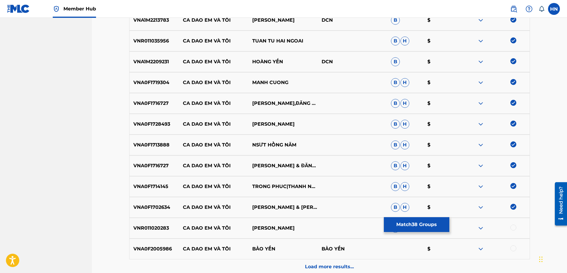
click at [514, 228] on div at bounding box center [514, 227] width 6 height 6
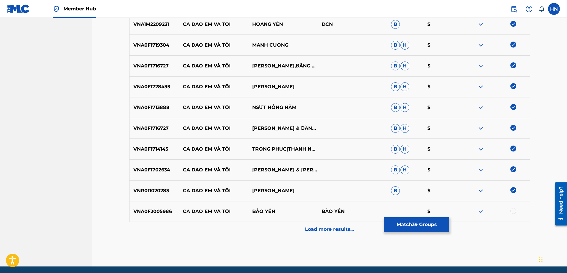
scroll to position [859, 0]
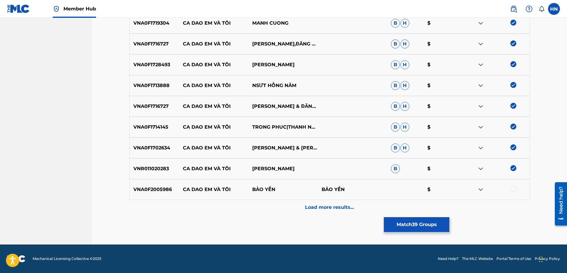
click at [158, 188] on p "VNA0F2005986" at bounding box center [155, 189] width 50 height 7
click at [512, 186] on div at bounding box center [514, 189] width 6 height 6
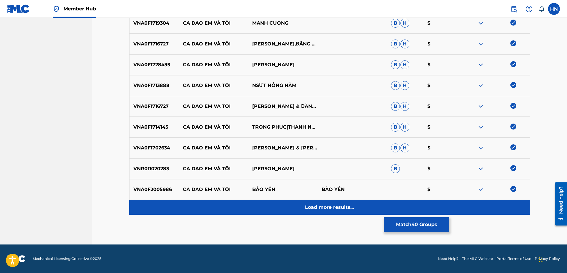
click at [352, 207] on p "Load more results..." at bounding box center [329, 206] width 49 height 7
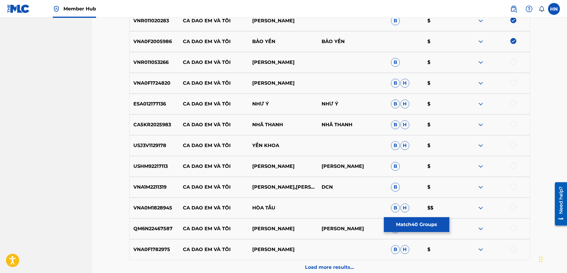
scroll to position [1007, 0]
click at [163, 60] on p "VNR011053266" at bounding box center [155, 61] width 50 height 7
click at [512, 62] on div at bounding box center [514, 61] width 6 height 6
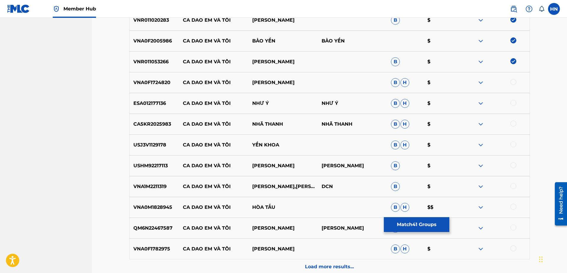
click at [134, 82] on p "VNA0F1724820" at bounding box center [155, 82] width 50 height 7
click at [515, 82] on div at bounding box center [514, 82] width 6 height 6
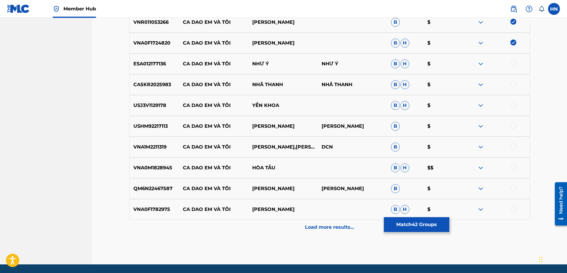
scroll to position [1037, 0]
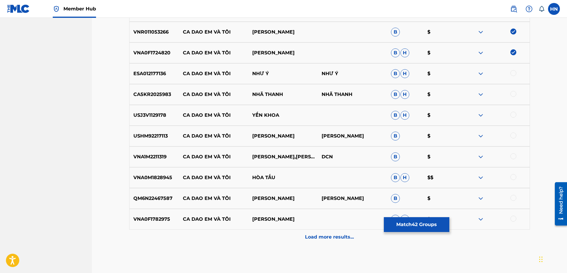
click at [156, 72] on p "ESA012177136" at bounding box center [155, 73] width 50 height 7
click at [511, 73] on div at bounding box center [514, 73] width 6 height 6
click at [159, 96] on p "CA5KR2025983" at bounding box center [155, 94] width 50 height 7
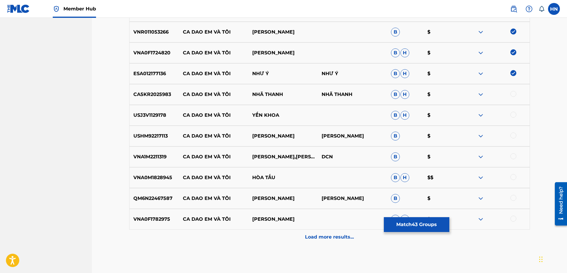
click at [511, 91] on div at bounding box center [514, 94] width 6 height 6
click at [151, 117] on p "USJ3V1129178" at bounding box center [155, 114] width 50 height 7
click at [512, 114] on div at bounding box center [514, 114] width 6 height 6
click at [156, 129] on div "USHM92217113 CA DAO EM VÀ TÔI DƯƠNG HUYỀN LY DƯƠNG HUYỀN LY B $" at bounding box center [329, 135] width 401 height 21
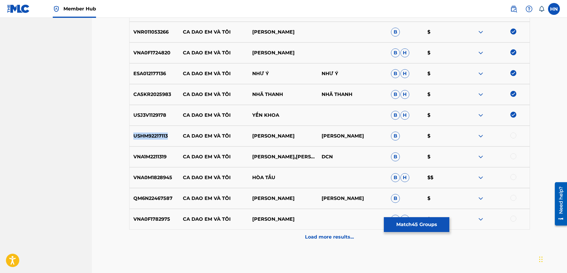
click at [156, 129] on div "USHM92217113 CA DAO EM VÀ TÔI DƯƠNG HUYỀN LY DƯƠNG HUYỀN LY B $" at bounding box center [329, 135] width 401 height 21
click at [514, 135] on div at bounding box center [514, 135] width 6 height 6
click at [161, 154] on p "VNA1M2211319" at bounding box center [155, 156] width 50 height 7
click at [512, 156] on div at bounding box center [514, 156] width 6 height 6
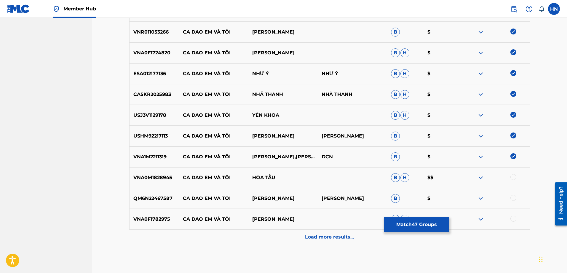
click at [162, 176] on p "VNA0M1828945" at bounding box center [155, 177] width 50 height 7
click at [513, 179] on div at bounding box center [514, 177] width 6 height 6
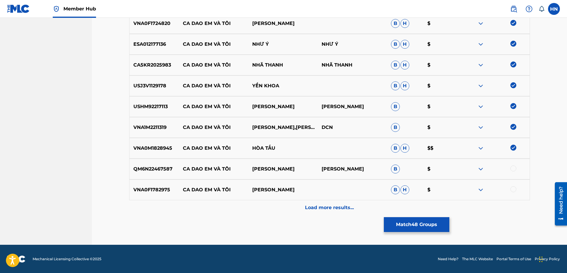
scroll to position [1067, 0]
click at [143, 170] on p "QM6N22467587" at bounding box center [155, 168] width 50 height 7
click at [511, 166] on div at bounding box center [514, 168] width 6 height 6
click at [151, 182] on div "VNA0F1782975 CA DAO EM VÀ TÔI ĐAN PHƯƠNG B H $" at bounding box center [329, 189] width 401 height 21
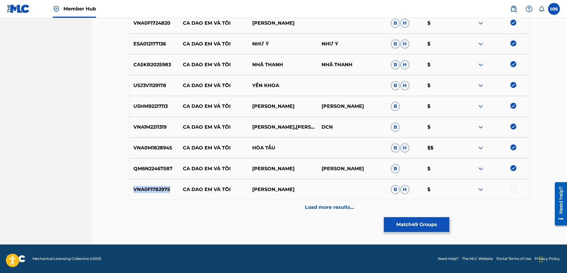
click at [151, 182] on div "VNA0F1782975 CA DAO EM VÀ TÔI ĐAN PHƯƠNG B H $" at bounding box center [329, 189] width 401 height 21
click at [512, 189] on div at bounding box center [514, 189] width 6 height 6
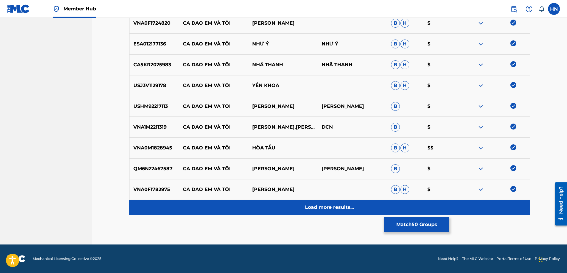
click at [313, 204] on p "Load more results..." at bounding box center [329, 206] width 49 height 7
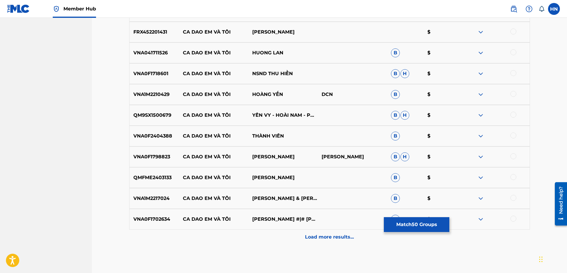
scroll to position [1215, 0]
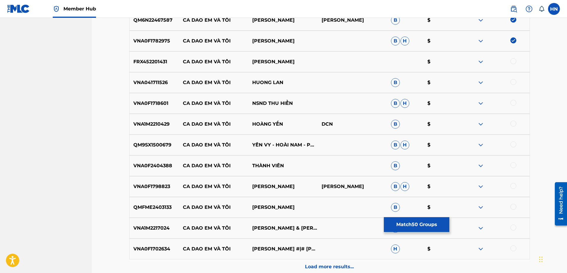
click at [160, 64] on p "FRX452201431" at bounding box center [155, 61] width 50 height 7
click at [512, 63] on div at bounding box center [514, 61] width 6 height 6
click at [154, 88] on div "VNA041711526 CA DAO EM VÀ TÔI HUONG LAN B $" at bounding box center [329, 82] width 401 height 21
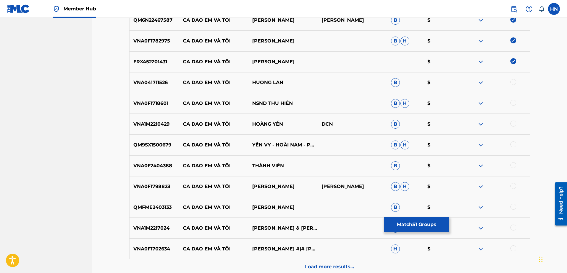
click at [514, 82] on div at bounding box center [514, 82] width 6 height 6
click at [150, 100] on p "VNA0F1718601" at bounding box center [155, 103] width 50 height 7
click at [511, 102] on div at bounding box center [514, 103] width 6 height 6
click at [160, 121] on p "VNA1M2210429" at bounding box center [155, 123] width 50 height 7
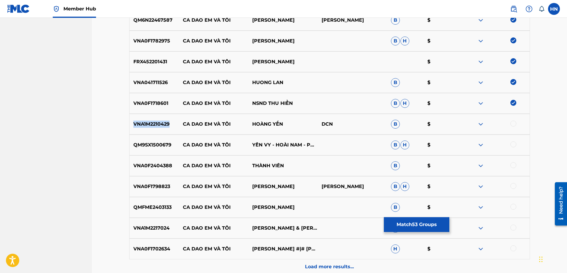
click at [160, 121] on p "VNA1M2210429" at bounding box center [155, 123] width 50 height 7
click at [512, 122] on div at bounding box center [514, 123] width 6 height 6
click at [158, 144] on p "QM9SX1500679" at bounding box center [155, 144] width 50 height 7
click at [512, 144] on div at bounding box center [514, 144] width 6 height 6
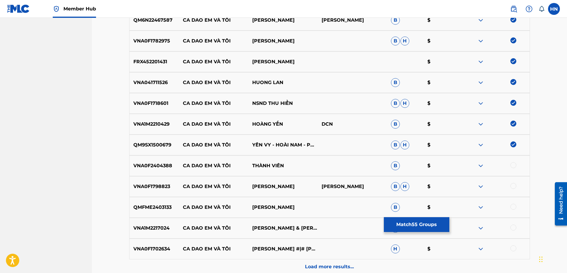
click at [161, 165] on p "VNA0F2404388" at bounding box center [155, 165] width 50 height 7
click at [514, 167] on div at bounding box center [514, 165] width 6 height 6
click at [152, 188] on p "VNA0F1798823" at bounding box center [155, 186] width 50 height 7
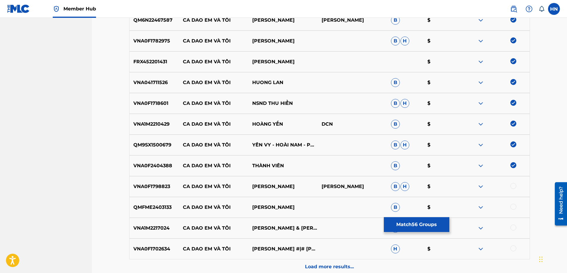
click at [512, 184] on div at bounding box center [514, 186] width 6 height 6
click at [152, 210] on p "QMFME2403133" at bounding box center [155, 206] width 50 height 7
click at [514, 206] on div at bounding box center [514, 206] width 6 height 6
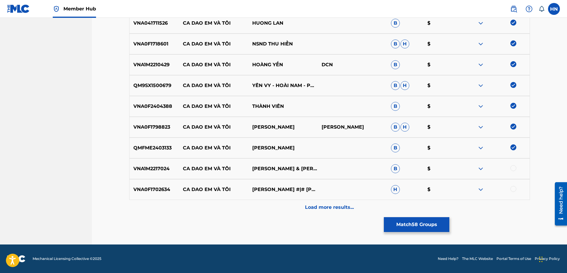
click at [154, 165] on p "VNA1M2217024" at bounding box center [155, 168] width 50 height 7
click at [512, 168] on div at bounding box center [514, 168] width 6 height 6
click at [157, 187] on p "VNA0F1702634" at bounding box center [155, 189] width 50 height 7
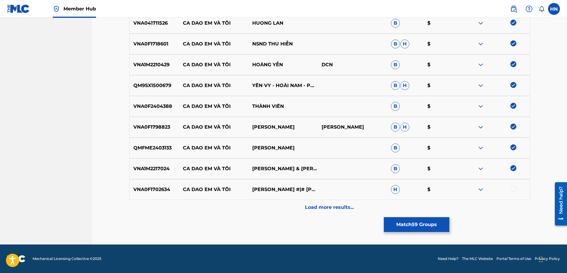
click at [512, 187] on div at bounding box center [514, 189] width 6 height 6
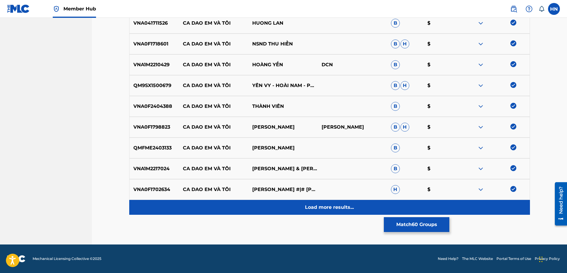
click at [367, 208] on div "Load more results..." at bounding box center [329, 207] width 401 height 15
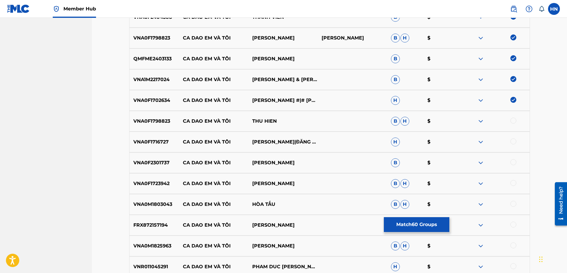
scroll to position [1393, 0]
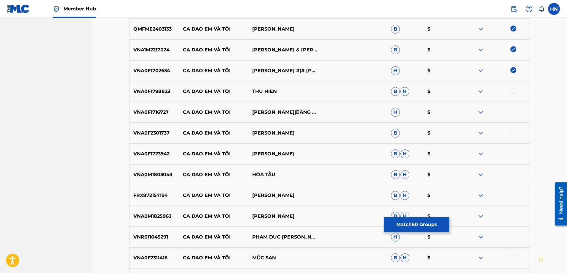
click at [153, 95] on p "VNA0F1798823" at bounding box center [155, 91] width 50 height 7
click at [515, 90] on div at bounding box center [514, 91] width 6 height 6
click at [164, 111] on p "VNA0F1716727" at bounding box center [155, 112] width 50 height 7
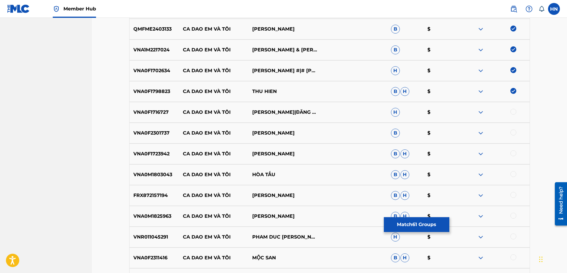
click at [514, 111] on div at bounding box center [514, 112] width 6 height 6
click at [144, 140] on div "VNA0F2301737 CA DAO EM VÀ TÔI NGỌC LIÊN B $" at bounding box center [329, 132] width 401 height 21
click at [511, 132] on div at bounding box center [514, 132] width 6 height 6
click at [154, 157] on p "VNA0F1723942" at bounding box center [155, 153] width 50 height 7
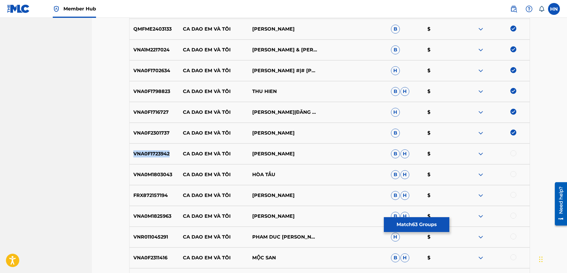
click at [154, 157] on p "VNA0F1723942" at bounding box center [155, 153] width 50 height 7
click at [512, 154] on div at bounding box center [514, 153] width 6 height 6
click at [133, 176] on p "VNA0M1803043" at bounding box center [155, 174] width 50 height 7
click at [512, 173] on div at bounding box center [514, 174] width 6 height 6
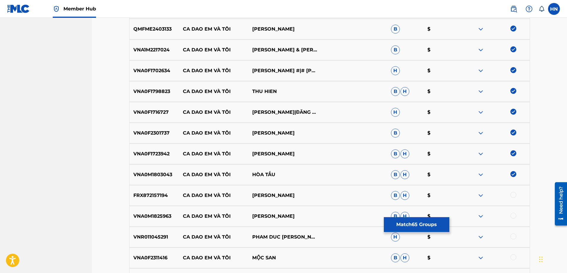
click at [159, 188] on div "FRX872157194 CA DAO EM VÀ TÔI HUỲNH NHẬT HUY B H $" at bounding box center [329, 195] width 401 height 21
click at [511, 195] on div at bounding box center [514, 195] width 6 height 6
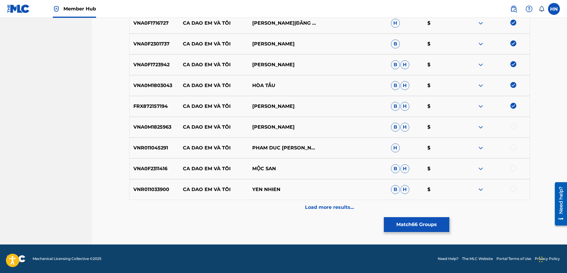
click at [160, 125] on p "VNA0M1825963" at bounding box center [155, 126] width 50 height 7
click at [514, 127] on div at bounding box center [514, 126] width 6 height 6
click at [142, 145] on p "VNR011045291" at bounding box center [155, 147] width 50 height 7
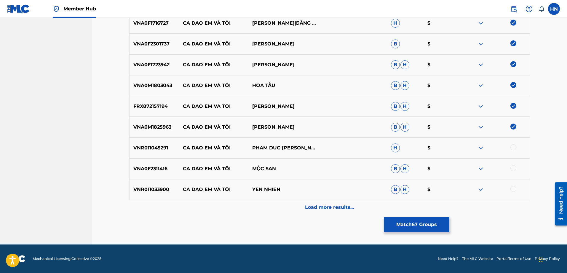
click at [513, 150] on div at bounding box center [495, 147] width 69 height 7
click at [513, 149] on div at bounding box center [514, 147] width 6 height 6
click at [139, 169] on p "VNA0F2311416" at bounding box center [155, 168] width 50 height 7
click at [514, 168] on div at bounding box center [514, 168] width 6 height 6
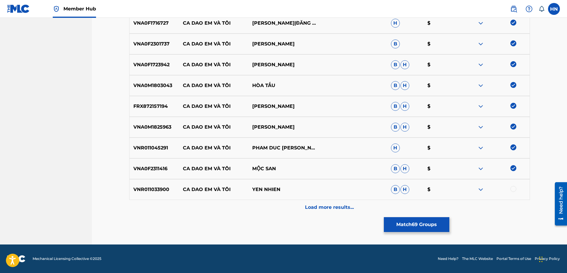
click at [142, 190] on p "VNR011033900" at bounding box center [155, 189] width 50 height 7
click at [514, 188] on div at bounding box center [514, 189] width 6 height 6
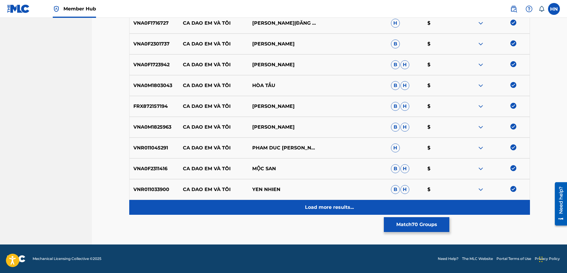
click at [353, 203] on p "Load more results..." at bounding box center [329, 206] width 49 height 7
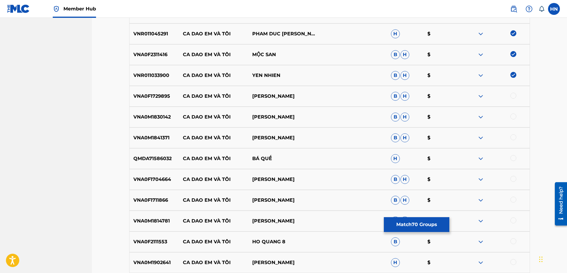
scroll to position [1630, 0]
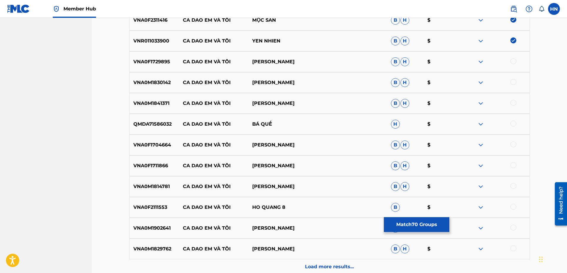
click at [150, 68] on div "VNA0F1729895 CA DAO EM VÀ TÔI KHÁNH DUY B H $" at bounding box center [329, 61] width 401 height 21
click at [510, 61] on div at bounding box center [495, 61] width 69 height 7
click at [512, 62] on div at bounding box center [514, 61] width 6 height 6
click at [165, 81] on p "VNA0M1830142" at bounding box center [155, 82] width 50 height 7
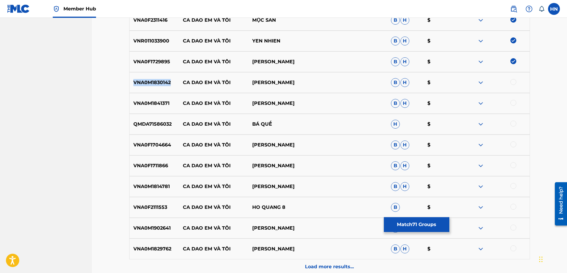
click at [165, 81] on p "VNA0M1830142" at bounding box center [155, 82] width 50 height 7
click at [516, 79] on div at bounding box center [514, 82] width 6 height 6
click at [160, 99] on div "VNA0M1841371 CA DAO EM VÀ TÔI THANH TUAN B H $" at bounding box center [329, 103] width 401 height 21
click at [512, 104] on div at bounding box center [514, 103] width 6 height 6
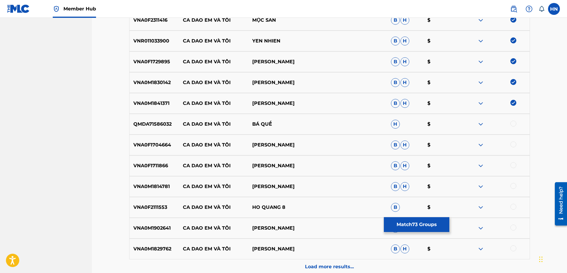
click at [156, 127] on p "QMDA71586032" at bounding box center [155, 123] width 50 height 7
click at [514, 124] on div at bounding box center [514, 123] width 6 height 6
click at [158, 145] on p "VNA0F1704664" at bounding box center [155, 144] width 50 height 7
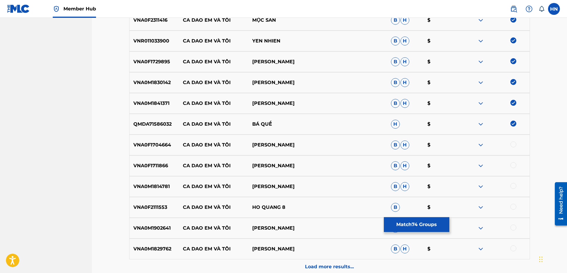
click at [514, 144] on div at bounding box center [514, 144] width 6 height 6
click at [164, 164] on p "VNA0F1711866" at bounding box center [155, 165] width 50 height 7
click at [513, 166] on div at bounding box center [514, 165] width 6 height 6
click at [149, 188] on p "VNA0M1814781" at bounding box center [155, 186] width 50 height 7
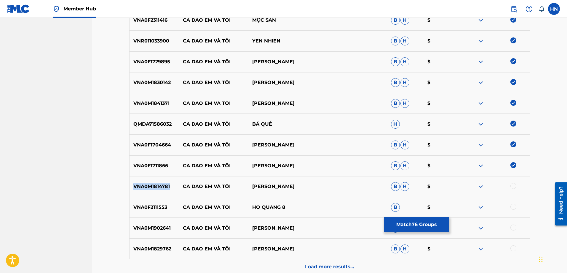
click at [149, 188] on p "VNA0M1814781" at bounding box center [155, 186] width 50 height 7
click at [512, 186] on div at bounding box center [514, 186] width 6 height 6
click at [136, 207] on p "VNA0F2111553" at bounding box center [155, 206] width 50 height 7
click at [512, 207] on div at bounding box center [514, 206] width 6 height 6
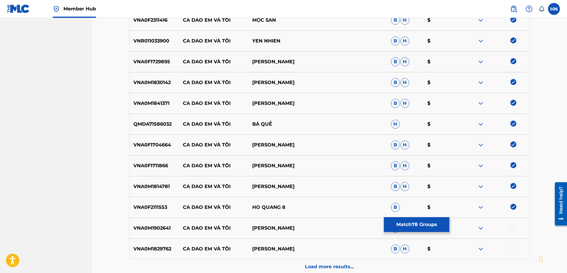
click at [156, 229] on p "VNA0M1902641" at bounding box center [155, 227] width 50 height 7
click at [512, 226] on div at bounding box center [514, 227] width 6 height 6
click at [160, 244] on div "VNA0M1829762 CA DAO EM VÀ TÔI QUANG LINH B H $" at bounding box center [329, 248] width 401 height 21
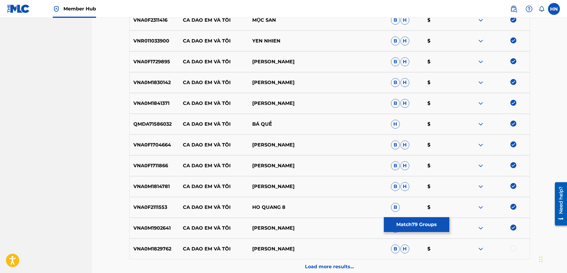
click at [511, 249] on div at bounding box center [514, 248] width 6 height 6
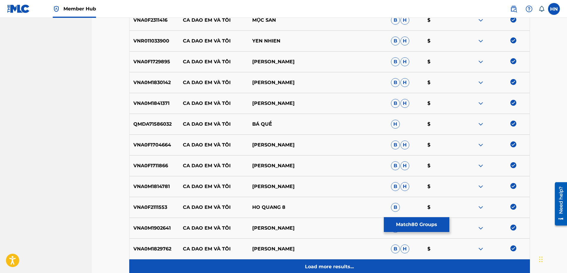
click at [352, 260] on div "Load more results..." at bounding box center [329, 266] width 401 height 15
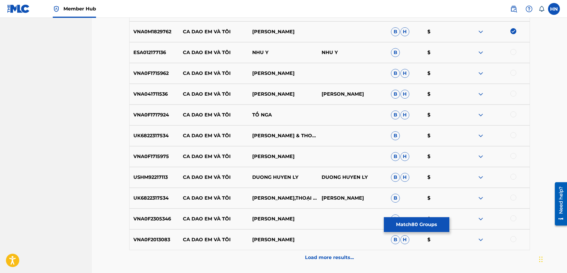
scroll to position [1838, 0]
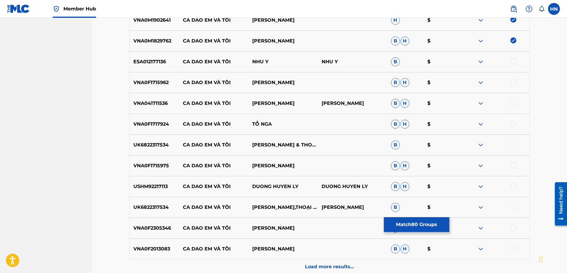
click at [154, 57] on div "ESA012177136 CA DAO EM VÀ TÔI NHU Y NHU Y B $" at bounding box center [329, 61] width 401 height 21
click at [513, 61] on div at bounding box center [514, 61] width 6 height 6
click at [153, 80] on p "VNA0F1715962" at bounding box center [155, 82] width 50 height 7
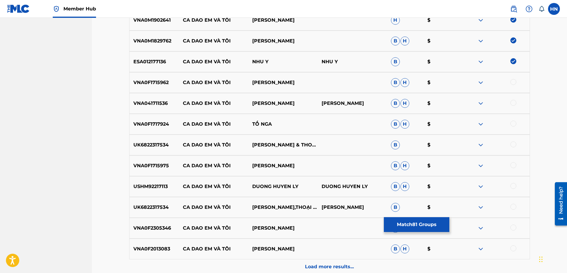
click at [514, 83] on div at bounding box center [514, 82] width 6 height 6
click at [137, 102] on p "VNA041711536" at bounding box center [155, 103] width 50 height 7
click at [515, 102] on div at bounding box center [514, 103] width 6 height 6
click at [161, 130] on div "VNA0F1717924 CA DAO EM VÀ TÔI TỐ NGA B H $" at bounding box center [329, 124] width 401 height 21
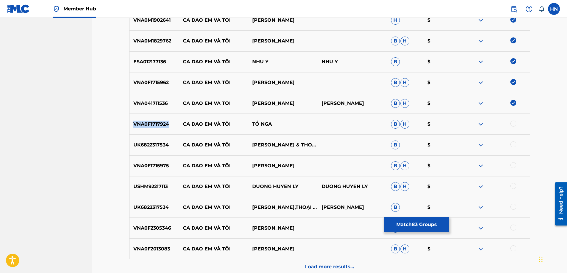
click at [161, 130] on div "VNA0F1717924 CA DAO EM VÀ TÔI TỐ NGA B H $" at bounding box center [329, 124] width 401 height 21
click at [512, 122] on div at bounding box center [514, 123] width 6 height 6
click at [165, 136] on div "UK6822317534 CA DAO EM VÀ TÔI TRỌNG HỮU & THOẠI MỸ B $" at bounding box center [329, 144] width 401 height 21
click at [513, 143] on div at bounding box center [514, 144] width 6 height 6
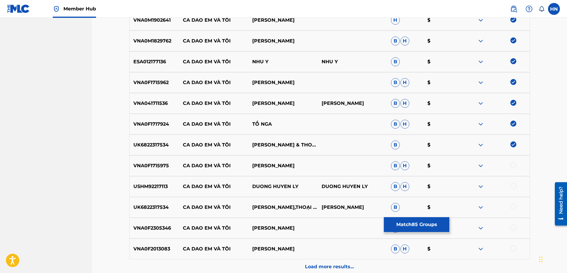
click at [134, 164] on p "VNA0F1715975" at bounding box center [155, 165] width 50 height 7
click at [512, 163] on div at bounding box center [514, 165] width 6 height 6
click at [145, 176] on div "USHM92217113 CA DAO EM VÀ TÔI DUONG HUYEN LY DUONG HUYEN LY B H $" at bounding box center [329, 186] width 401 height 21
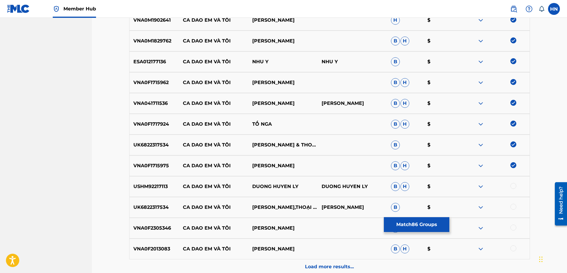
click at [514, 185] on div at bounding box center [514, 186] width 6 height 6
click at [147, 202] on div "UK6822317534 CA DAO EM VÀ TÔI TRỌNG HỮU,THOẠI MỸ HUỲNH THANH TUẤN B $" at bounding box center [329, 207] width 401 height 21
click at [515, 206] on div at bounding box center [514, 206] width 6 height 6
click at [157, 226] on p "VNA0F2305346" at bounding box center [155, 227] width 50 height 7
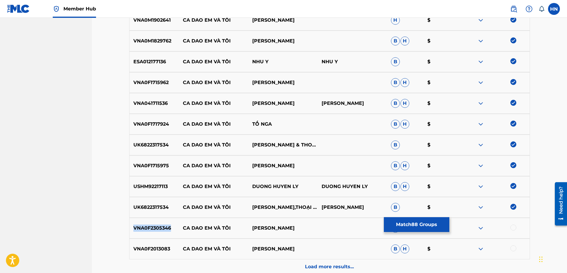
click at [157, 226] on p "VNA0F2305346" at bounding box center [155, 227] width 50 height 7
click at [512, 225] on div at bounding box center [514, 227] width 6 height 6
click at [150, 249] on p "VNA0F2013083" at bounding box center [155, 248] width 50 height 7
click at [514, 247] on div at bounding box center [514, 248] width 6 height 6
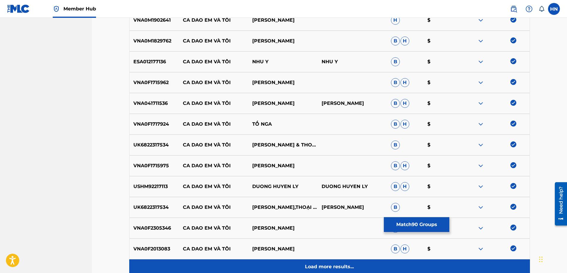
click at [324, 261] on div "Load more results..." at bounding box center [329, 266] width 401 height 15
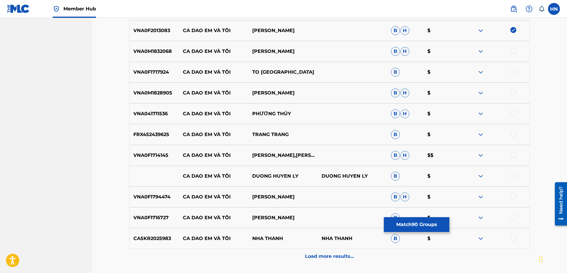
scroll to position [2045, 0]
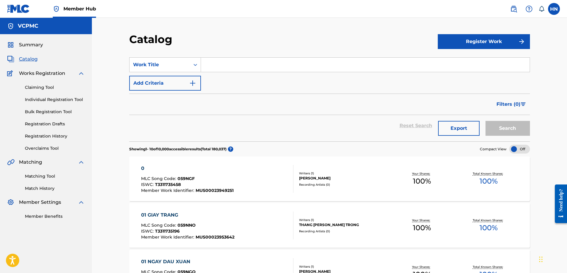
click at [305, 63] on input "Search Form" at bounding box center [365, 65] width 329 height 14
paste input "BÀI TANGO BUỒN"
click at [495, 129] on button "Search" at bounding box center [508, 128] width 44 height 15
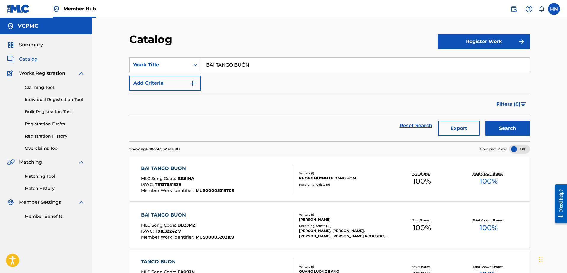
click at [260, 66] on input "BÀI TANGO BUỒN" at bounding box center [365, 65] width 329 height 14
paste input "SẼ KHÔNG CÒN NỮA"
click at [486, 121] on button "Search" at bounding box center [508, 128] width 44 height 15
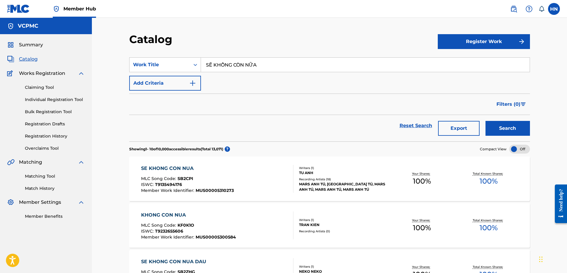
paste input "BUỒN CỦA ANH"
type input "BUỒN CỦA ANH"
click at [486, 121] on button "Search" at bounding box center [508, 128] width 44 height 15
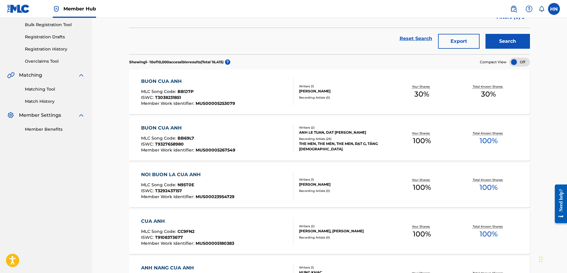
scroll to position [89, 0]
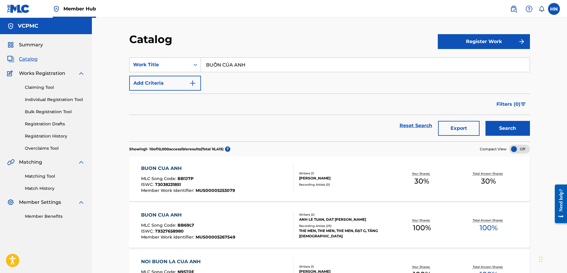
click at [241, 69] on input "BUỒN CỦA ANH" at bounding box center [365, 65] width 329 height 14
paste input "NẶNG TÌ"
click at [486, 121] on button "Search" at bounding box center [508, 128] width 44 height 15
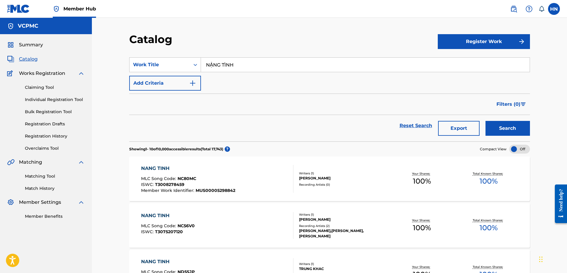
click at [256, 65] on input "NẶNG TÌNH" at bounding box center [365, 65] width 329 height 14
paste input "TẾT LÀ GIA Đ"
click at [486, 121] on button "Search" at bounding box center [508, 128] width 44 height 15
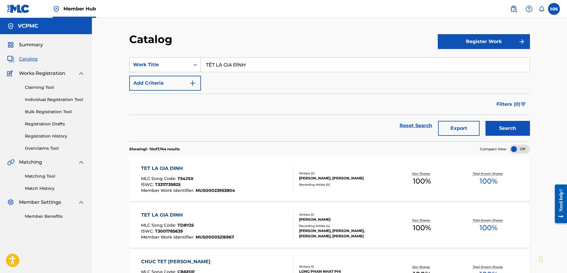
paste input "ĐÀN BÀ CŨ"
click at [486, 121] on button "Search" at bounding box center [508, 128] width 44 height 15
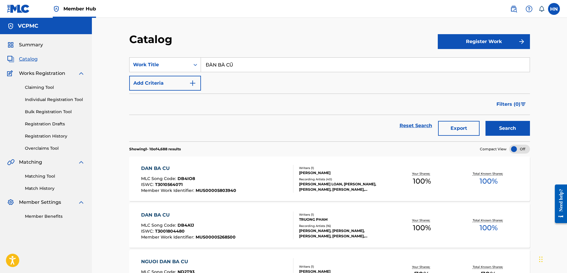
click at [284, 66] on input "ĐÀN BÀ CŨ" at bounding box center [365, 65] width 329 height 14
paste input "CA DAO EM VÀ TÔI"
type input "CA DAO EM VÀ TÔI"
click at [486, 121] on button "Search" at bounding box center [508, 128] width 44 height 15
